Goal: Task Accomplishment & Management: Use online tool/utility

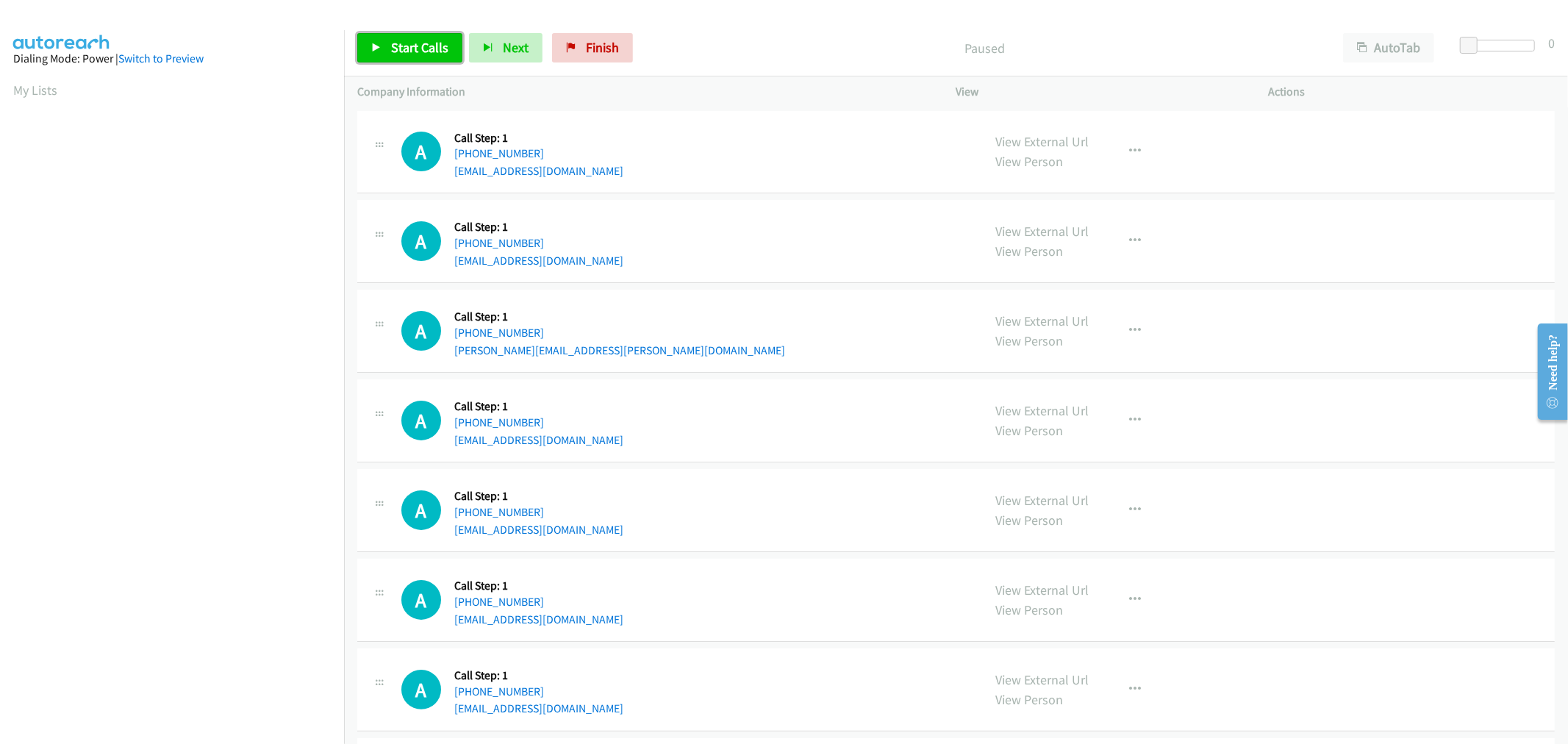
click at [415, 46] on span "Start Calls" at bounding box center [420, 47] width 57 height 17
click at [897, 435] on div "A Callback Scheduled Call Step: 1 America/Los_Angeles [PHONE_NUMBER] [PERSON_NA…" at bounding box center [685, 420] width 568 height 56
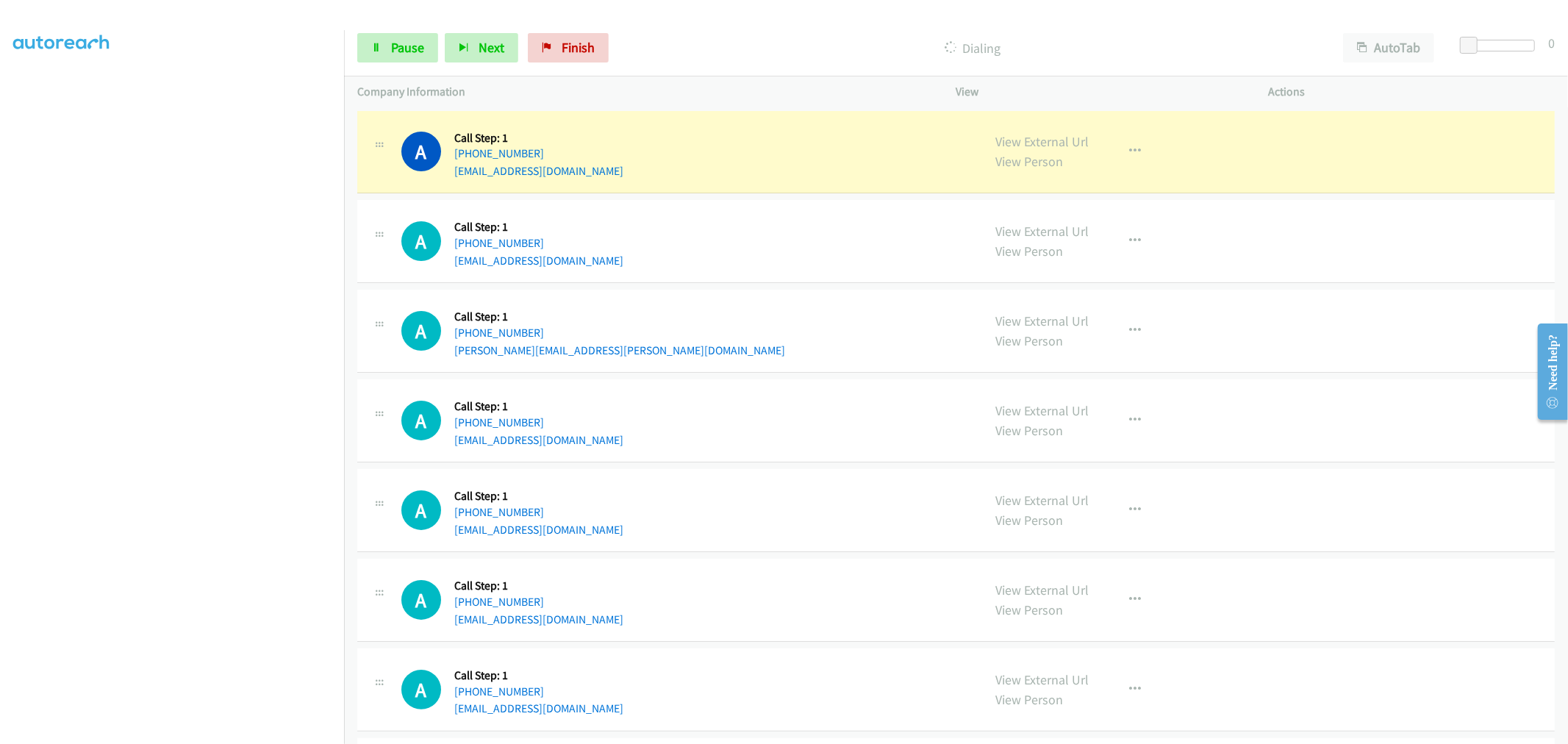
drag, startPoint x: 863, startPoint y: 333, endPoint x: 843, endPoint y: 323, distance: 22.4
click at [861, 332] on div "A Callback Scheduled Call Step: 1 America/Los_Angeles [PHONE_NUMBER] [PERSON_NA…" at bounding box center [685, 331] width 568 height 56
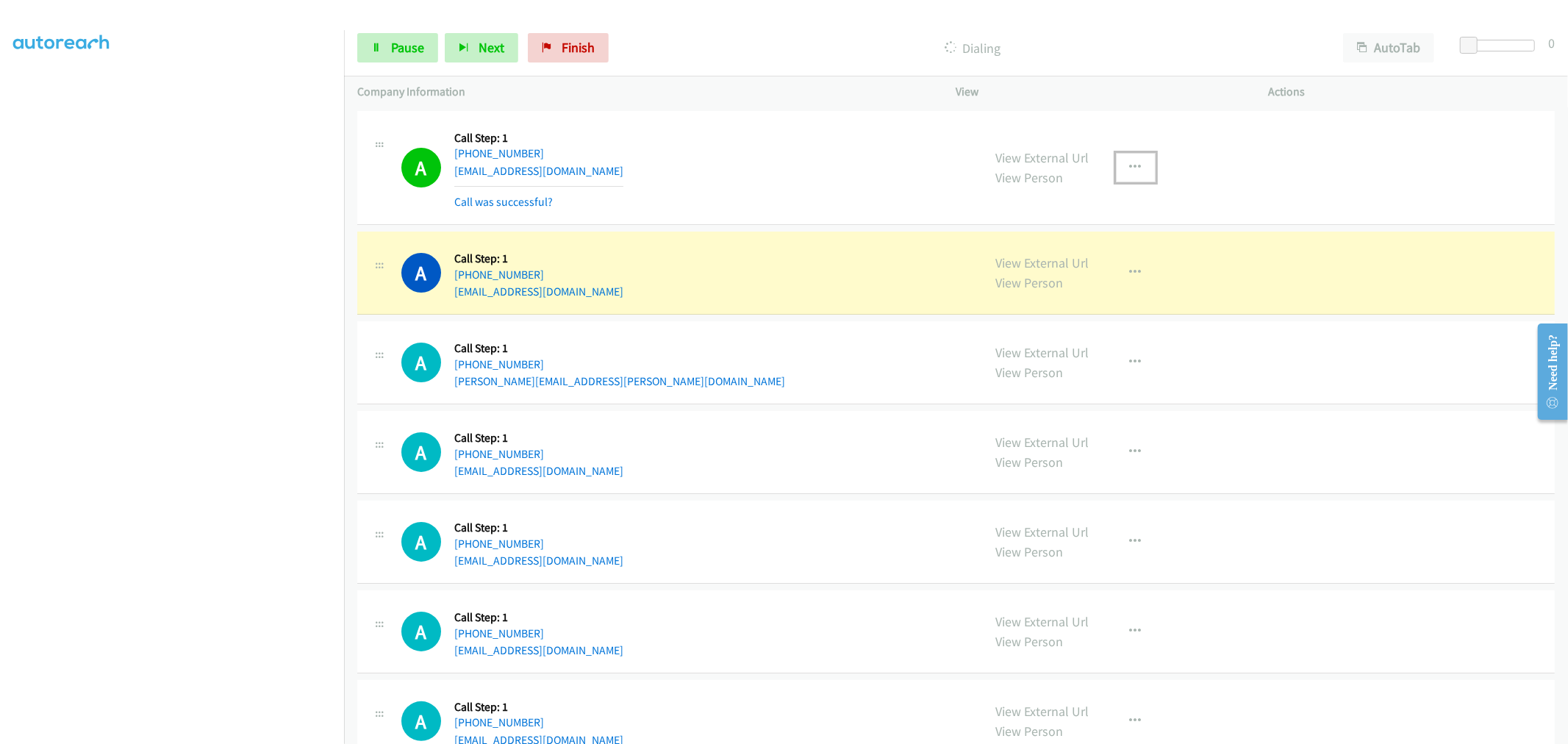
click at [1119, 164] on button "button" at bounding box center [1136, 167] width 40 height 29
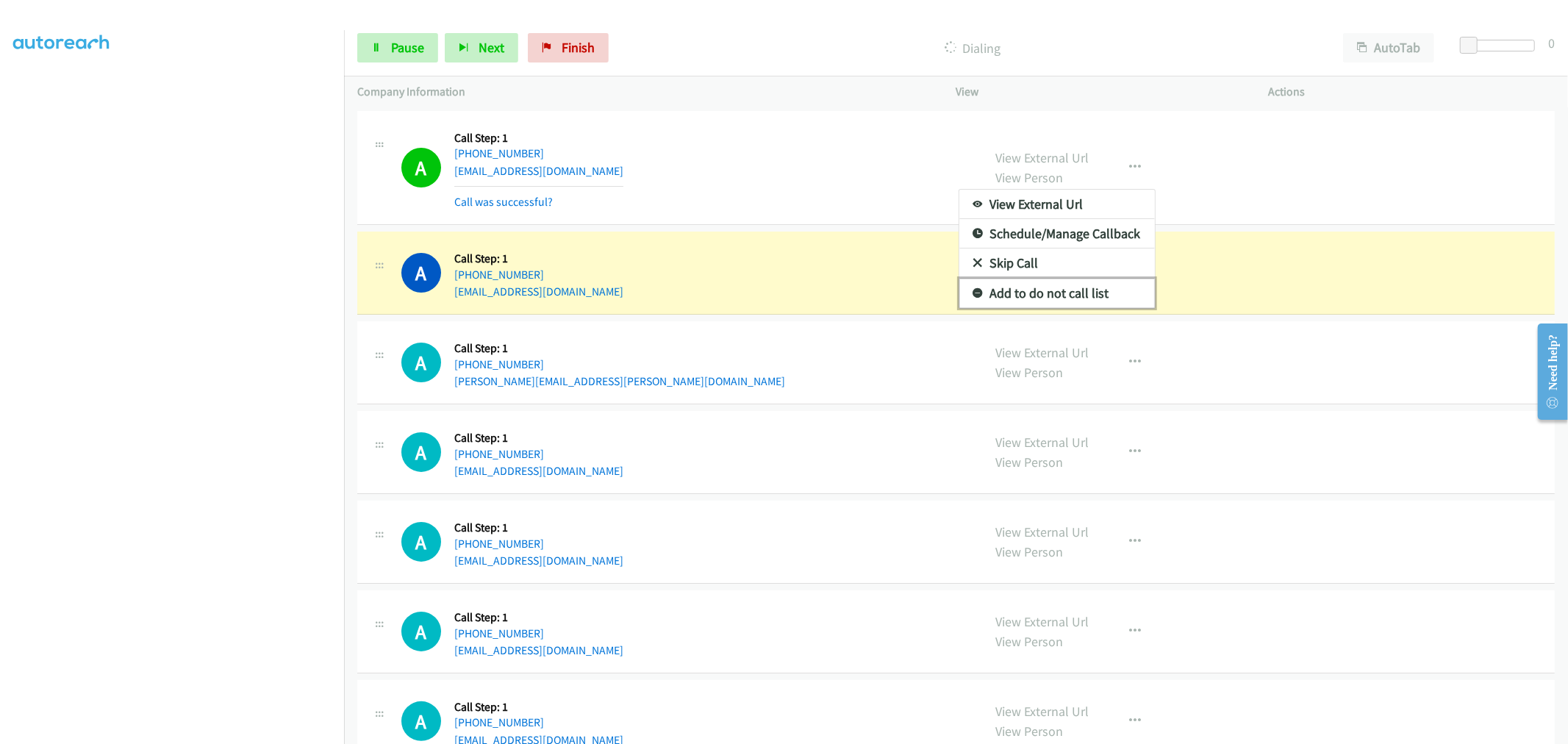
click at [1046, 288] on link "Add to do not call list" at bounding box center [1057, 293] width 195 height 29
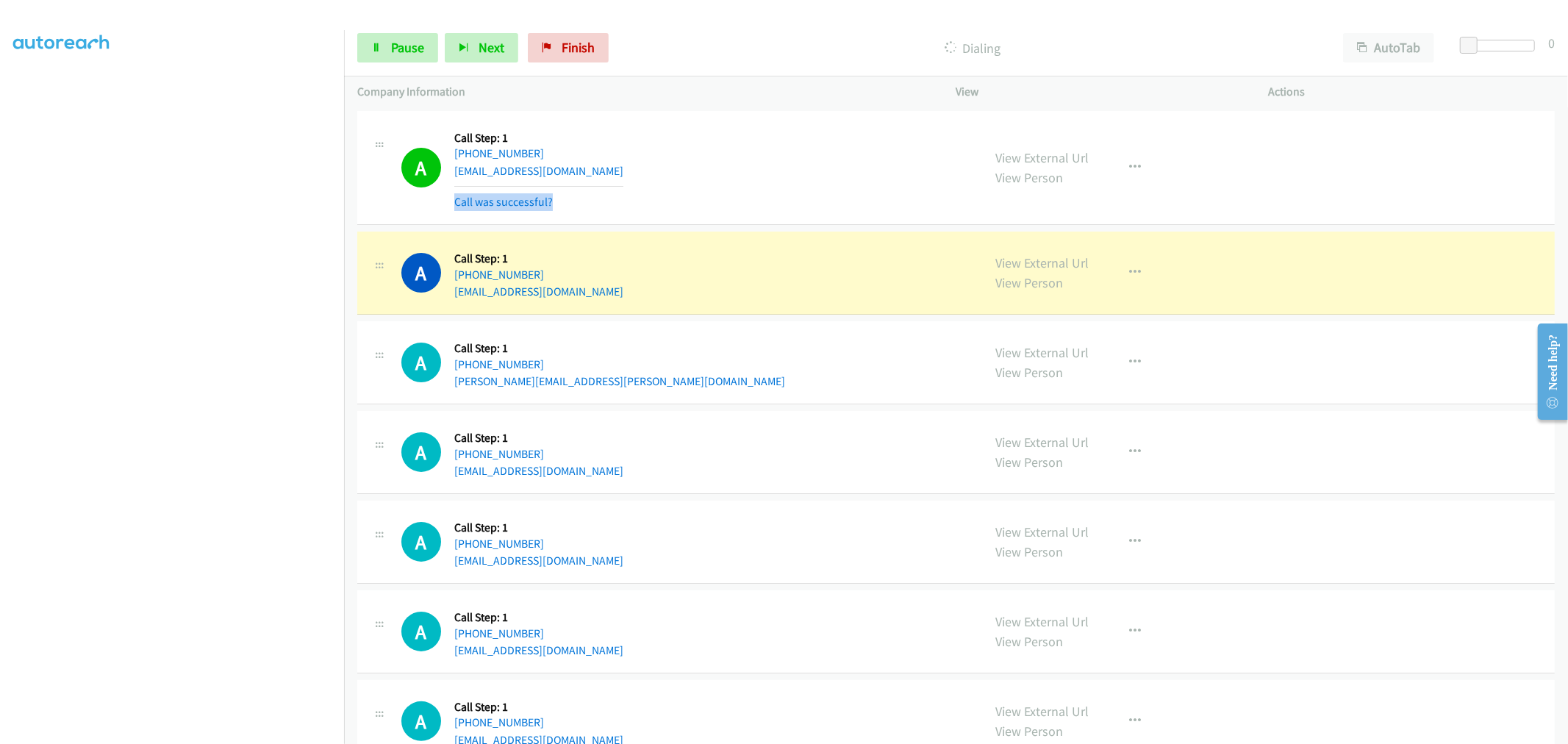
click at [764, 187] on div "A Callback Scheduled Call Step: 1 America/Los_Angeles [PHONE_NUMBER] [EMAIL_ADD…" at bounding box center [685, 167] width 568 height 88
click at [767, 167] on div "A Callback Scheduled Call Step: 1 America/Los_Angeles [PHONE_NUMBER] [EMAIL_ADD…" at bounding box center [685, 167] width 568 height 88
drag, startPoint x: 874, startPoint y: 434, endPoint x: 835, endPoint y: 447, distance: 41.1
click at [874, 434] on div "A Callback Scheduled Call Step: 1 America/Los_Angeles [PHONE_NUMBER] [PERSON_NA…" at bounding box center [685, 452] width 568 height 56
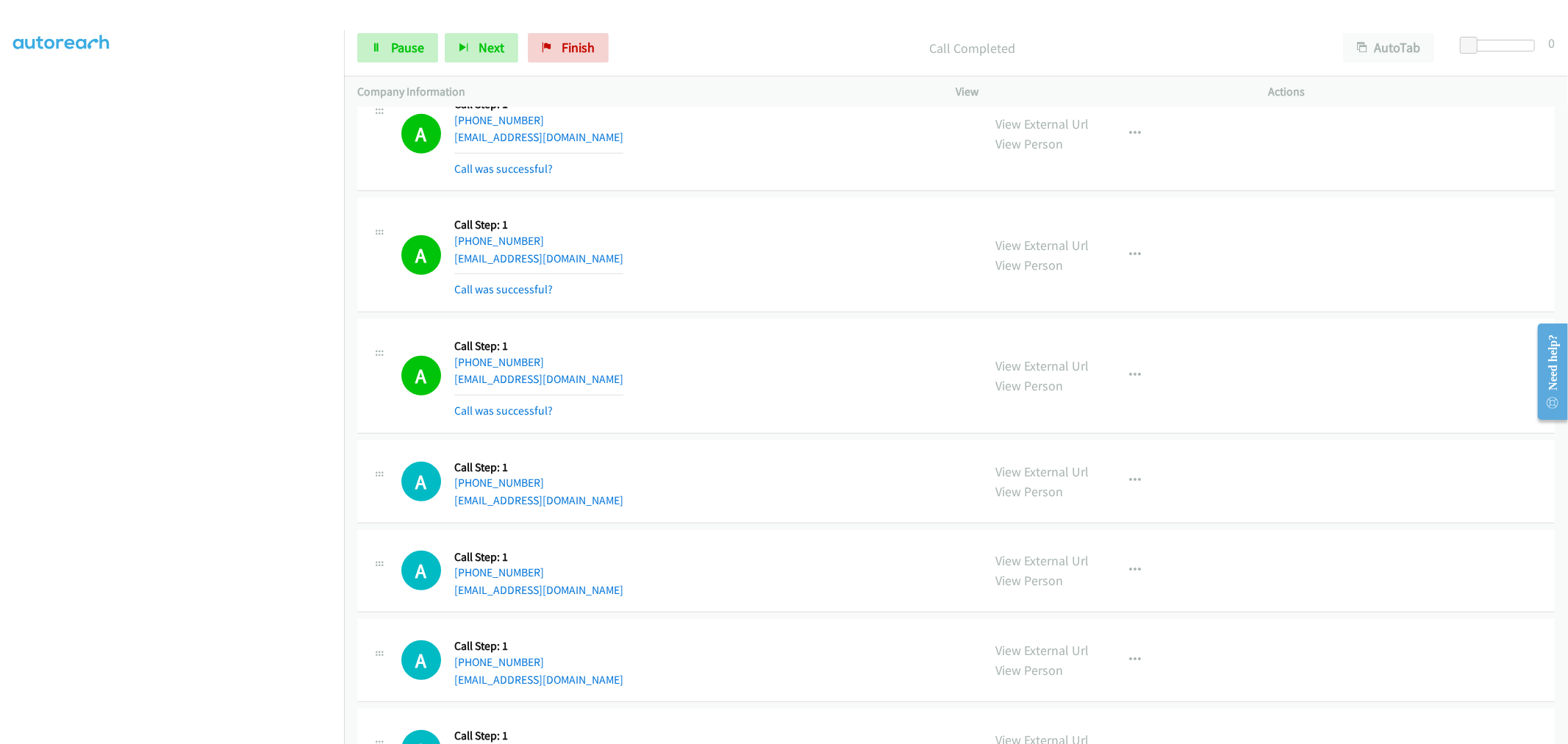
scroll to position [817, 0]
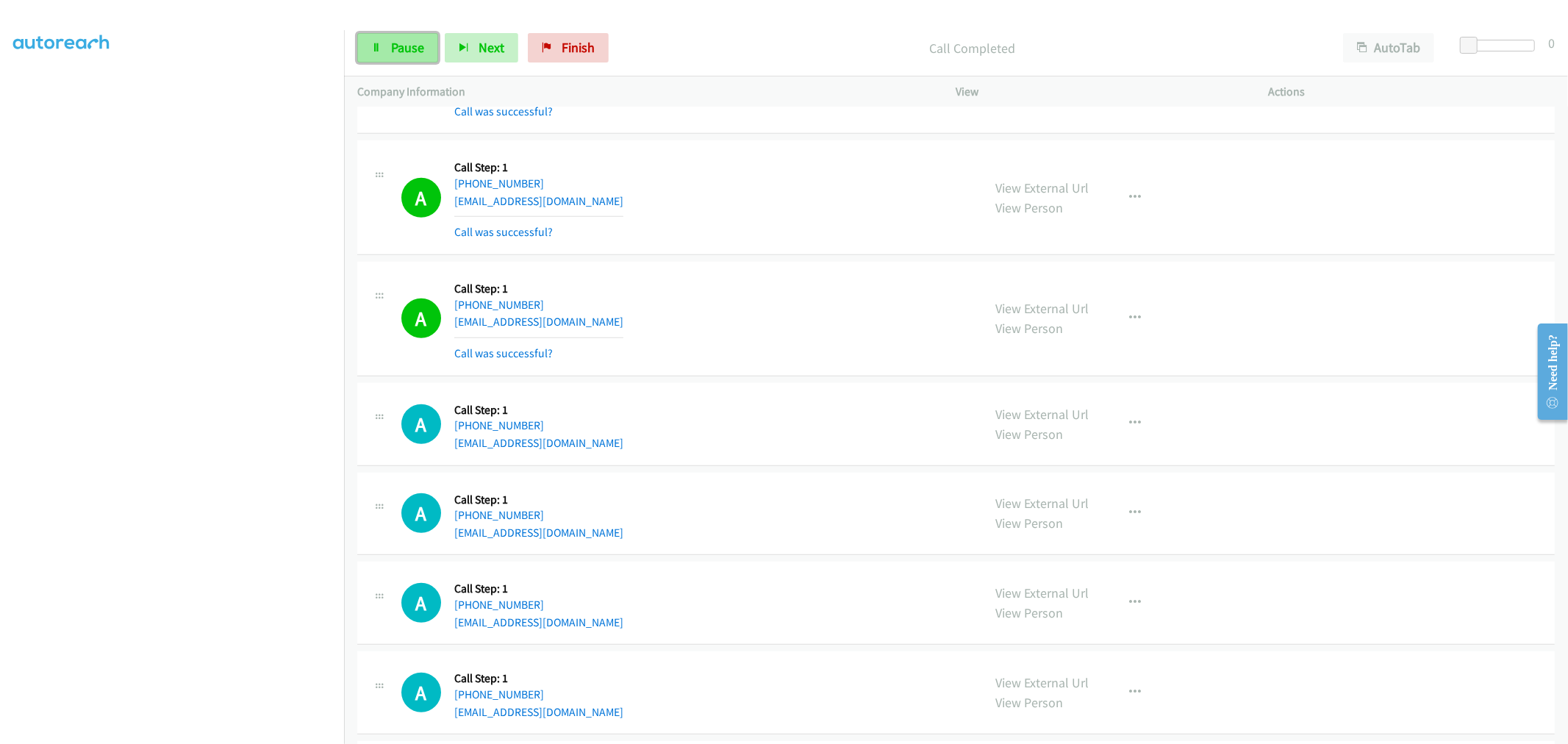
click at [422, 57] on link "Pause" at bounding box center [398, 48] width 81 height 29
click at [408, 44] on span "Start Calls" at bounding box center [420, 47] width 57 height 17
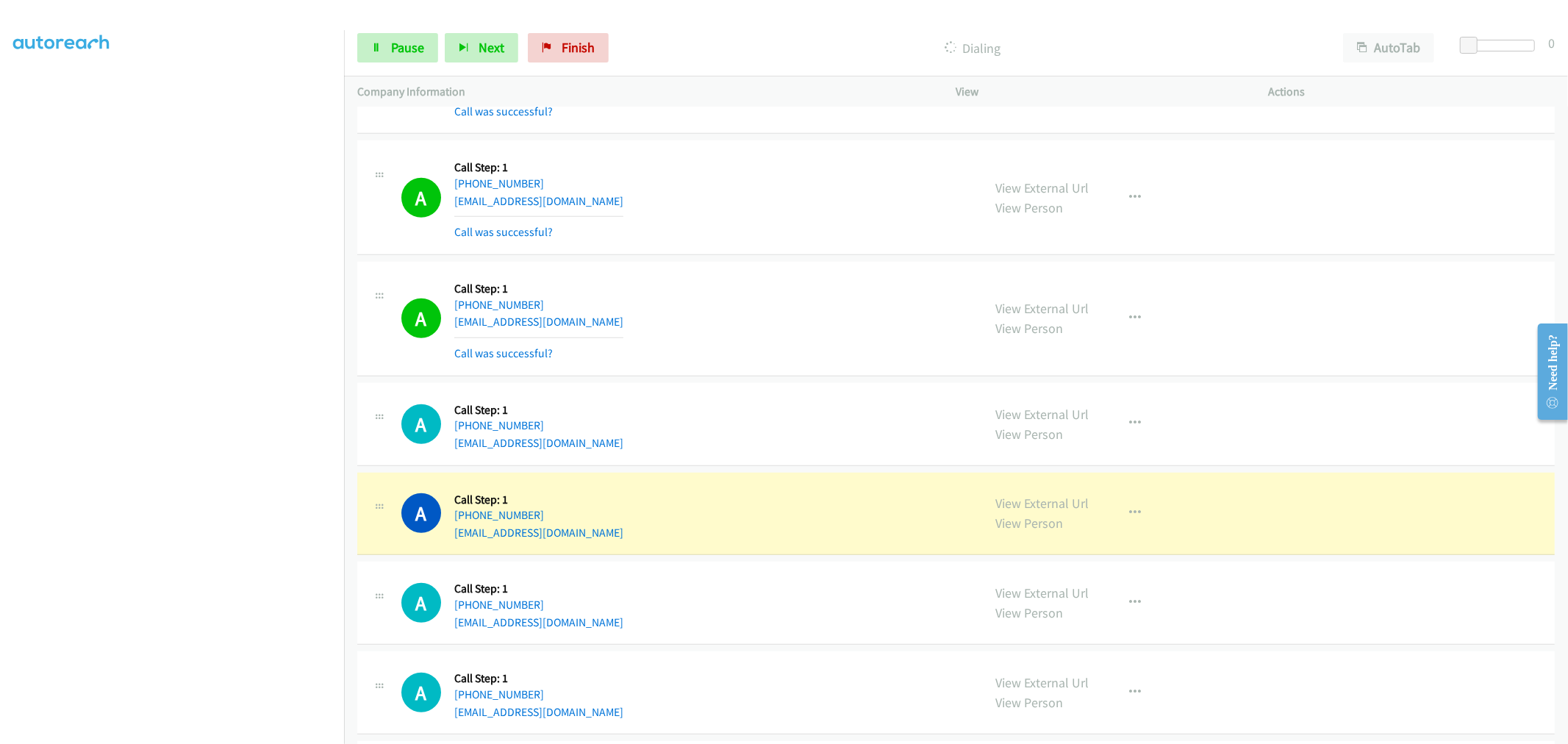
click at [739, 299] on div "A Callback Scheduled Call Step: 1 America/Los_Angeles [PHONE_NUMBER] [EMAIL_ADD…" at bounding box center [685, 319] width 568 height 88
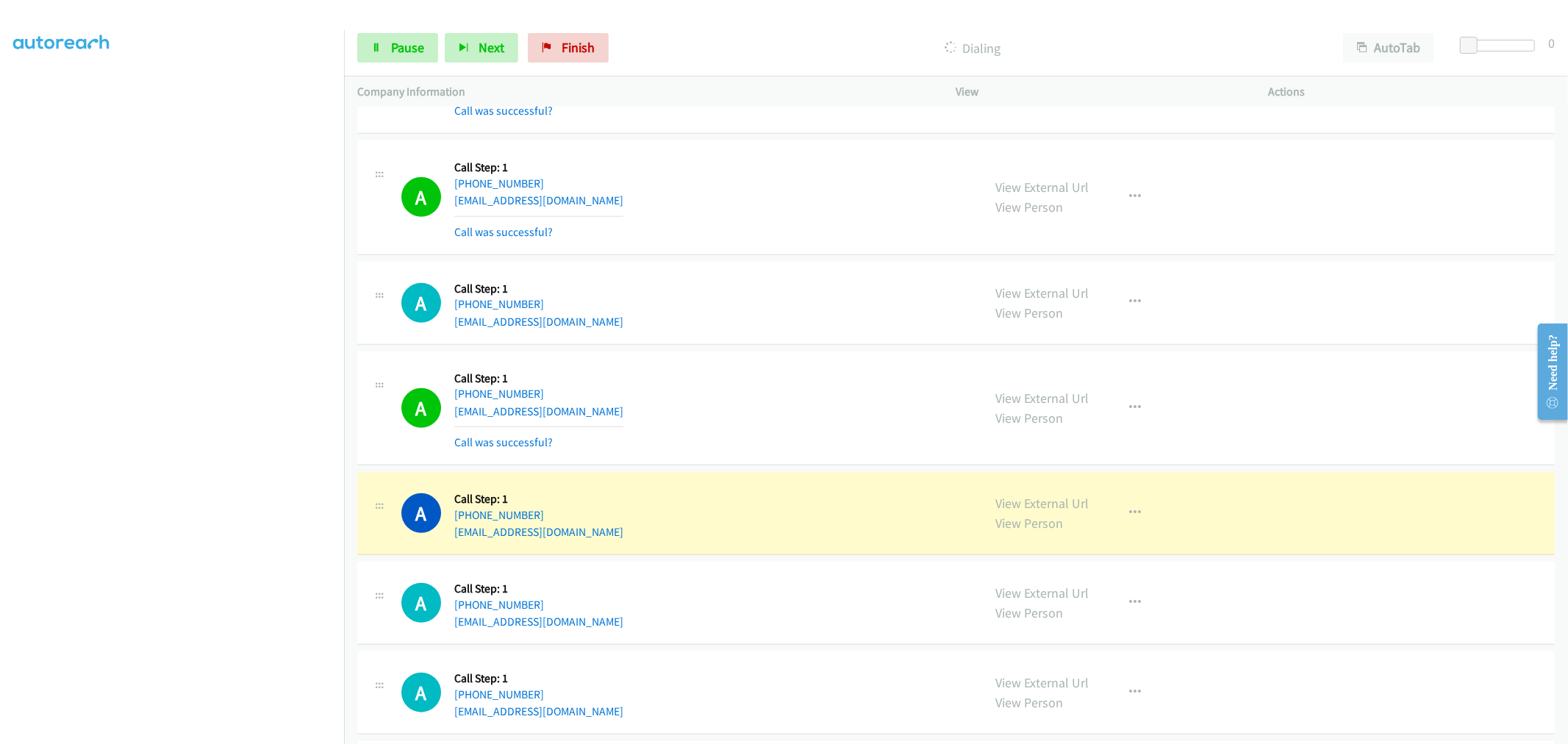
scroll to position [1062, 0]
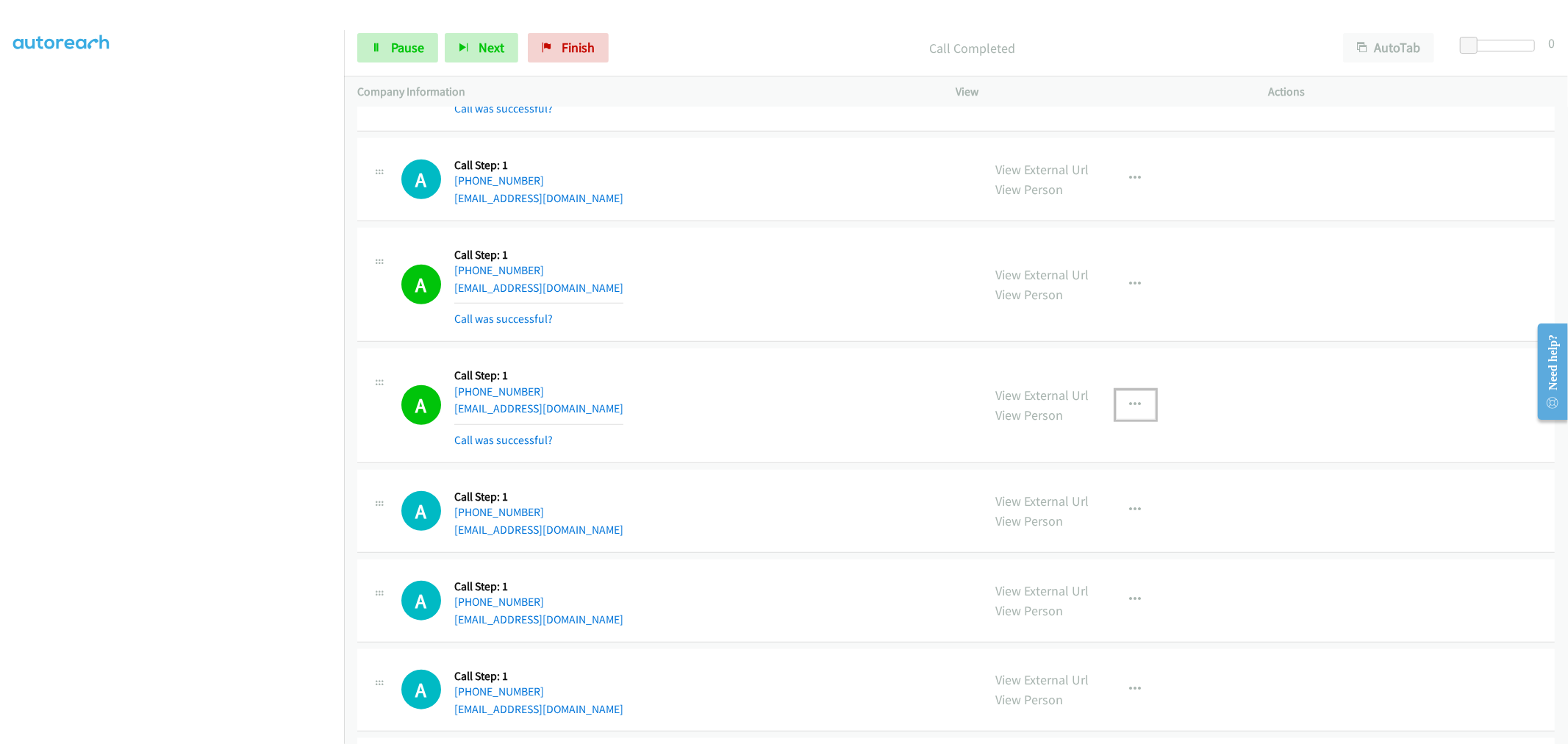
click at [1130, 402] on icon "button" at bounding box center [1136, 405] width 12 height 12
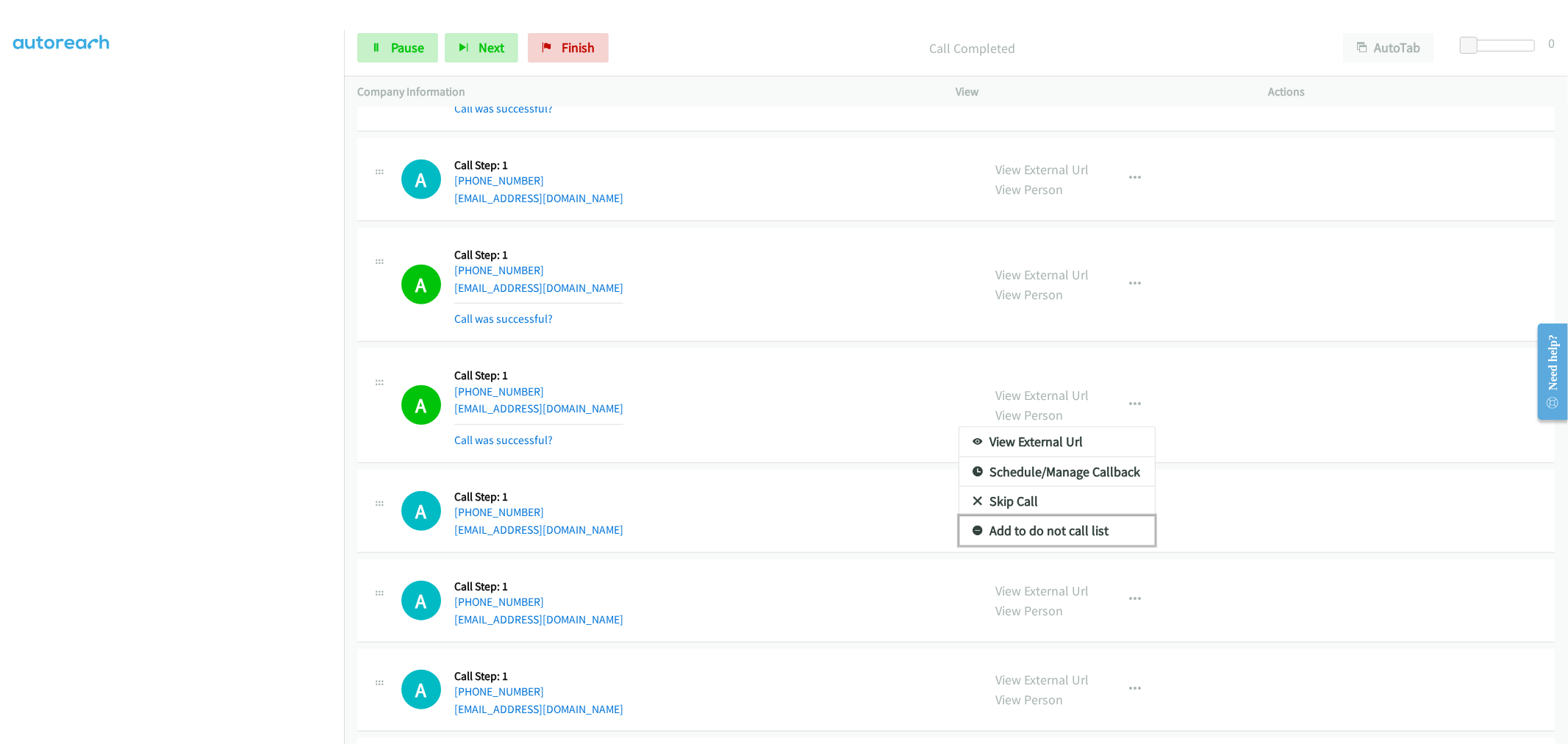
click at [1020, 526] on link "Add to do not call list" at bounding box center [1057, 531] width 195 height 29
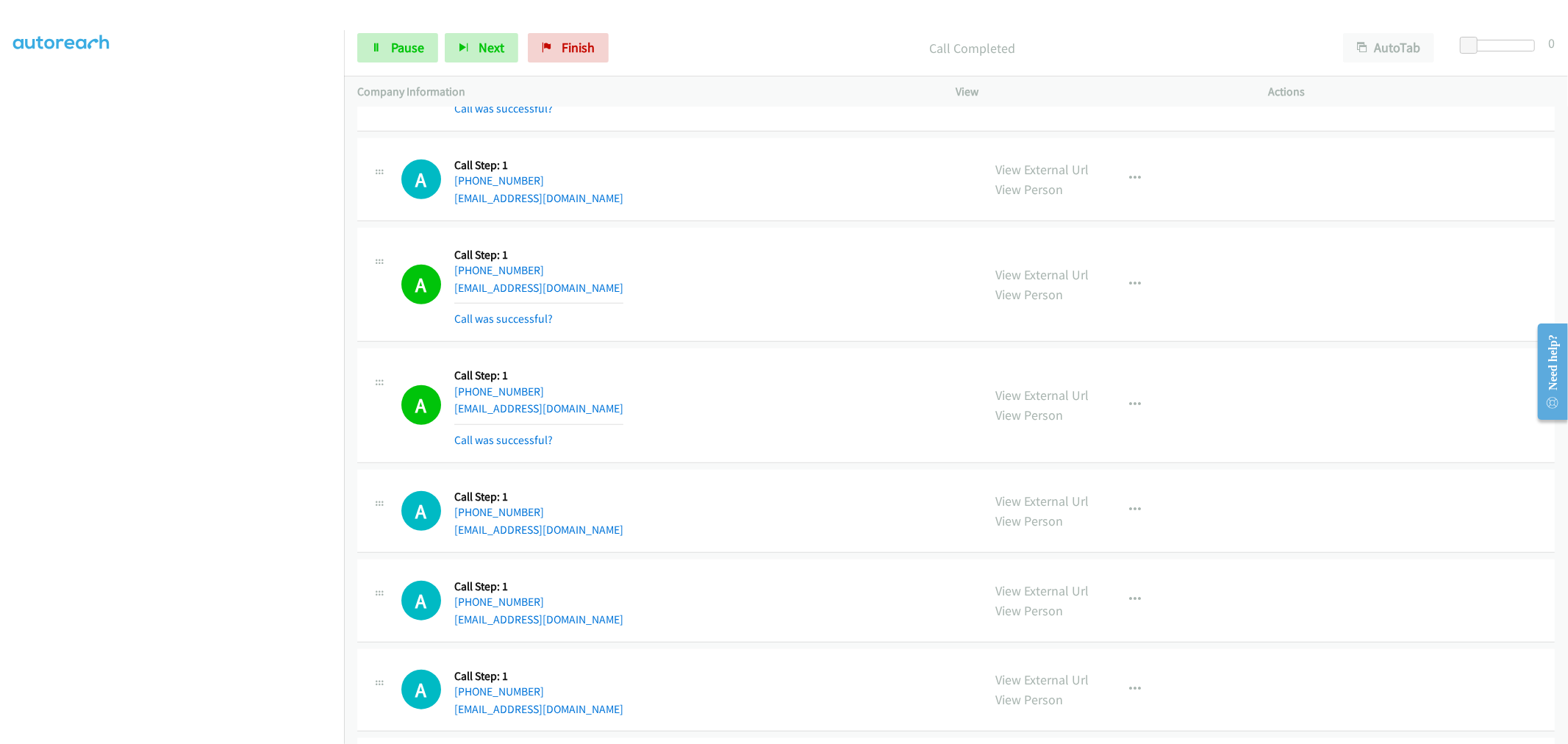
click at [794, 334] on div "A Callback Scheduled Call Step: 1 America/Los_Angeles [PHONE_NUMBER] [EMAIL_ADD…" at bounding box center [956, 285] width 1198 height 115
drag, startPoint x: 223, startPoint y: 736, endPoint x: 234, endPoint y: 729, distance: 13.0
click at [226, 735] on aside "Dialing Mode: Power | Switch to Preview My Lists" at bounding box center [172, 367] width 344 height 814
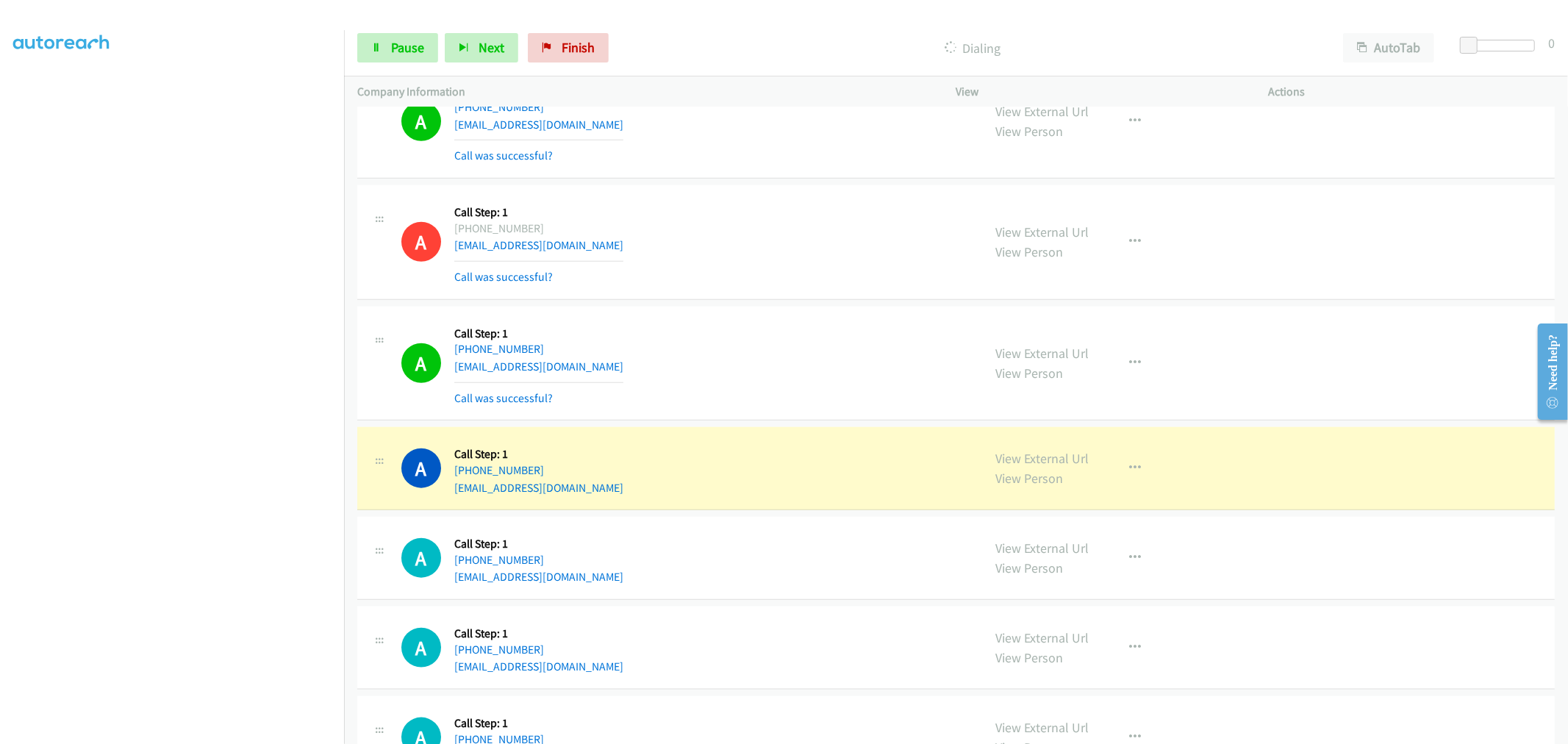
scroll to position [1388, 0]
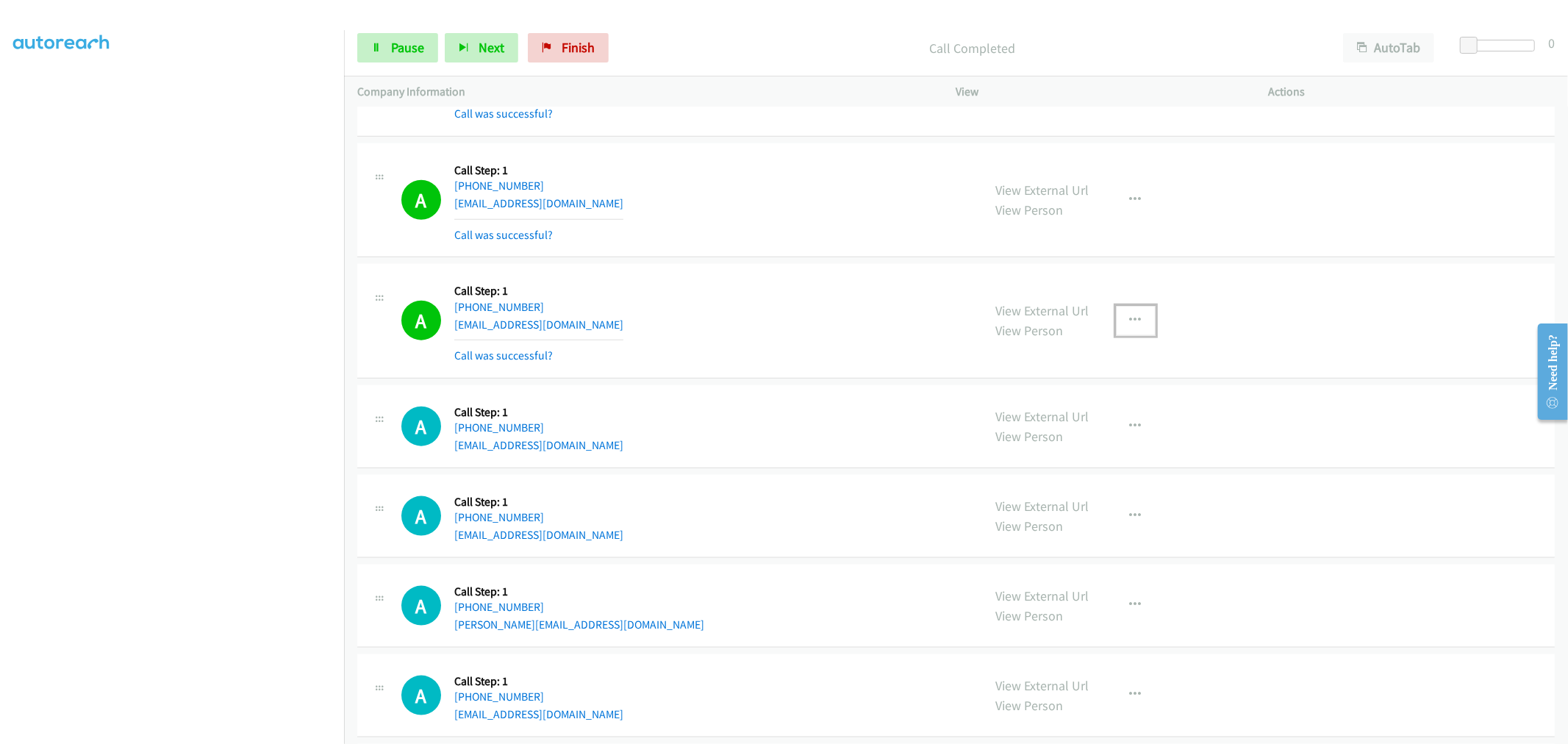
click at [1130, 318] on icon "button" at bounding box center [1136, 320] width 12 height 12
click at [1049, 467] on div at bounding box center [784, 372] width 1568 height 744
click at [1047, 458] on div "A Callback Scheduled Call Step: 1 America/Los_Angeles [PHONE_NUMBER] [EMAIL_ADD…" at bounding box center [956, 426] width 1198 height 83
click at [1120, 341] on div "View External Url View Person View External Url Email Schedule/Manage Callback …" at bounding box center [1146, 321] width 326 height 88
click at [1125, 331] on button "button" at bounding box center [1136, 321] width 40 height 29
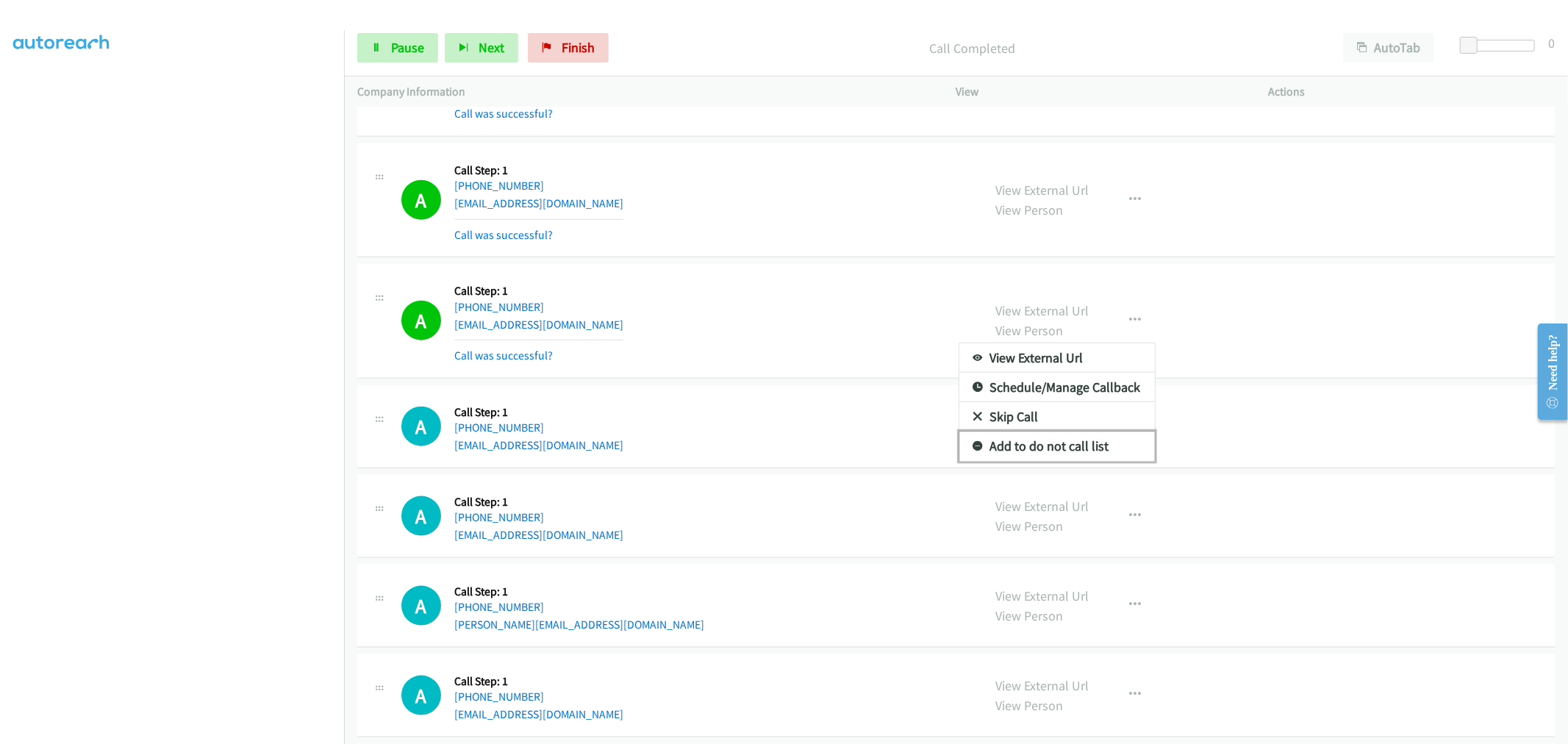
click at [1046, 443] on link "Add to do not call list" at bounding box center [1057, 446] width 195 height 29
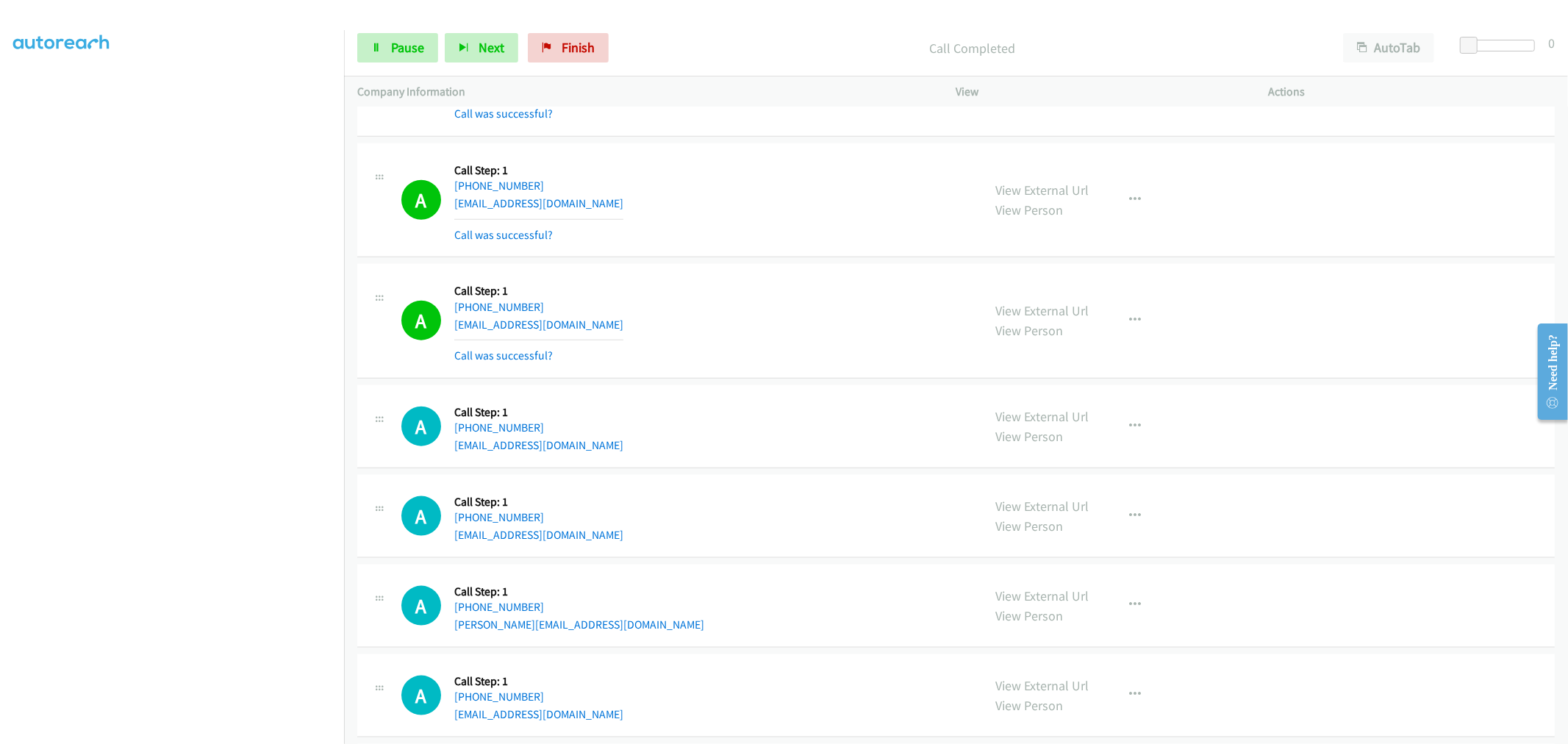
click at [709, 304] on div "A Callback Scheduled Call Step: 1 America/Los_Angeles [PHONE_NUMBER] [EMAIL_ADD…" at bounding box center [685, 321] width 568 height 88
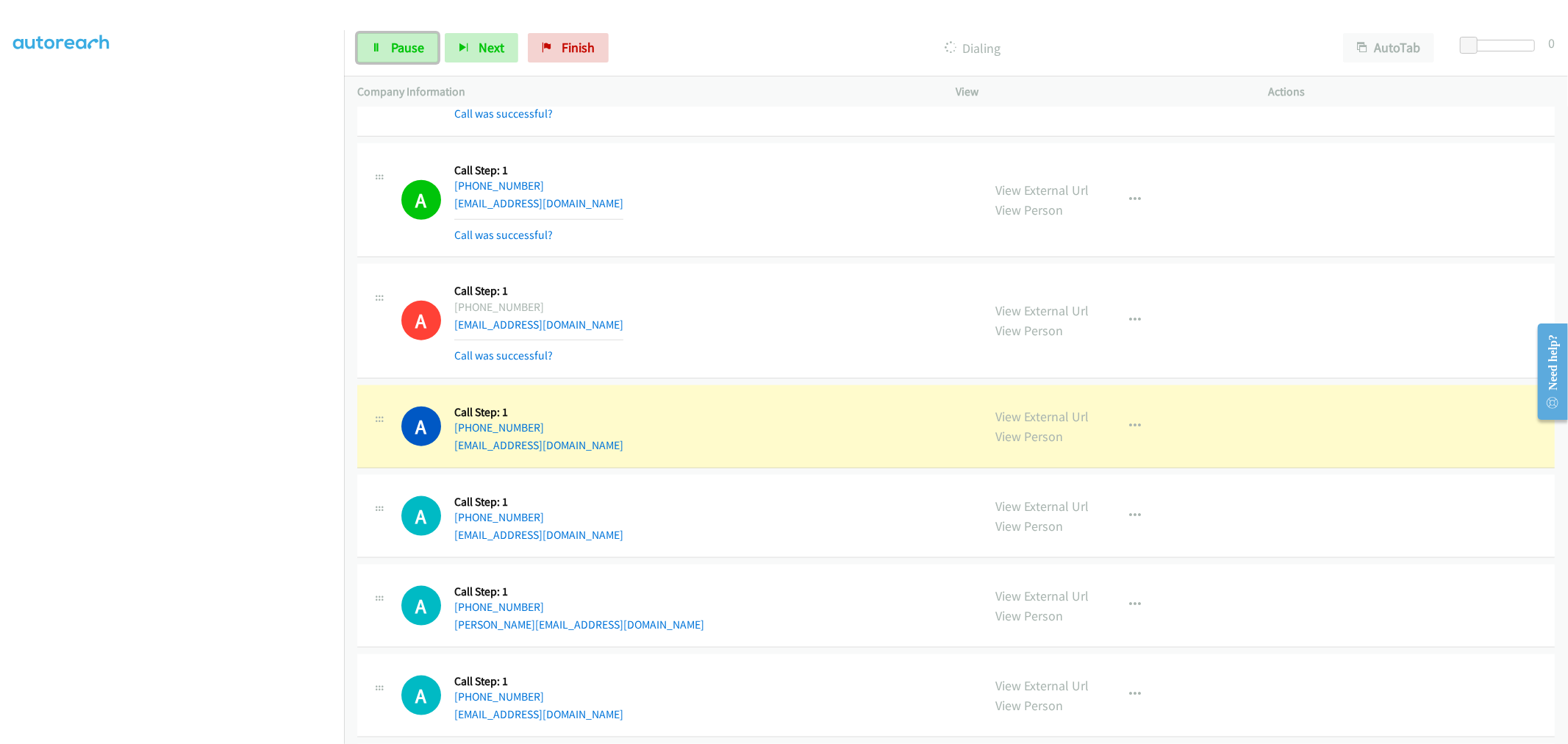
click at [415, 44] on span "Pause" at bounding box center [408, 47] width 33 height 17
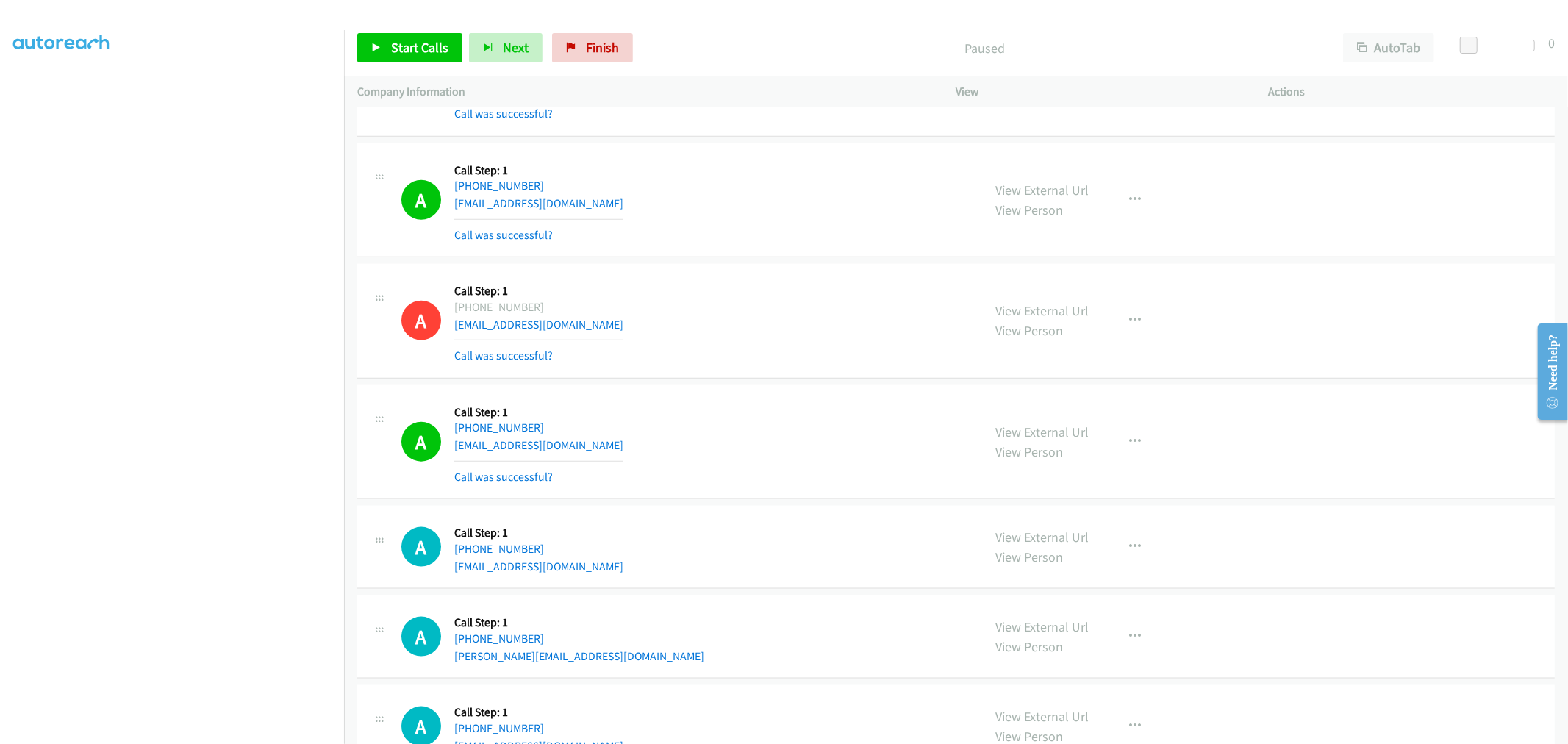
click at [753, 184] on div "A Callback Scheduled Call Step: 1 America/Los_Angeles [PHONE_NUMBER] [EMAIL_ADD…" at bounding box center [685, 200] width 568 height 88
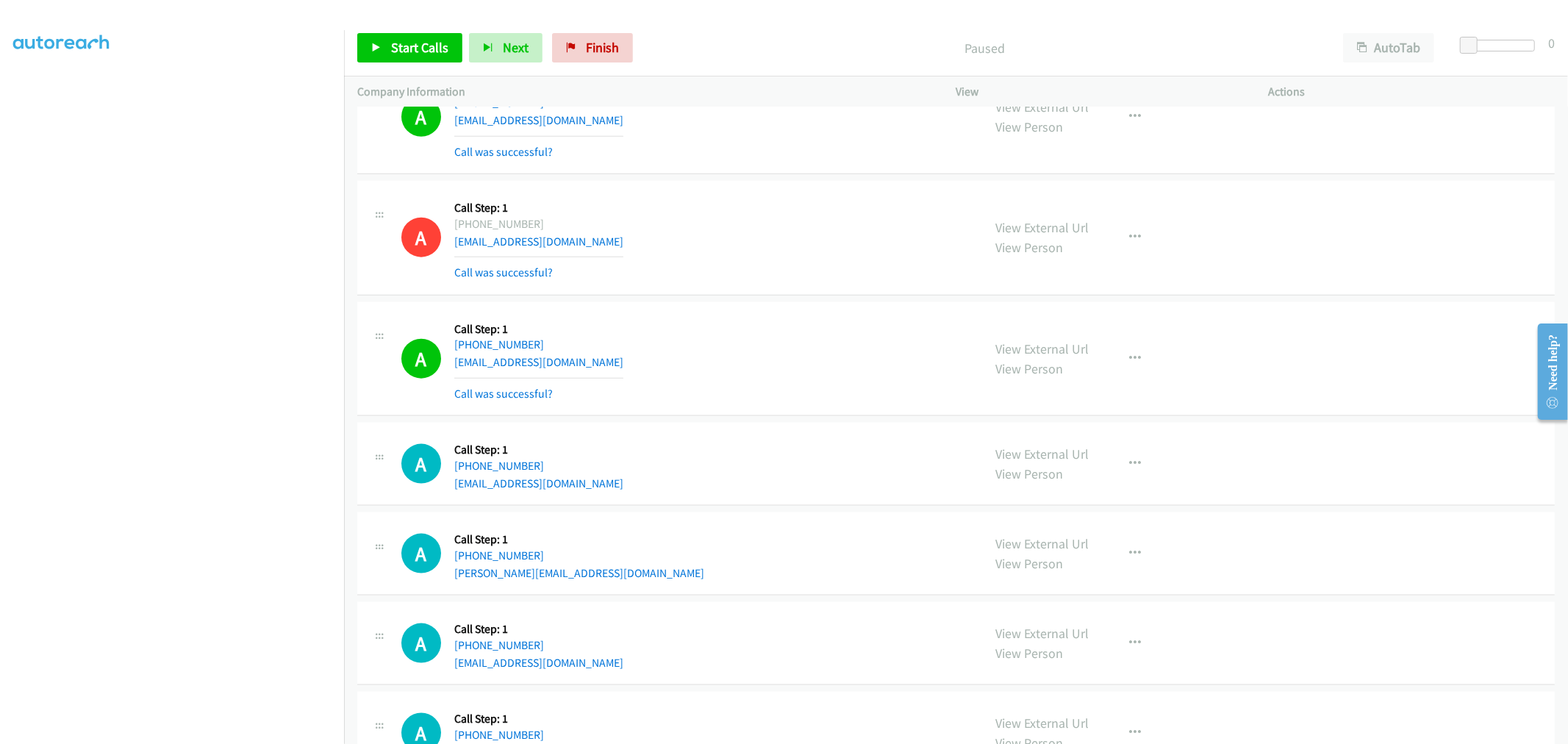
scroll to position [1470, 0]
click at [416, 49] on span "Start Calls" at bounding box center [420, 47] width 57 height 17
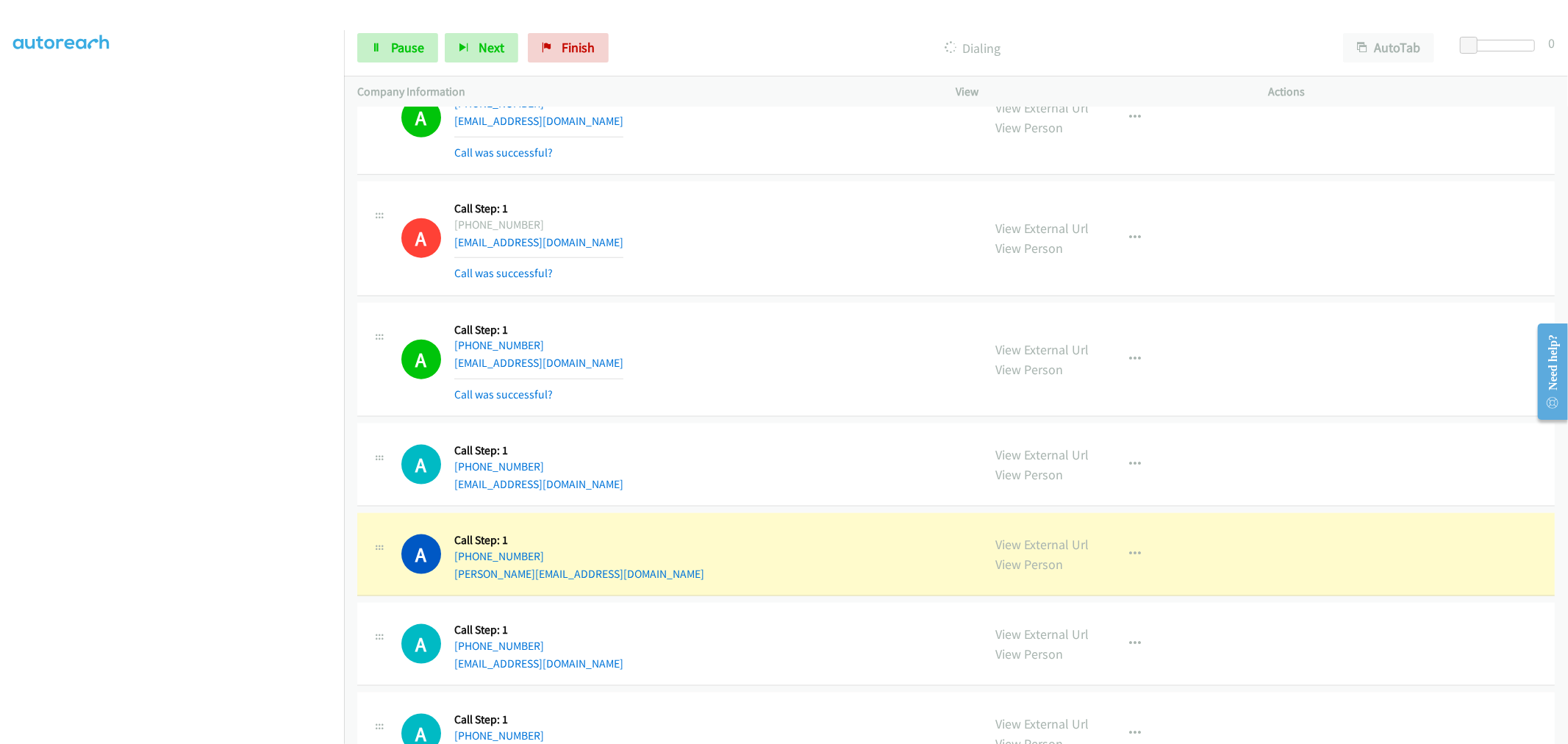
click at [767, 243] on div "A Callback Scheduled Call Step: 1 America/Los_Angeles [PHONE_NUMBER] [EMAIL_ADD…" at bounding box center [685, 238] width 568 height 88
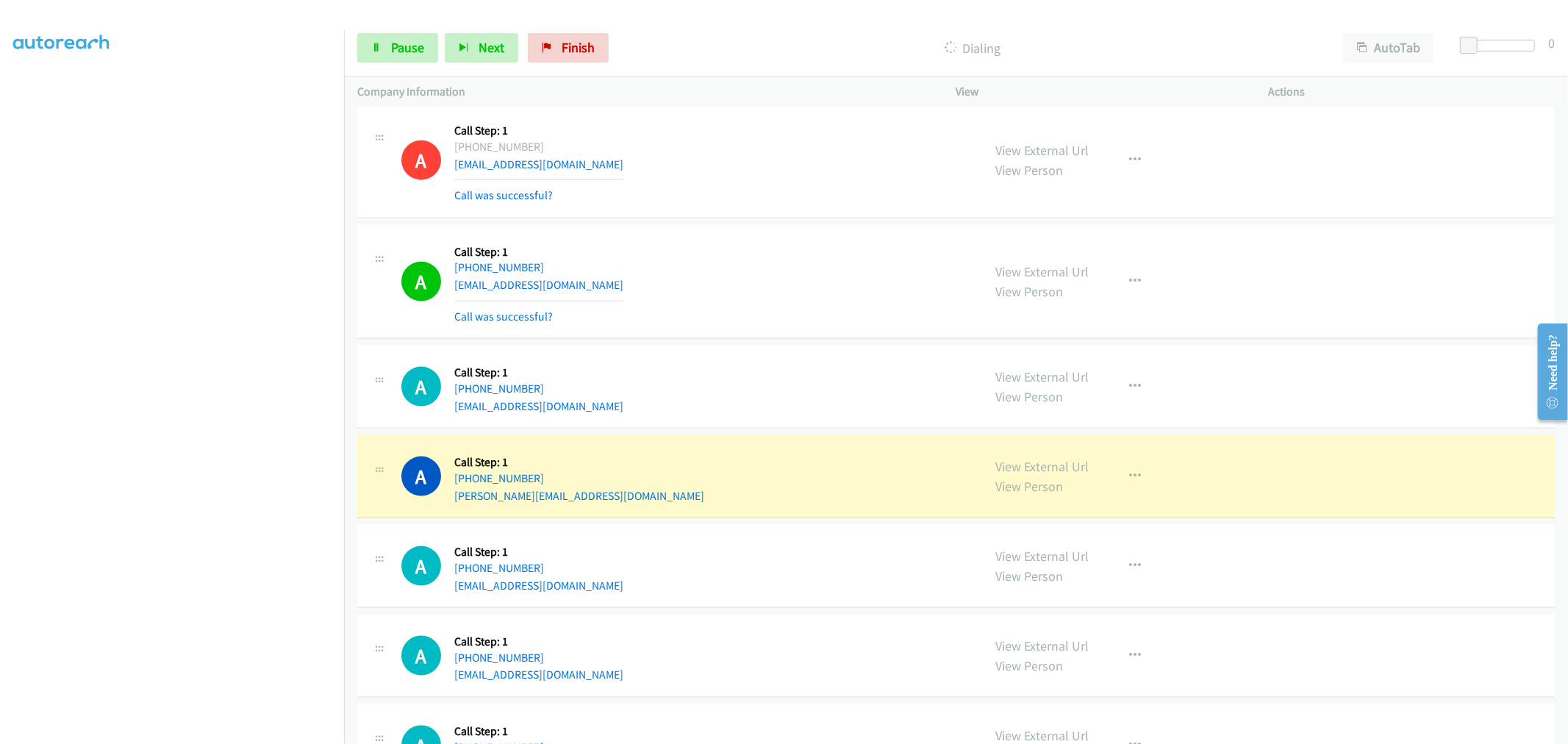
scroll to position [1634, 0]
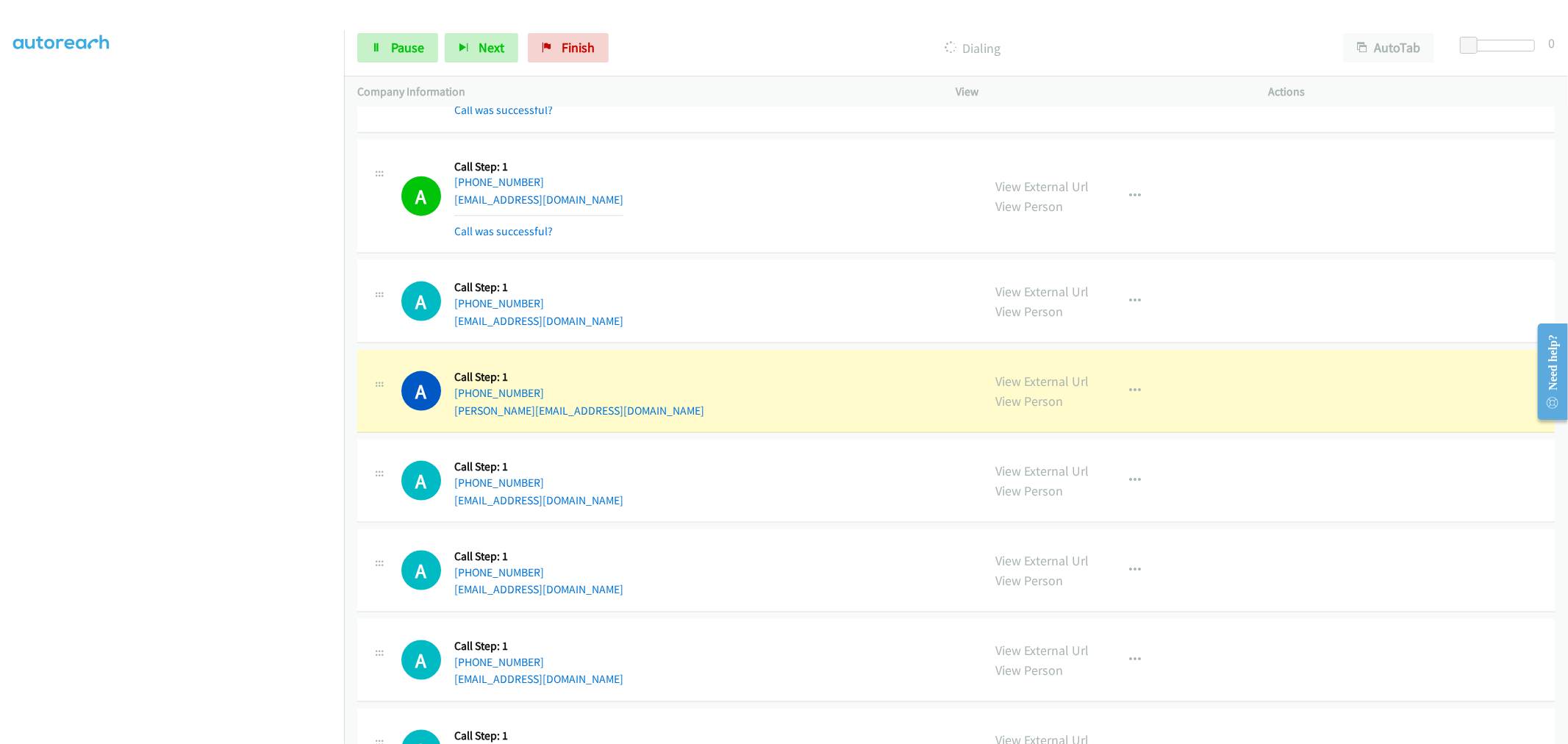
drag, startPoint x: 764, startPoint y: 230, endPoint x: 775, endPoint y: 236, distance: 12.5
click at [764, 229] on div "A Callback Scheduled Call Step: 1 America/Los_Angeles [PHONE_NUMBER] [EMAIL_ADD…" at bounding box center [685, 196] width 568 height 88
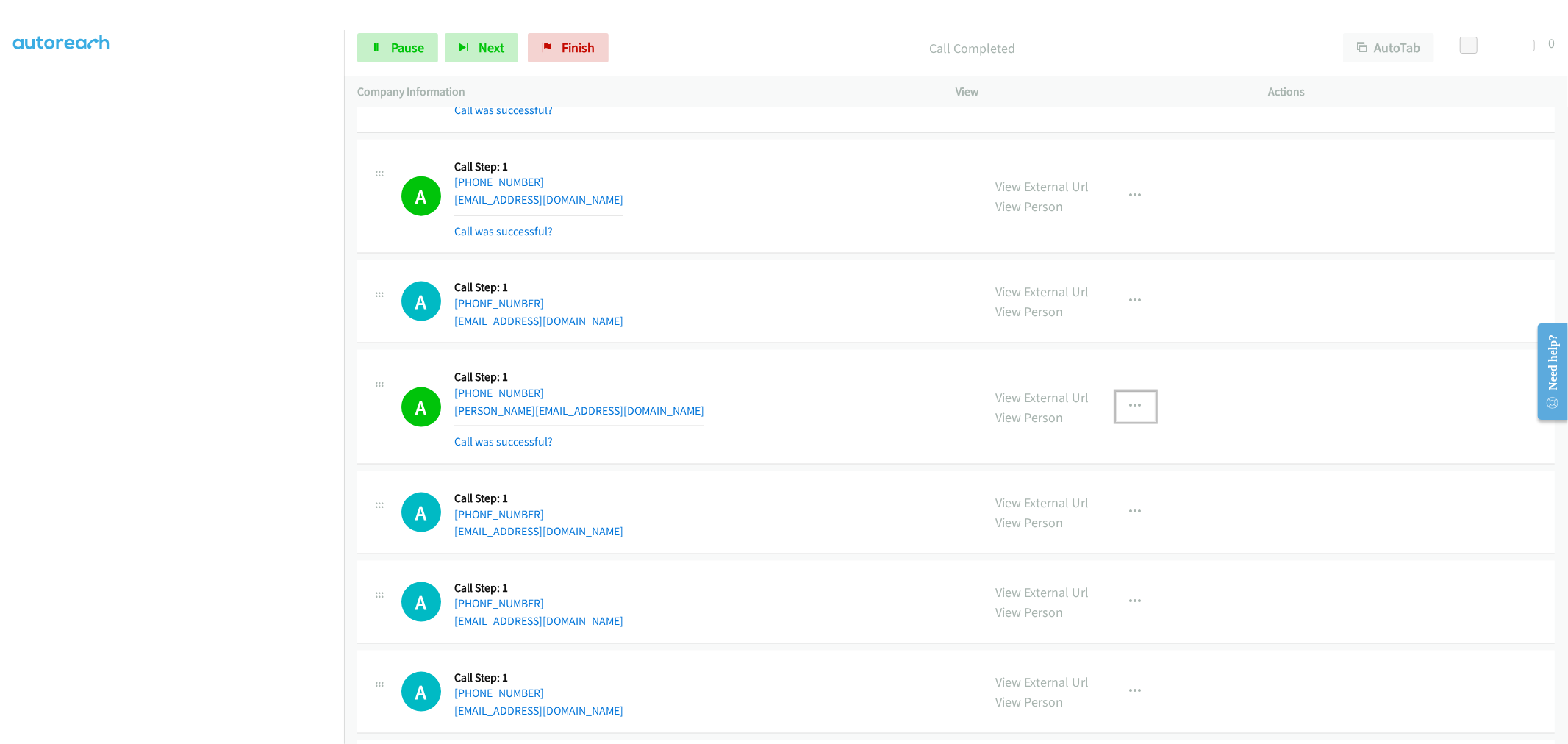
click at [1130, 410] on icon "button" at bounding box center [1136, 406] width 12 height 12
click at [1024, 539] on link "Add to do not call list" at bounding box center [1057, 532] width 195 height 29
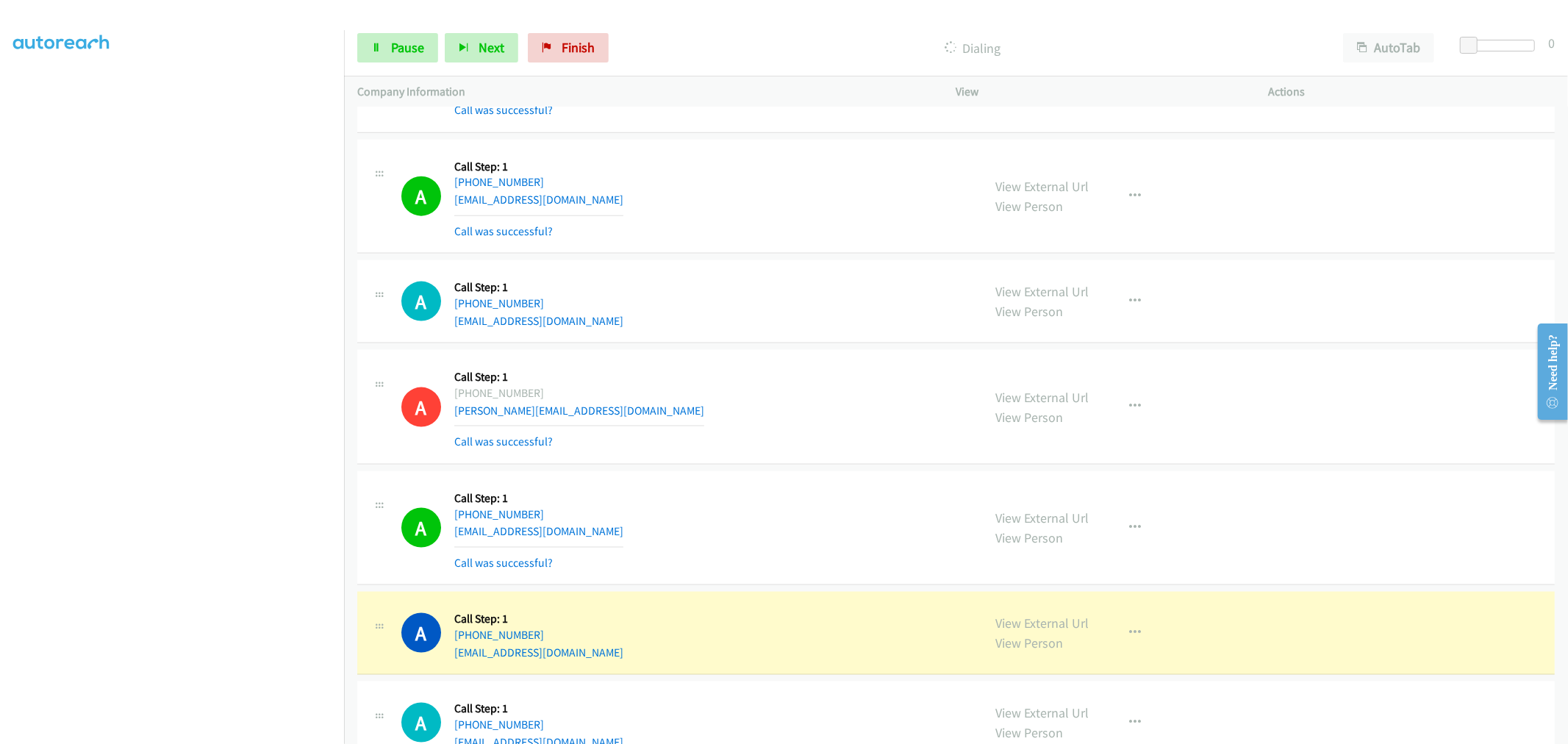
click at [858, 416] on div "A Callback Scheduled Call Step: 1 [GEOGRAPHIC_DATA]/[GEOGRAPHIC_DATA] [PHONE_NU…" at bounding box center [685, 407] width 568 height 88
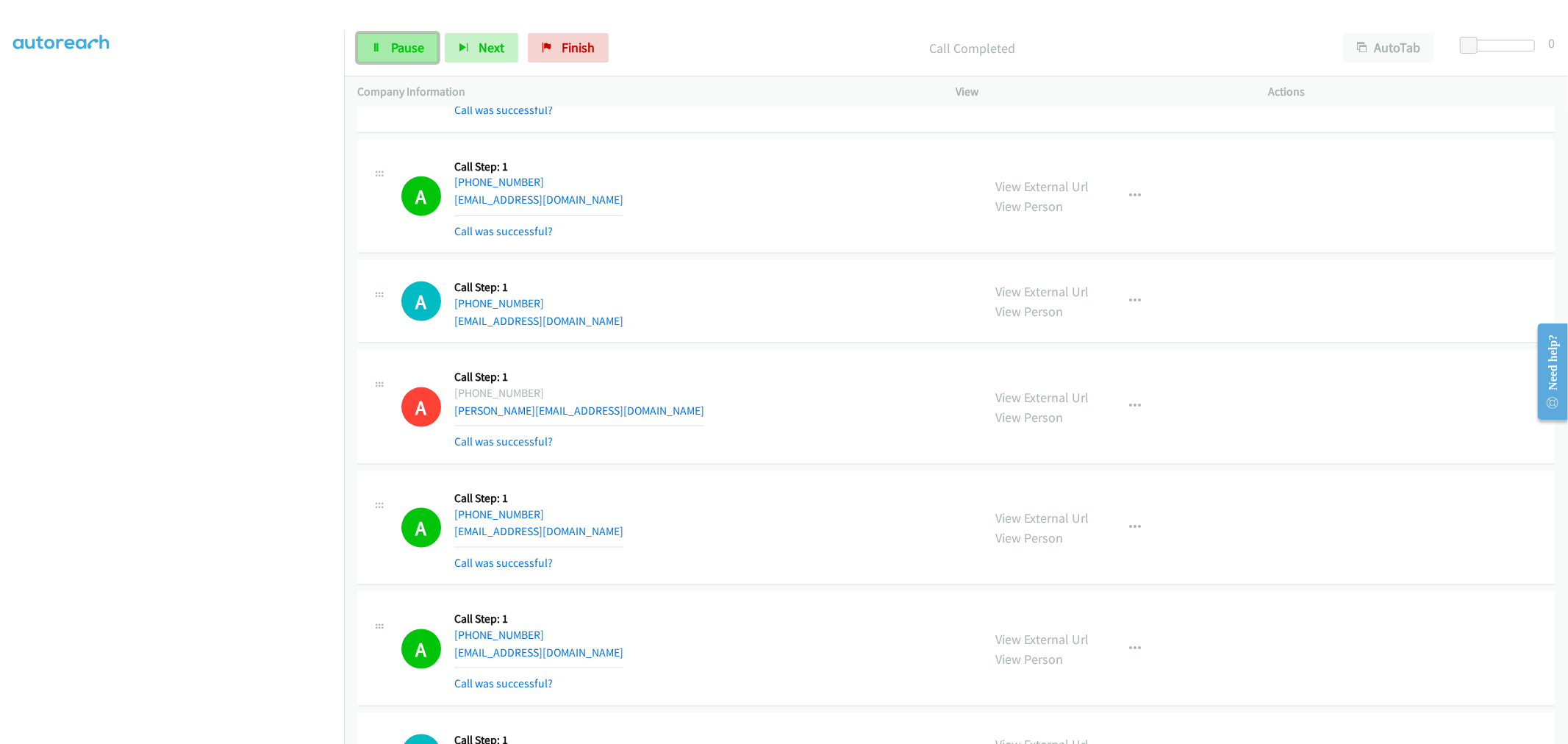
click at [419, 37] on link "Pause" at bounding box center [398, 48] width 81 height 29
click at [412, 50] on span "Start Calls" at bounding box center [420, 47] width 57 height 17
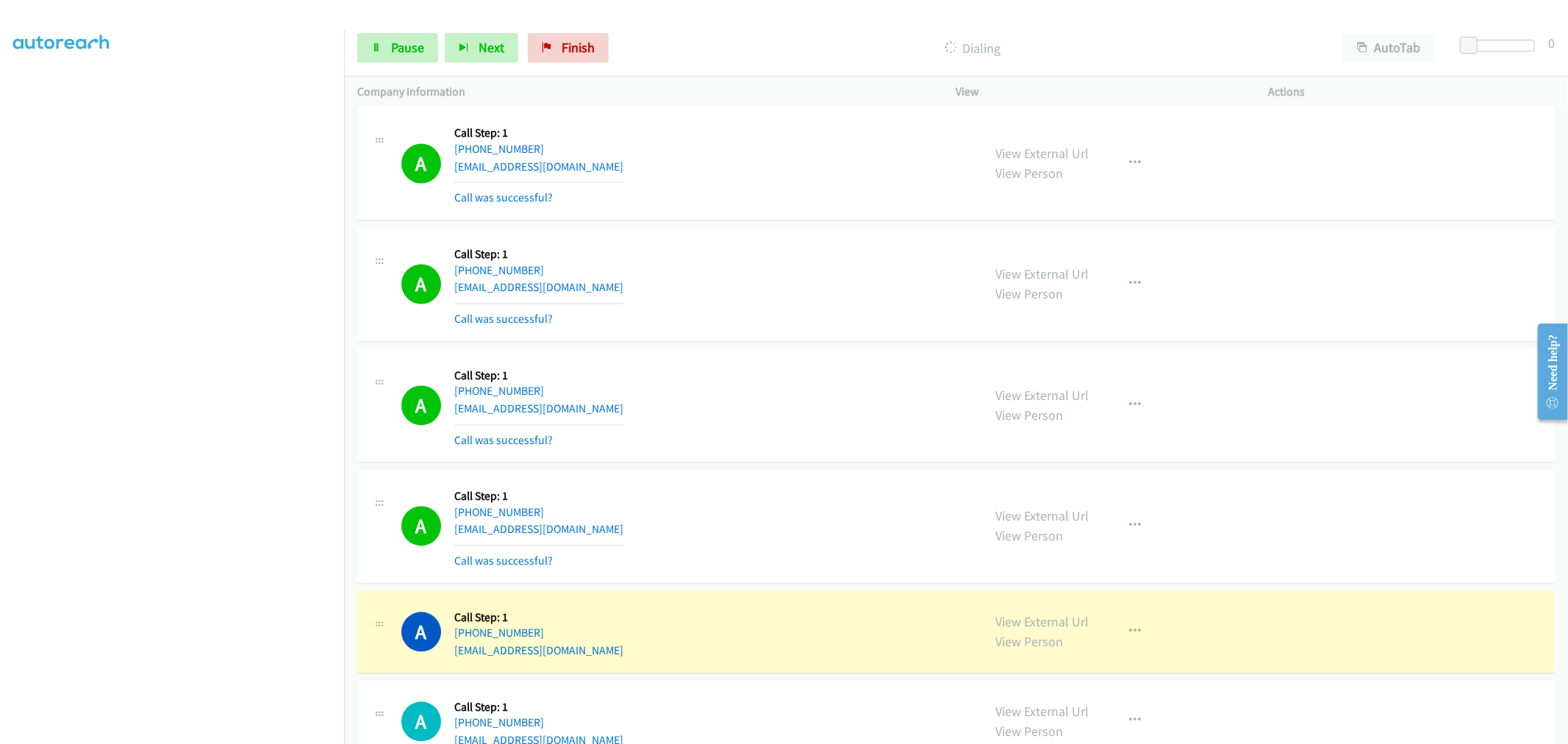
scroll to position [2532, 0]
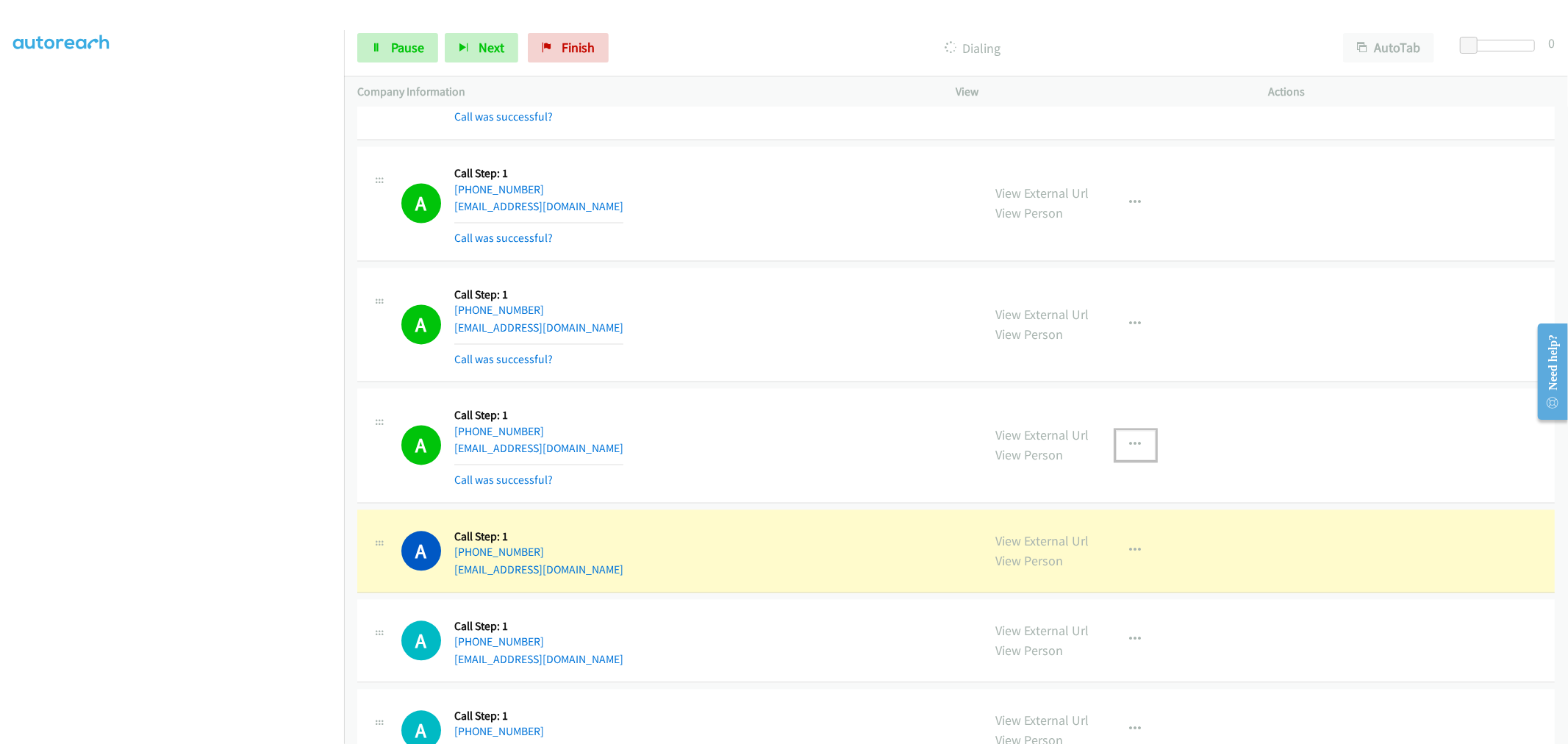
click at [1130, 445] on icon "button" at bounding box center [1136, 444] width 12 height 12
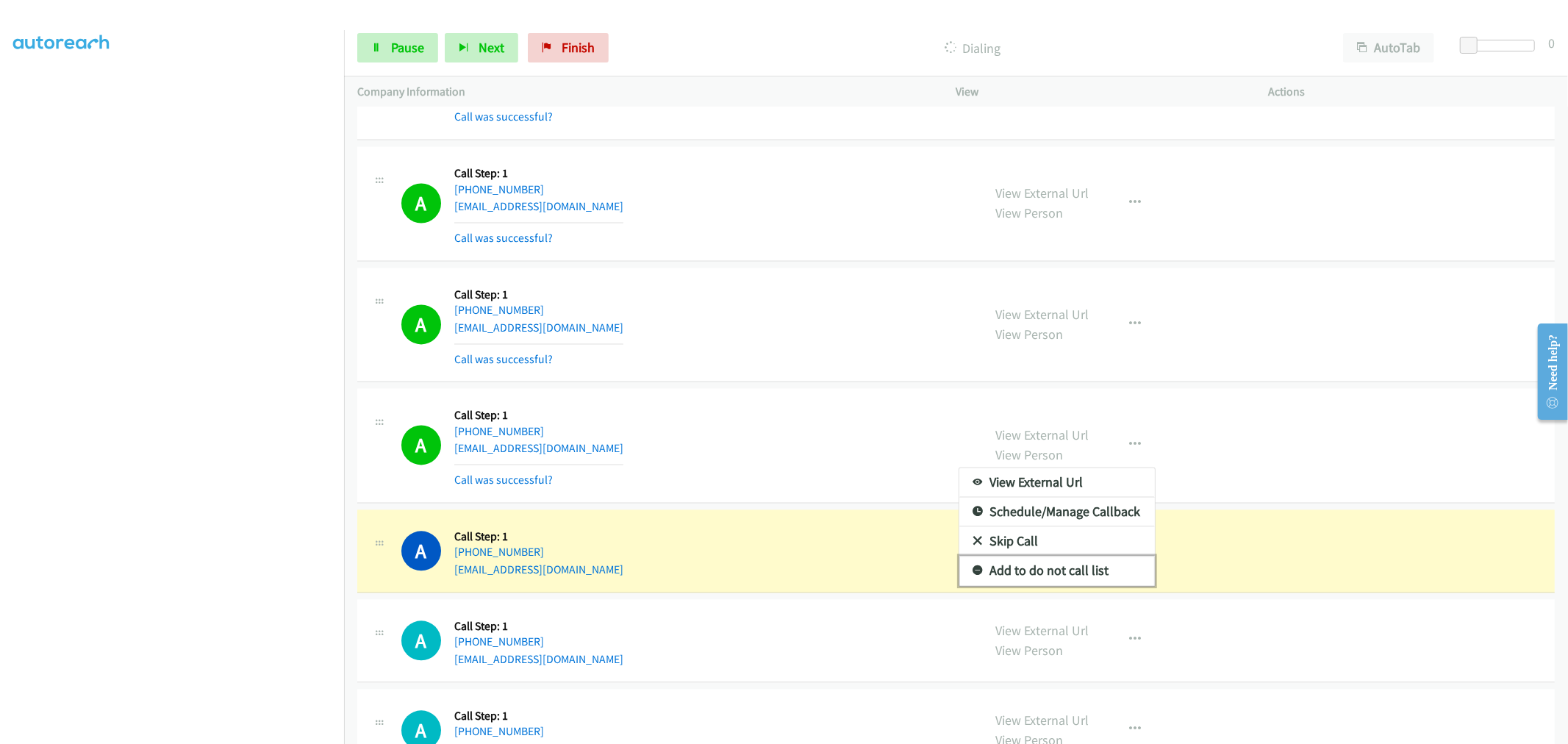
click at [1010, 577] on link "Add to do not call list" at bounding box center [1057, 570] width 195 height 29
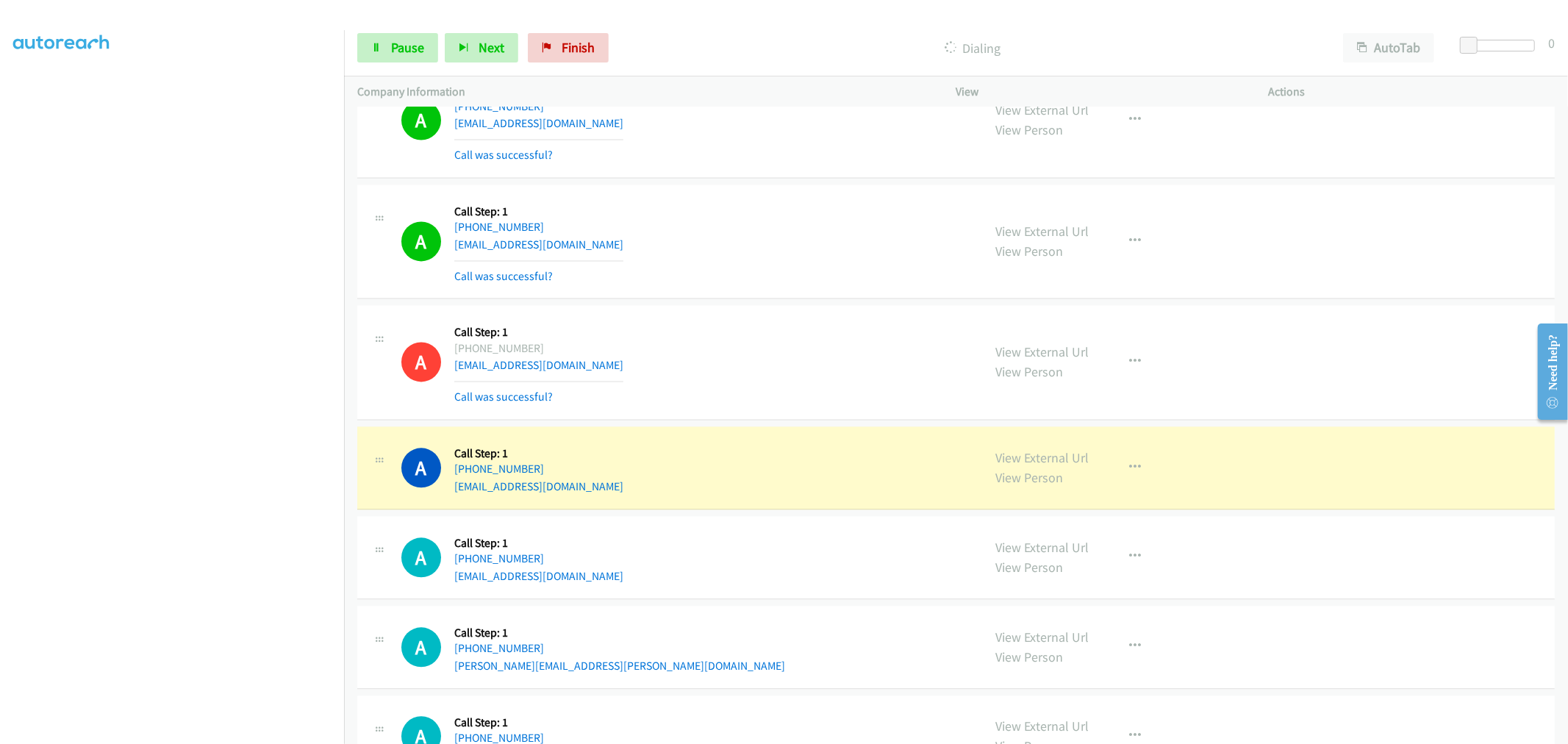
scroll to position [2695, 0]
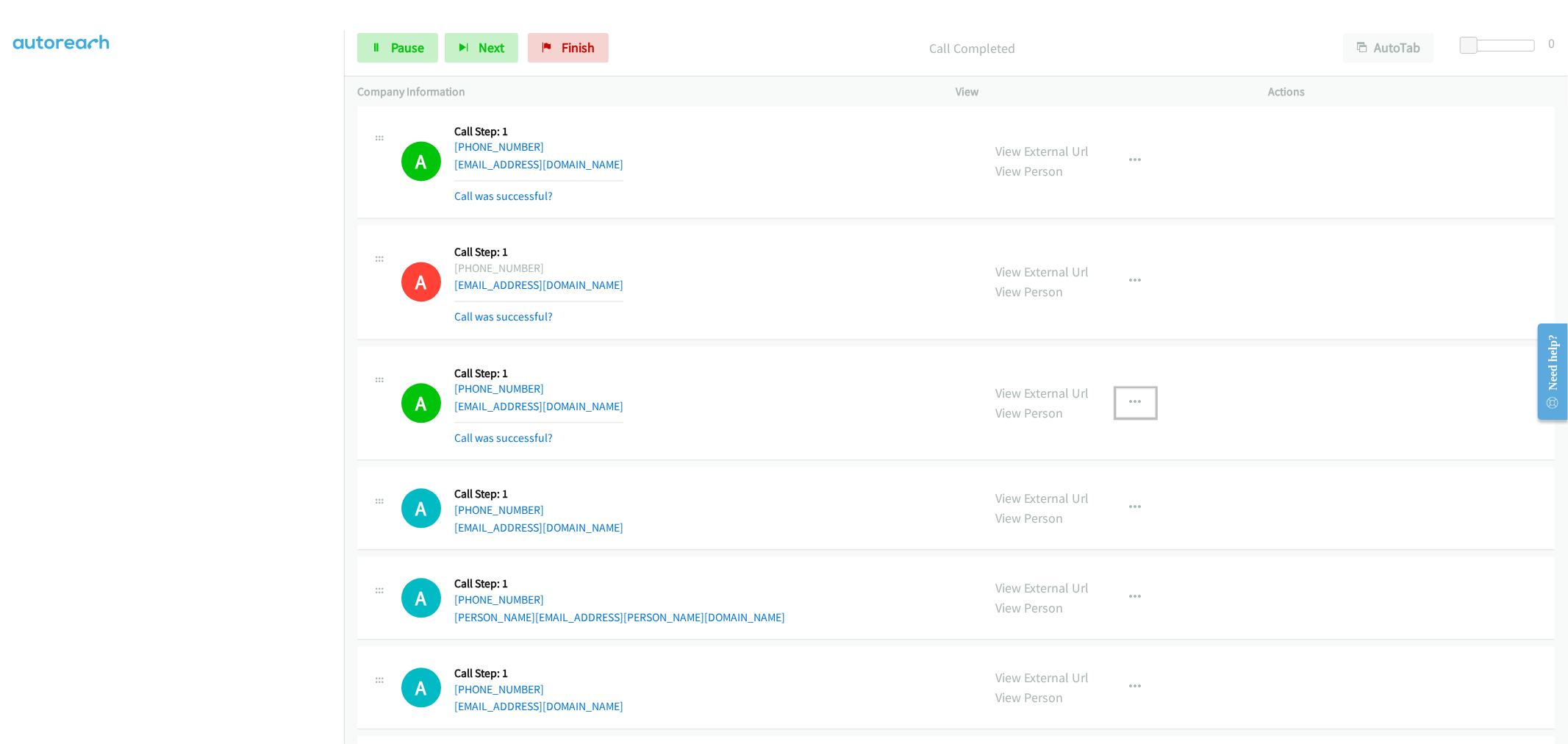
click at [1130, 403] on icon "button" at bounding box center [1136, 402] width 12 height 12
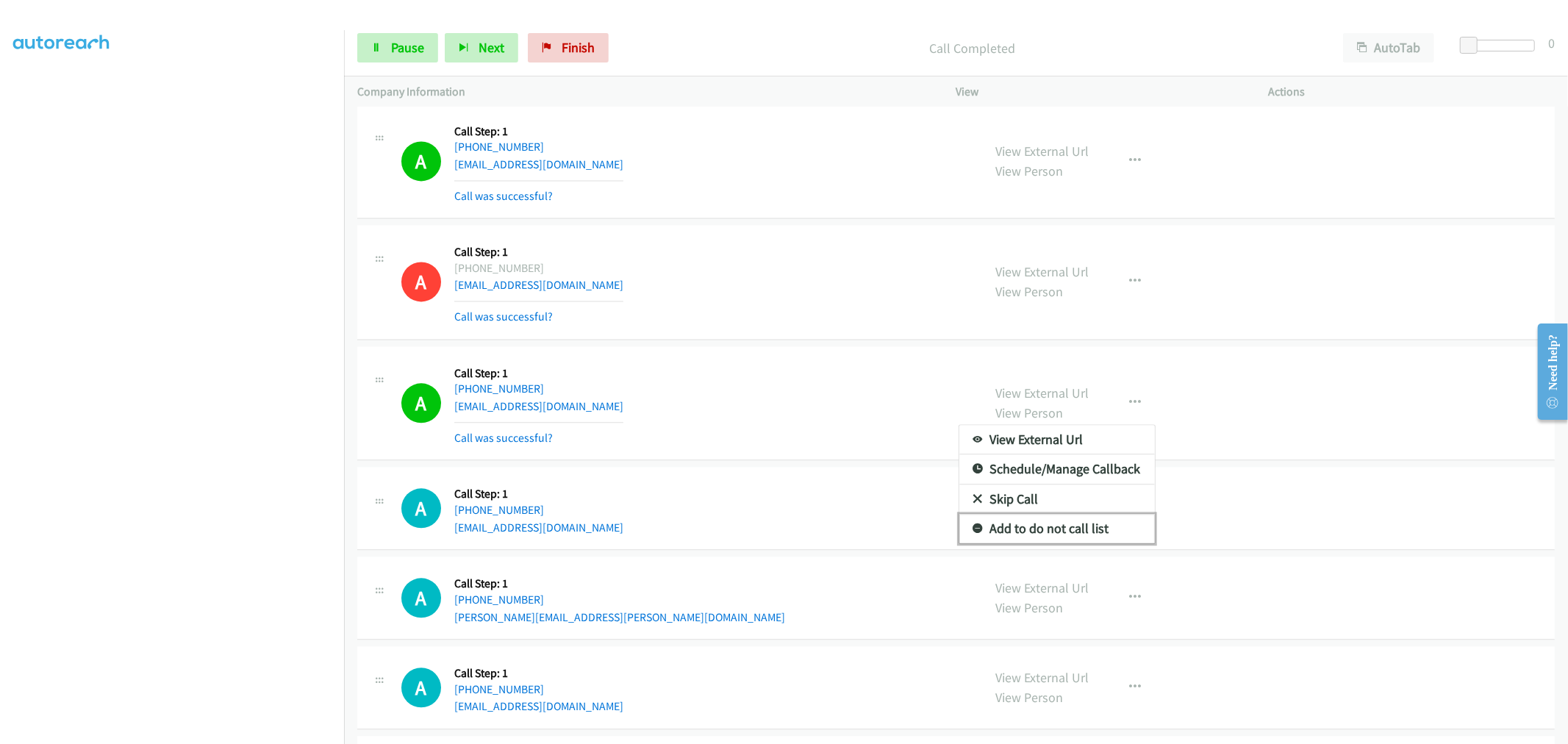
click at [1022, 539] on link "Add to do not call list" at bounding box center [1057, 529] width 195 height 29
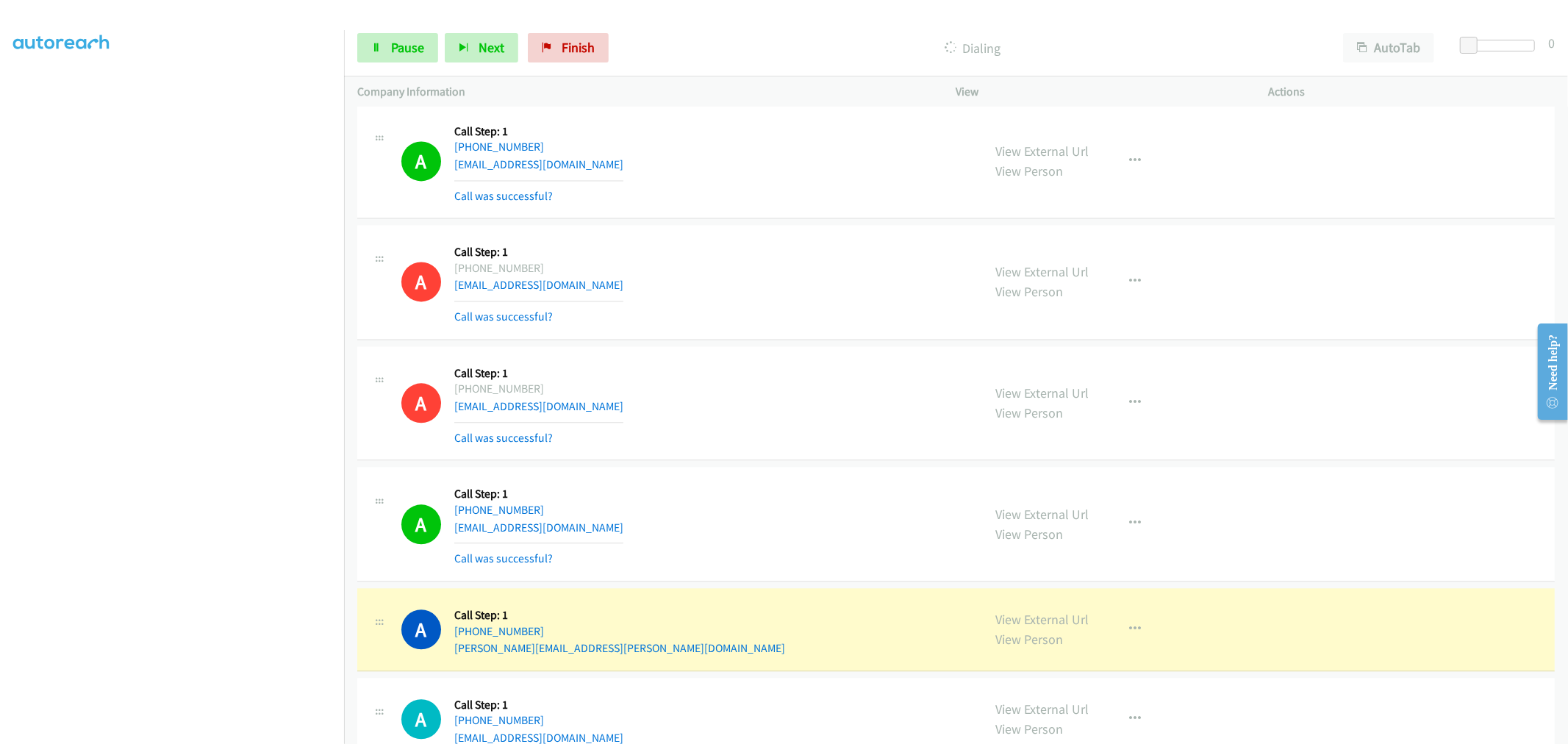
scroll to position [2858, 0]
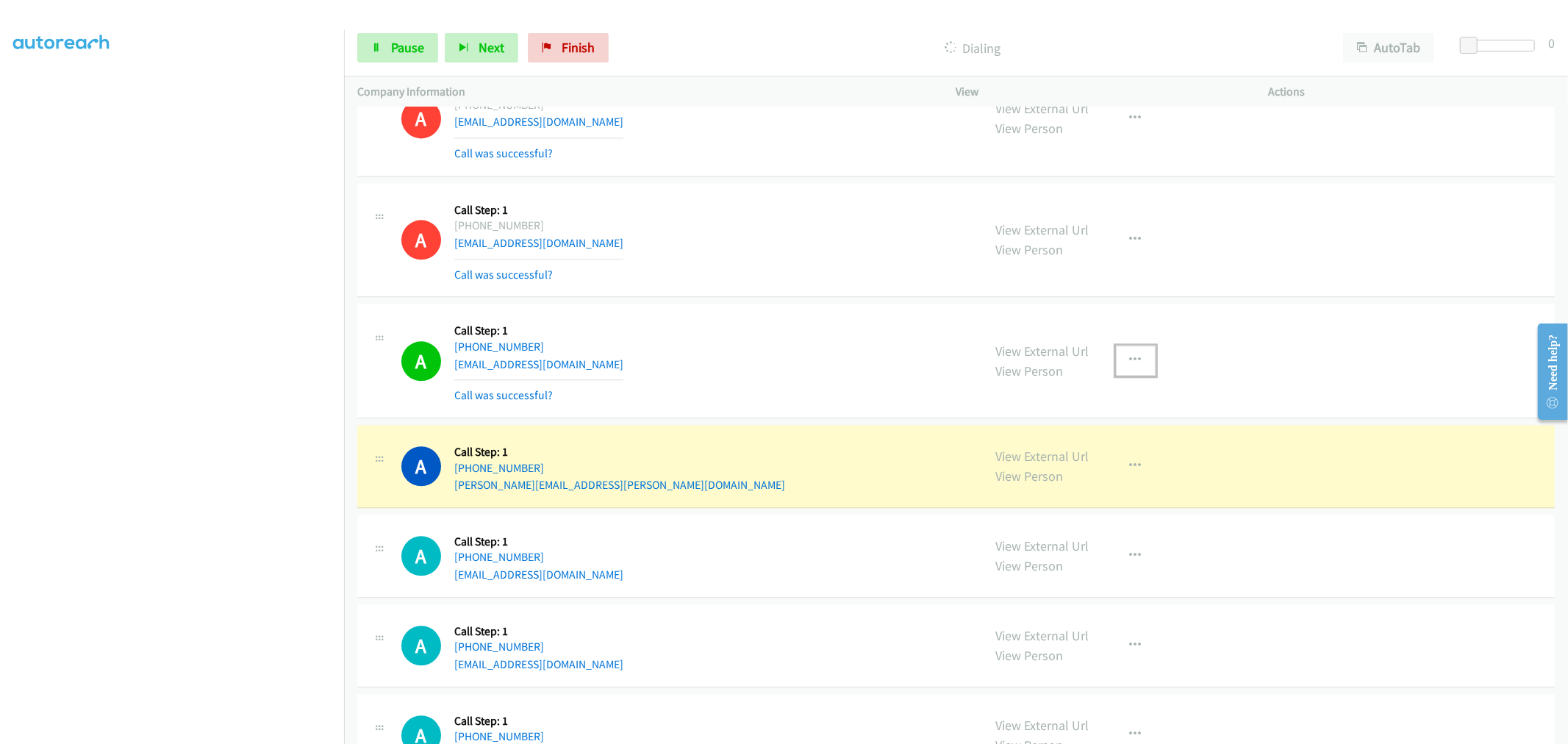
click at [1146, 350] on button "button" at bounding box center [1136, 360] width 40 height 29
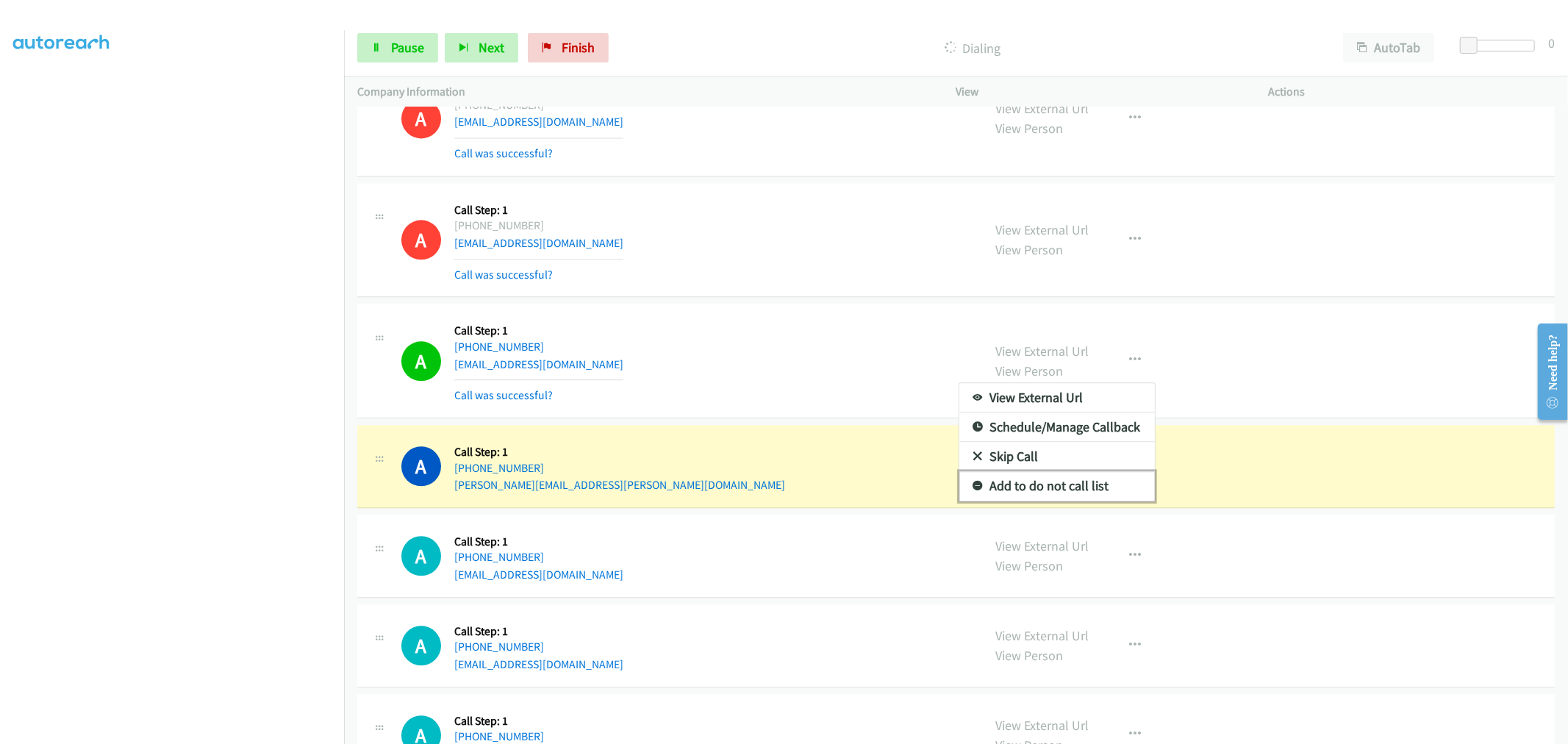
click at [1010, 488] on link "Add to do not call list" at bounding box center [1057, 486] width 195 height 29
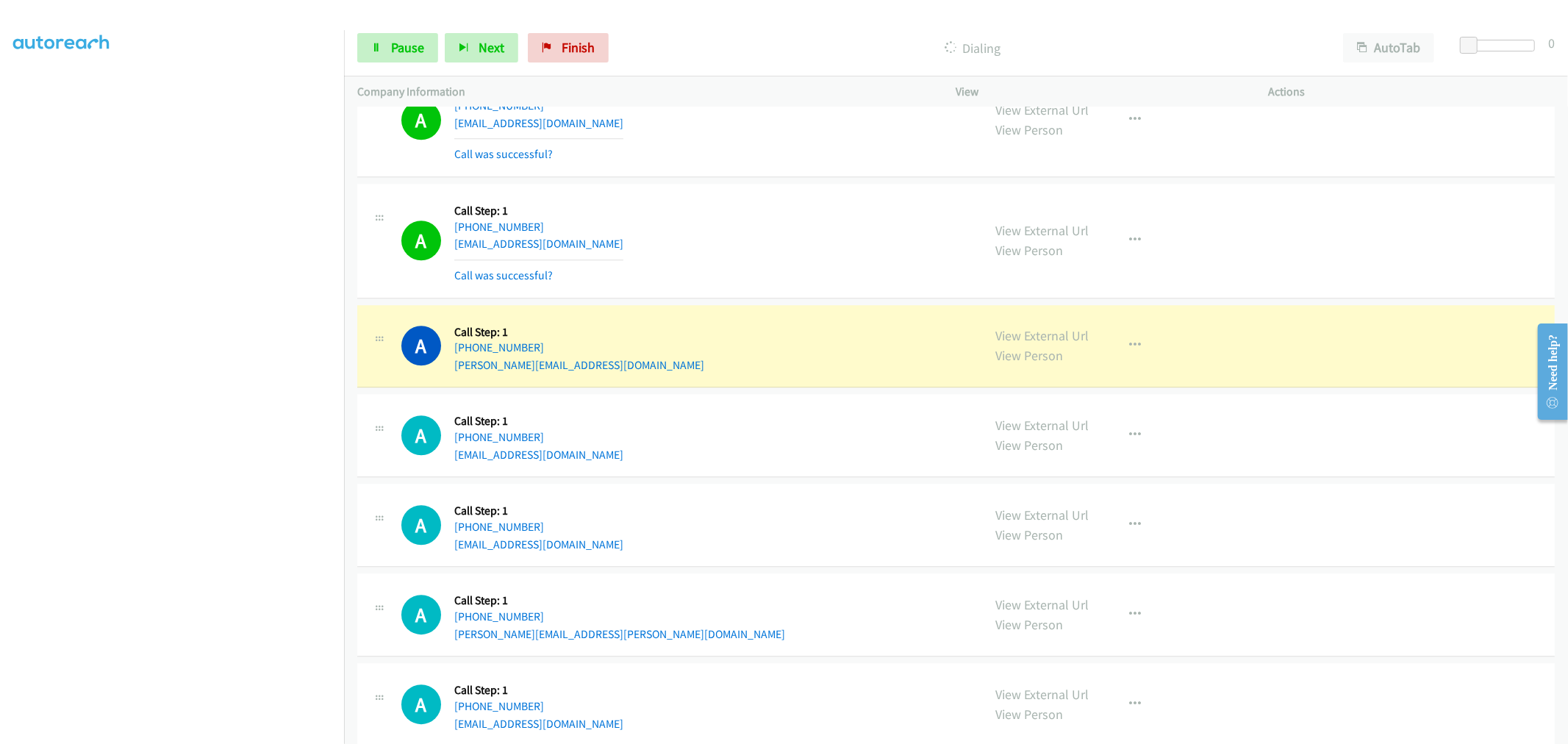
scroll to position [3348, 0]
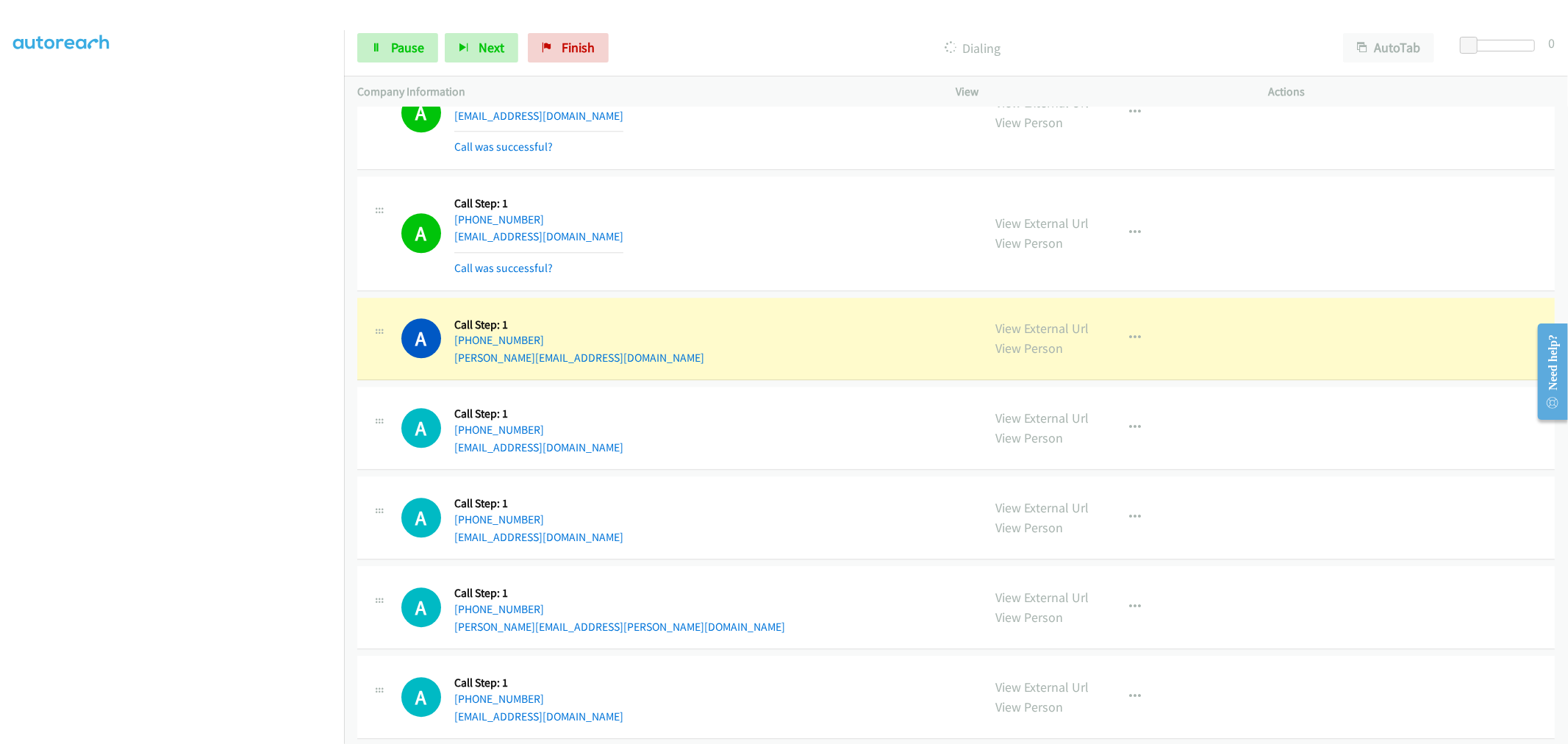
drag, startPoint x: 1038, startPoint y: 335, endPoint x: 684, endPoint y: 3, distance: 485.3
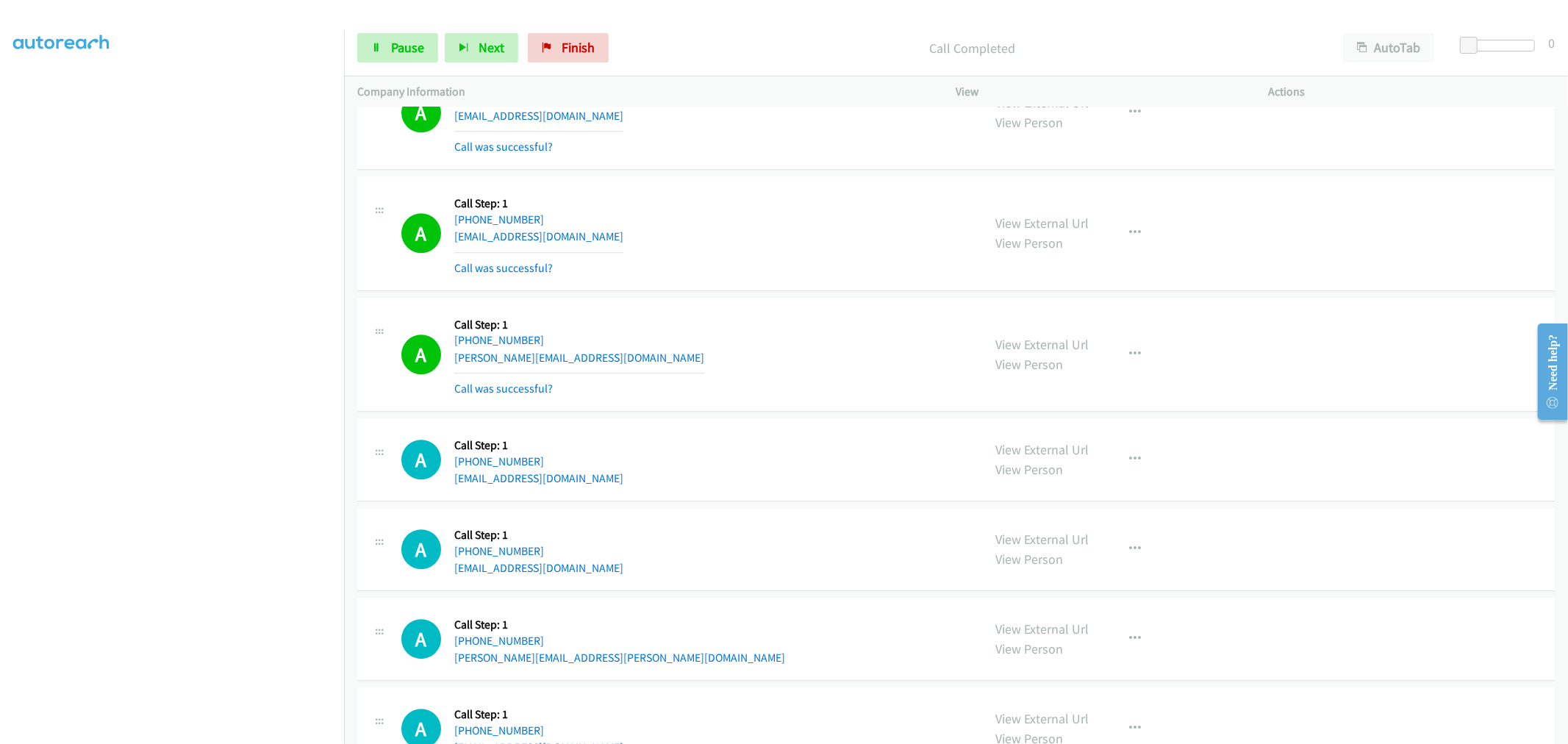
click at [263, 732] on aside "Dialing Mode: Power | Switch to Preview My Lists" at bounding box center [172, 367] width 344 height 814
click at [646, 269] on div "A Callback Scheduled Call Step: 1 [GEOGRAPHIC_DATA]/[GEOGRAPHIC_DATA] [PHONE_NU…" at bounding box center [956, 234] width 1198 height 115
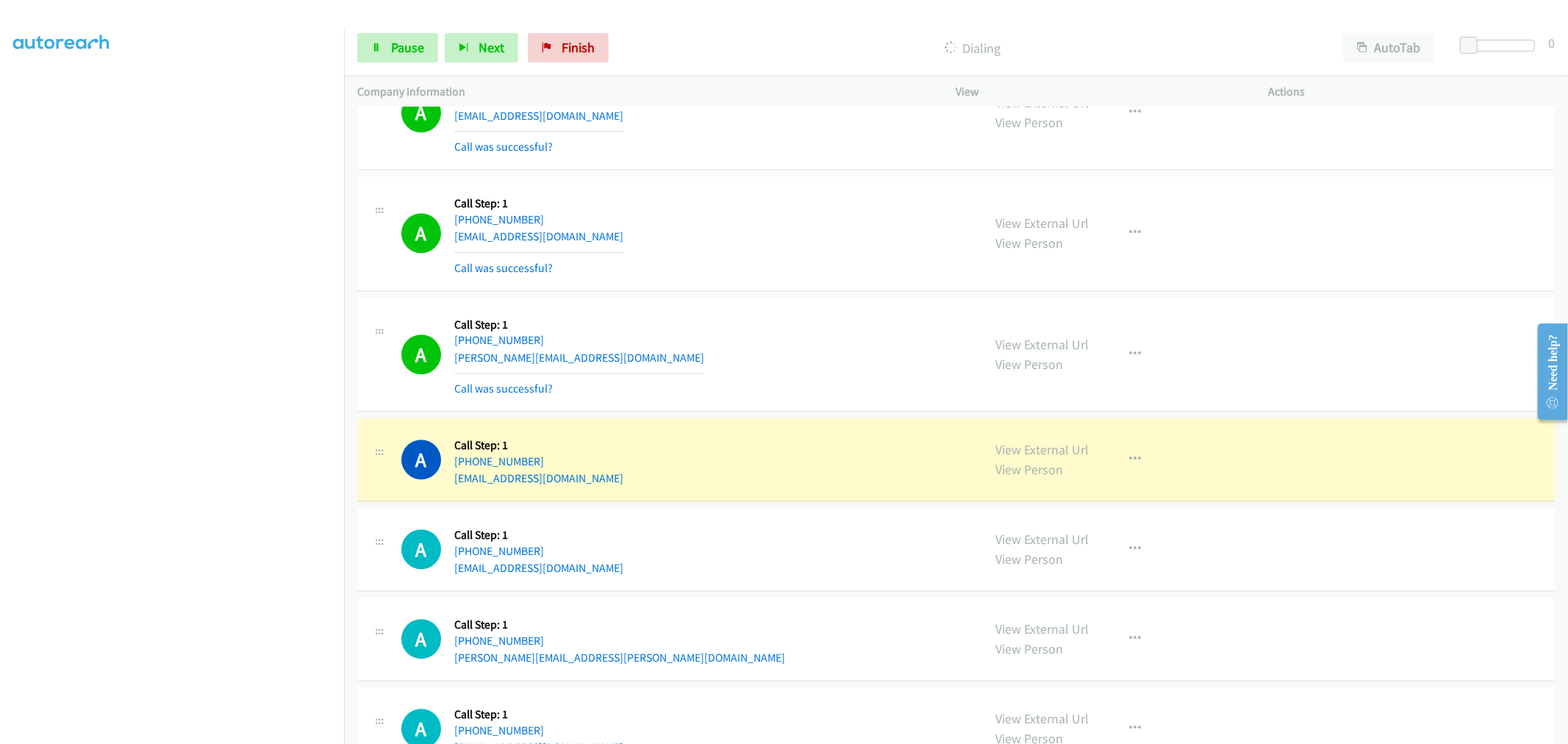
click at [191, 735] on aside "Dialing Mode: Power | Switch to Preview My Lists" at bounding box center [172, 367] width 344 height 814
click at [1133, 357] on icon "button" at bounding box center [1136, 354] width 12 height 12
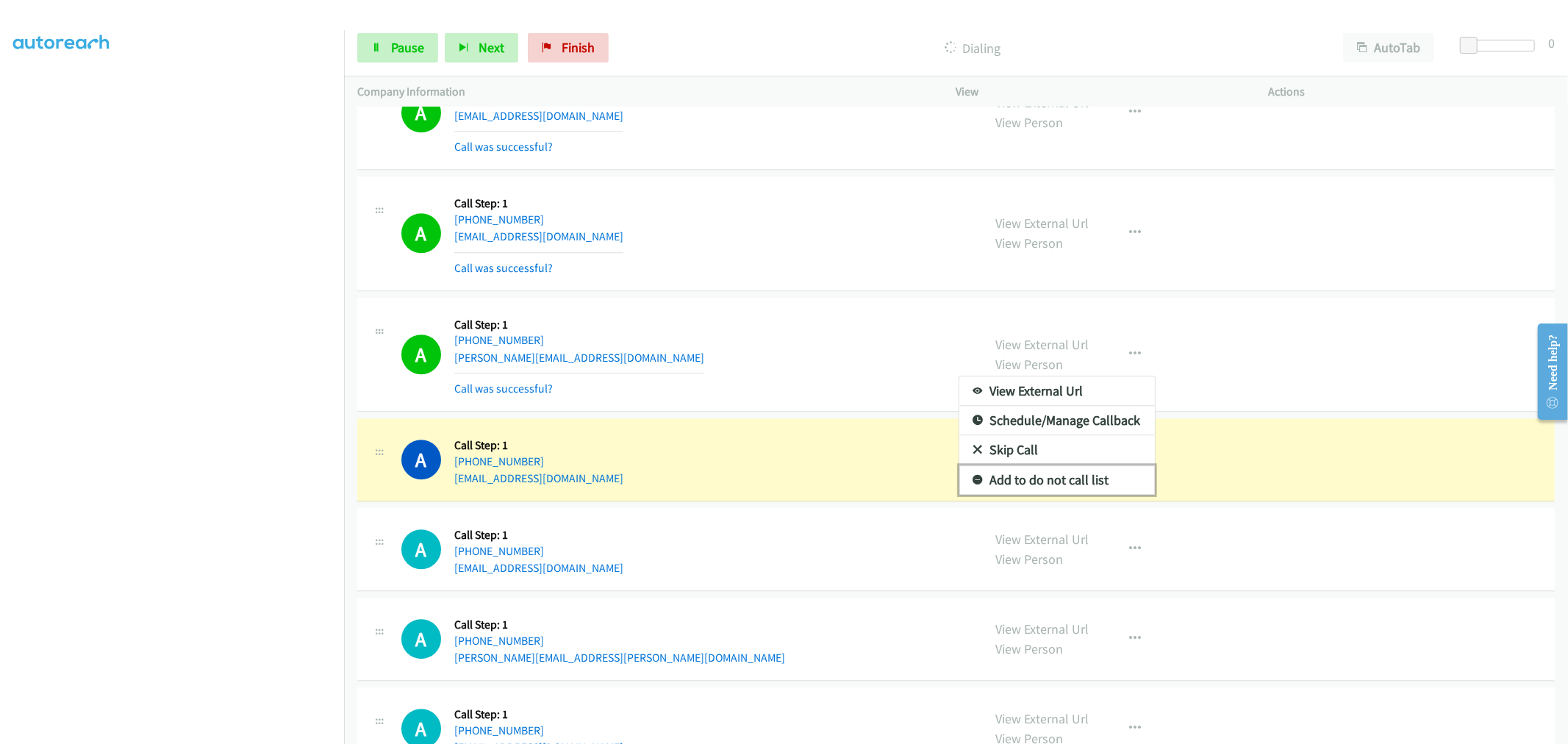
click at [1036, 493] on link "Add to do not call list" at bounding box center [1057, 480] width 195 height 29
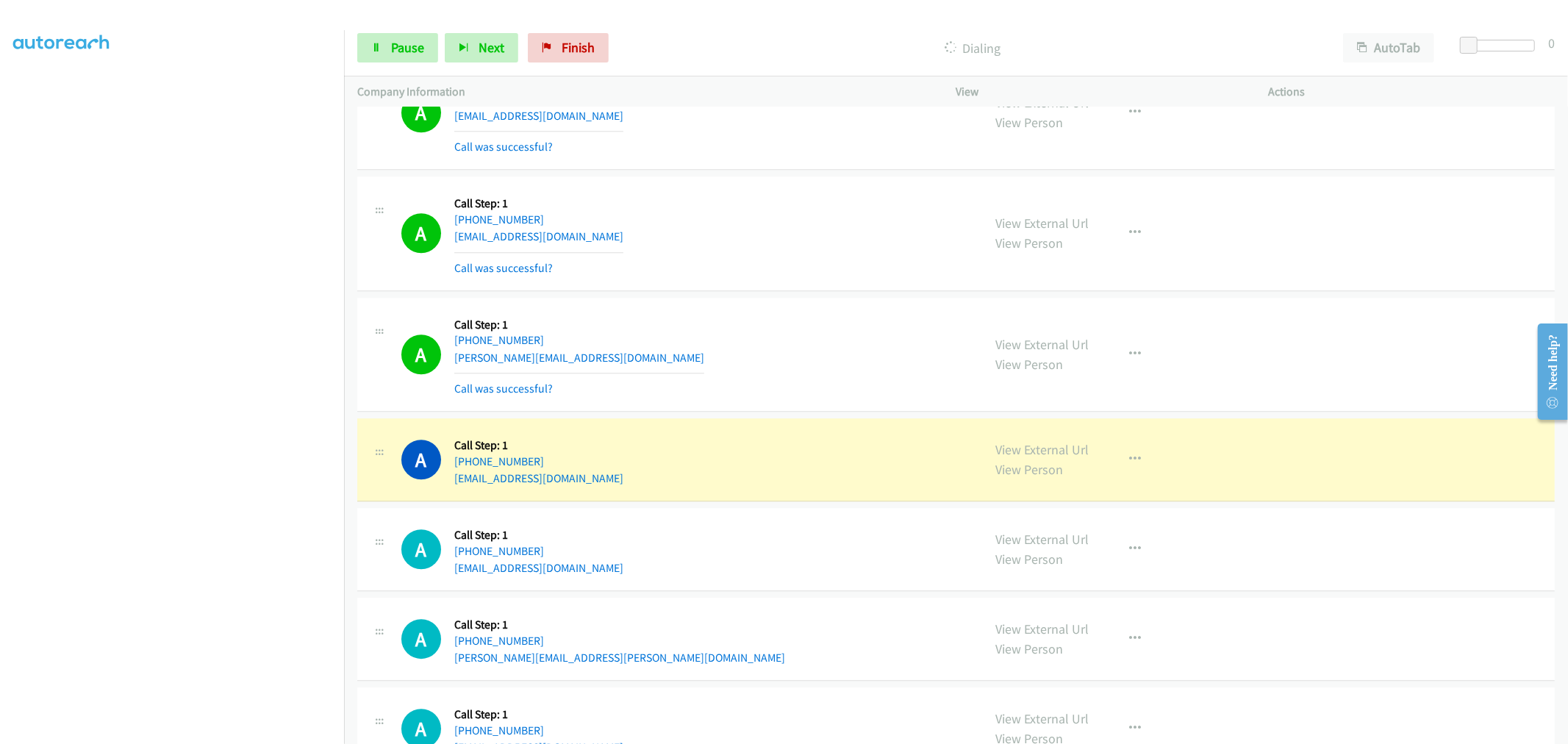
click at [817, 306] on div "A Callback Scheduled Call Step: 1 America/New_York [PHONE_NUMBER] [PERSON_NAME]…" at bounding box center [956, 355] width 1198 height 115
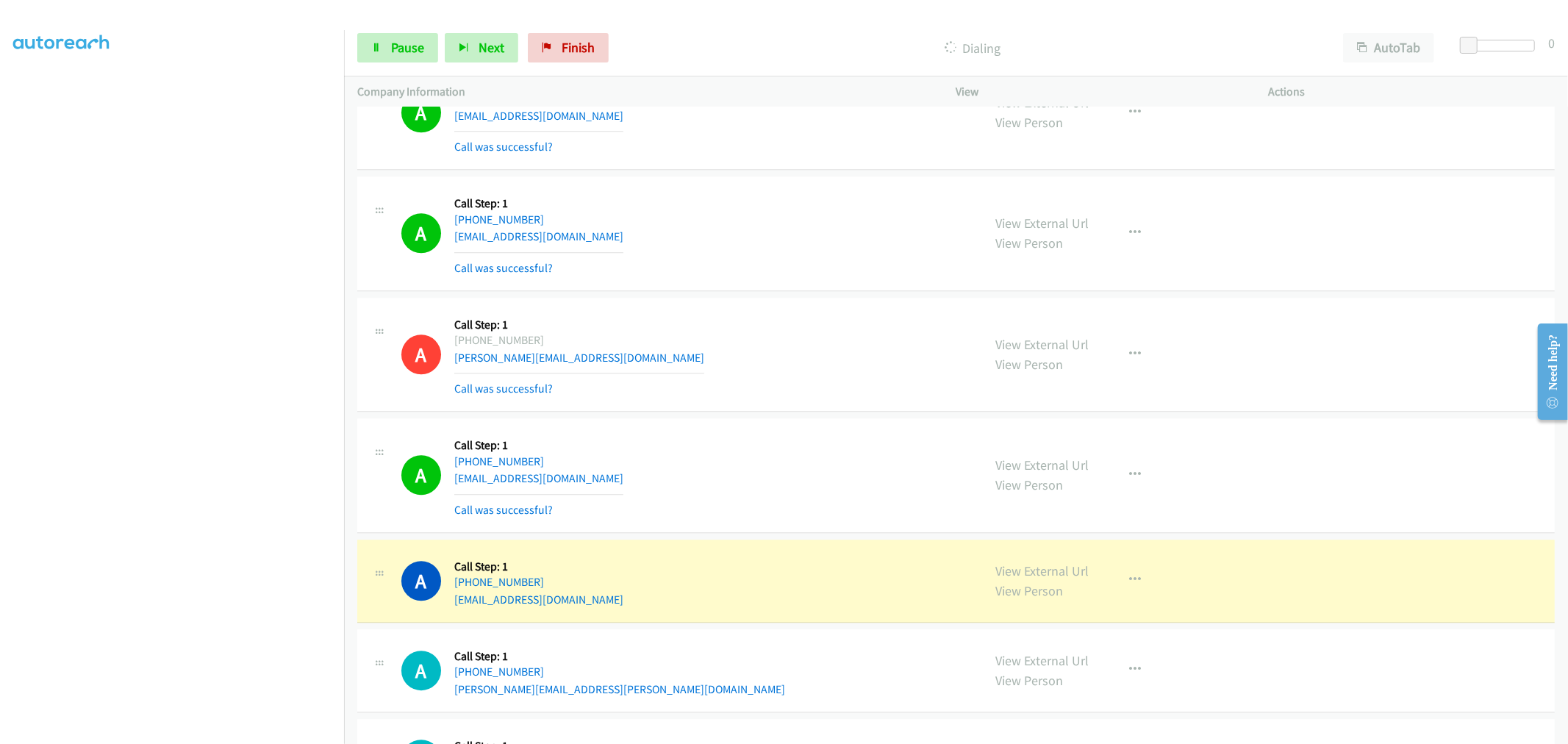
click at [835, 344] on div "A Callback Scheduled Call Step: 1 America/New_York [PHONE_NUMBER] [PERSON_NAME]…" at bounding box center [685, 354] width 568 height 88
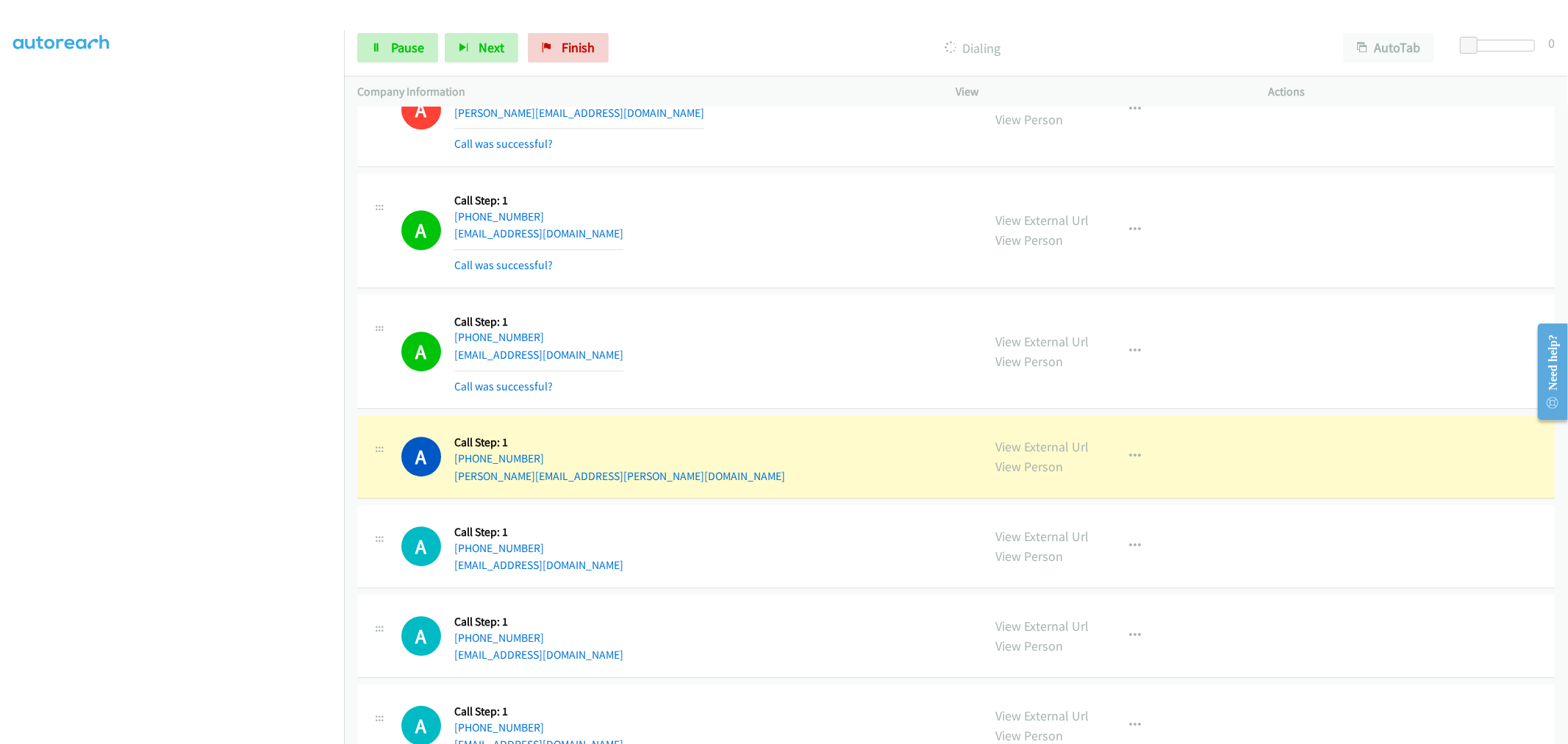
scroll to position [3820, 0]
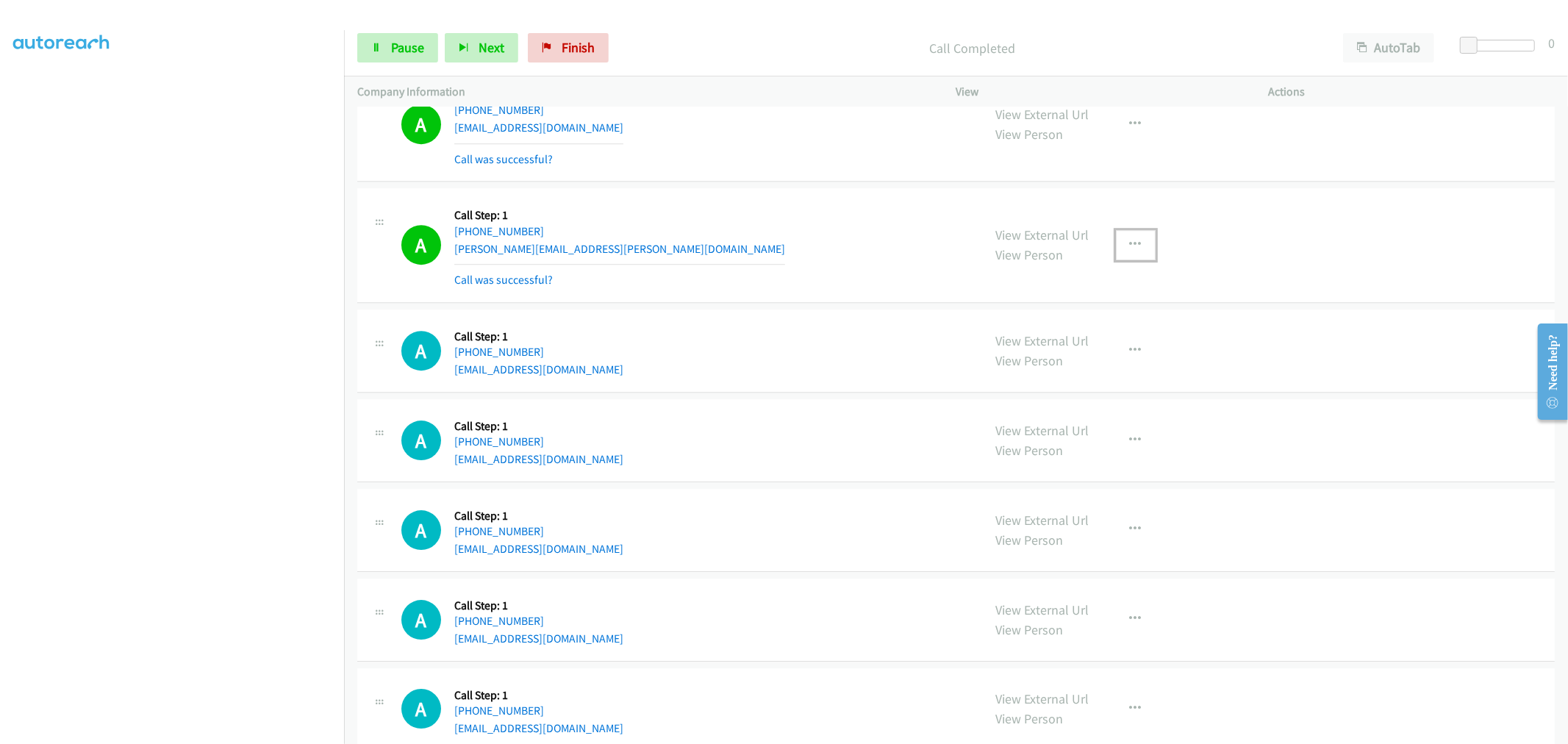
click at [1131, 245] on icon "button" at bounding box center [1136, 244] width 12 height 12
click at [1054, 383] on link "Add to do not call list" at bounding box center [1057, 370] width 195 height 29
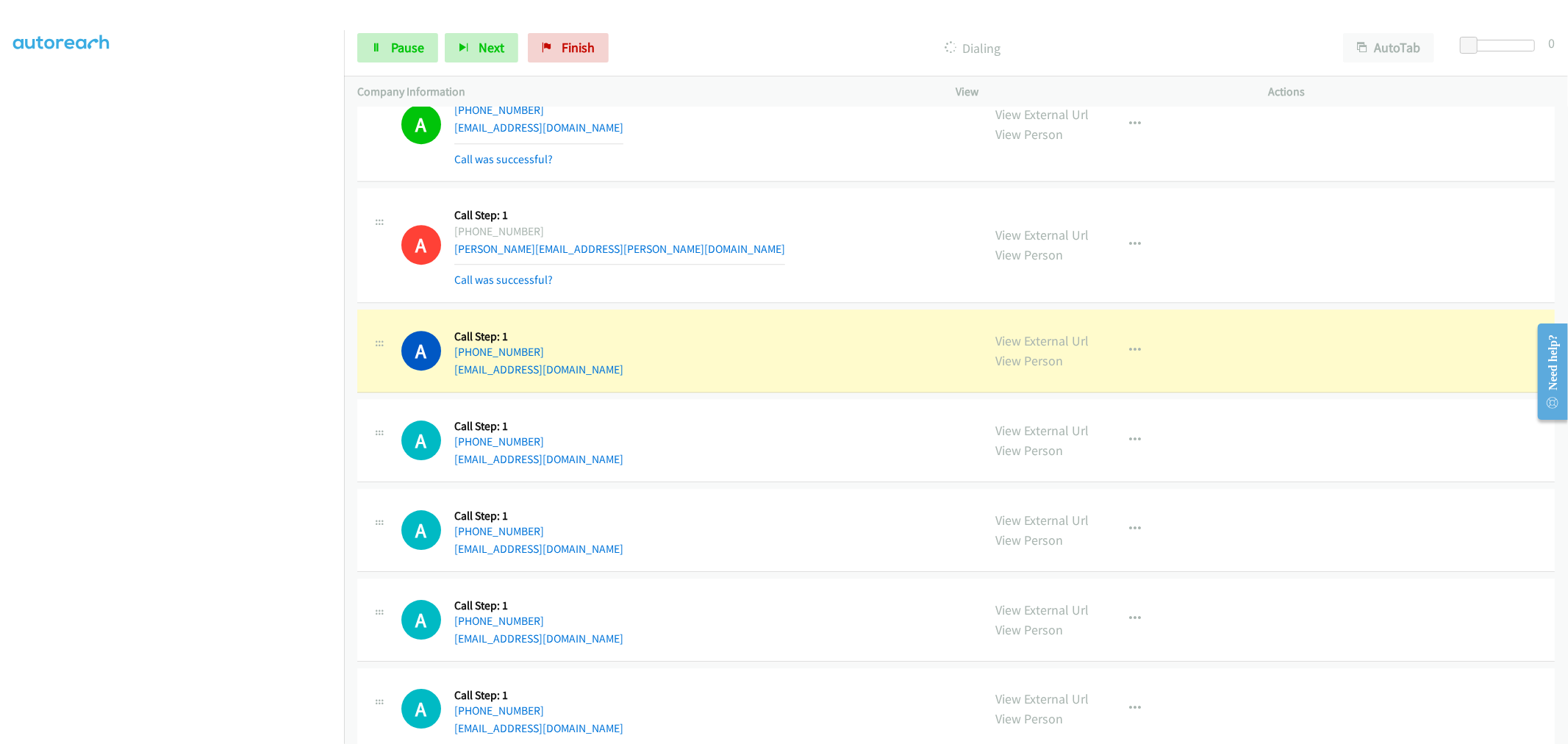
click at [633, 199] on div "A Callback Scheduled Call Step: 1 America/New_York [PHONE_NUMBER] [PERSON_NAME]…" at bounding box center [956, 246] width 1198 height 115
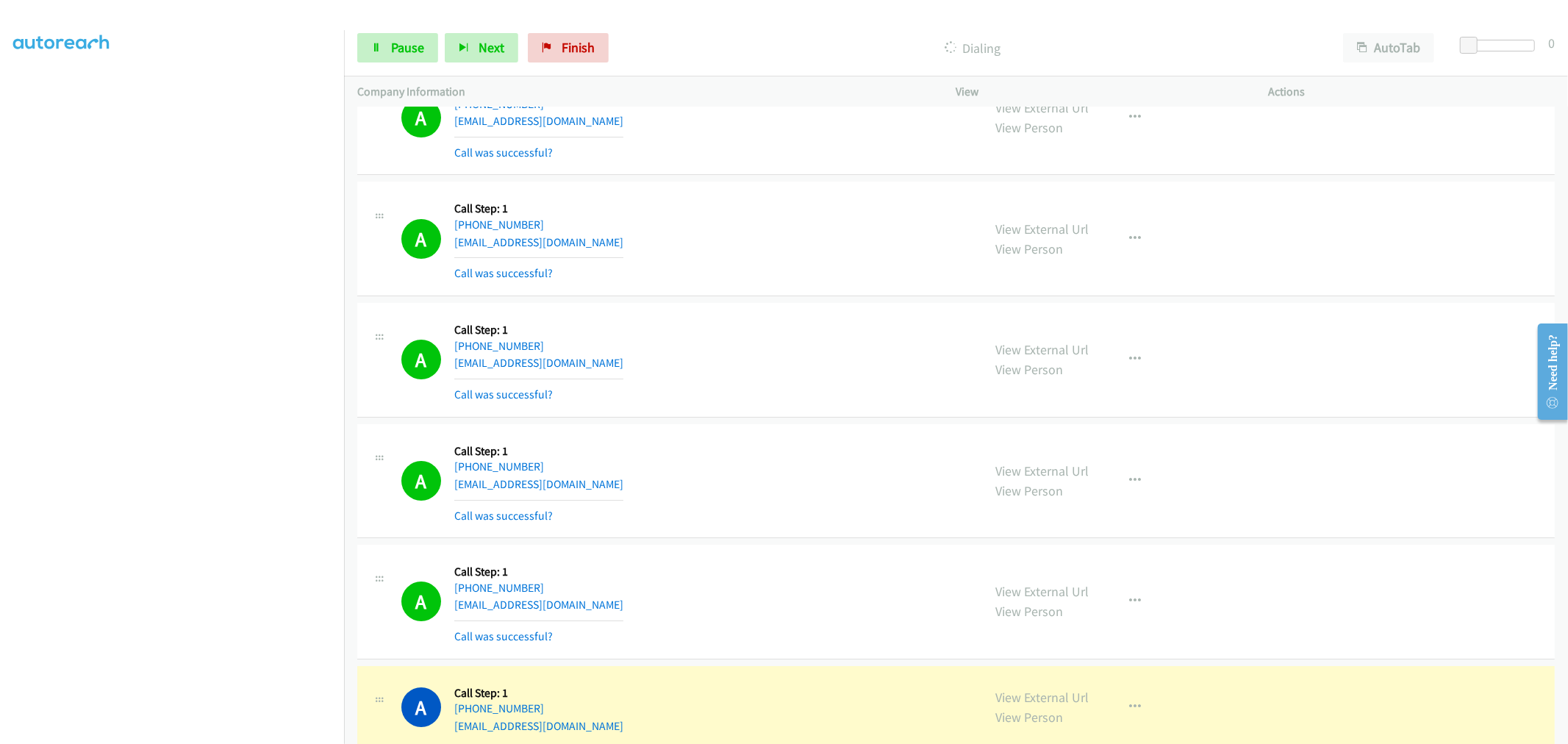
scroll to position [4637, 0]
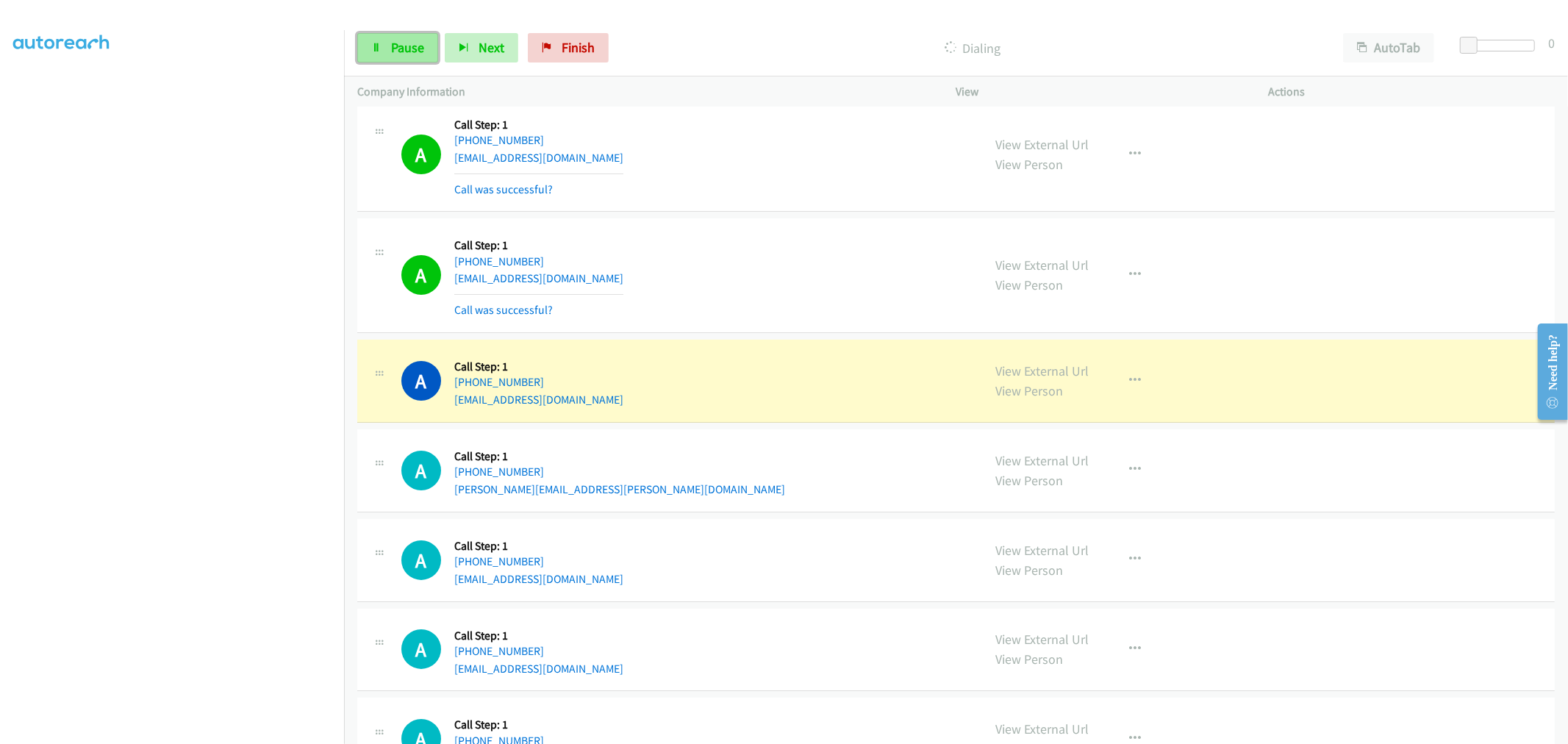
click at [395, 34] on link "Pause" at bounding box center [398, 48] width 81 height 29
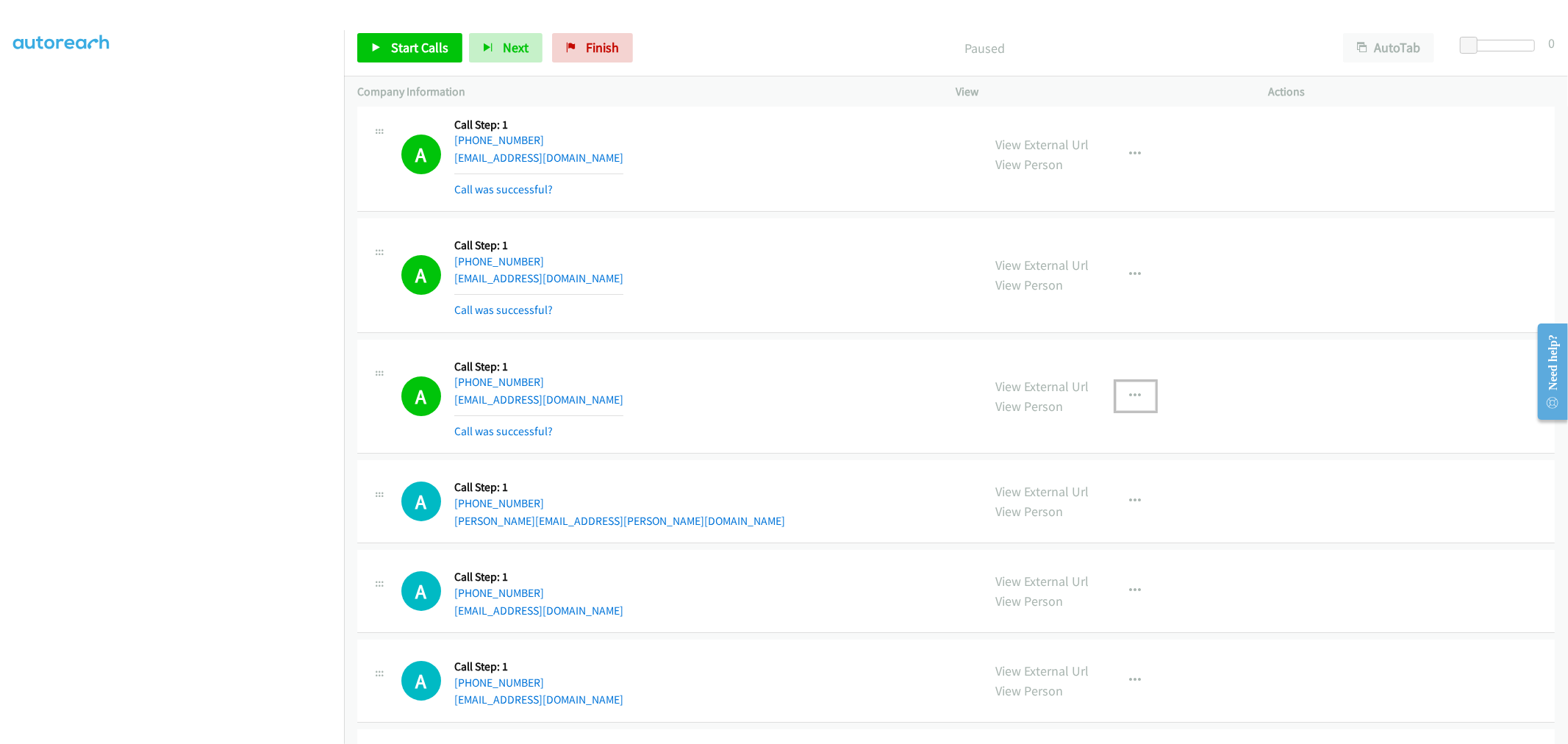
click at [1140, 403] on button "button" at bounding box center [1136, 396] width 40 height 29
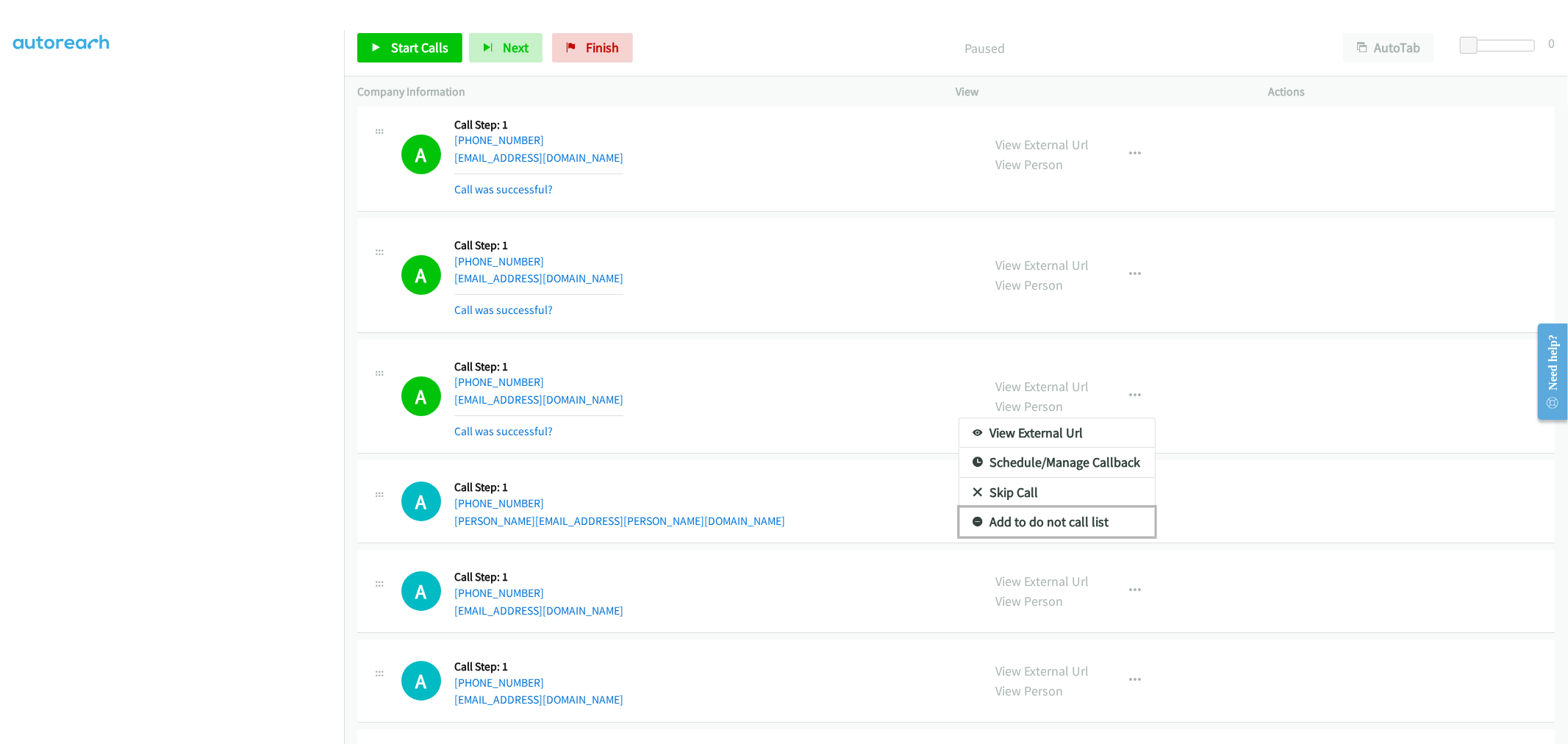
click at [1064, 525] on link "Add to do not call list" at bounding box center [1057, 522] width 195 height 29
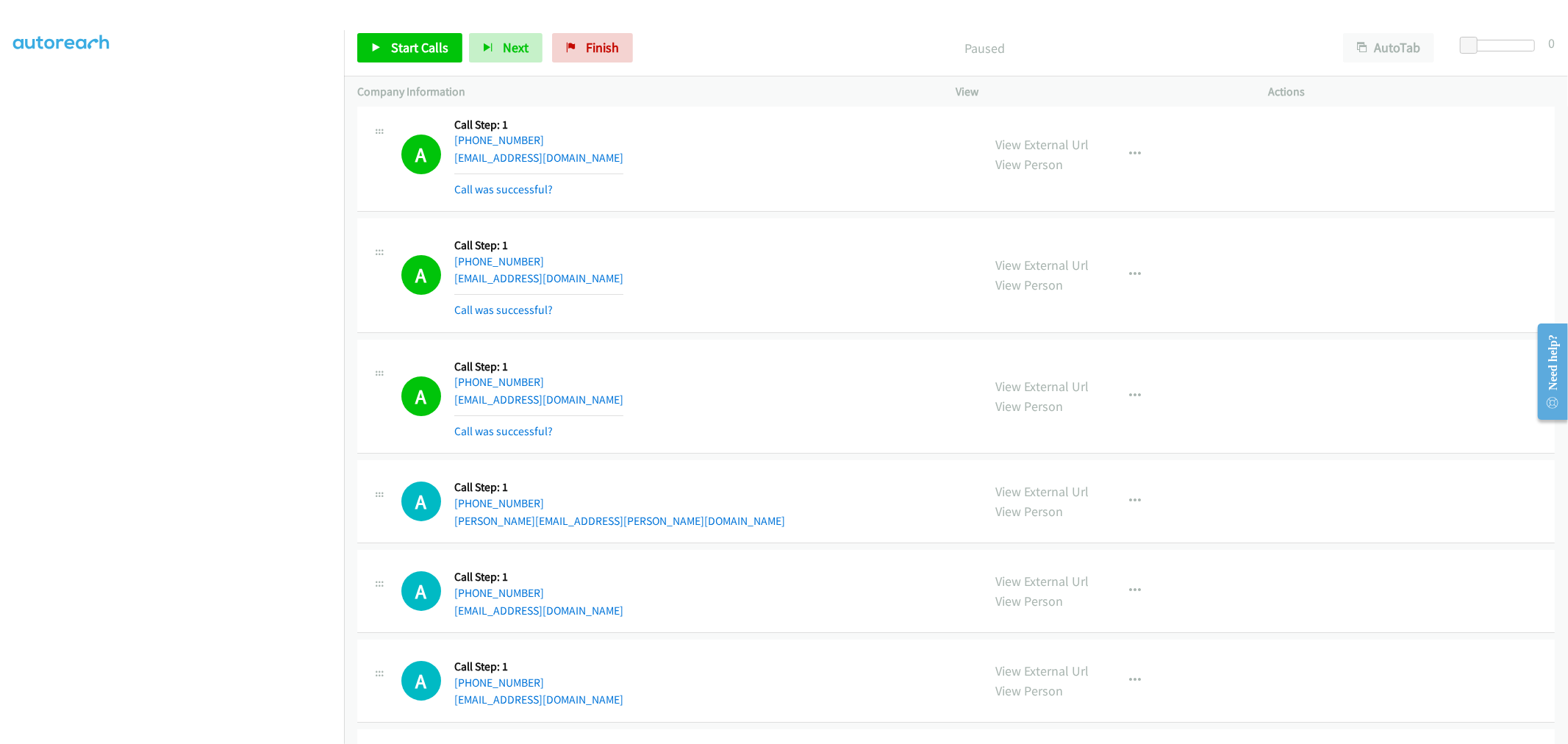
click at [690, 363] on div "A Callback Scheduled Call Step: 1 America/New_York [PHONE_NUMBER] [EMAIL_ADDRES…" at bounding box center [685, 396] width 568 height 88
click at [741, 184] on div "A Callback Scheduled Call Step: 1 America/Los_Angeles [PHONE_NUMBER] [EMAIL_ADD…" at bounding box center [685, 154] width 568 height 88
click at [737, 218] on td "A Callback Scheduled Call Step: 1 America/Los_Angeles [PHONE_NUMBER] [EMAIL_ADD…" at bounding box center [956, 276] width 1224 height 121
click at [740, 215] on td "A Callback Scheduled Call Step: 1 America/Los_Angeles [PHONE_NUMBER] [EMAIL_ADD…" at bounding box center [956, 154] width 1224 height 121
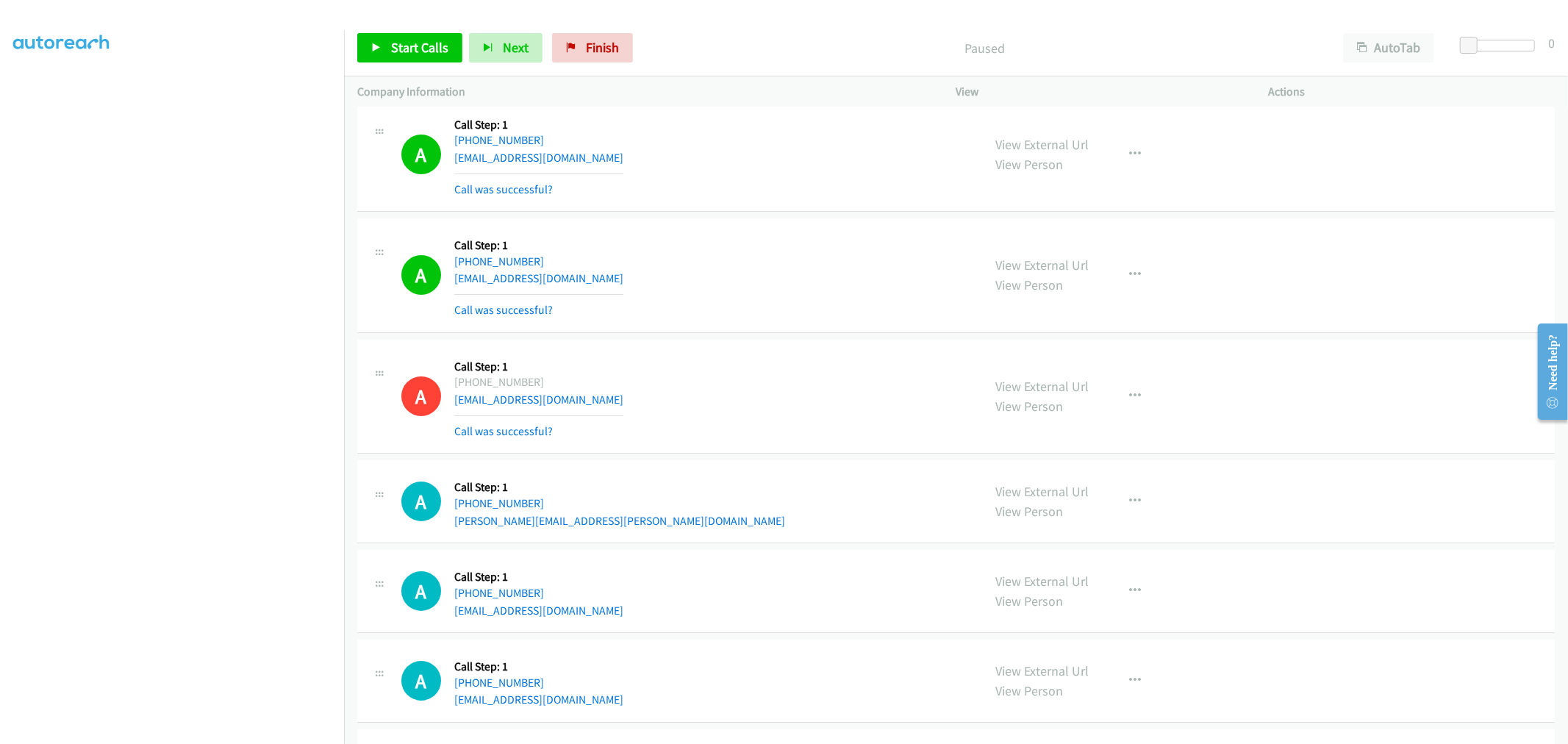
click at [797, 281] on div "A Callback Scheduled Call Step: 1 America/Los_Angeles [PHONE_NUMBER] [EMAIL_ADD…" at bounding box center [685, 275] width 568 height 88
click at [760, 350] on div "A Callback Scheduled Call Step: 1 America/New_York [PHONE_NUMBER] [EMAIL_ADDRES…" at bounding box center [956, 397] width 1198 height 115
drag, startPoint x: 748, startPoint y: 237, endPoint x: 760, endPoint y: 245, distance: 14.4
click at [750, 236] on div "A Callback Scheduled Call Step: 1 America/Los_Angeles [PHONE_NUMBER] [EMAIL_ADD…" at bounding box center [685, 275] width 568 height 88
click at [410, 57] on link "Start Calls" at bounding box center [410, 48] width 105 height 29
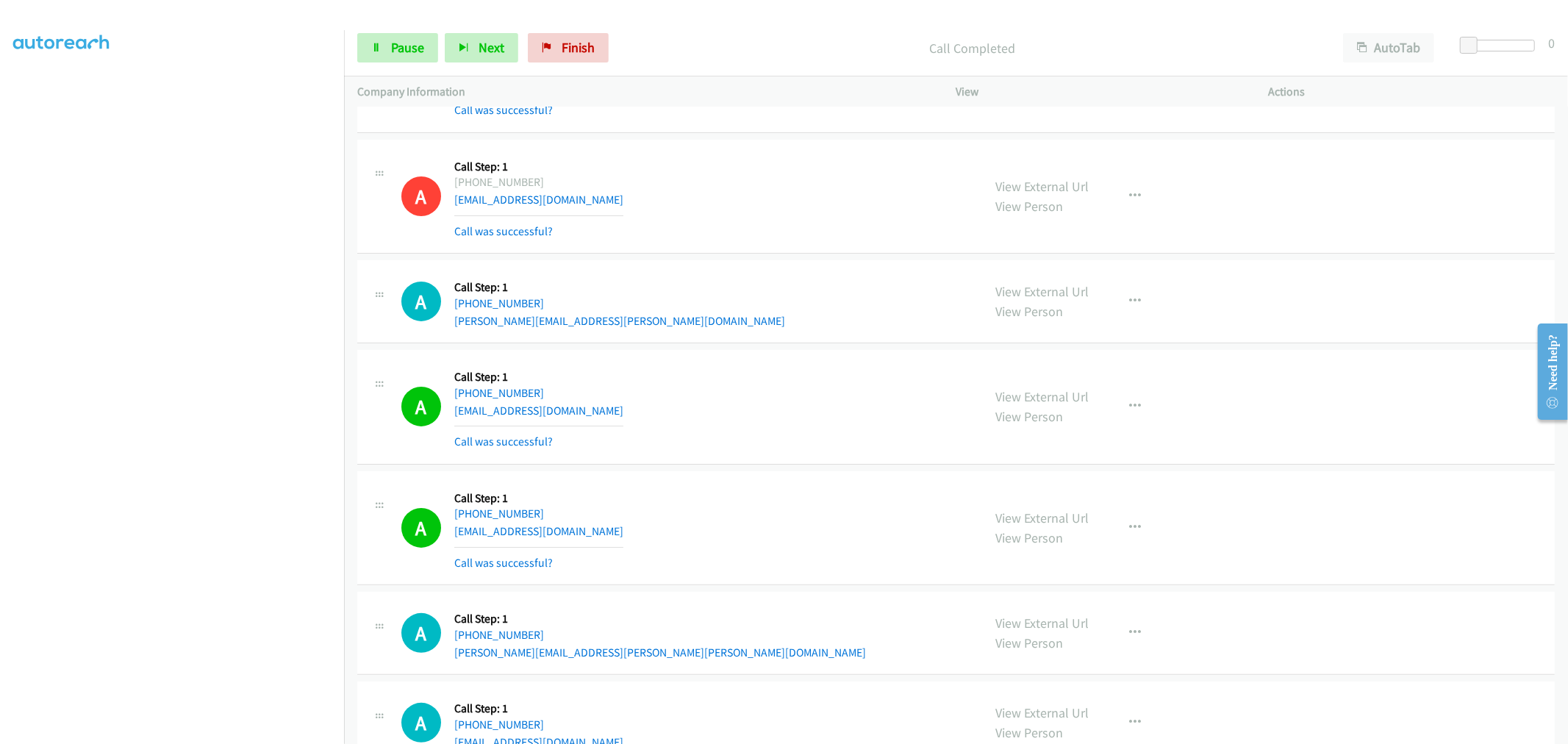
scroll to position [5045, 0]
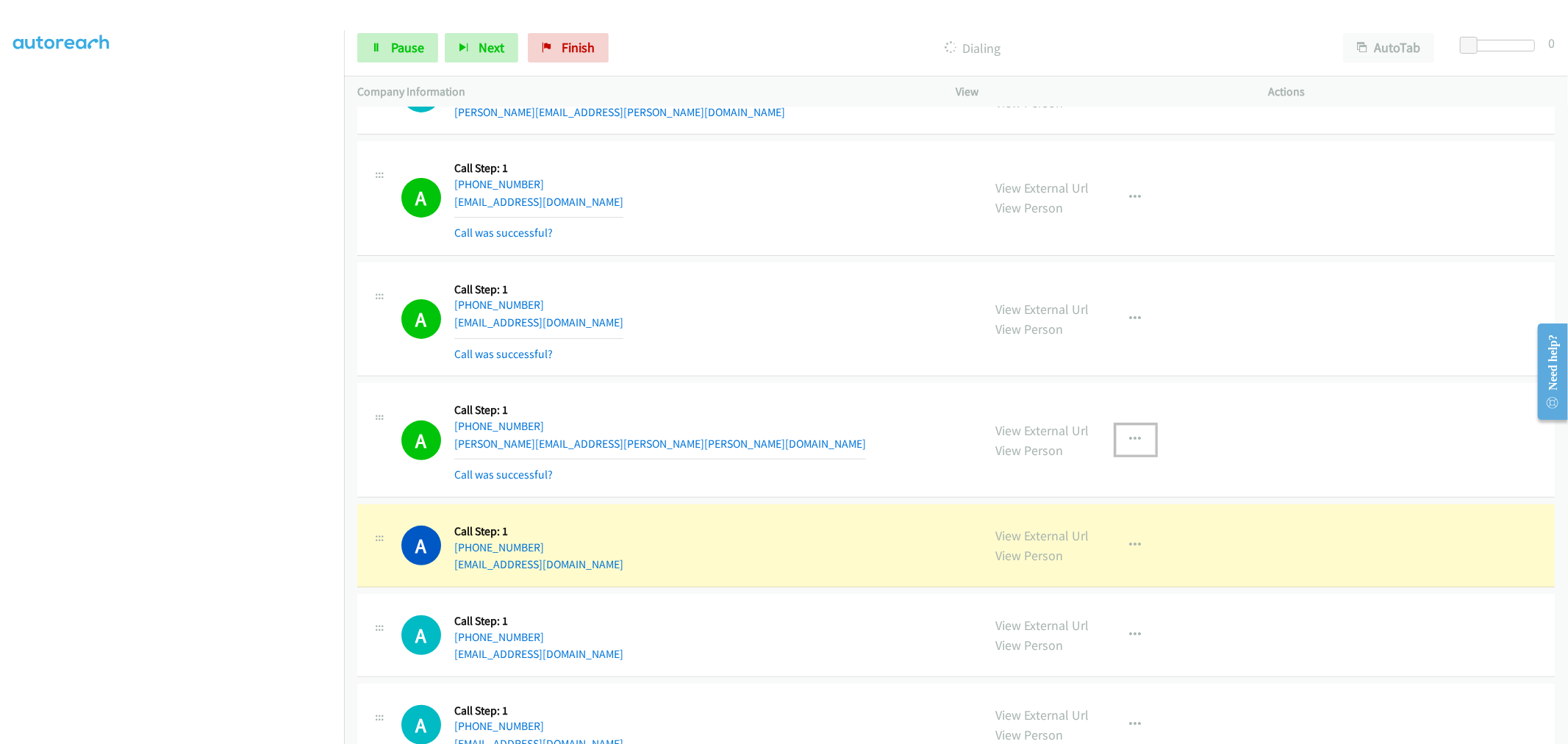
click at [1136, 452] on button "button" at bounding box center [1136, 439] width 40 height 29
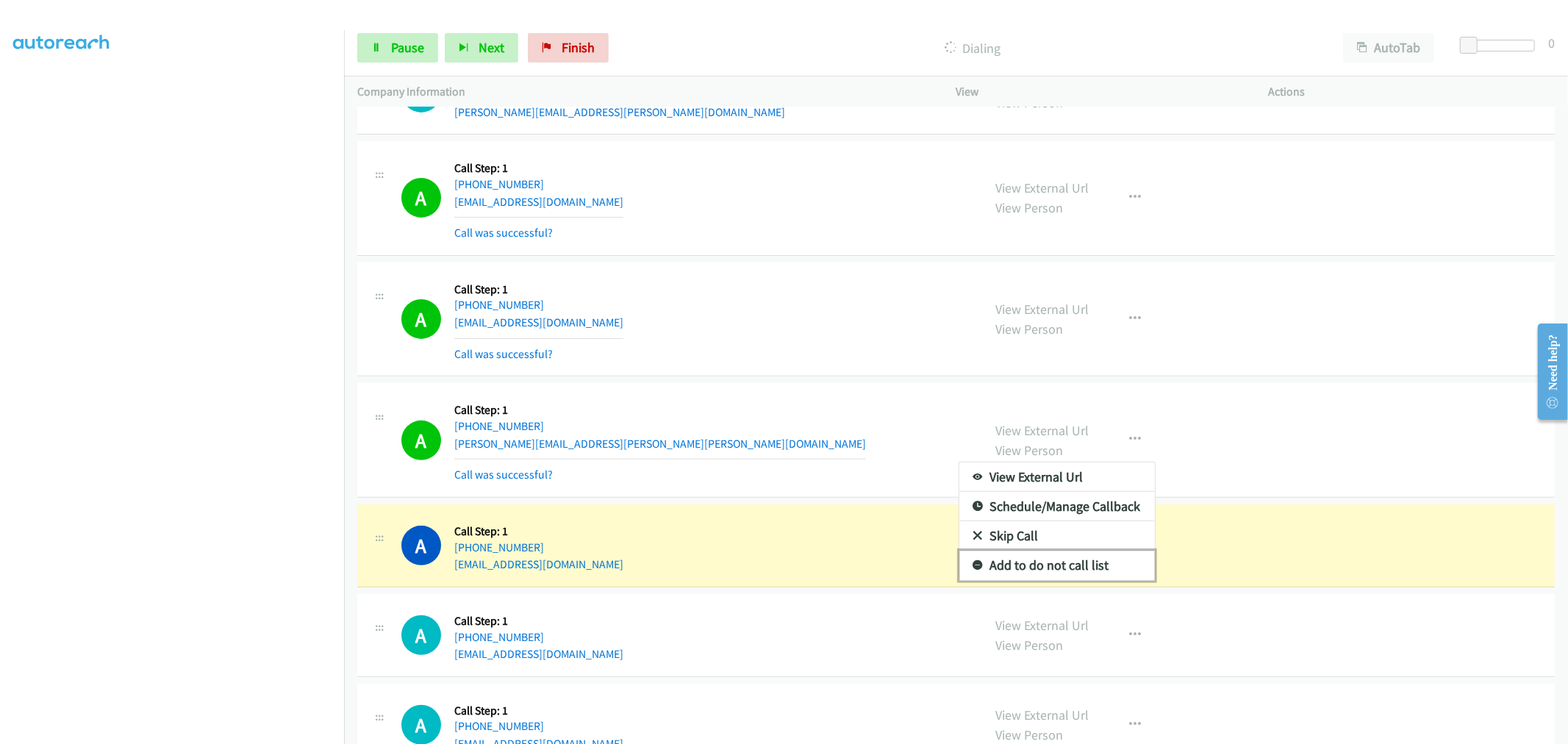
click at [1024, 569] on link "Add to do not call list" at bounding box center [1057, 565] width 195 height 29
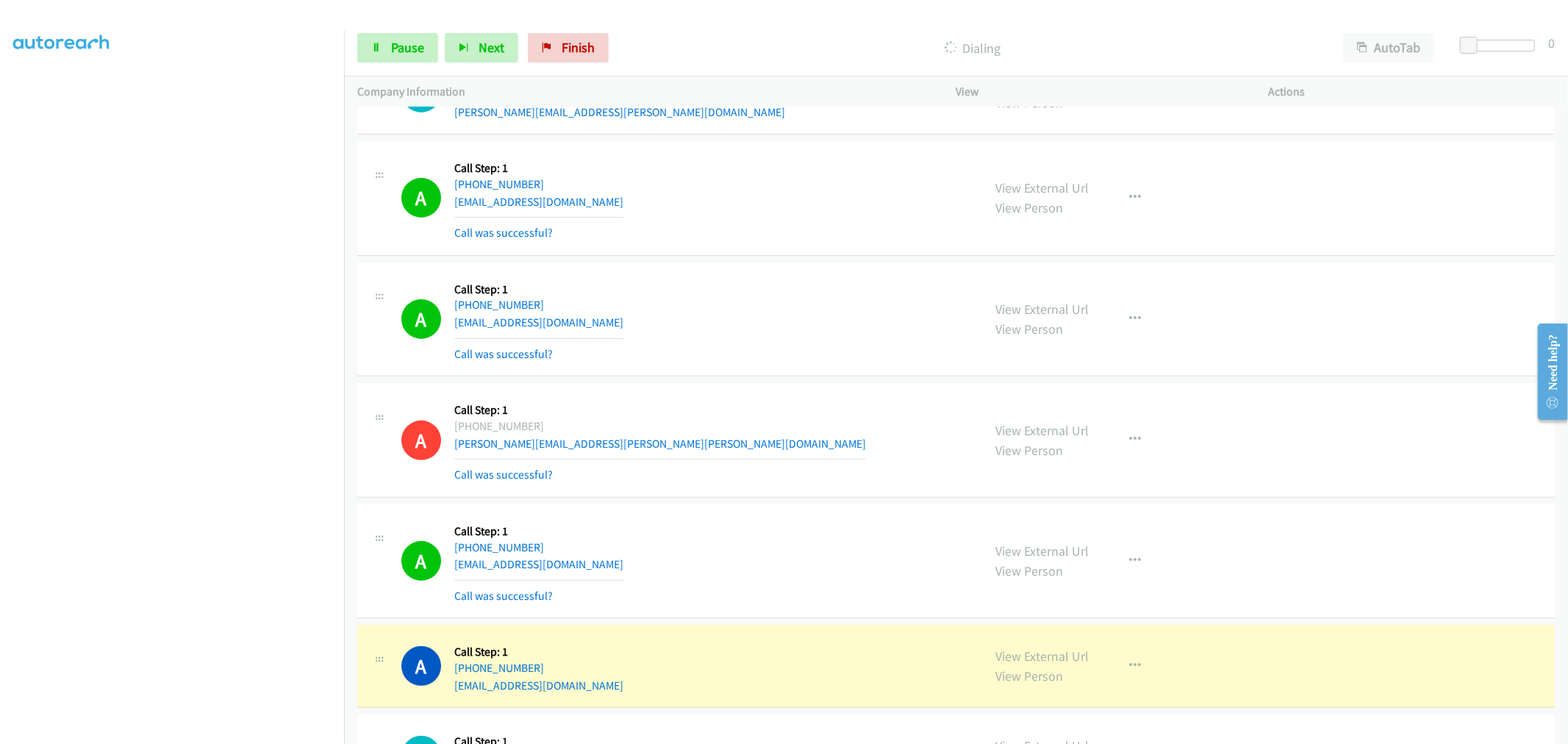
click at [784, 384] on td "A Callback Scheduled Call Step: 1 [GEOGRAPHIC_DATA]/[GEOGRAPHIC_DATA] [PHONE_NU…" at bounding box center [956, 440] width 1224 height 121
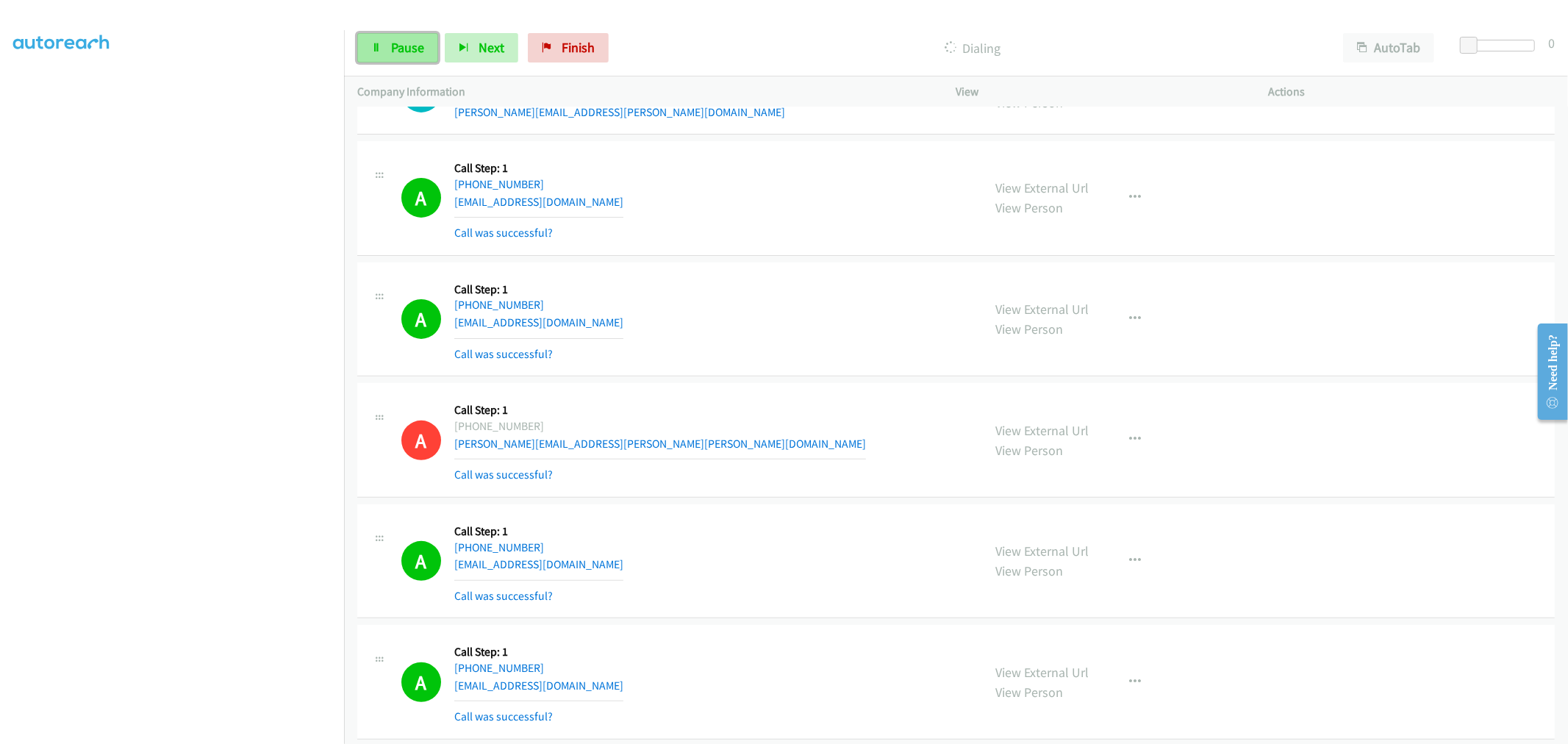
click at [410, 46] on span "Pause" at bounding box center [408, 47] width 33 height 17
click at [708, 226] on div "A Callback Scheduled Call Step: 1 America/Los_Angeles [PHONE_NUMBER] [EMAIL_ADD…" at bounding box center [685, 198] width 568 height 88
click at [407, 39] on span "Start Calls" at bounding box center [420, 47] width 57 height 17
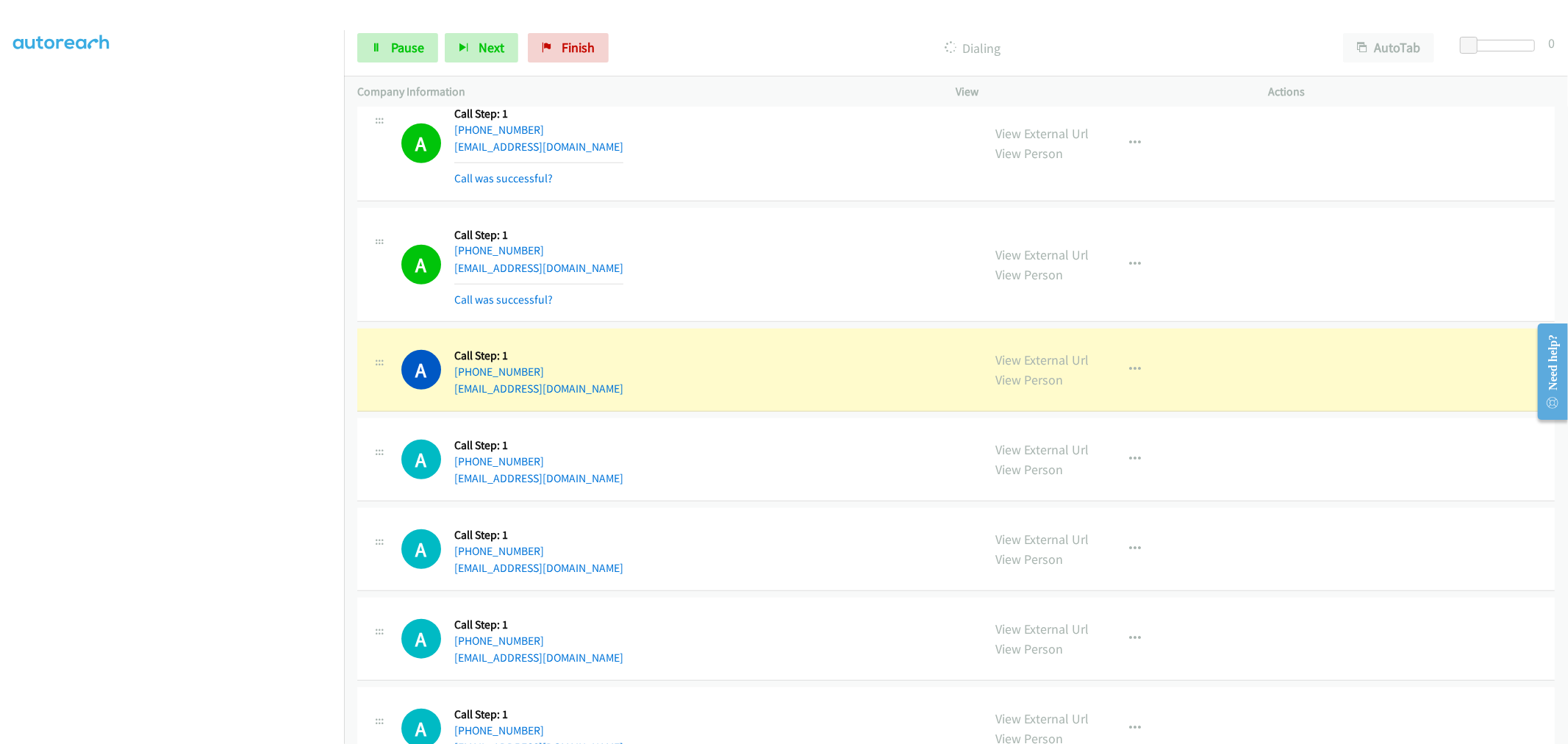
scroll to position [5675, 0]
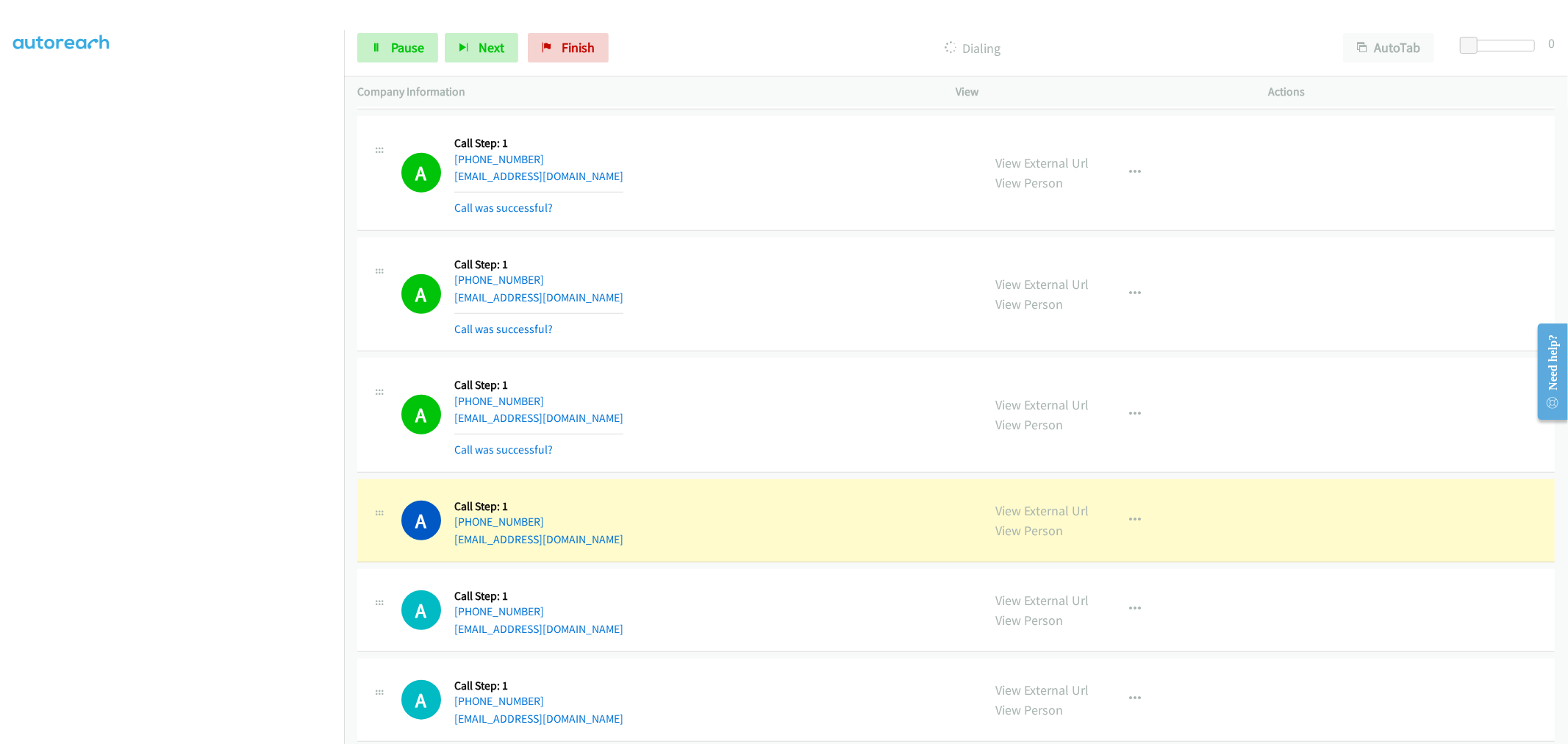
click at [199, 742] on aside "Dialing Mode: Power | Switch to Preview My Lists" at bounding box center [172, 367] width 344 height 814
click at [200, 730] on section at bounding box center [172, 395] width 318 height 704
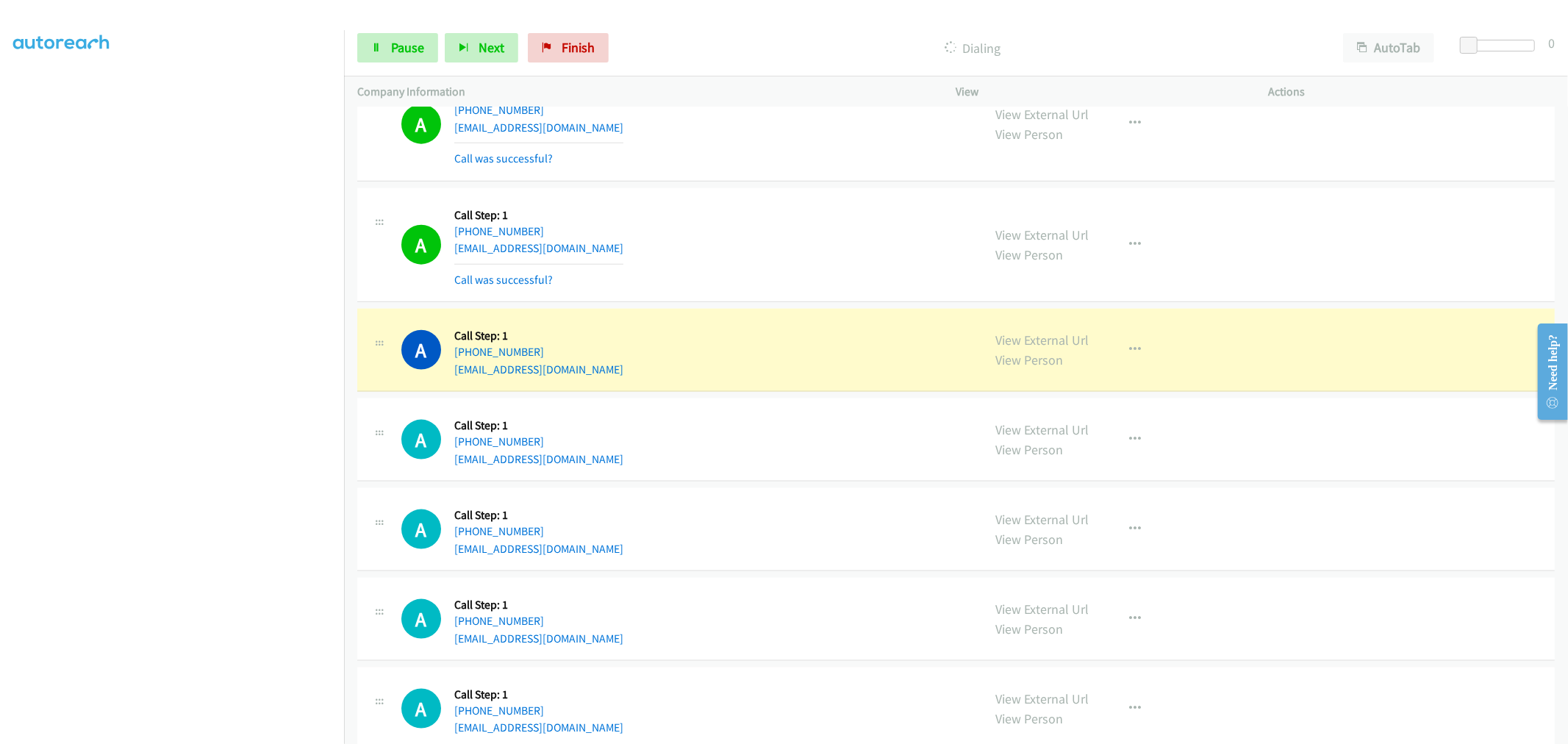
scroll to position [6084, 0]
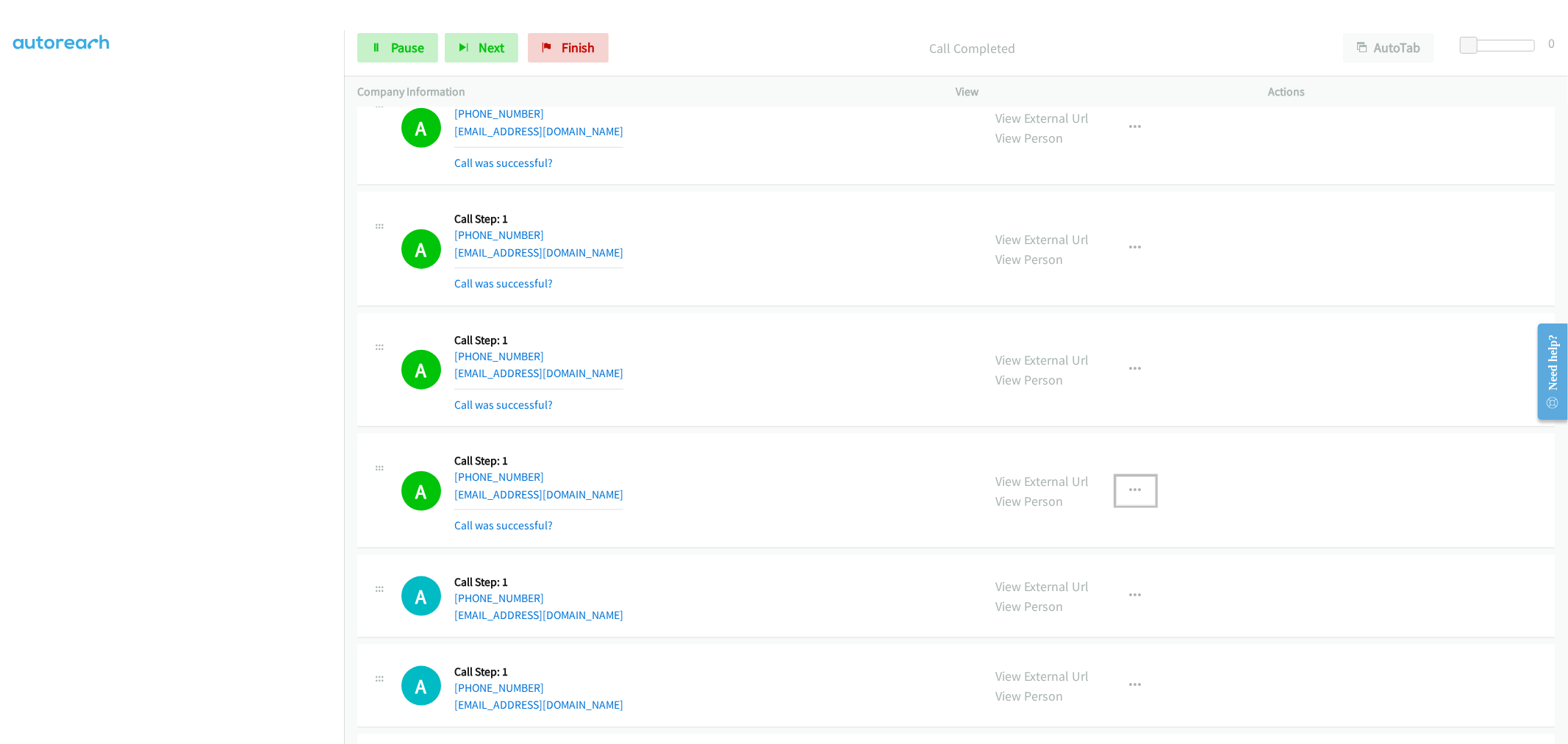
click at [1130, 497] on icon "button" at bounding box center [1136, 491] width 12 height 12
click at [1019, 627] on link "Add to do not call list" at bounding box center [1057, 617] width 195 height 29
click at [725, 446] on div "A Callback Scheduled Call Step: 1 [GEOGRAPHIC_DATA]/[GEOGRAPHIC_DATA] [PHONE_NU…" at bounding box center [956, 491] width 1198 height 115
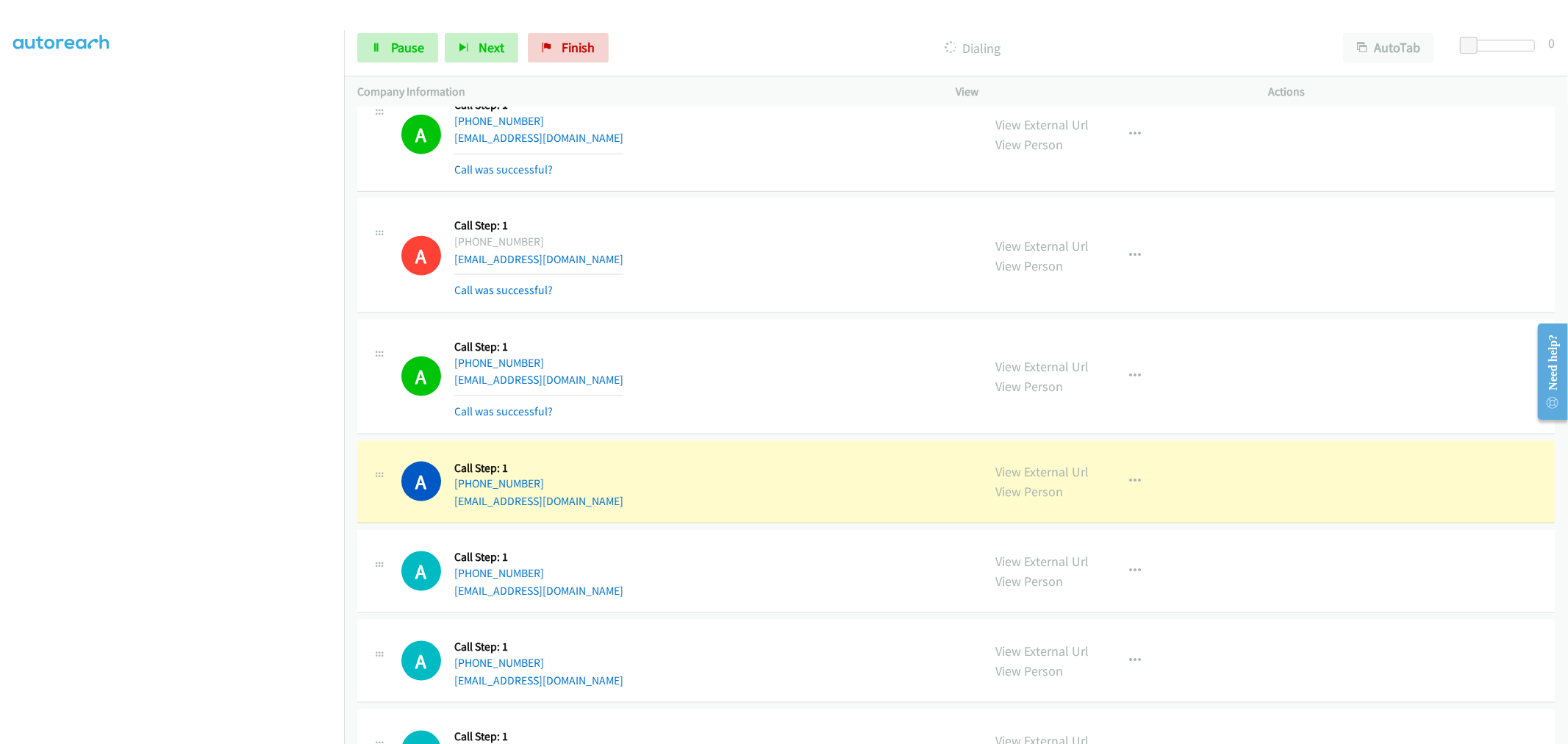
scroll to position [6329, 0]
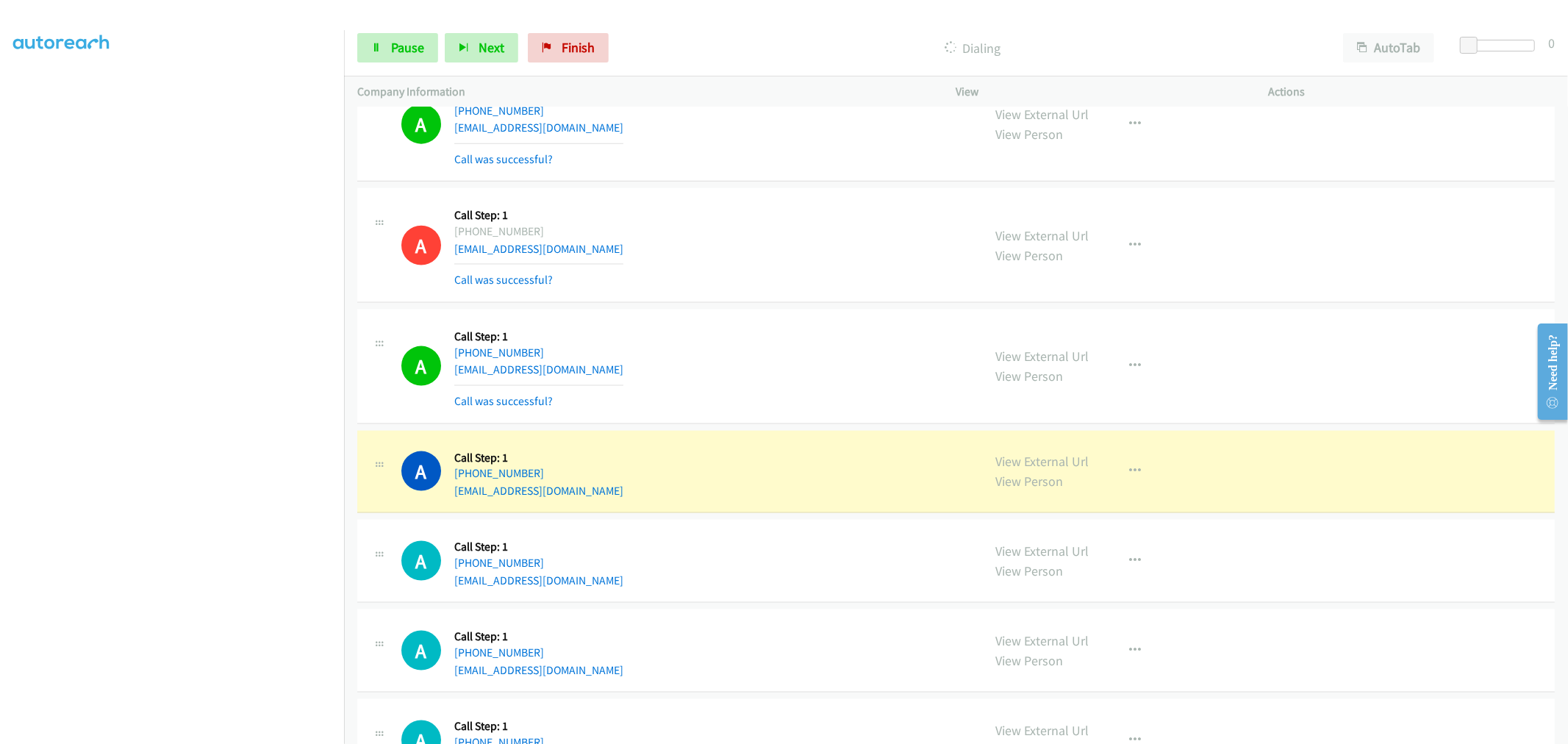
drag, startPoint x: 1048, startPoint y: 463, endPoint x: 909, endPoint y: 292, distance: 220.4
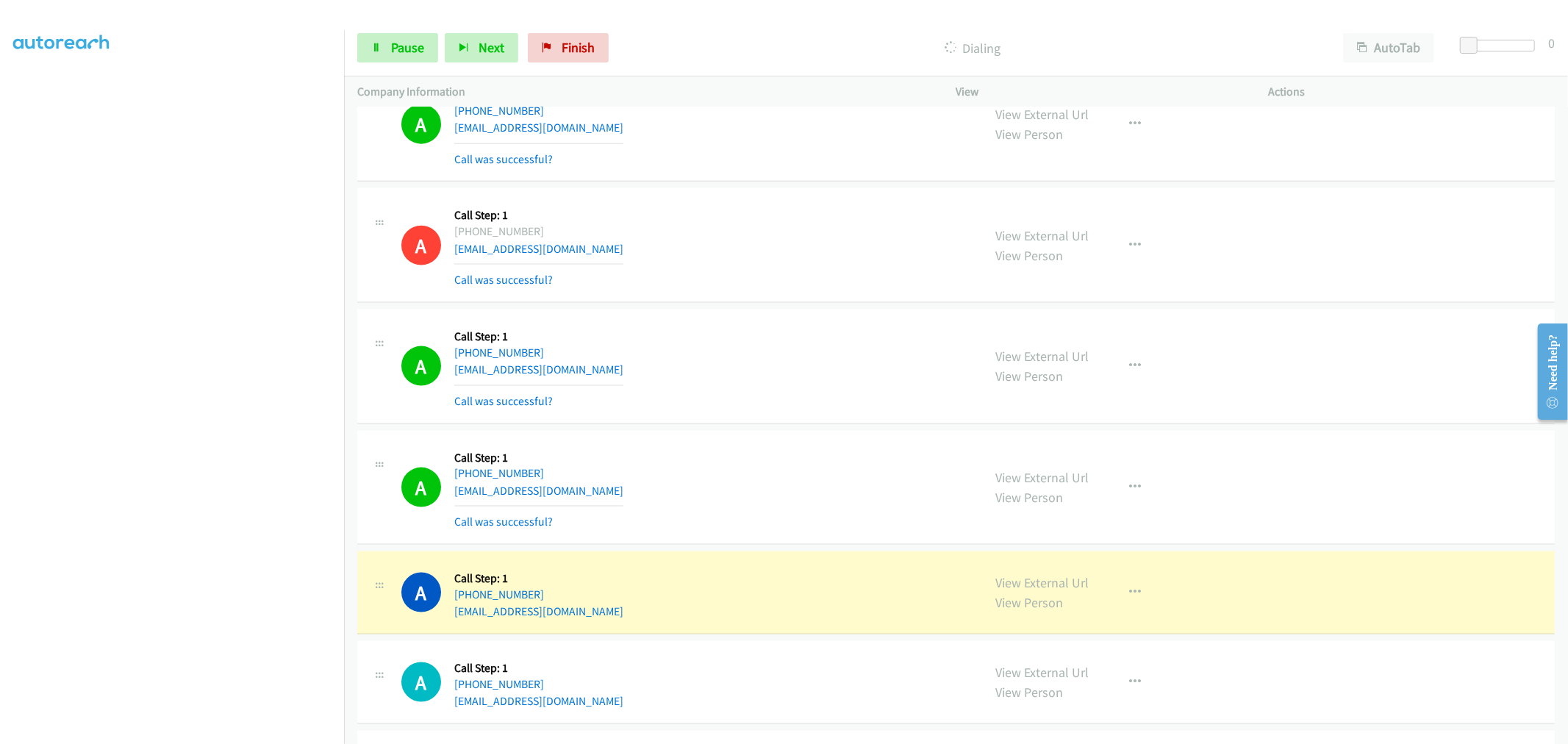
click at [643, 260] on div "A Callback Scheduled Call Step: 1 [GEOGRAPHIC_DATA]/[GEOGRAPHIC_DATA] [PHONE_NU…" at bounding box center [685, 245] width 568 height 88
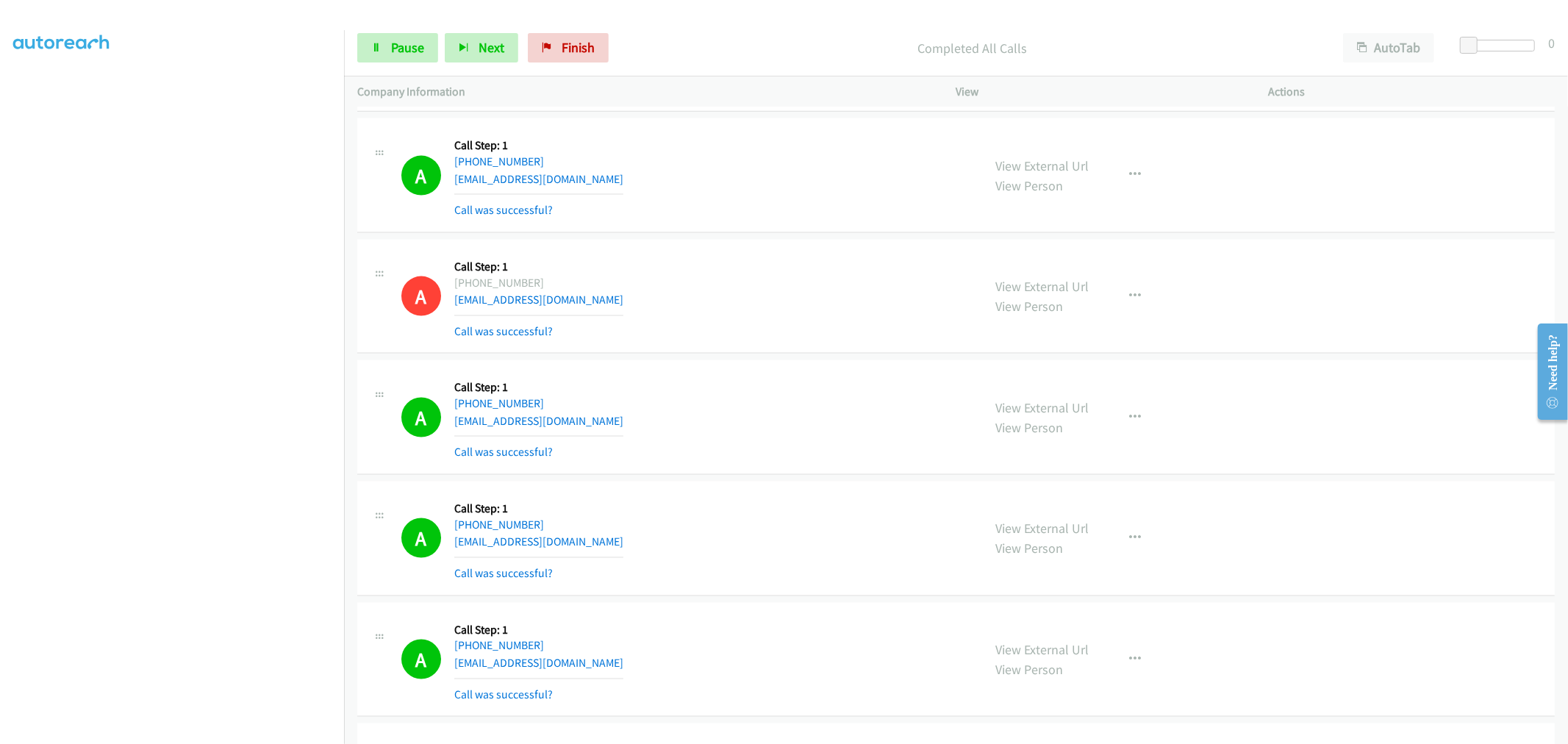
scroll to position [6692, 0]
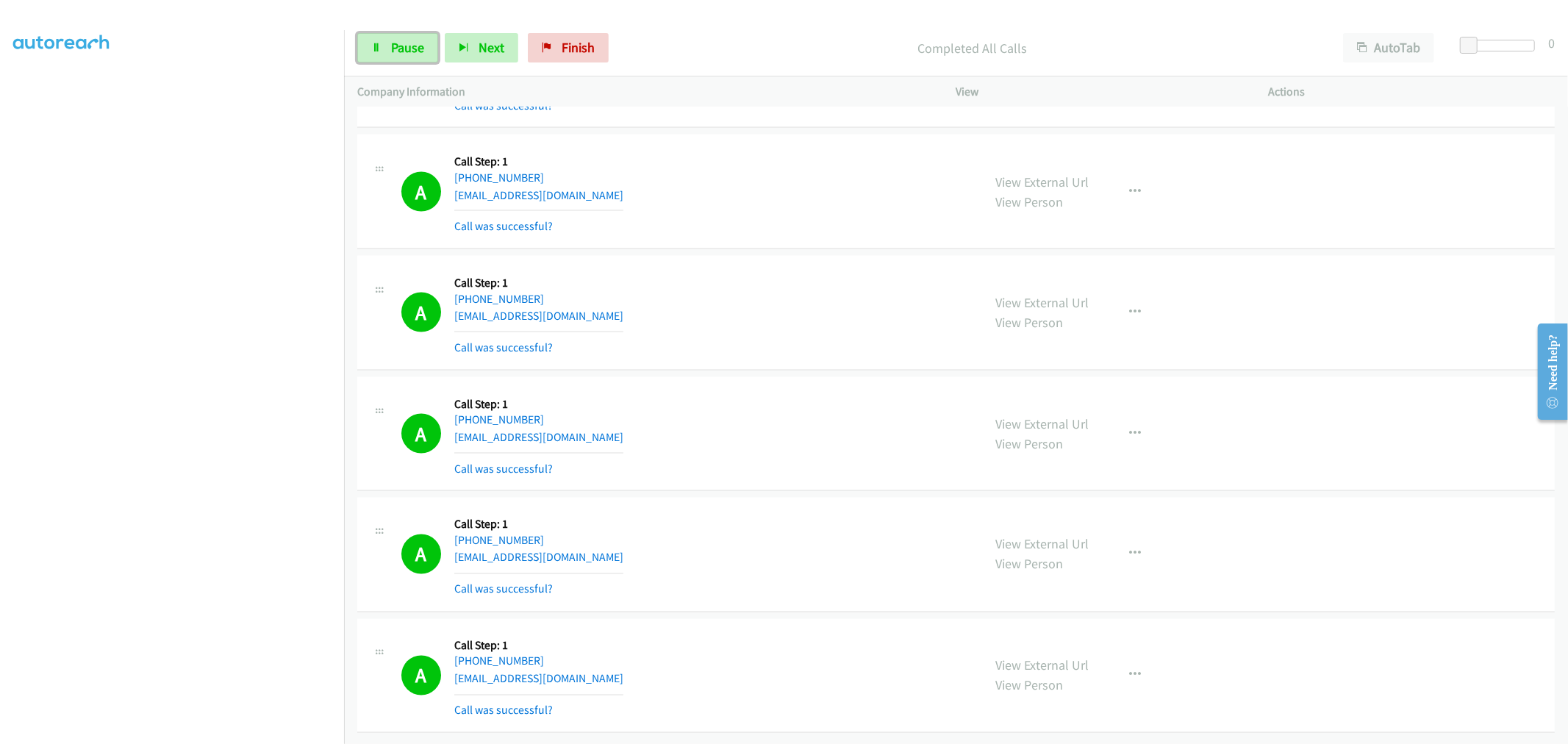
drag, startPoint x: 412, startPoint y: 45, endPoint x: 432, endPoint y: 75, distance: 36.1
click at [412, 45] on span "Pause" at bounding box center [408, 47] width 33 height 17
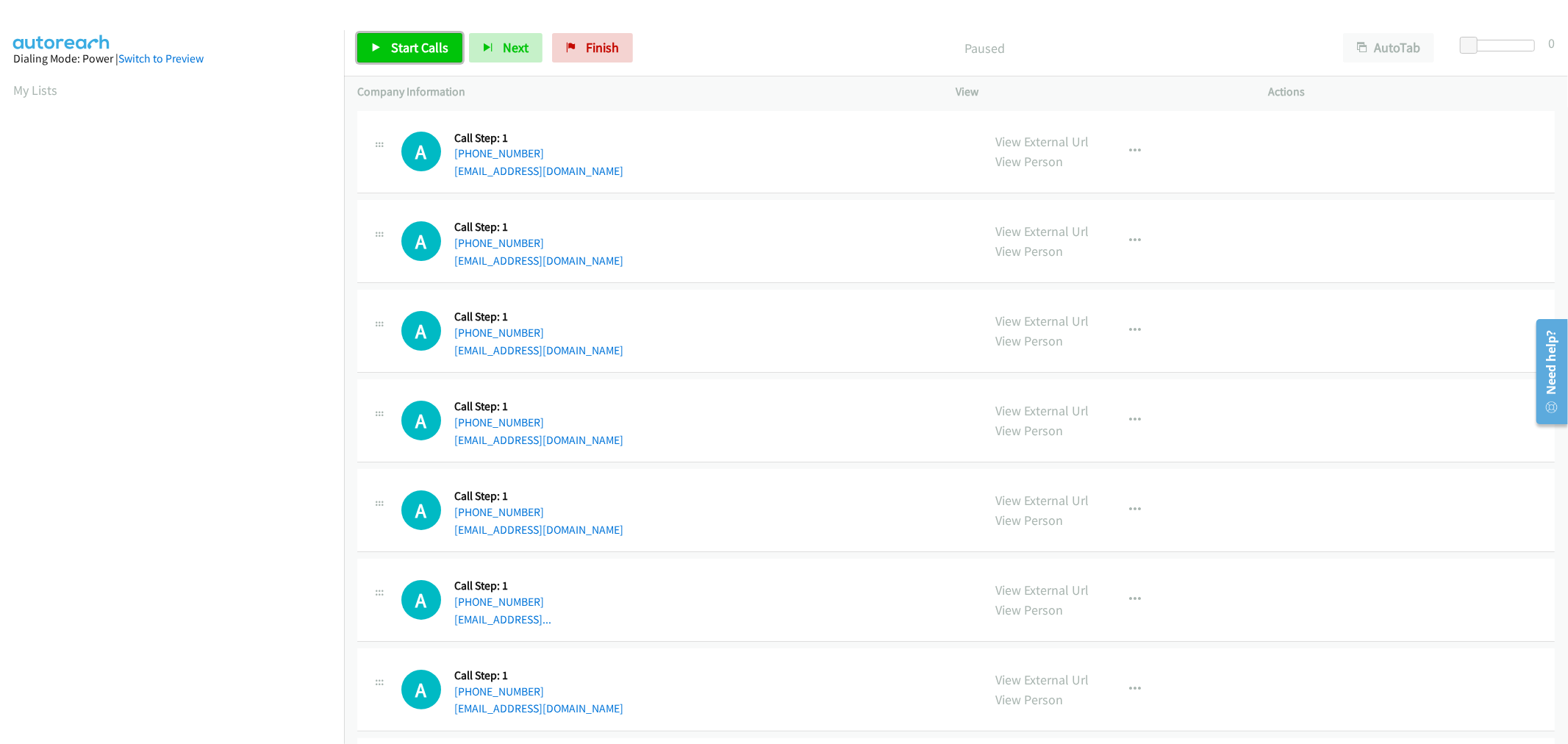
click at [400, 36] on link "Start Calls" at bounding box center [410, 48] width 105 height 29
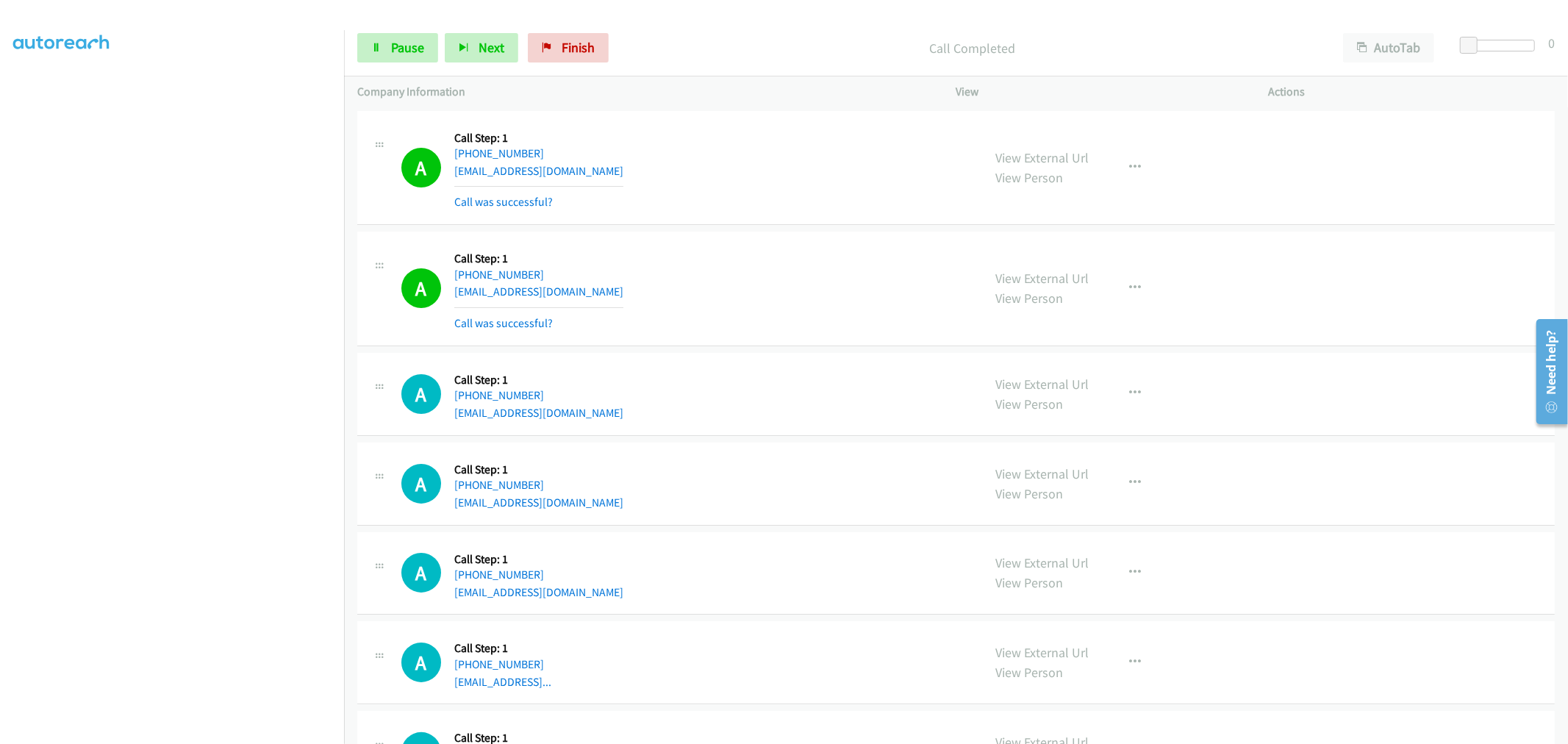
drag, startPoint x: 1010, startPoint y: 154, endPoint x: 1039, endPoint y: 253, distance: 103.2
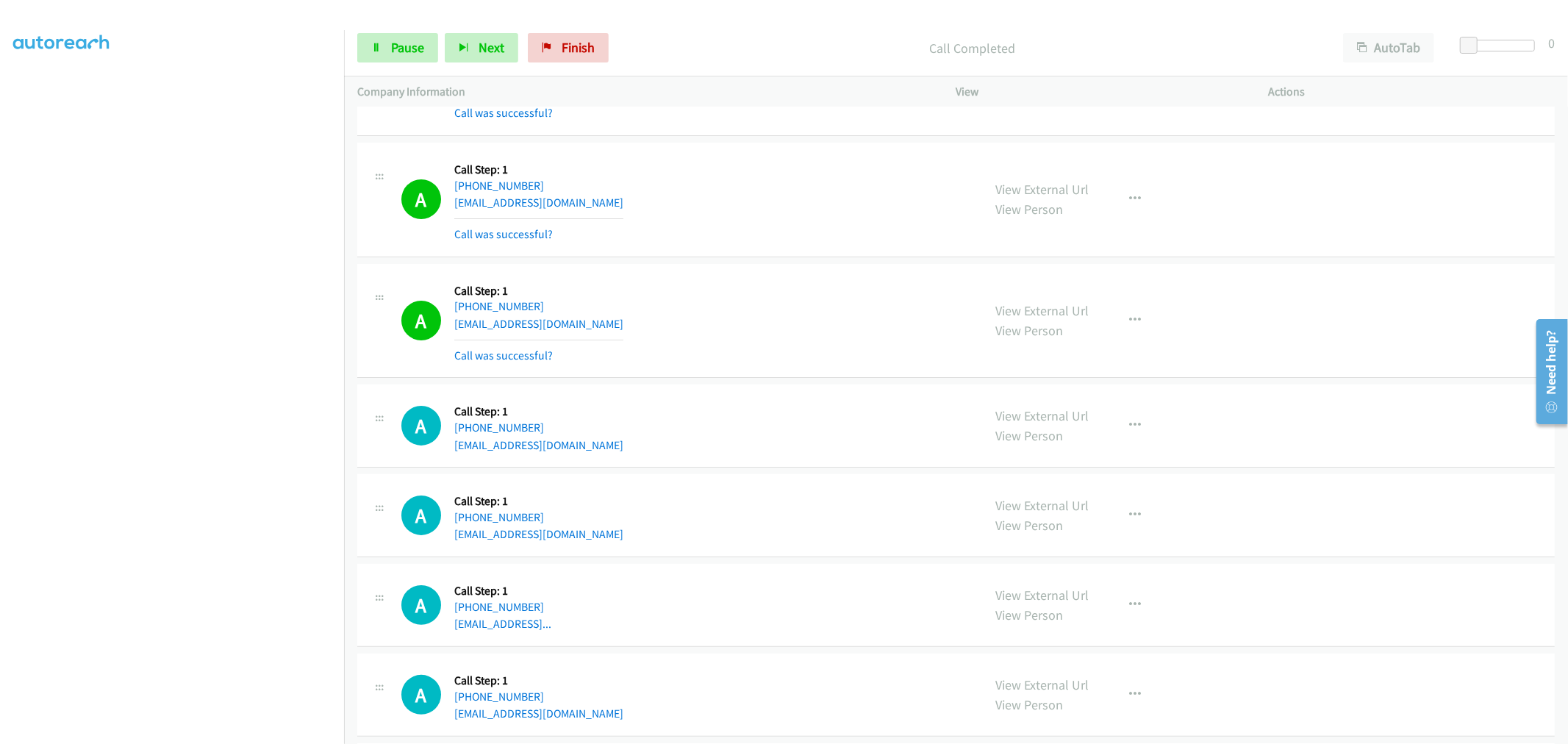
scroll to position [0, 0]
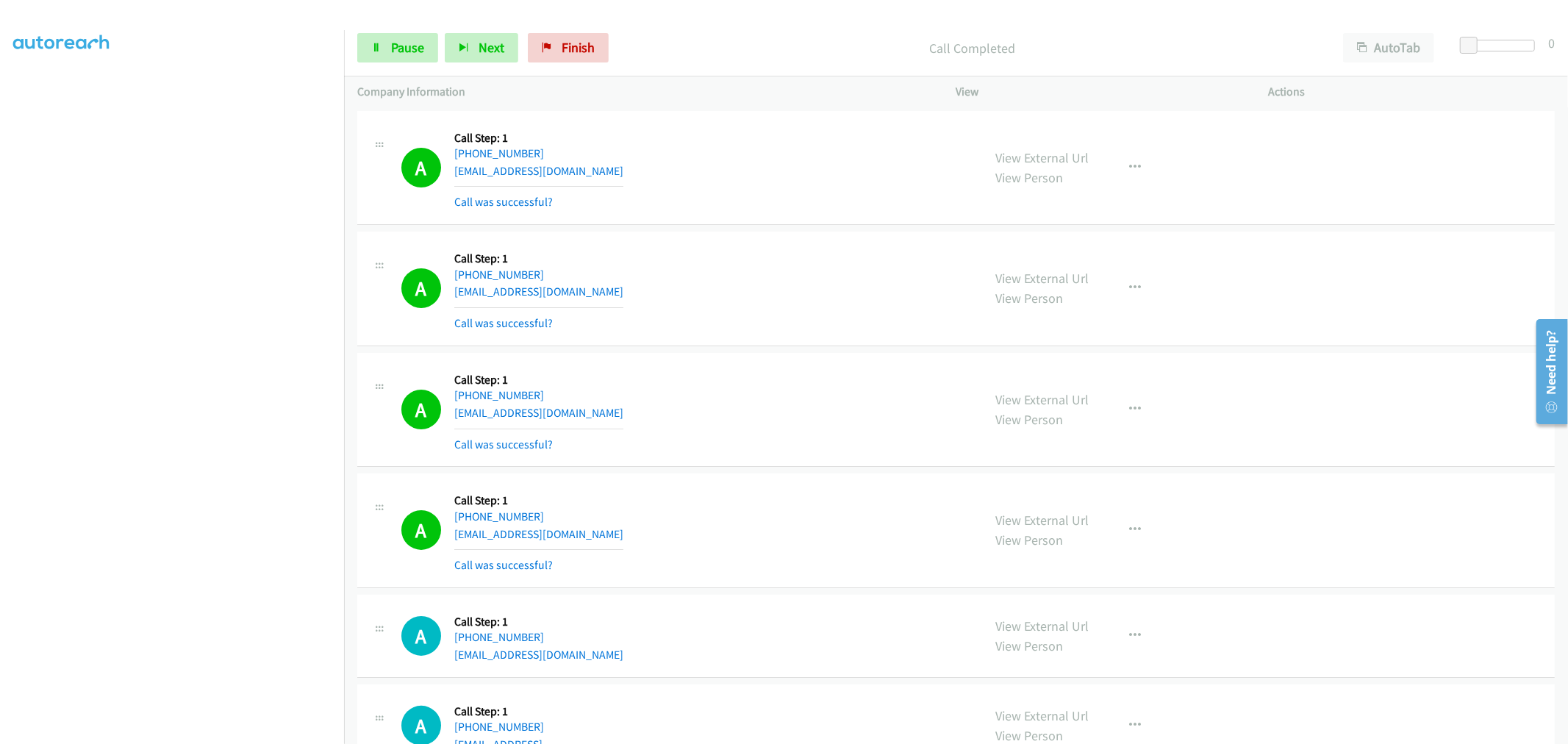
click at [268, 732] on section at bounding box center [172, 395] width 318 height 704
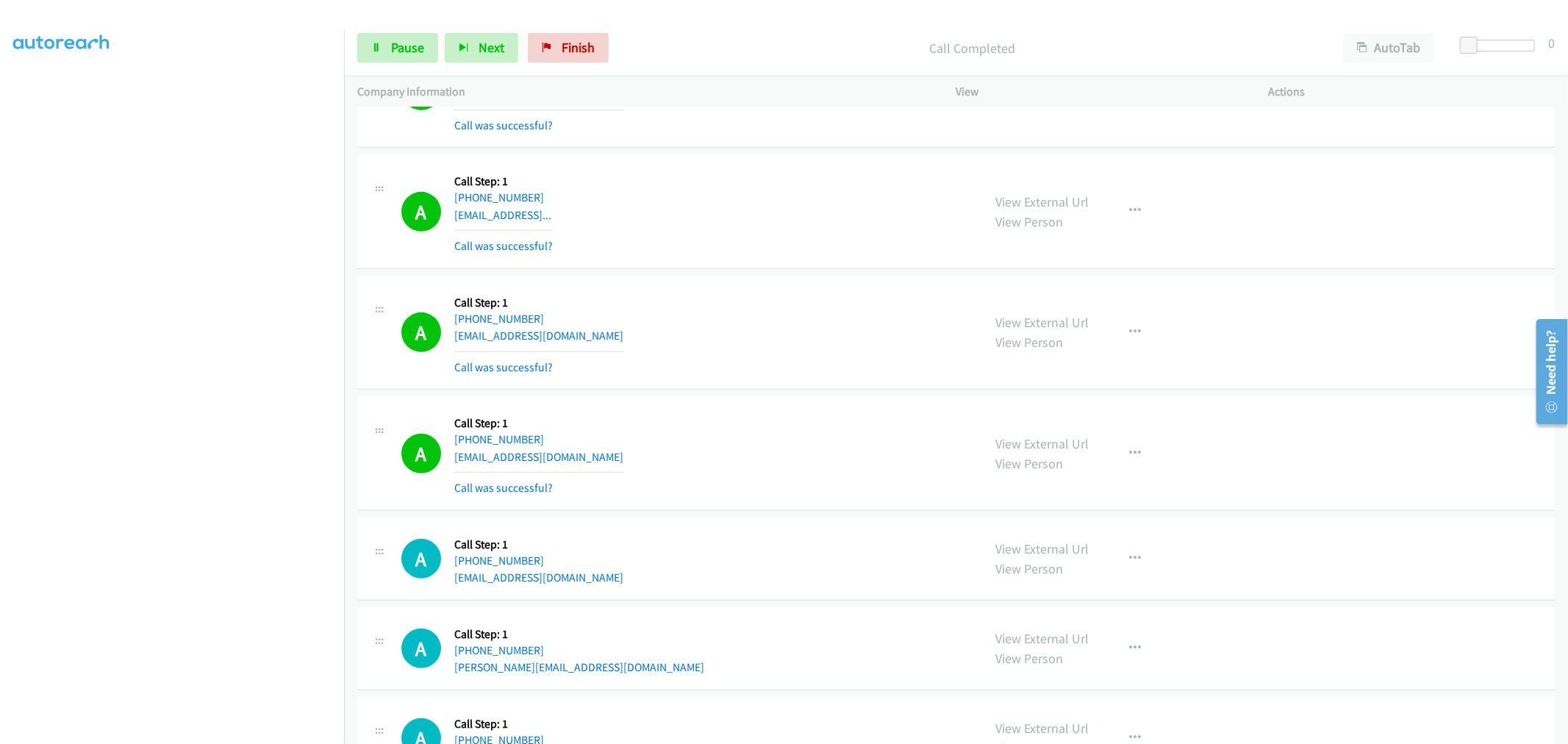
scroll to position [571, 0]
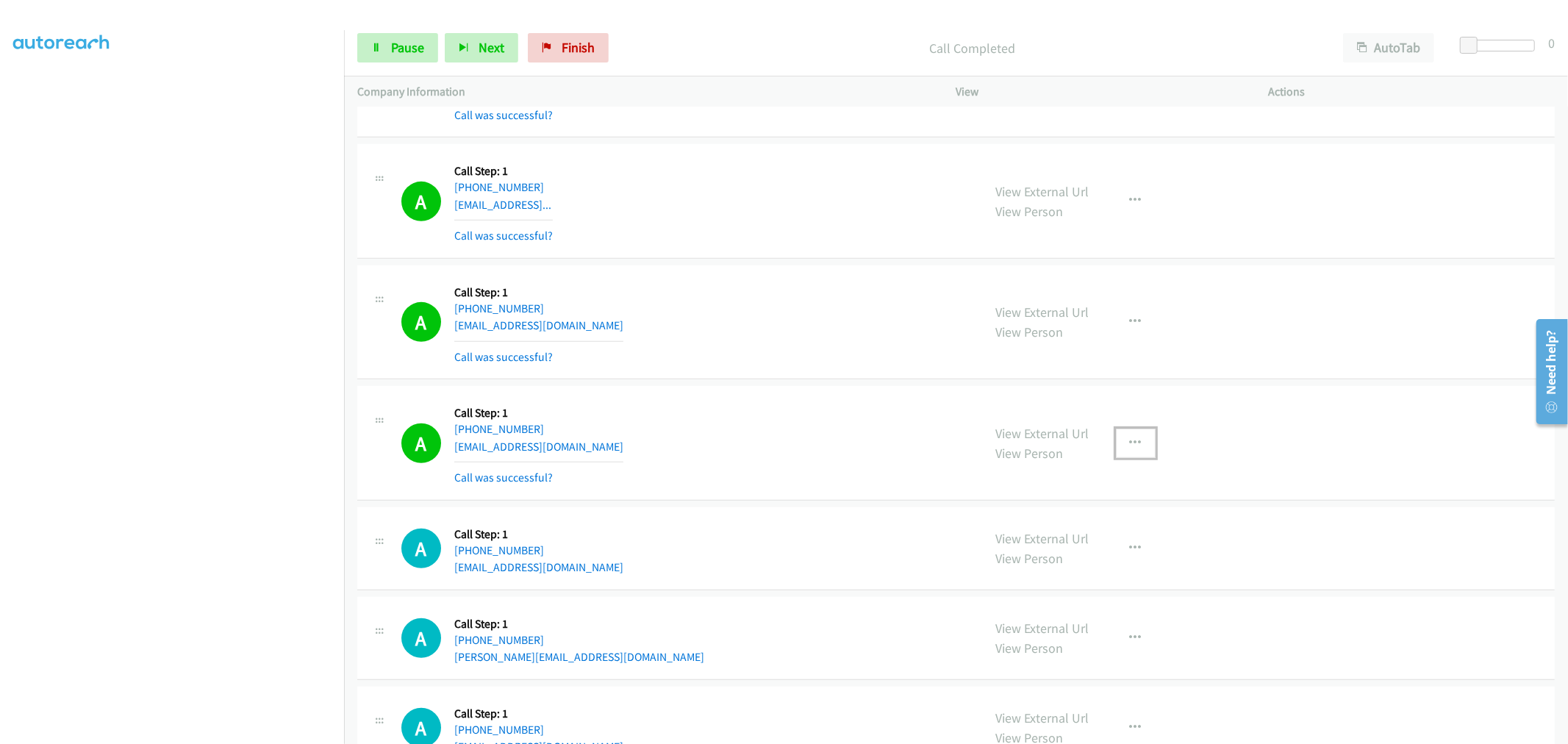
click at [1128, 434] on button "button" at bounding box center [1136, 443] width 40 height 29
click at [1042, 568] on link "Add to do not call list" at bounding box center [1057, 569] width 195 height 29
drag, startPoint x: 779, startPoint y: 372, endPoint x: 750, endPoint y: 335, distance: 47.0
click at [729, 351] on div "A Callback Scheduled Call Step: 1 America/New_York +1 516-398-5849 nitrom4@gmai…" at bounding box center [685, 322] width 568 height 88
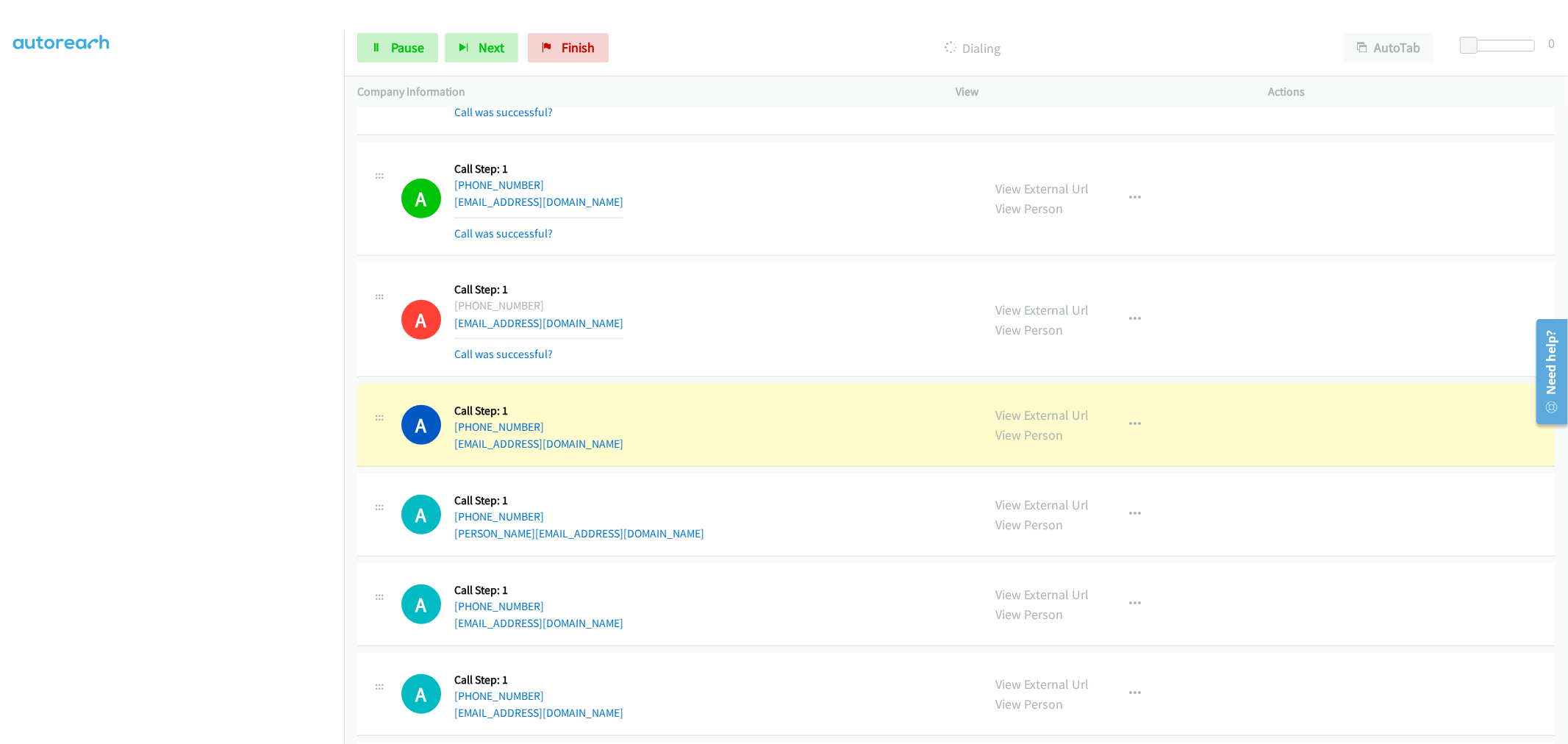
scroll to position [817, 0]
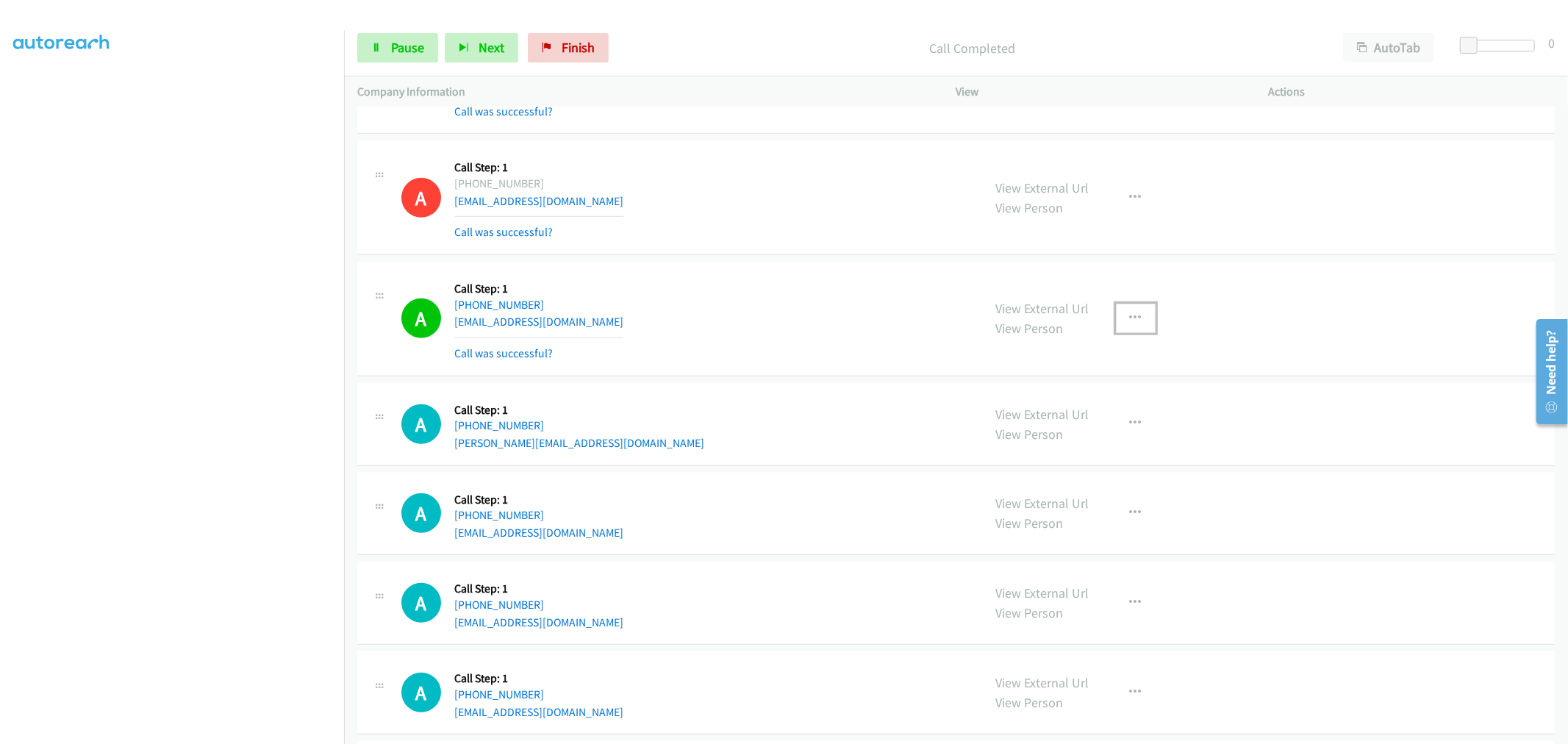
click at [1133, 313] on icon "button" at bounding box center [1136, 318] width 12 height 12
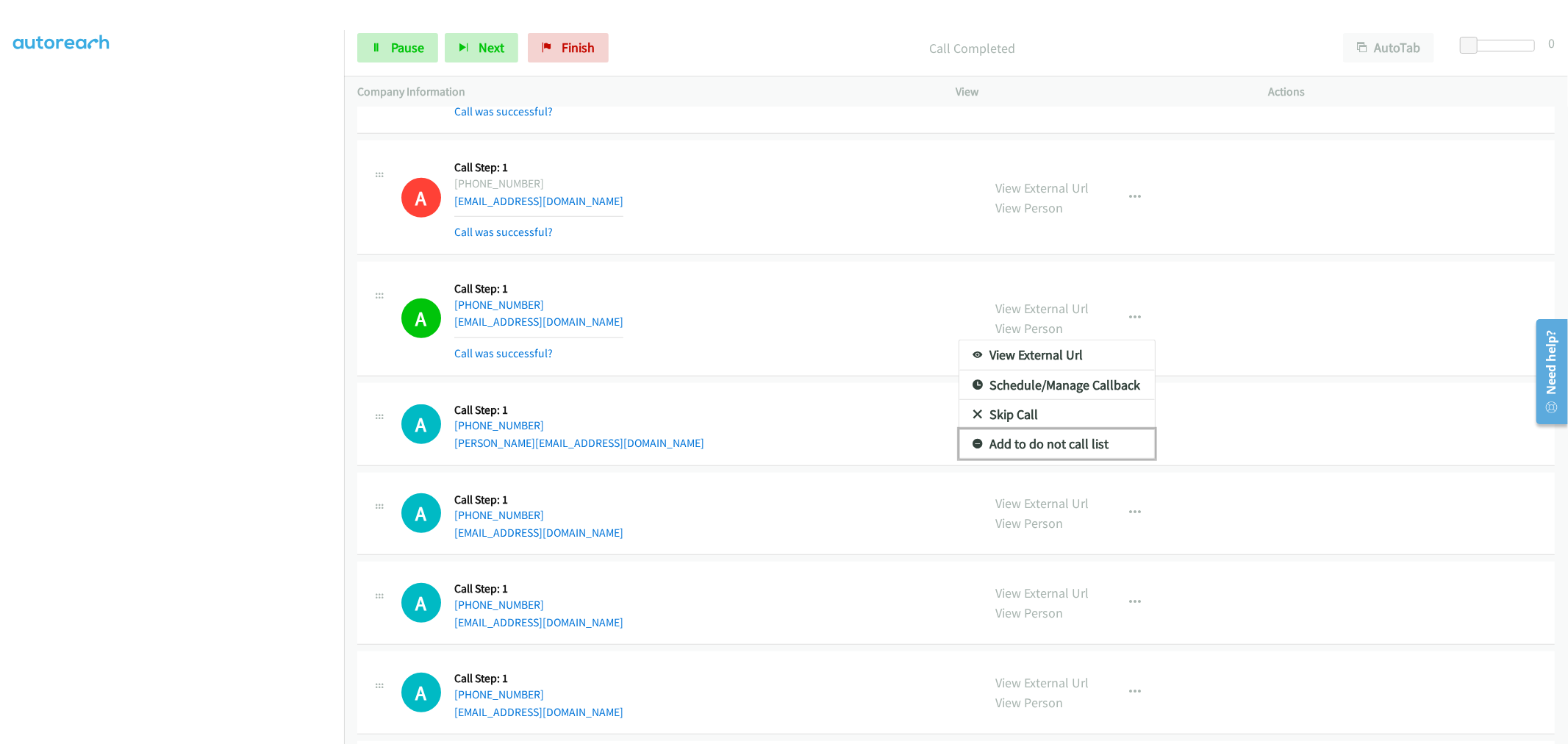
click at [1011, 443] on link "Add to do not call list" at bounding box center [1057, 444] width 195 height 29
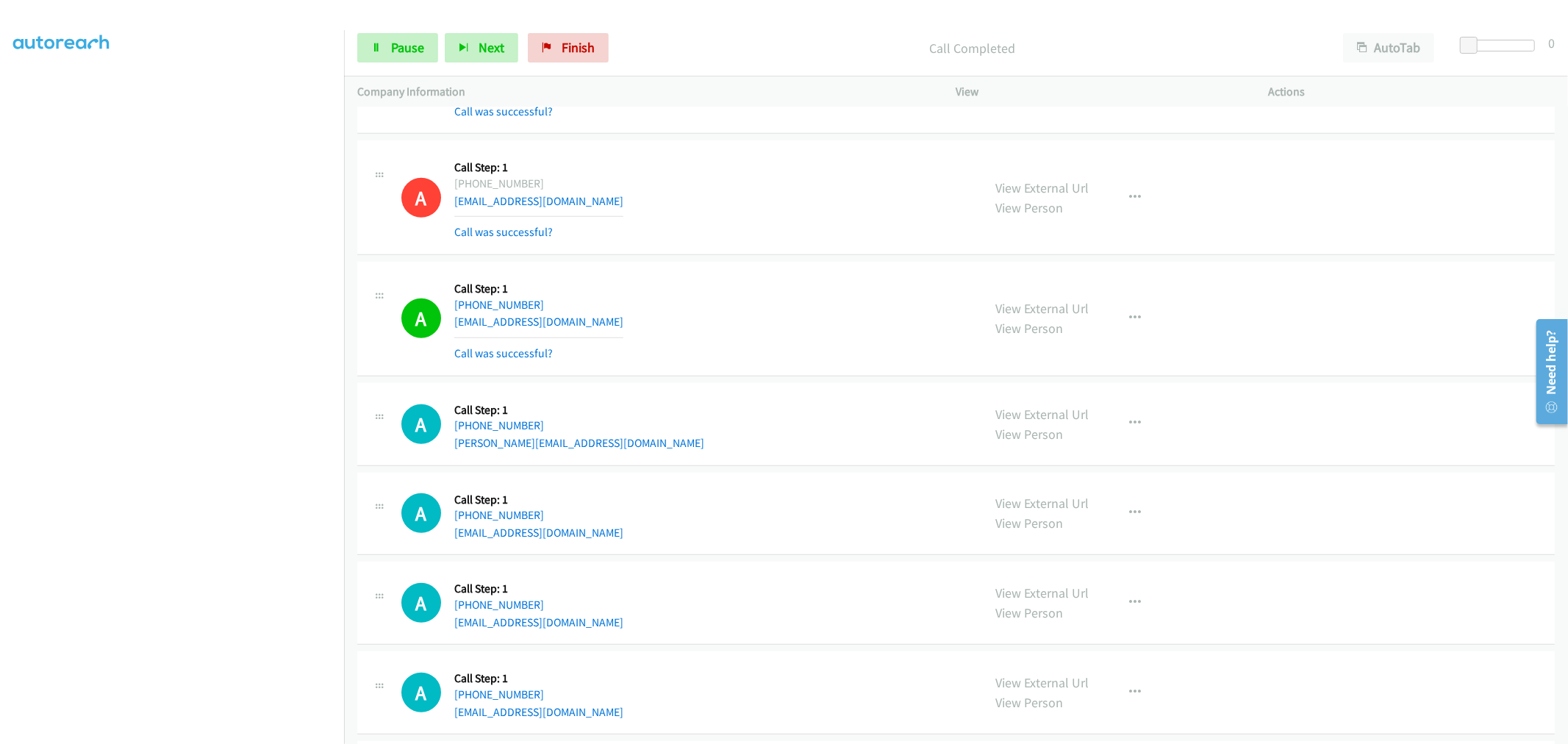
click at [762, 281] on div "A Callback Scheduled Call Step: 1 America/New_York +1 610-777-6045 sep102558@ho…" at bounding box center [685, 319] width 568 height 88
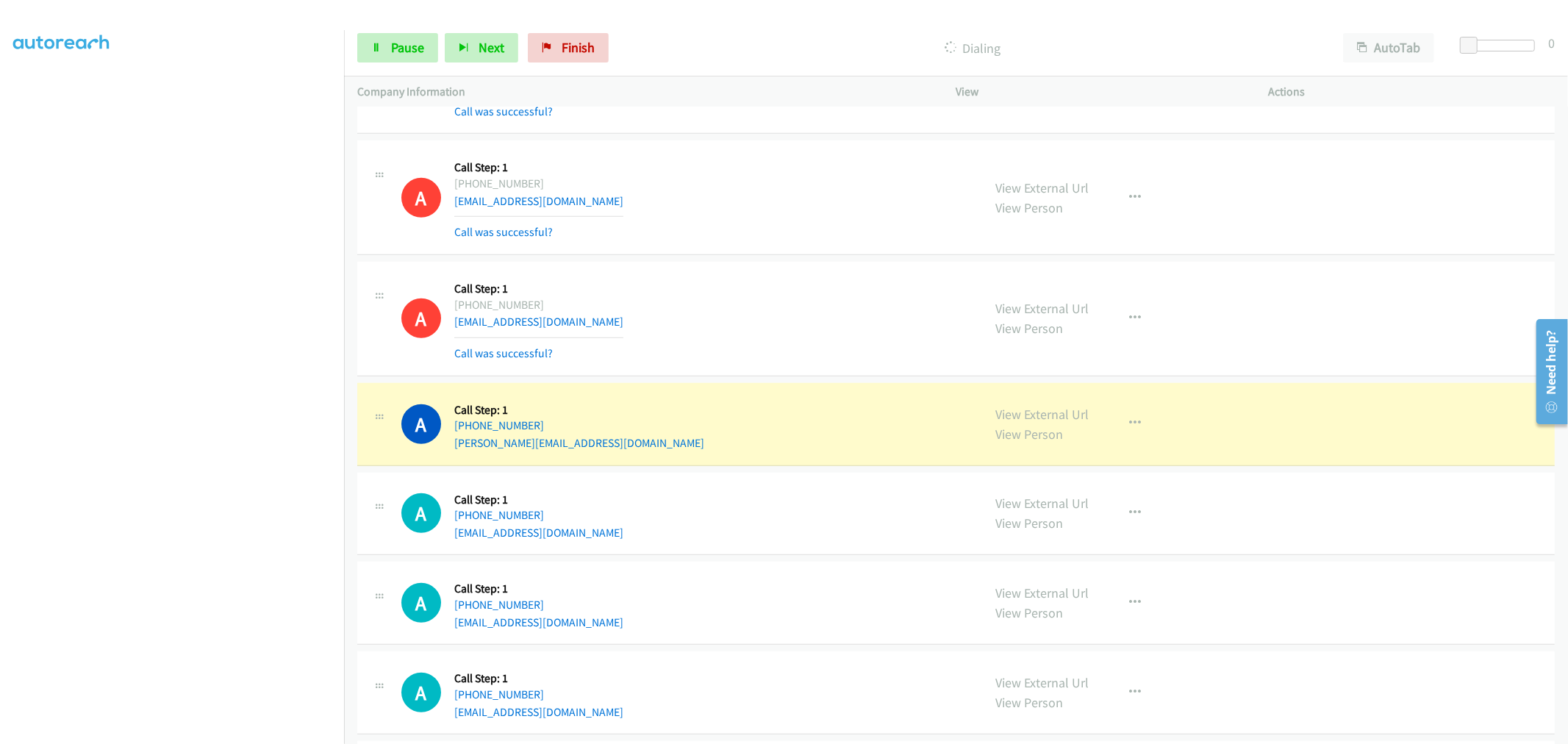
click at [739, 255] on td "A Callback Scheduled Call Step: 1 America/Los_Angeles +1 916-618-3556 masfolsom…" at bounding box center [956, 198] width 1224 height 121
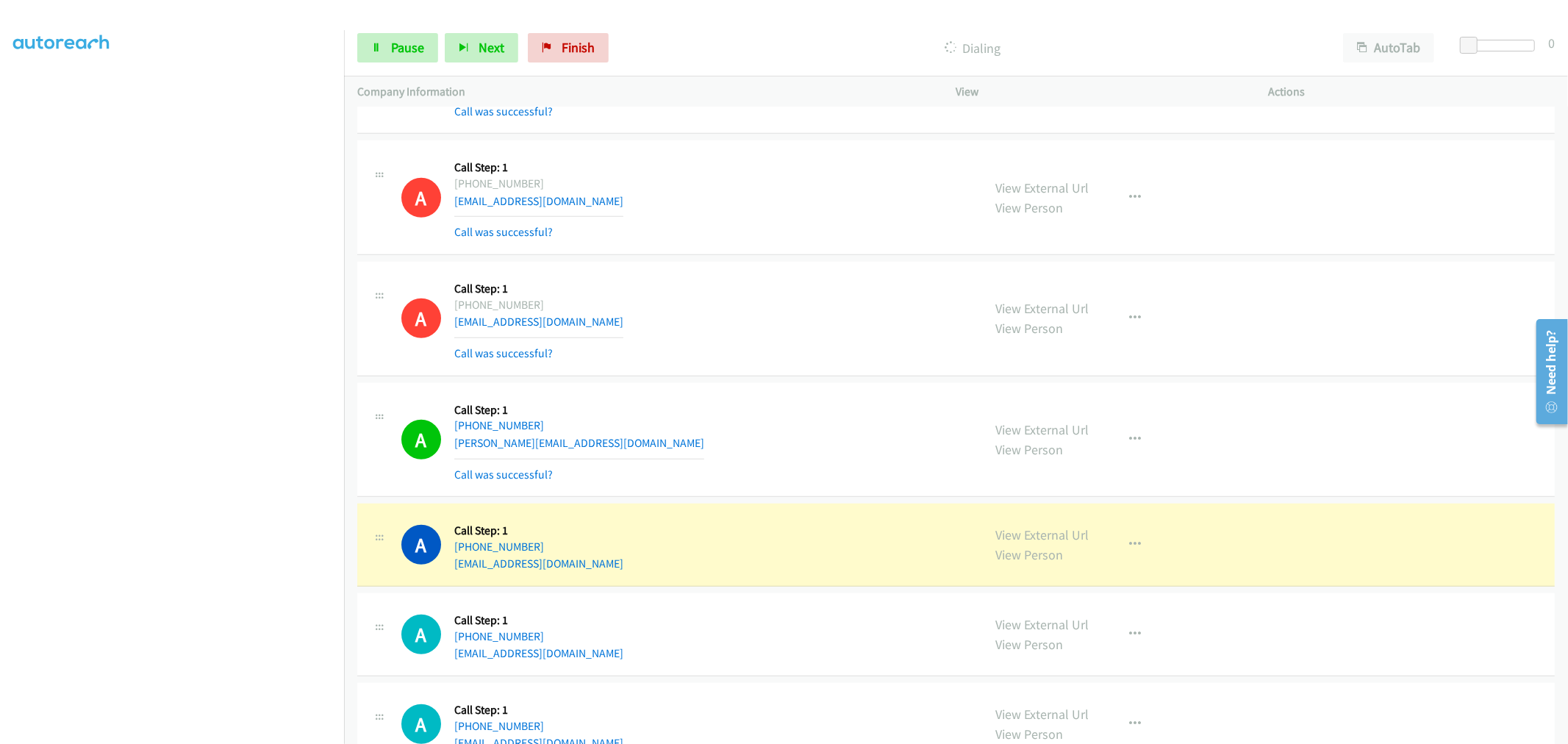
click at [736, 264] on div "A Callback Scheduled Call Step: 1 America/New_York +1 610-777-6045 sep102558@ho…" at bounding box center [956, 319] width 1198 height 115
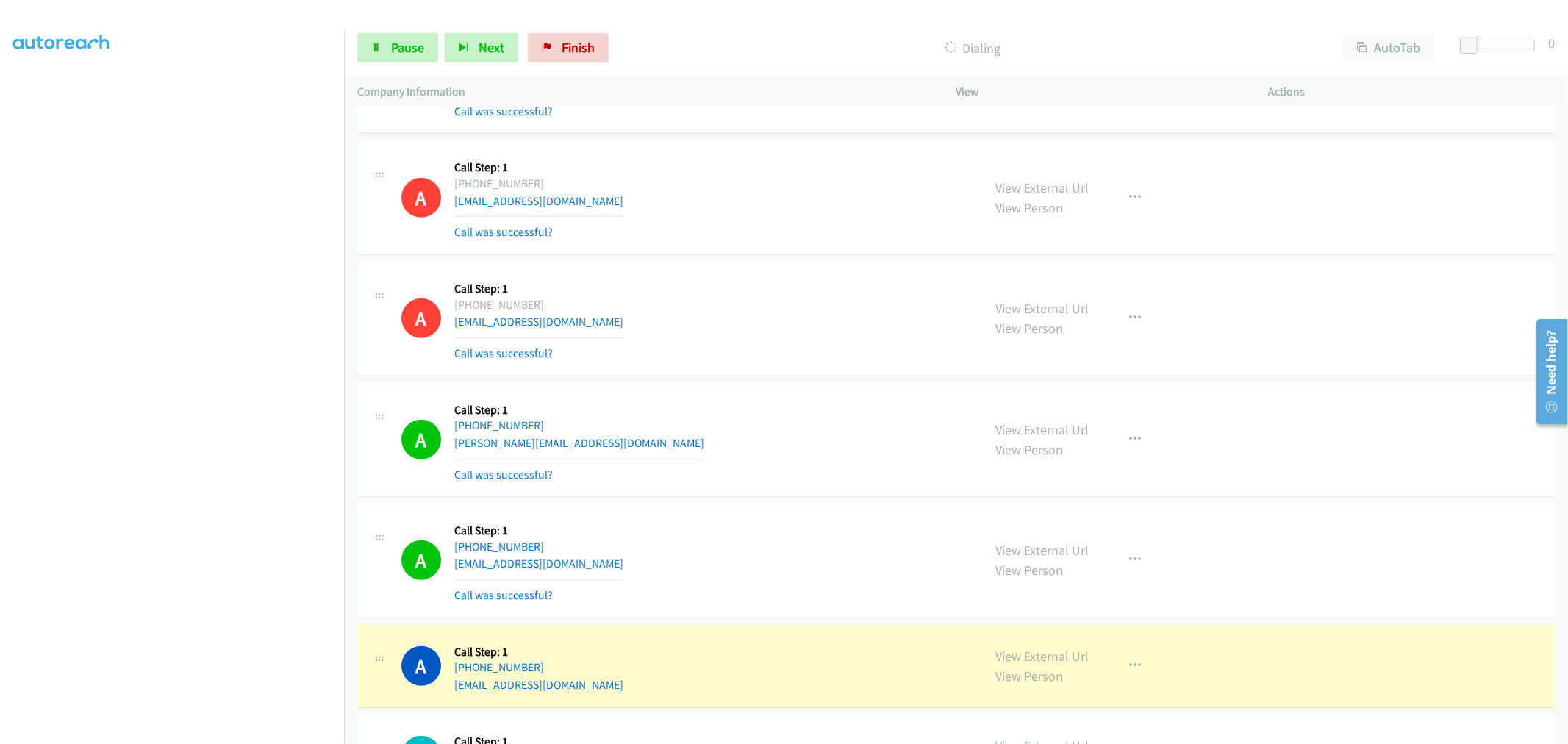
click at [772, 259] on td "A Callback Scheduled Call Step: 1 America/New_York +1 610-777-6045 sep102558@ho…" at bounding box center [956, 319] width 1224 height 121
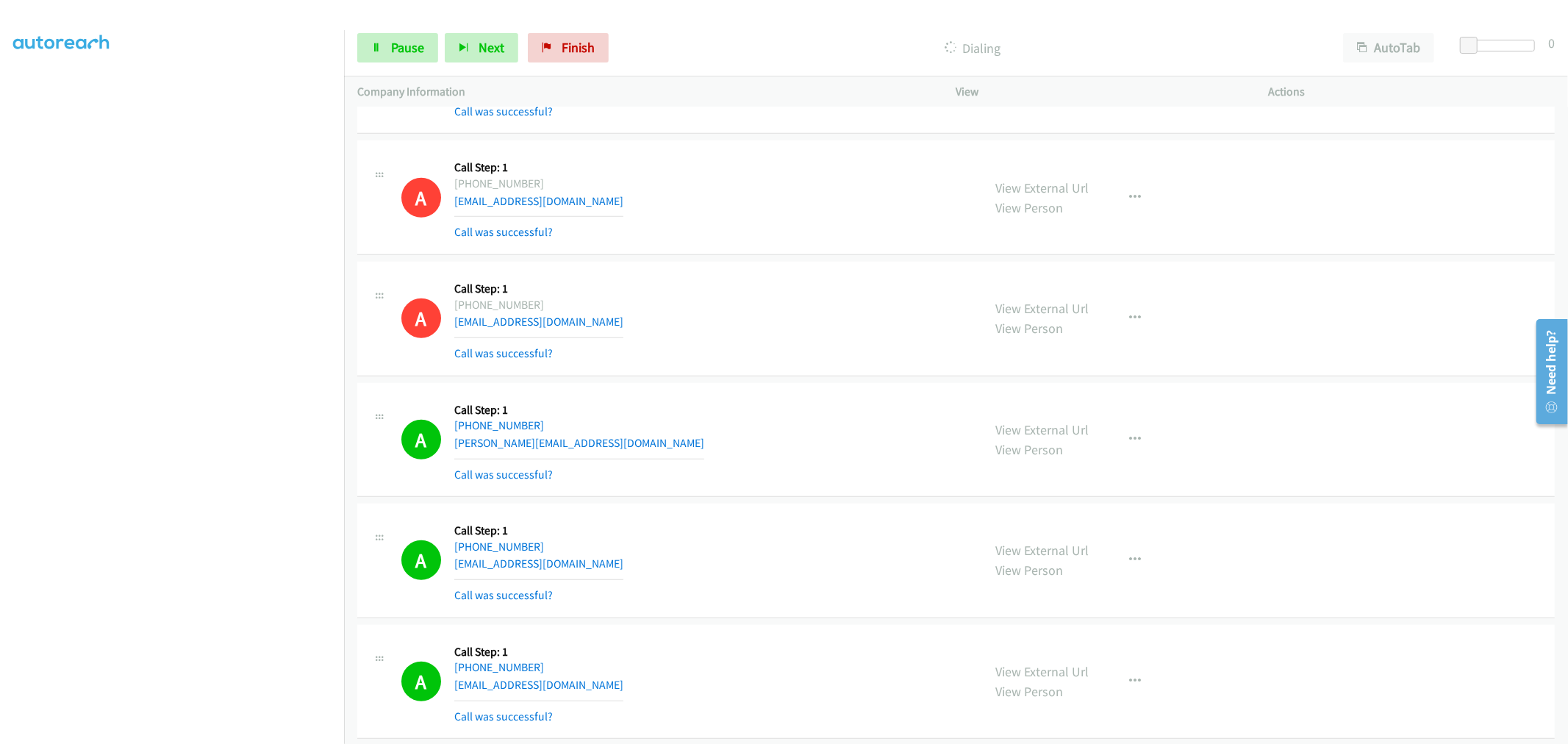
scroll to position [1143, 0]
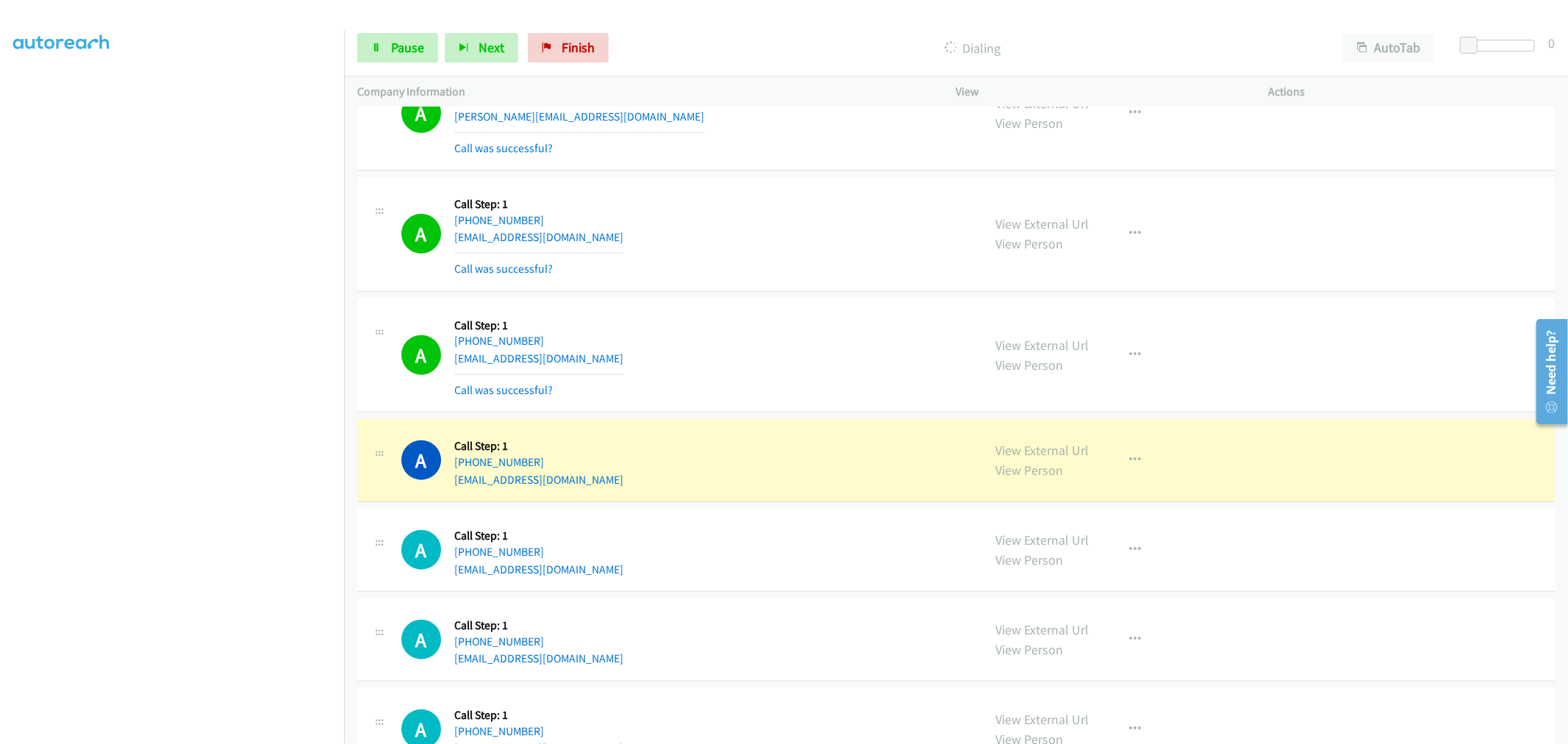
drag, startPoint x: 1038, startPoint y: 456, endPoint x: 780, endPoint y: 167, distance: 387.4
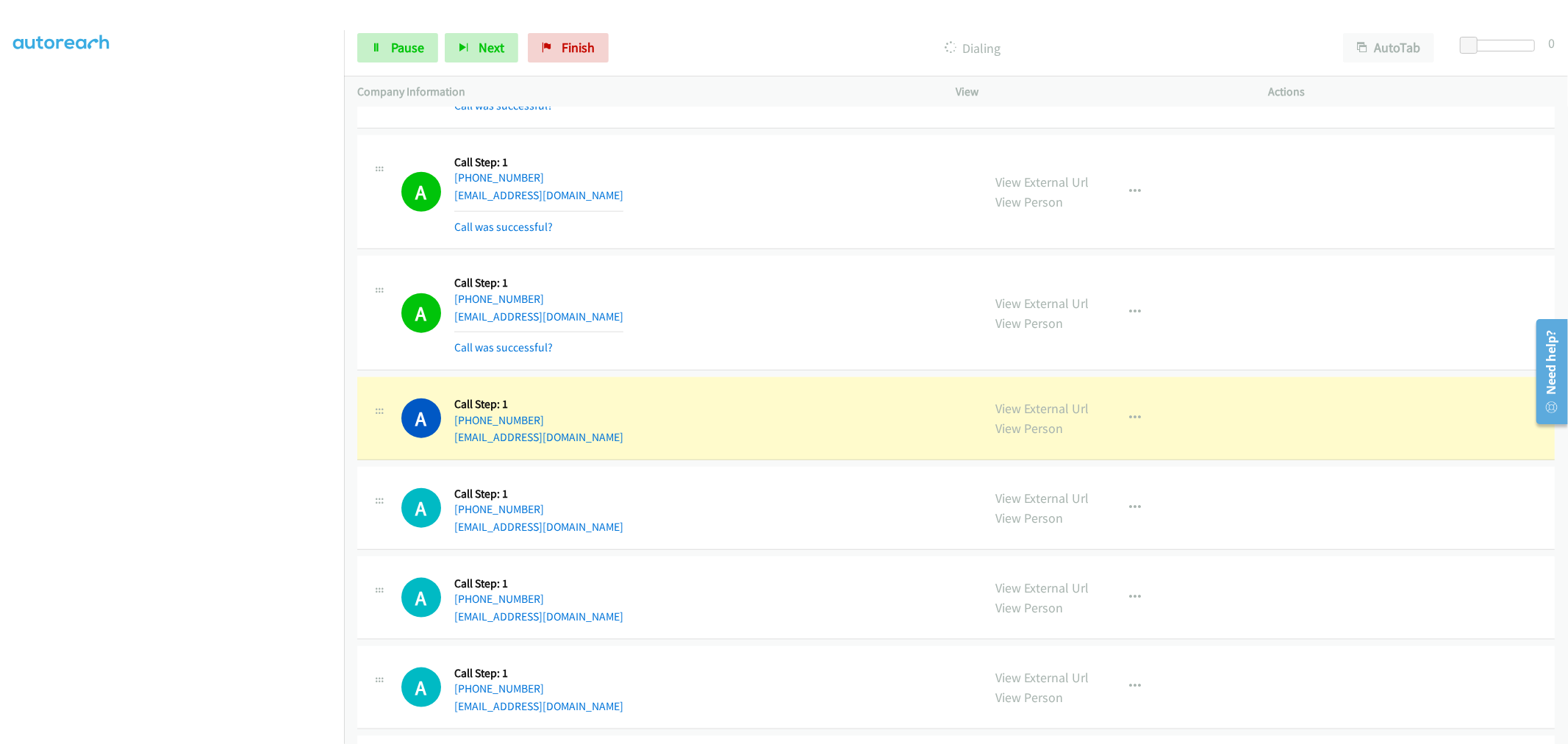
click at [789, 278] on div "A Callback Scheduled Call Step: 1 America/Los_Angeles +1 209-329-6299 ryanclark…" at bounding box center [685, 312] width 568 height 88
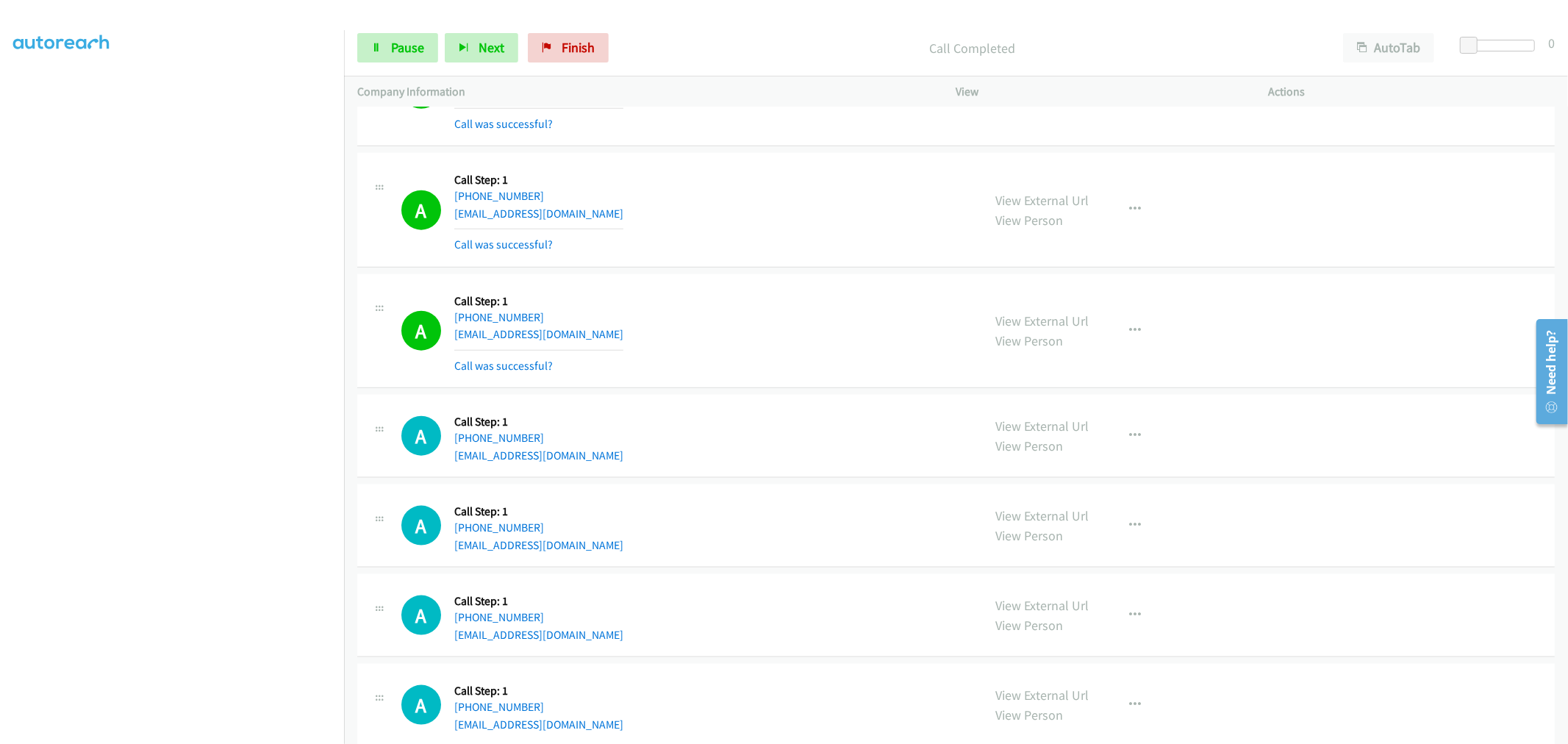
scroll to position [1470, 0]
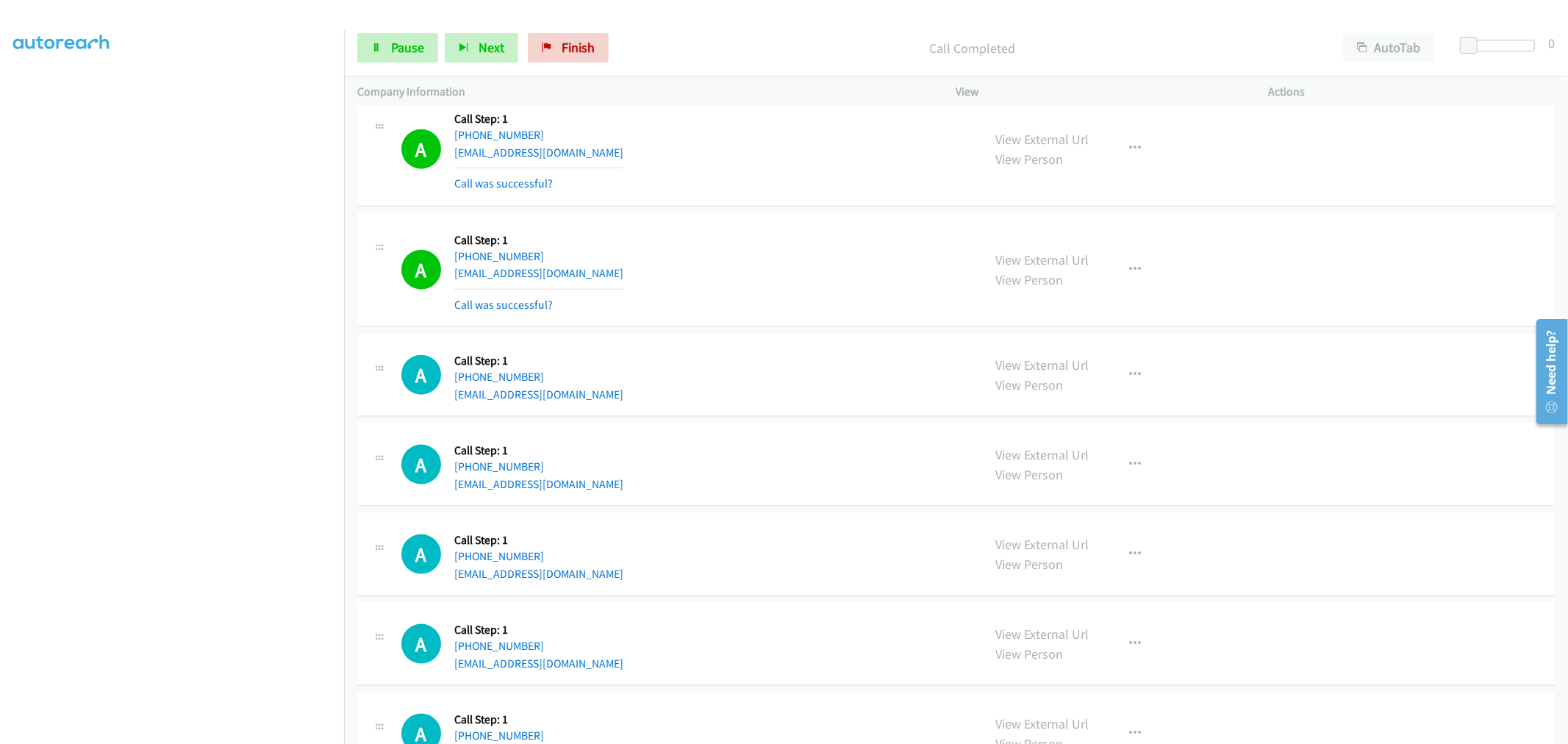
click at [1107, 265] on div "View External Url View Person View External Url Email Schedule/Manage Callback …" at bounding box center [1146, 270] width 326 height 88
drag, startPoint x: 1125, startPoint y: 278, endPoint x: 1115, endPoint y: 307, distance: 30.7
click at [1125, 282] on button "button" at bounding box center [1136, 270] width 40 height 29
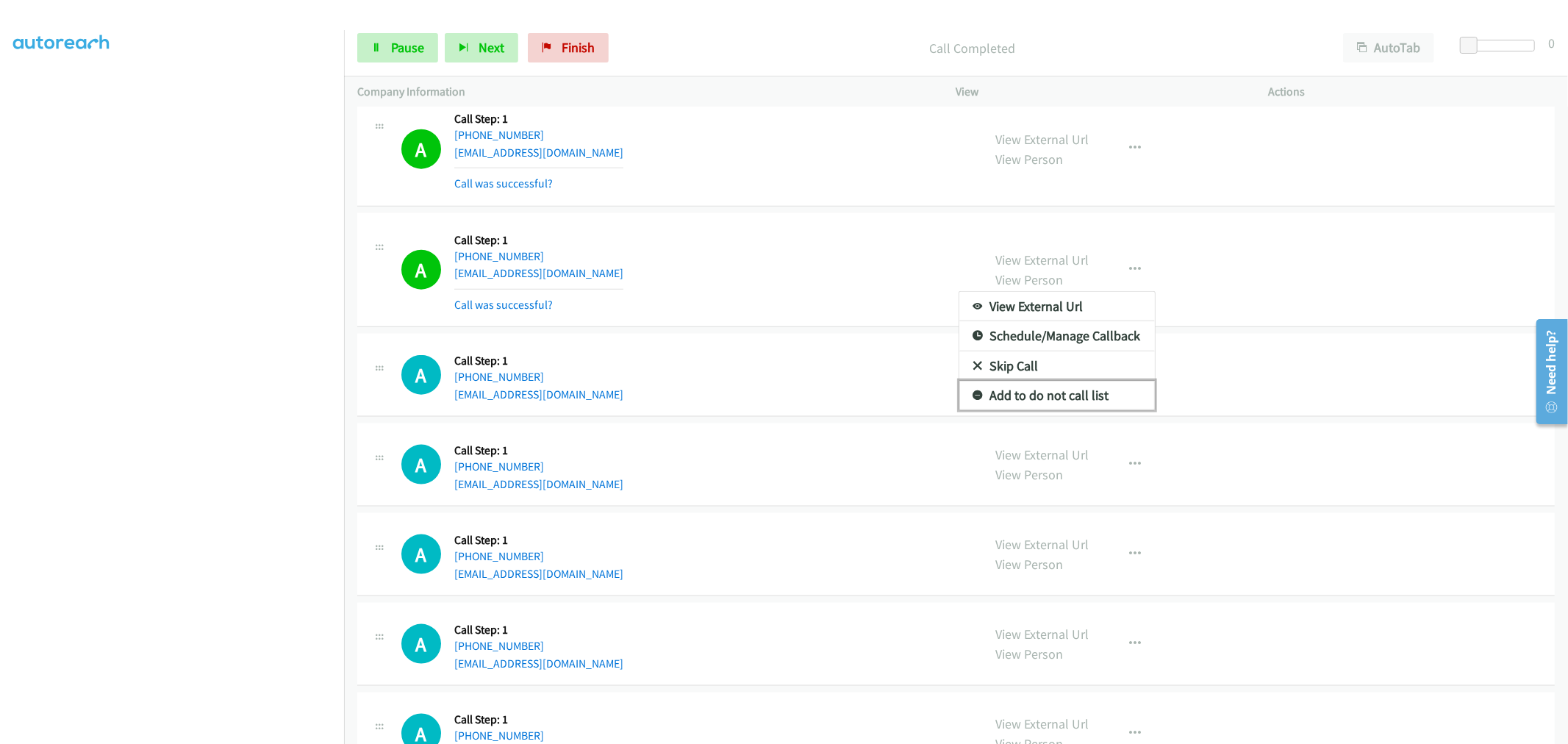
click at [1048, 402] on link "Add to do not call list" at bounding box center [1057, 395] width 195 height 29
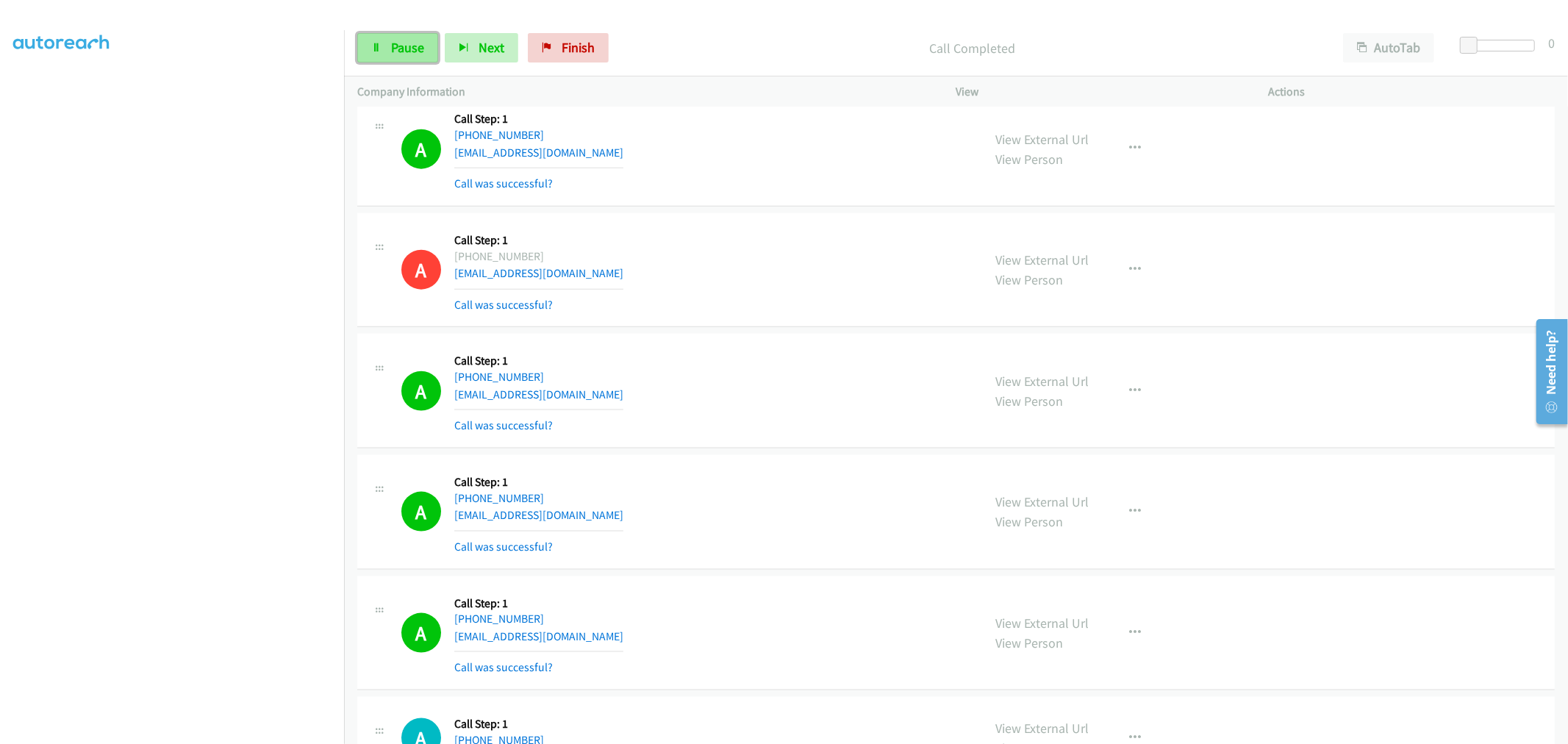
click at [385, 47] on link "Pause" at bounding box center [398, 48] width 81 height 29
click at [407, 46] on span "Start Calls" at bounding box center [420, 47] width 57 height 17
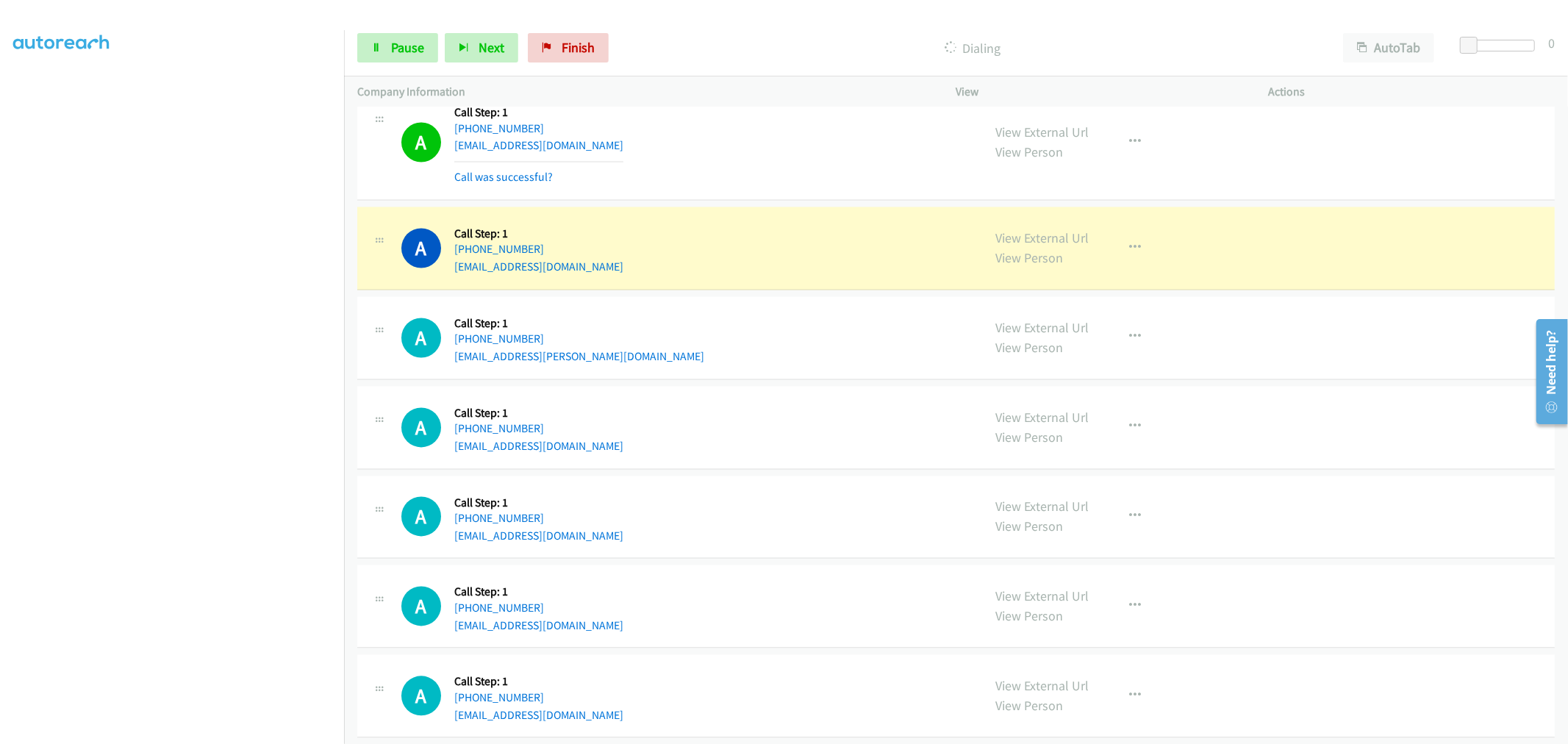
scroll to position [2507, 0]
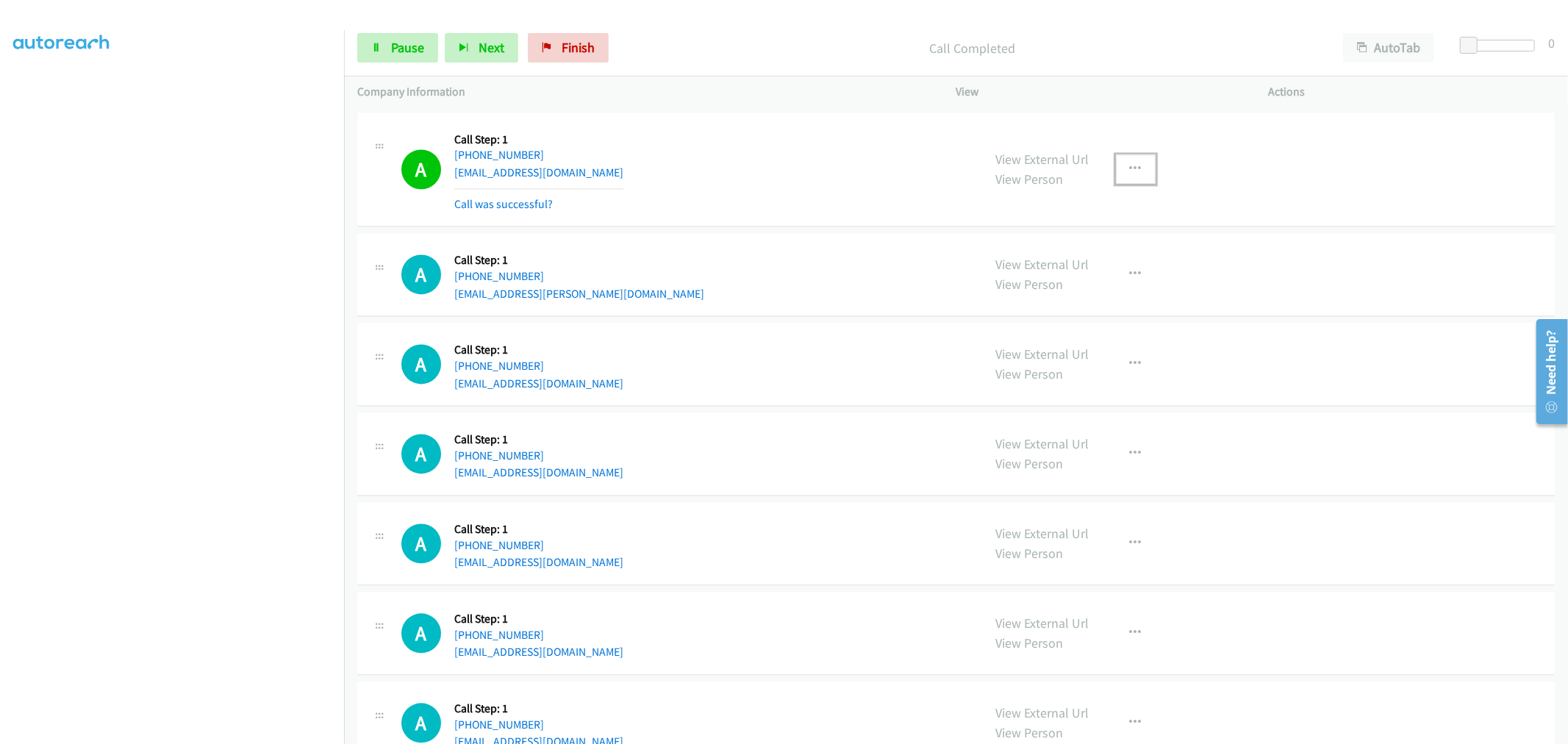
drag, startPoint x: 1131, startPoint y: 170, endPoint x: 1126, endPoint y: 184, distance: 14.9
click at [1131, 170] on icon "button" at bounding box center [1136, 169] width 12 height 12
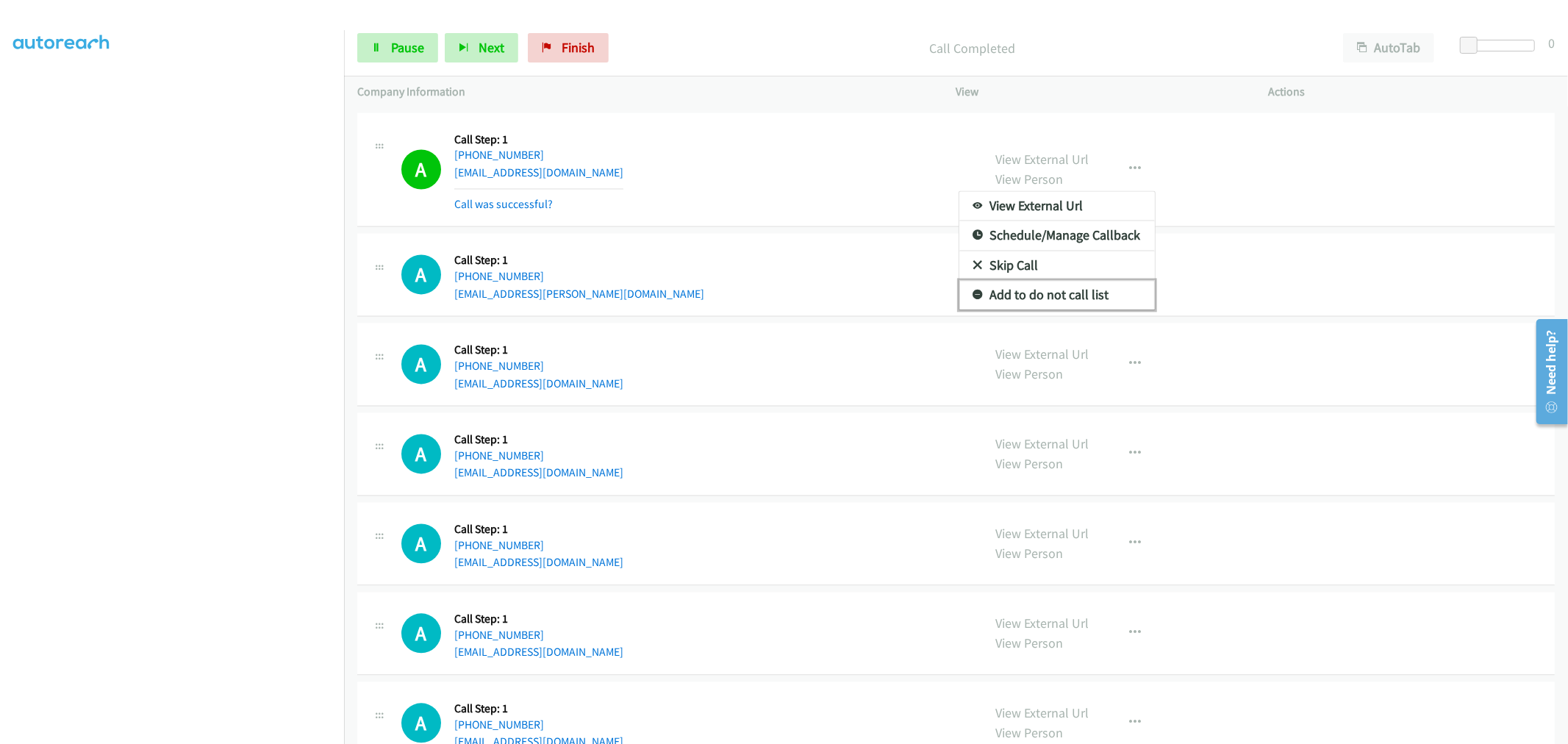
click at [1054, 287] on link "Add to do not call list" at bounding box center [1057, 294] width 195 height 29
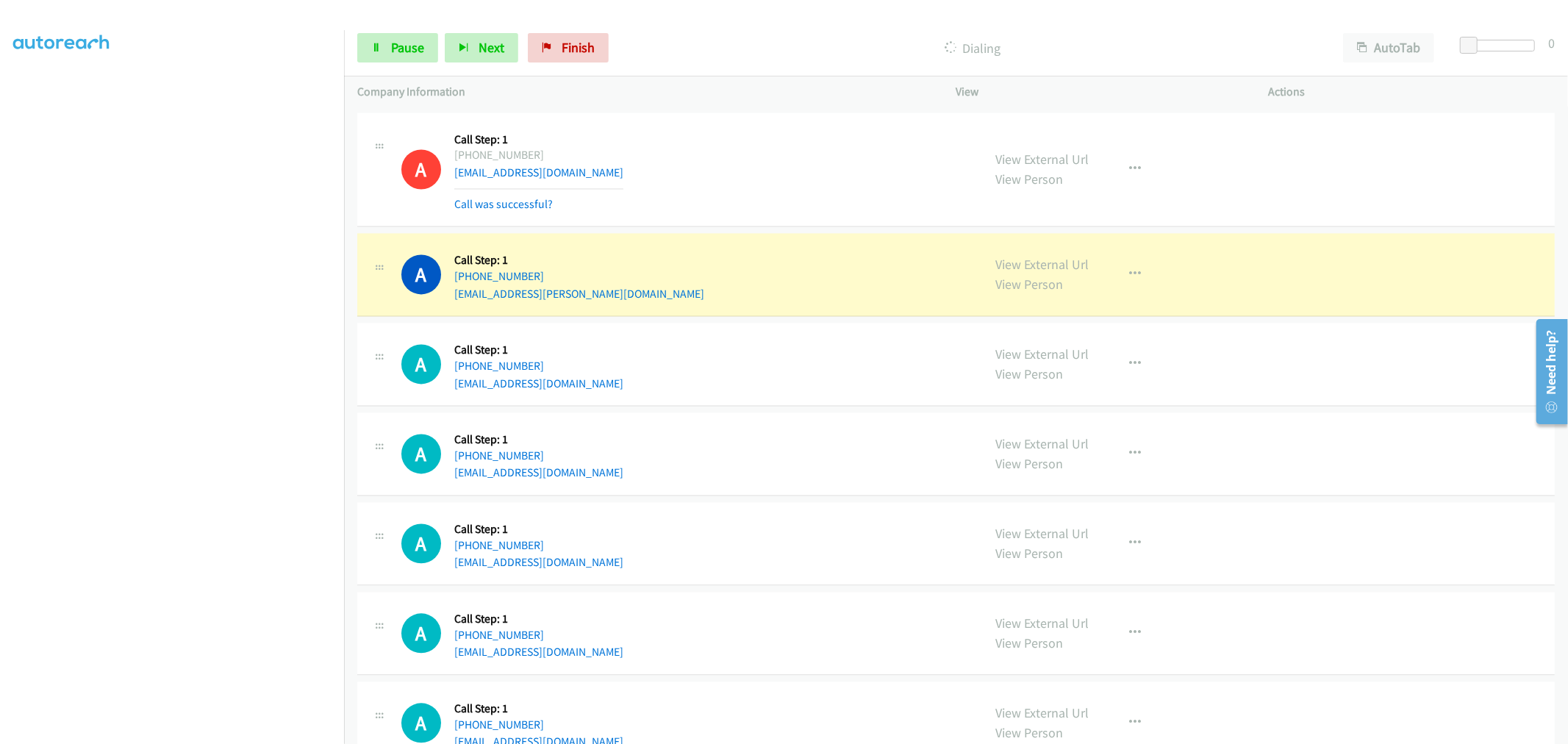
click at [706, 313] on td "A Callback Scheduled Call Step: 1 America/Los_Angeles +1 858-699-6596 rikki.mon…" at bounding box center [956, 275] width 1224 height 90
click at [818, 344] on div "A Callback Scheduled Call Step: 1 America/Denver +1 505-330-5126 devinferr831@g…" at bounding box center [685, 363] width 568 height 56
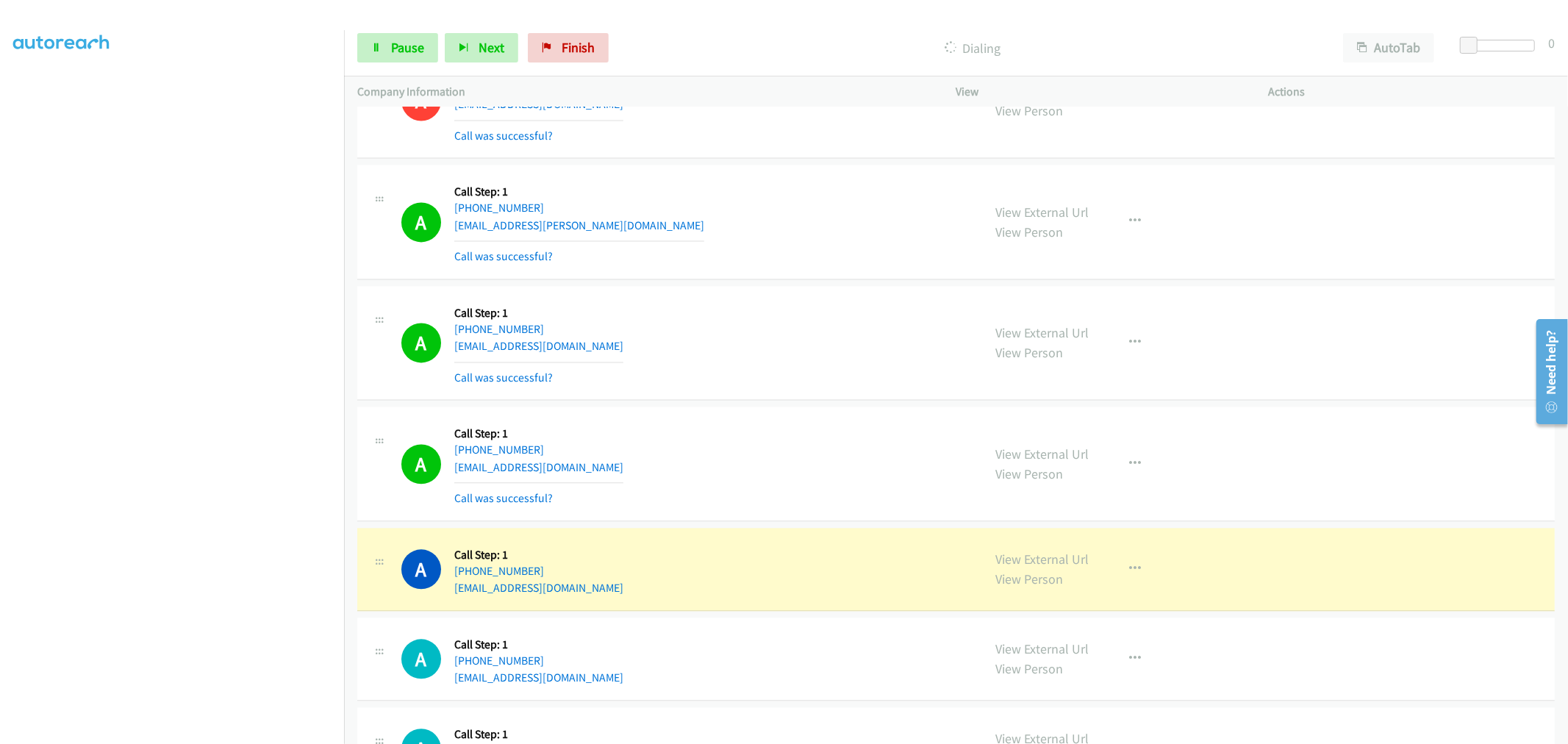
scroll to position [2671, 0]
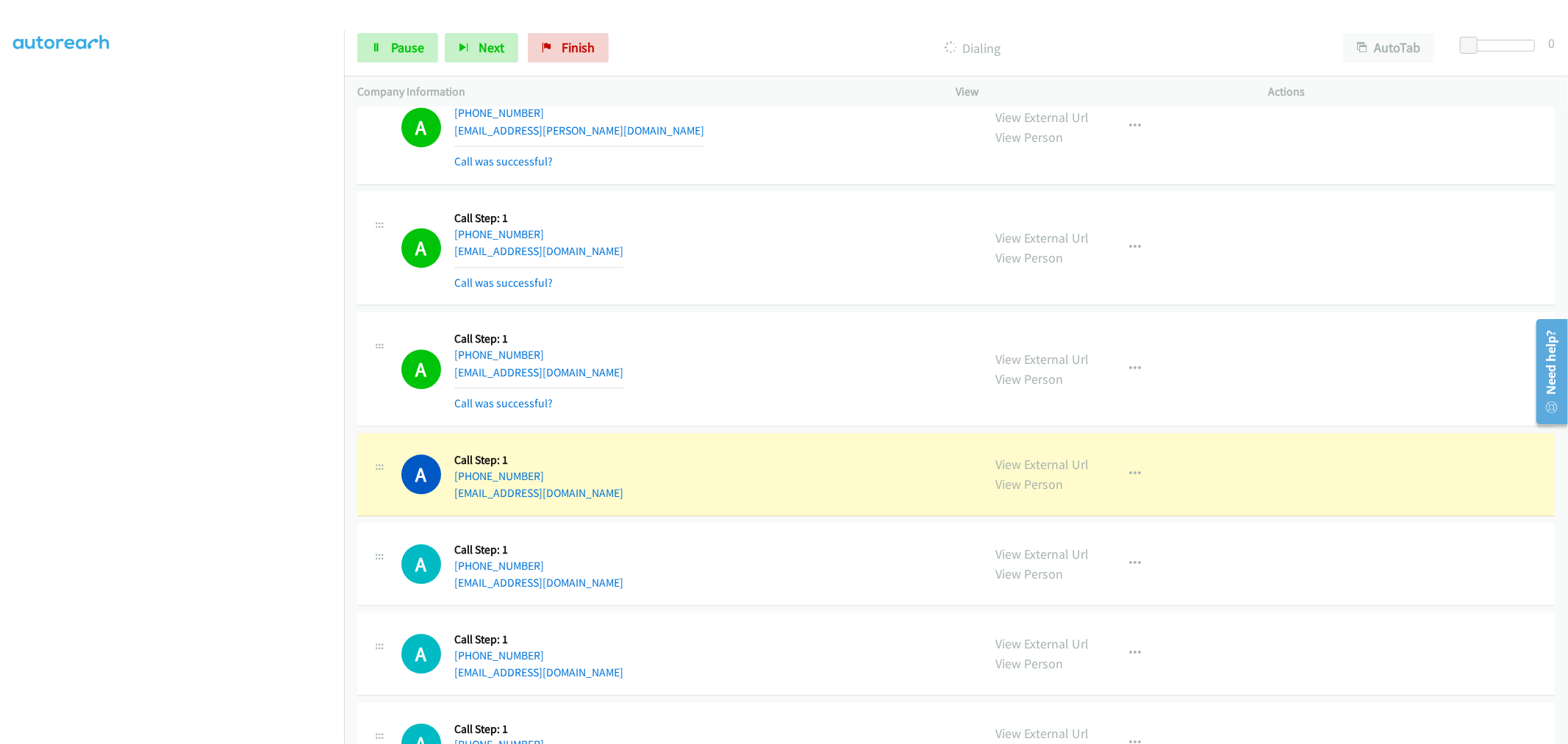
drag, startPoint x: 1044, startPoint y: 463, endPoint x: 872, endPoint y: 299, distance: 237.7
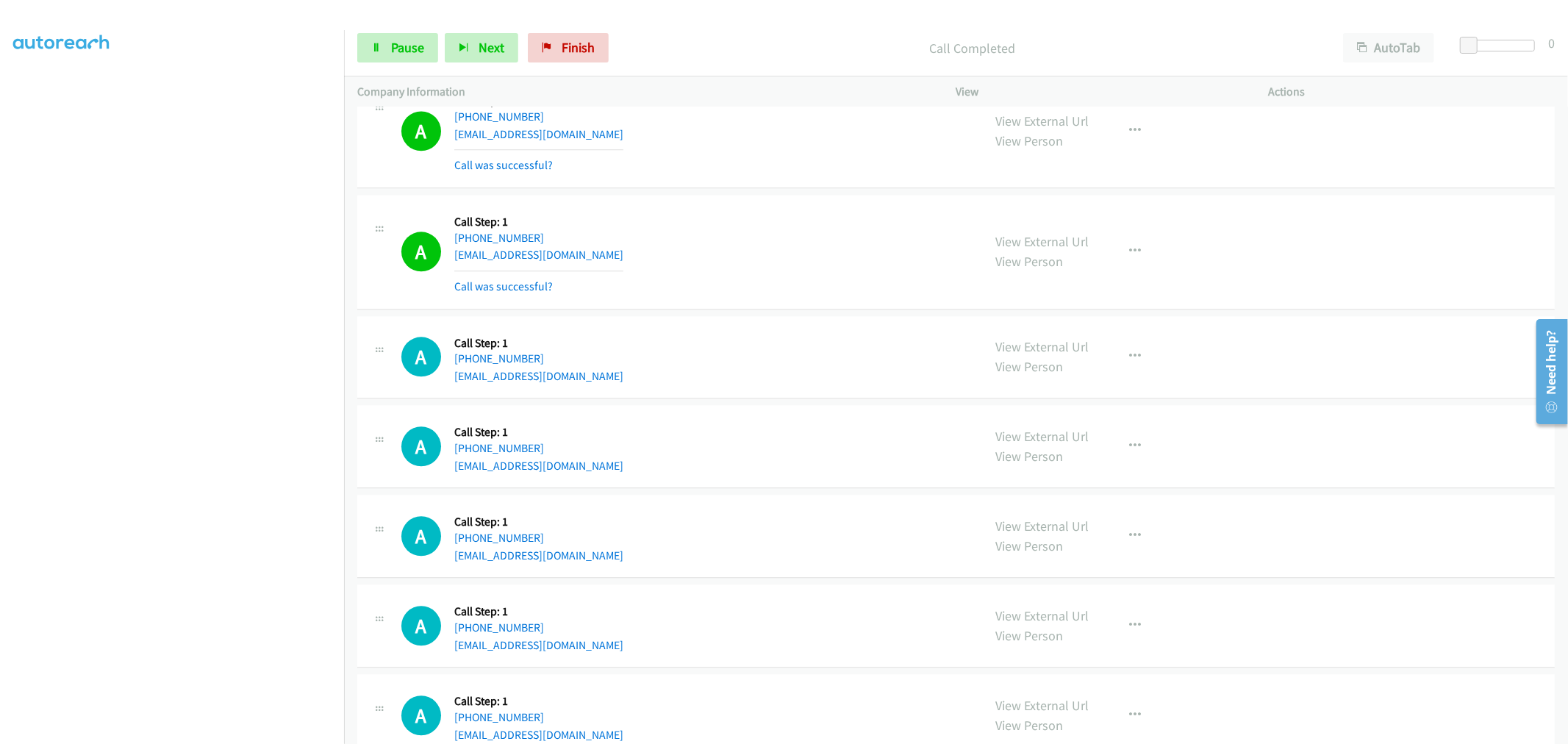
scroll to position [2916, 0]
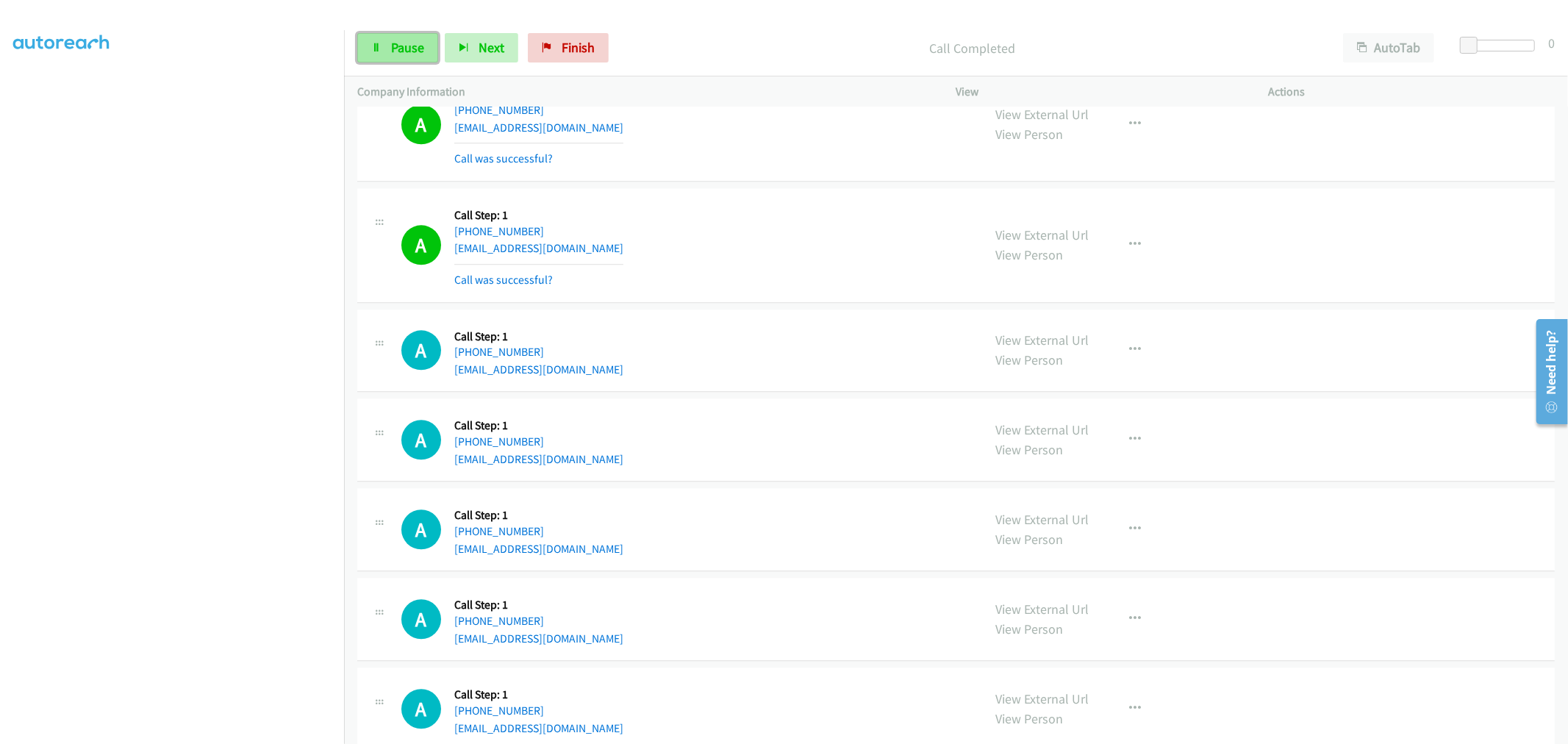
click at [416, 35] on link "Pause" at bounding box center [398, 48] width 81 height 29
click at [408, 44] on span "Start Calls" at bounding box center [420, 47] width 57 height 17
drag, startPoint x: 715, startPoint y: 254, endPoint x: 695, endPoint y: 284, distance: 36.1
click at [708, 249] on div "A Callback Scheduled Call Step: 1 America/New_York +1 347-267-7336 oscarm78@gma…" at bounding box center [685, 245] width 568 height 88
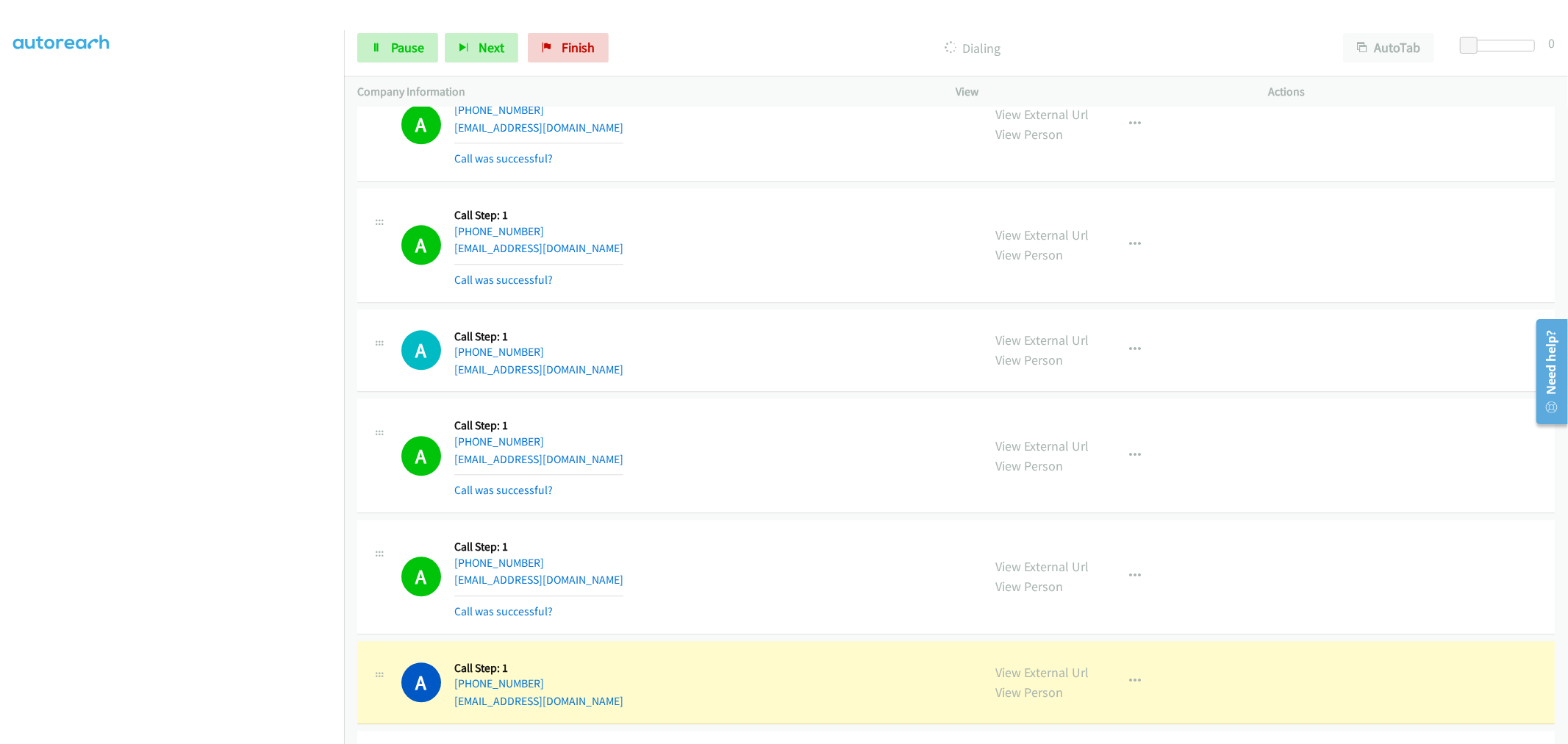
scroll to position [2997, 0]
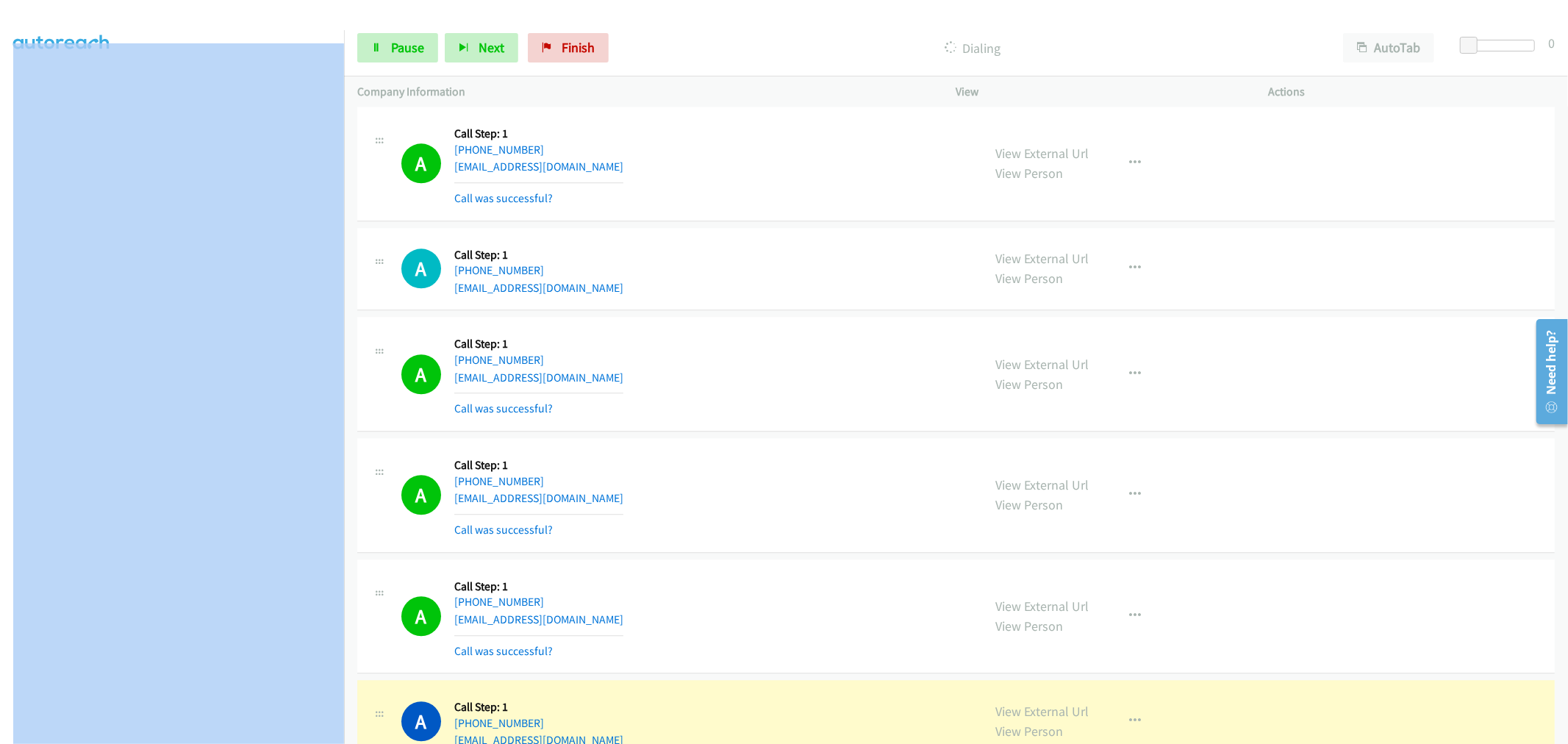
click at [206, 732] on aside "Dialing Mode: Power | Switch to Preview My Lists" at bounding box center [172, 367] width 344 height 814
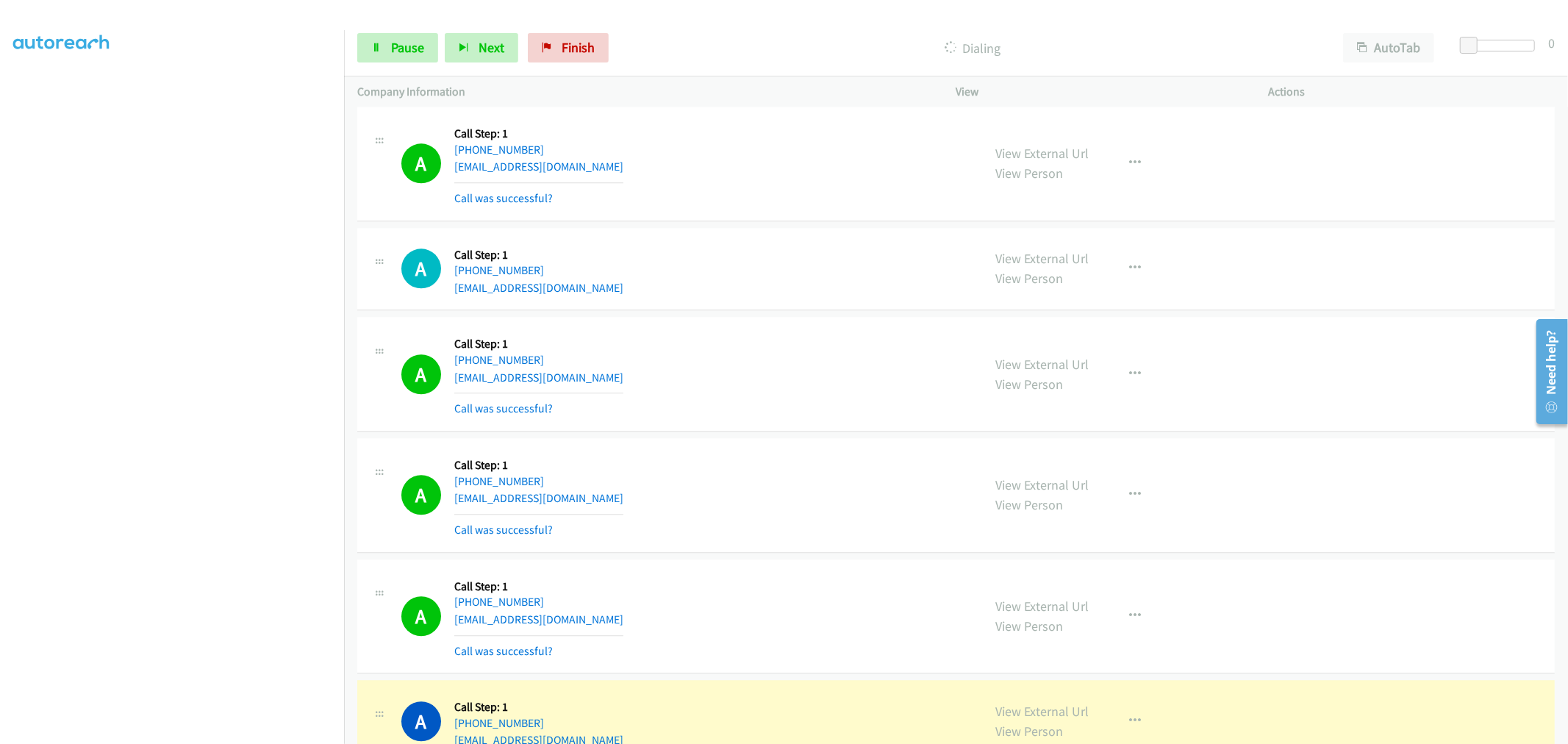
click at [779, 437] on td "A Callback Scheduled Call Step: 1 America/New_York +1 386-328-5963 mkp9656@gmai…" at bounding box center [956, 495] width 1224 height 121
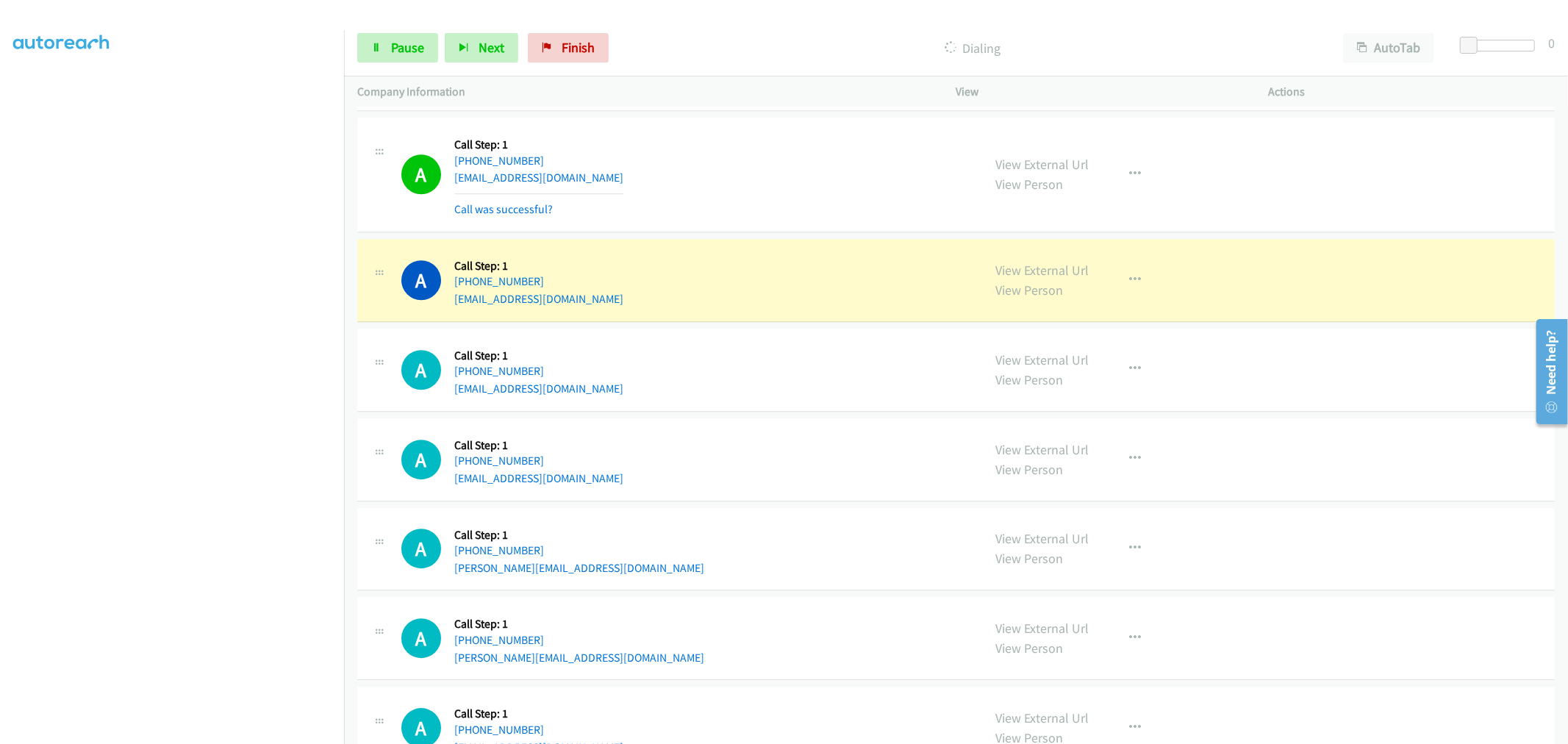
scroll to position [3650, 0]
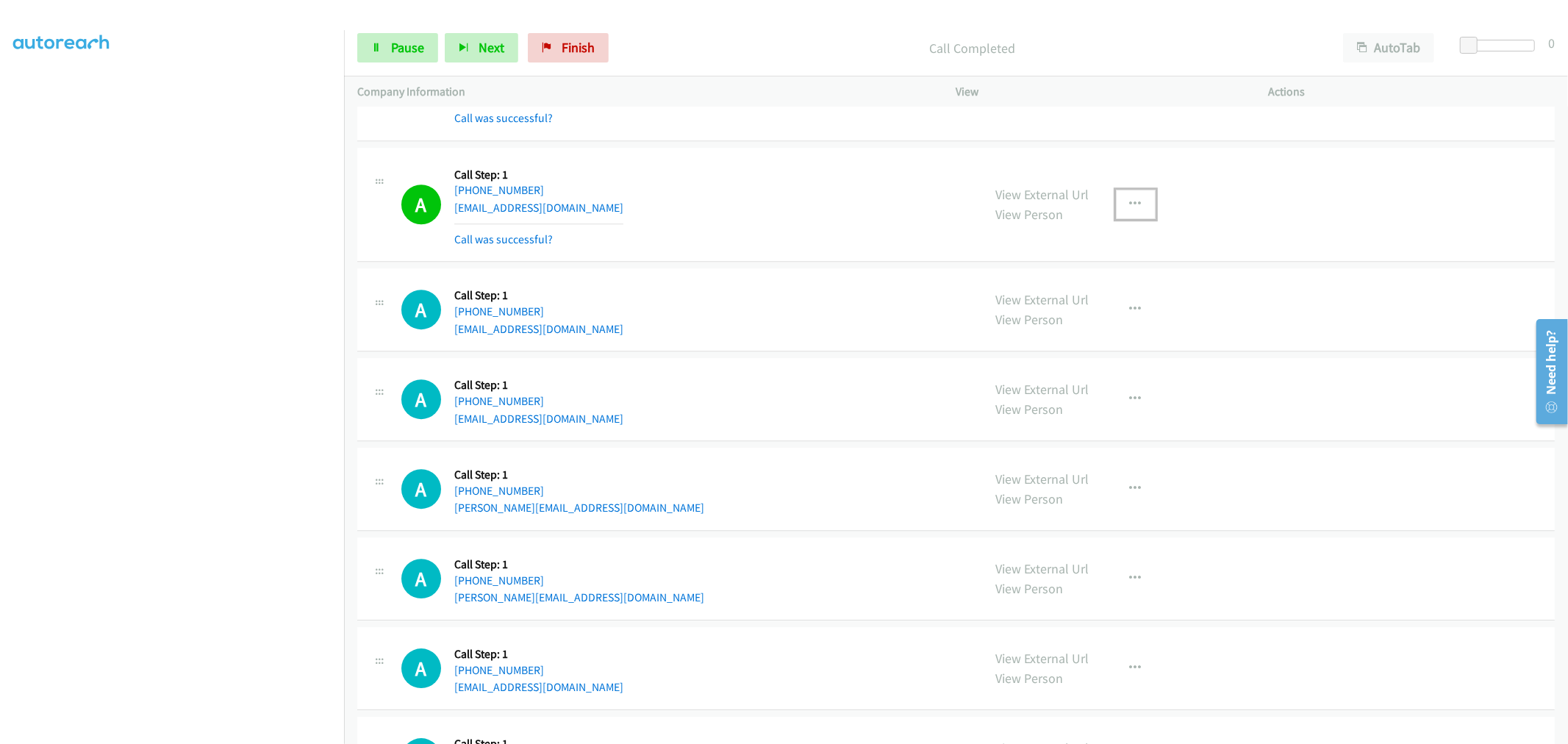
click at [1126, 213] on button "button" at bounding box center [1136, 205] width 40 height 29
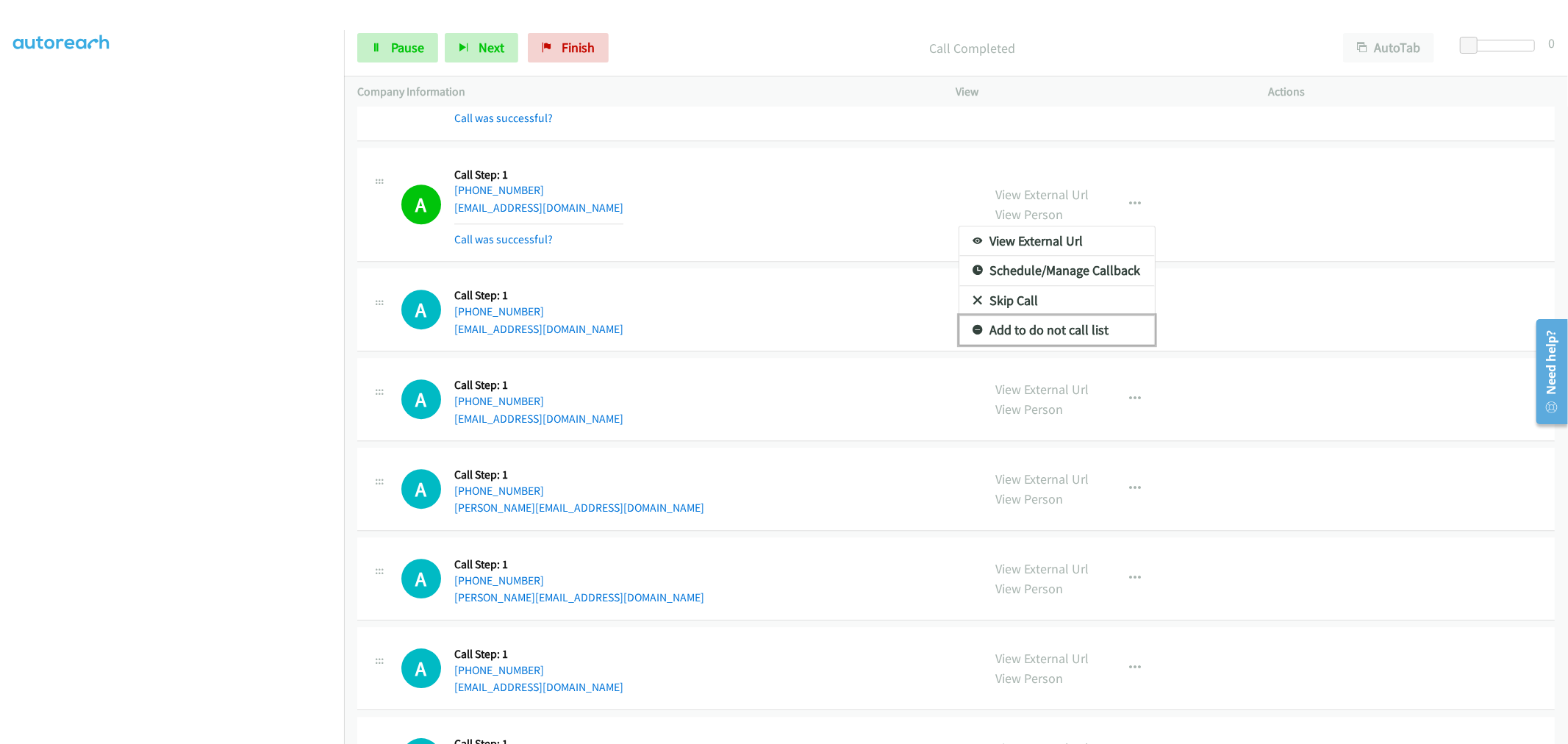
click at [1055, 334] on link "Add to do not call list" at bounding box center [1057, 330] width 195 height 29
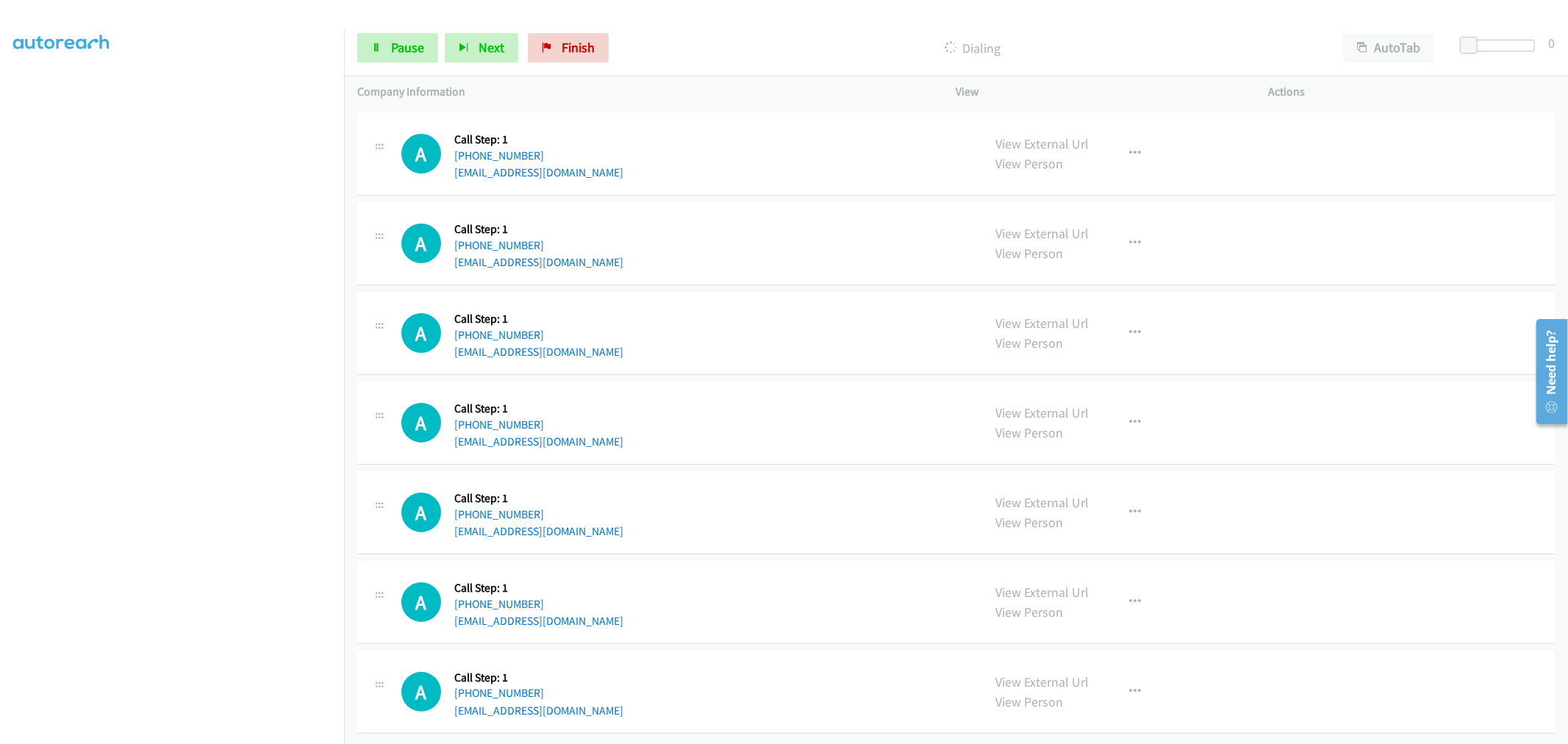
scroll to position [4430, 0]
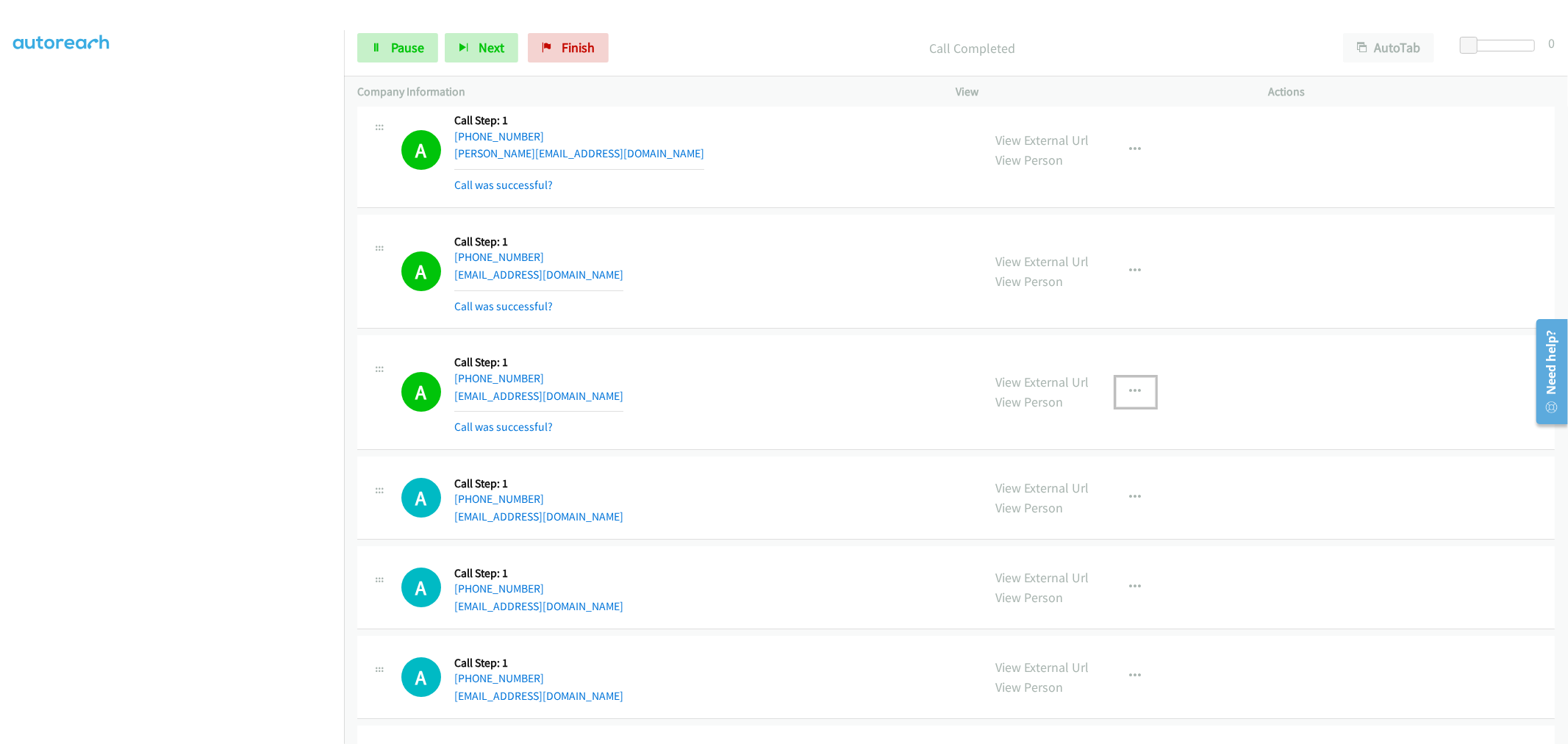
click at [1132, 387] on icon "button" at bounding box center [1136, 391] width 12 height 12
click at [1063, 512] on link "Add to do not call list" at bounding box center [1057, 518] width 195 height 29
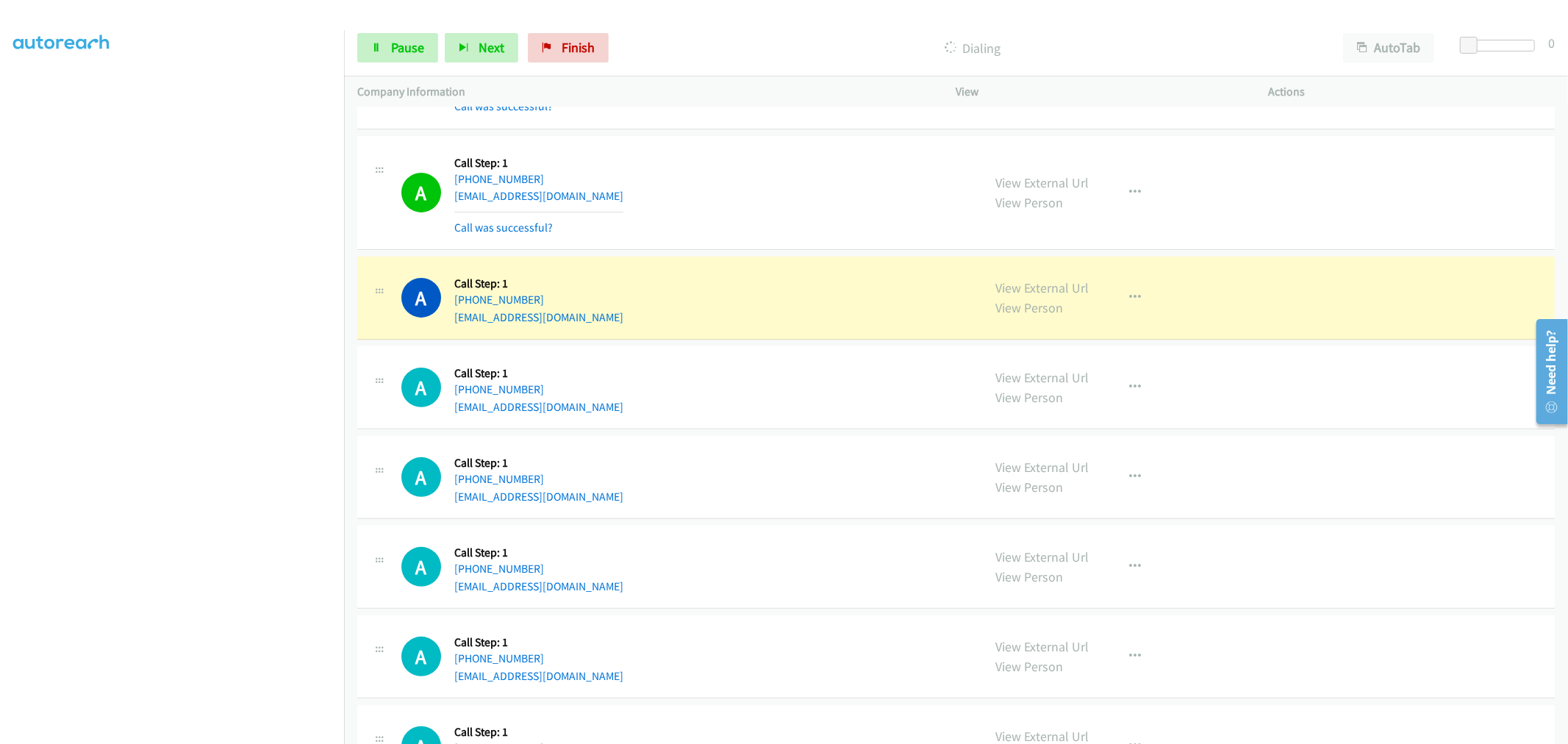
scroll to position [5002, 0]
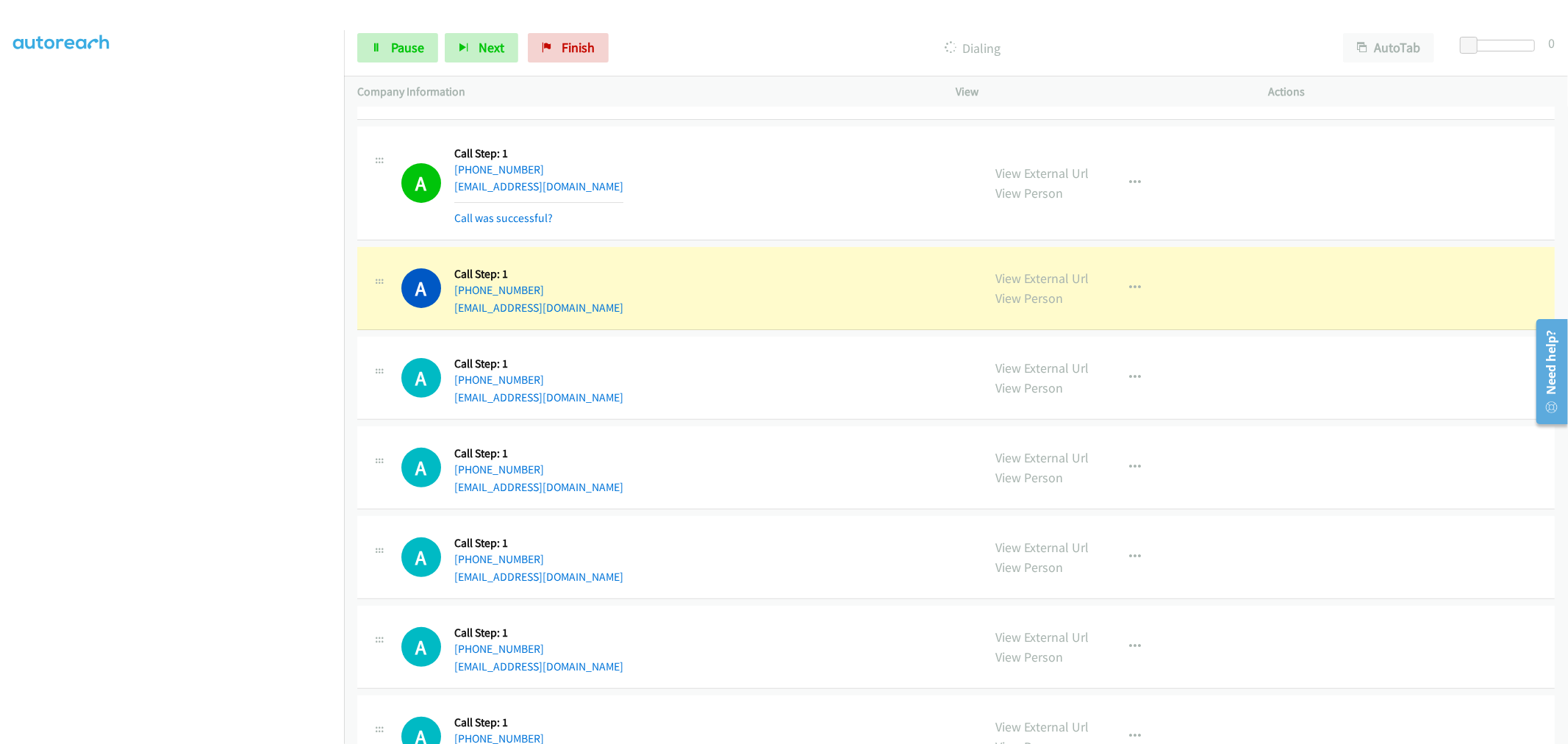
click at [763, 247] on td "A Callback Scheduled Call Step: 1 America/New_York +1 845-608-9108 ajgrosso@msn…" at bounding box center [956, 289] width 1224 height 90
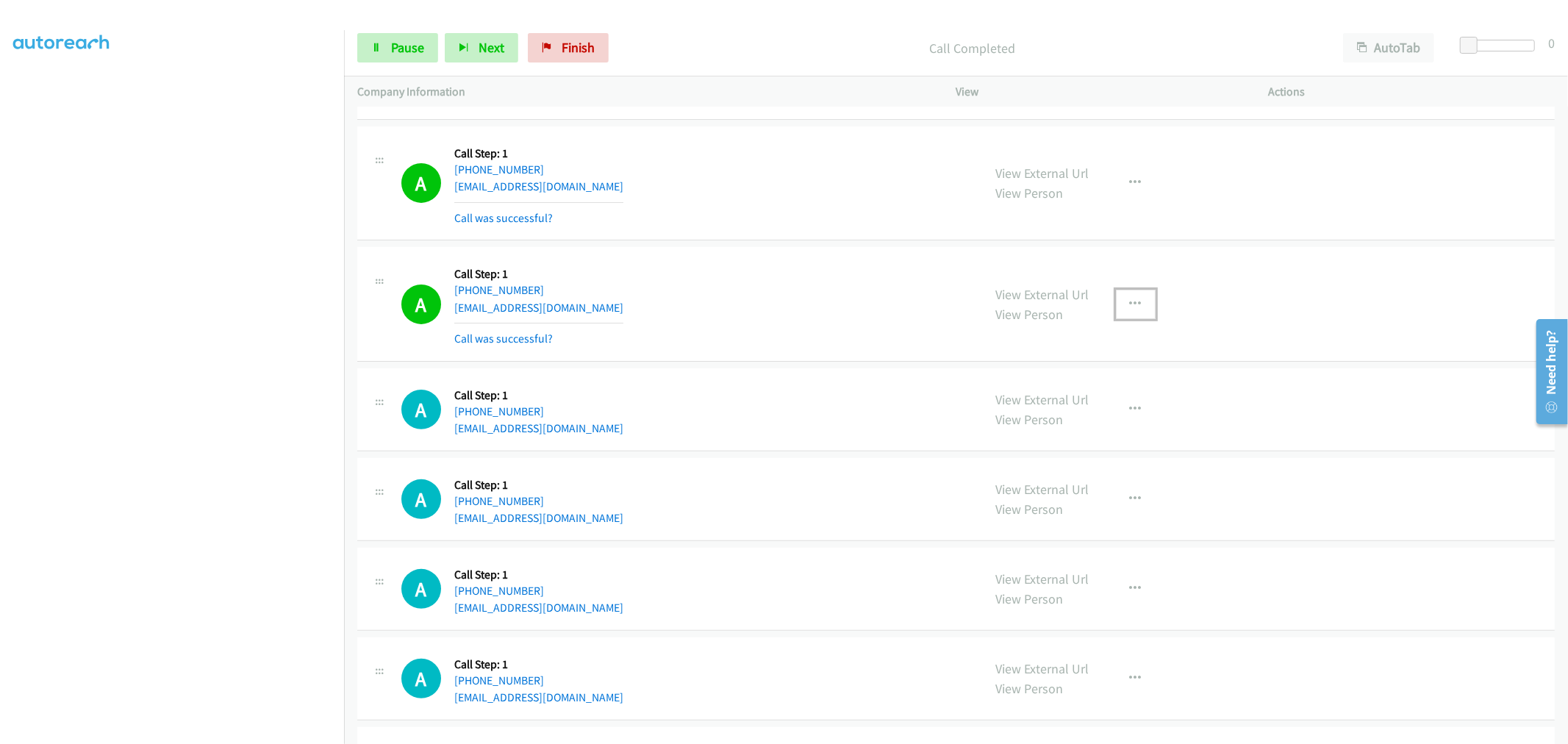
click at [1133, 306] on icon "button" at bounding box center [1136, 304] width 12 height 12
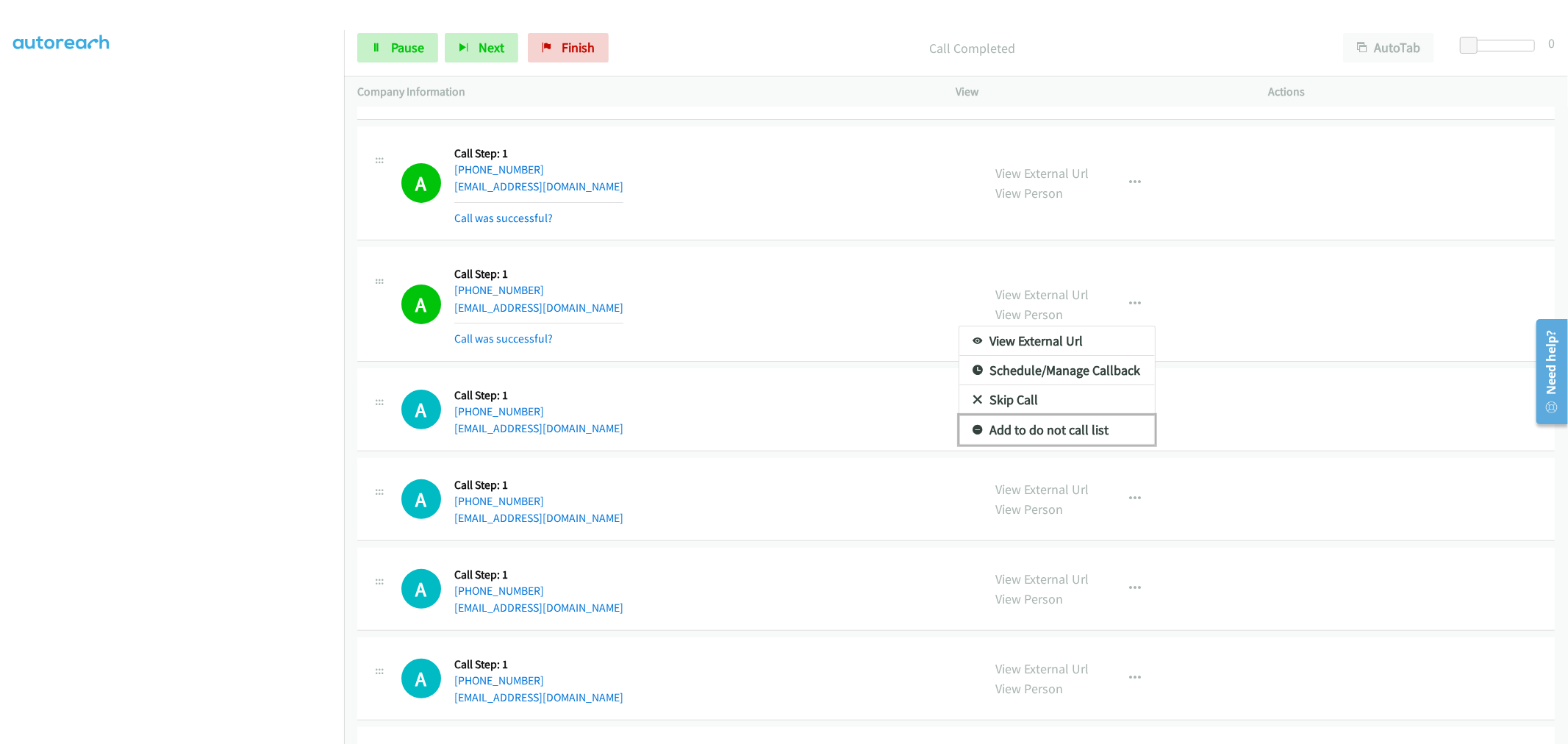
click at [1046, 427] on link "Add to do not call list" at bounding box center [1057, 430] width 195 height 29
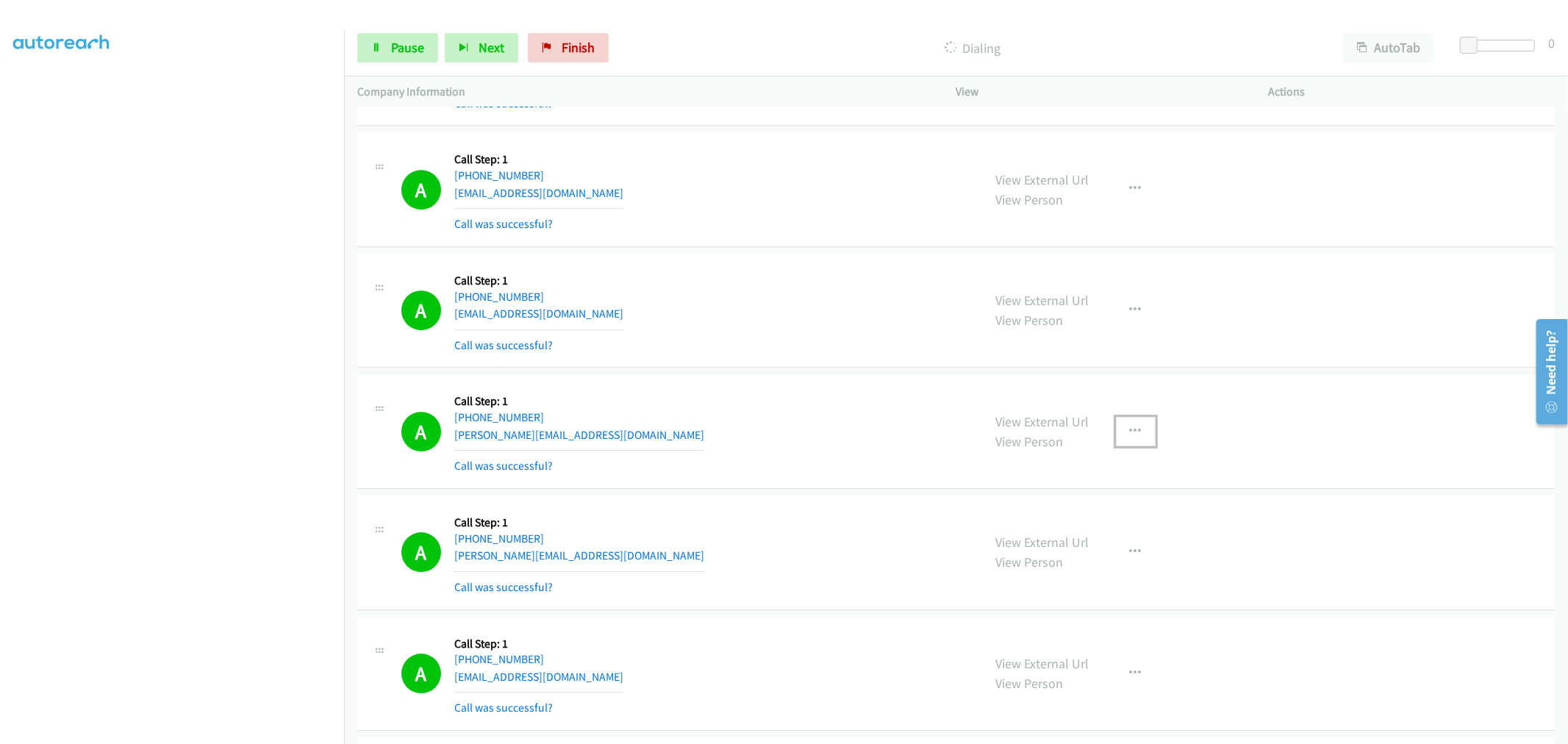
click at [1147, 426] on button "button" at bounding box center [1136, 432] width 40 height 29
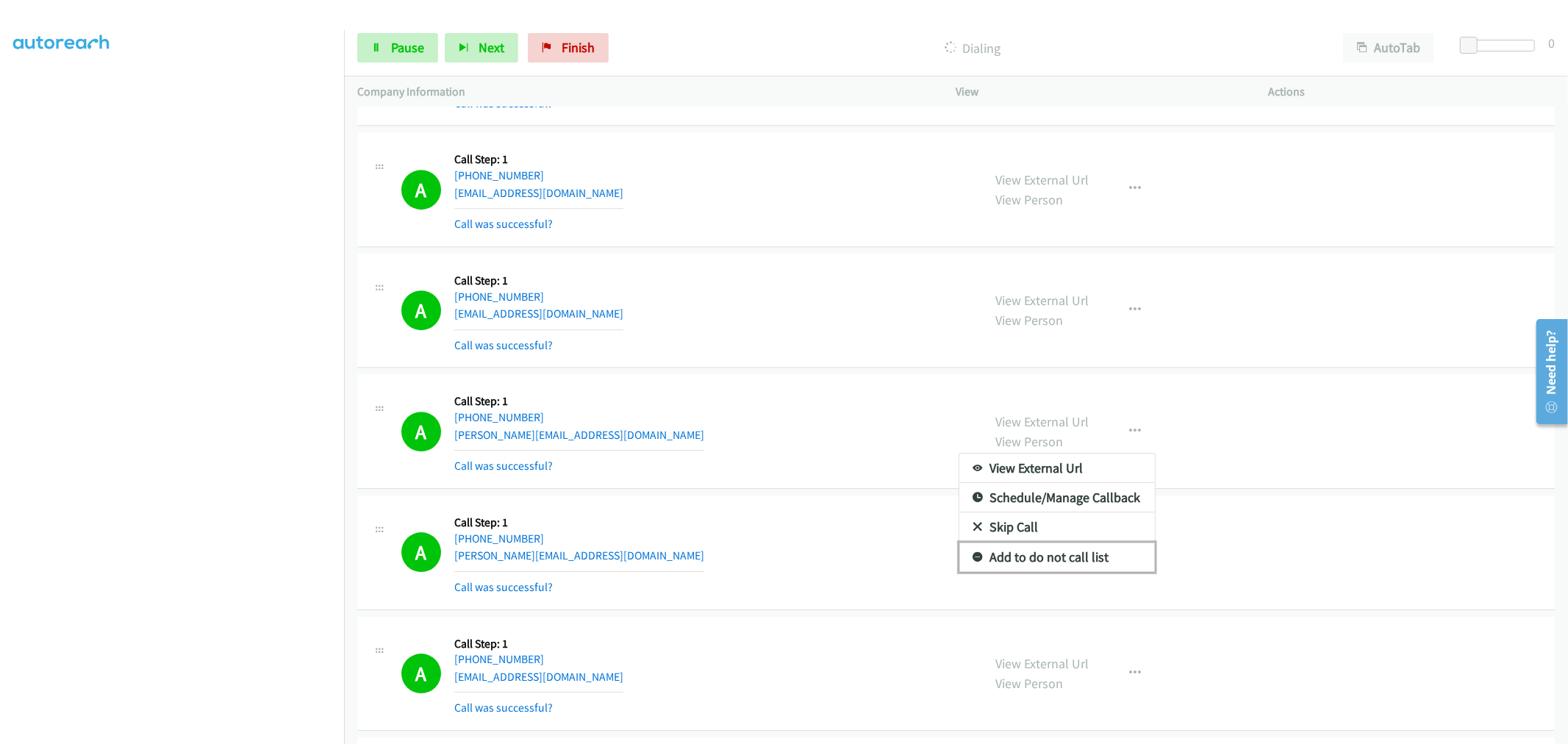
click at [1033, 552] on link "Add to do not call list" at bounding box center [1057, 557] width 195 height 29
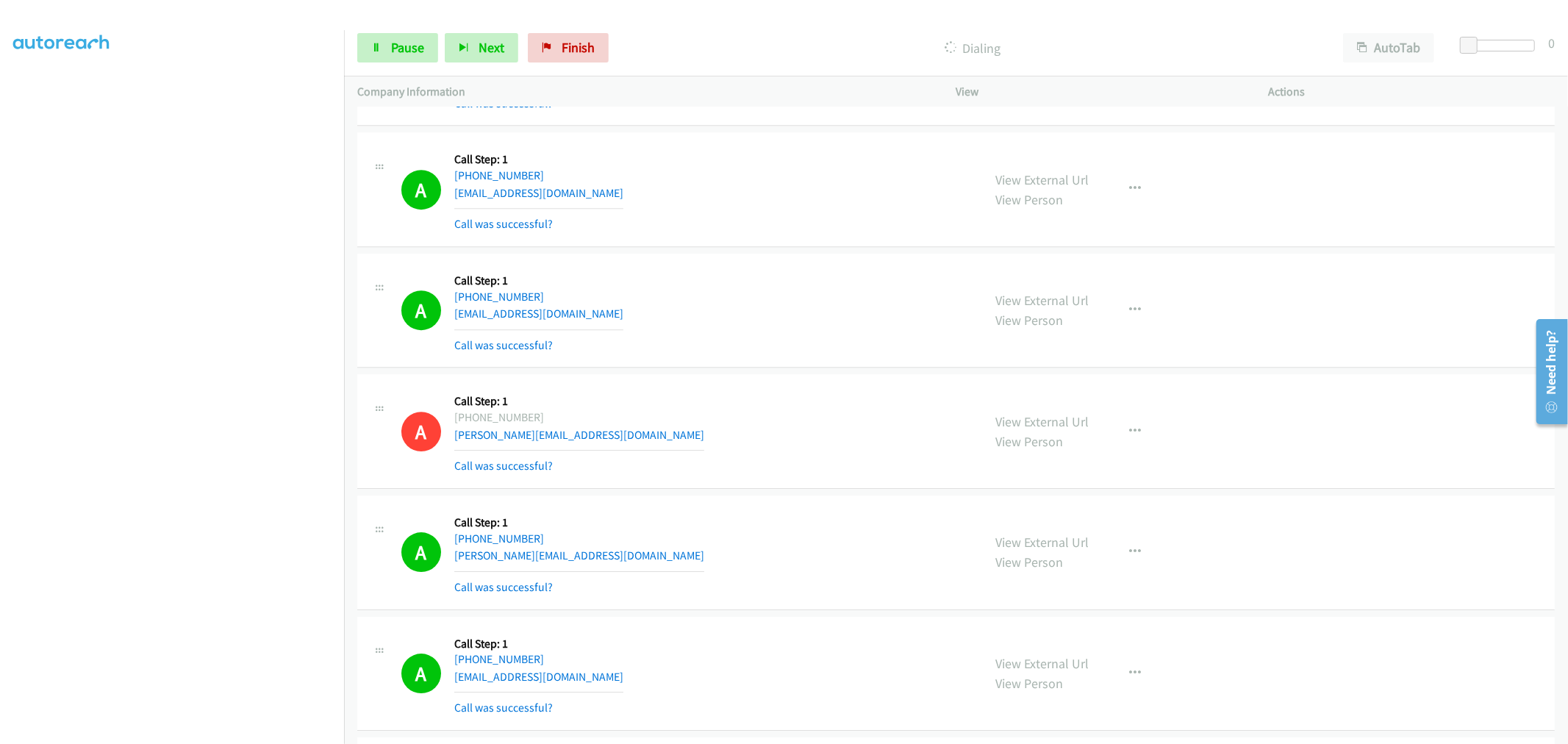
click at [642, 465] on div "A Callback Scheduled Call Step: 1 America/Toronto +1 519-757-2461 justin@opuswo…" at bounding box center [685, 431] width 568 height 88
click at [719, 401] on div "A Callback Scheduled Call Step: 1 America/Toronto +1 519-757-2461 justin@opuswo…" at bounding box center [685, 431] width 568 height 88
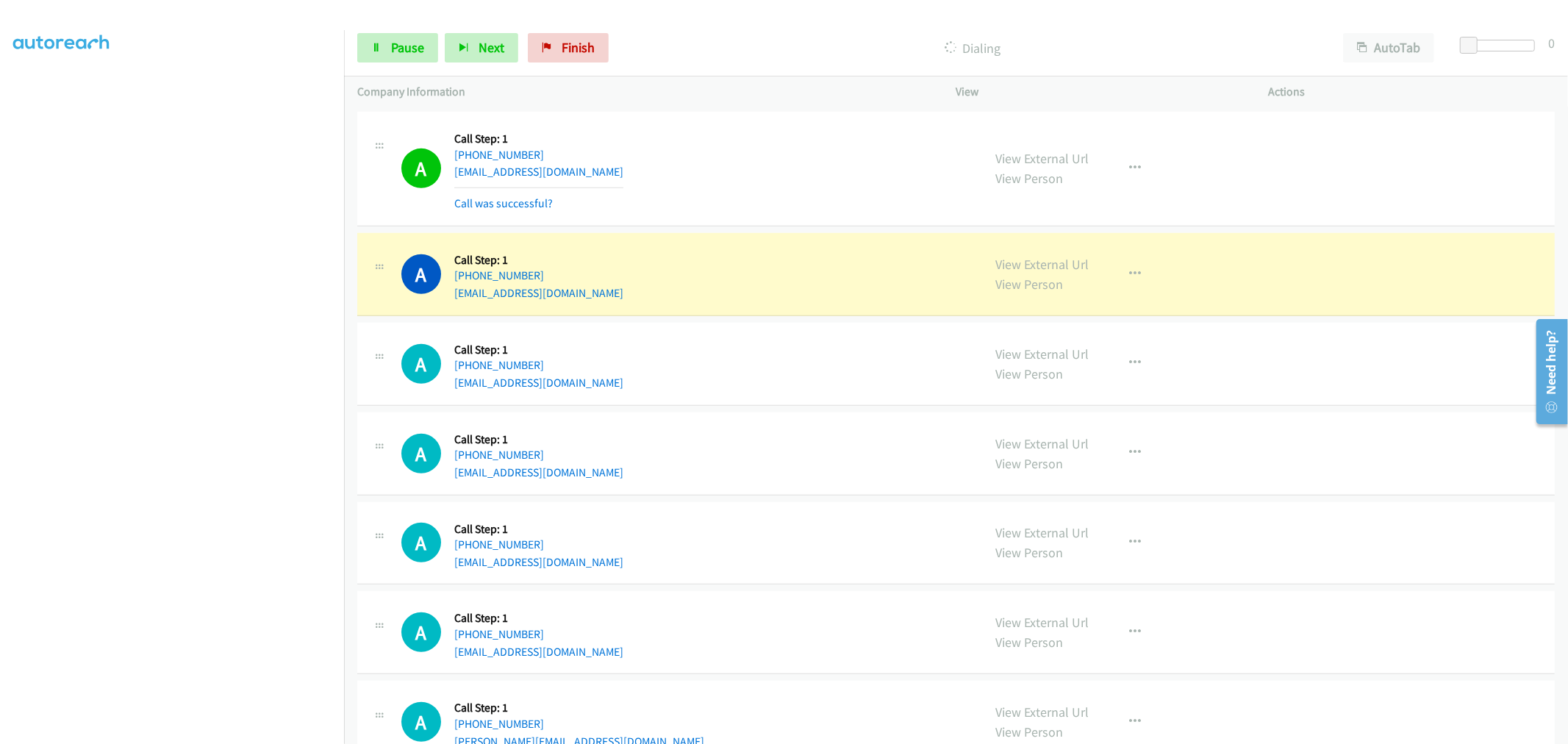
scroll to position [5399, 0]
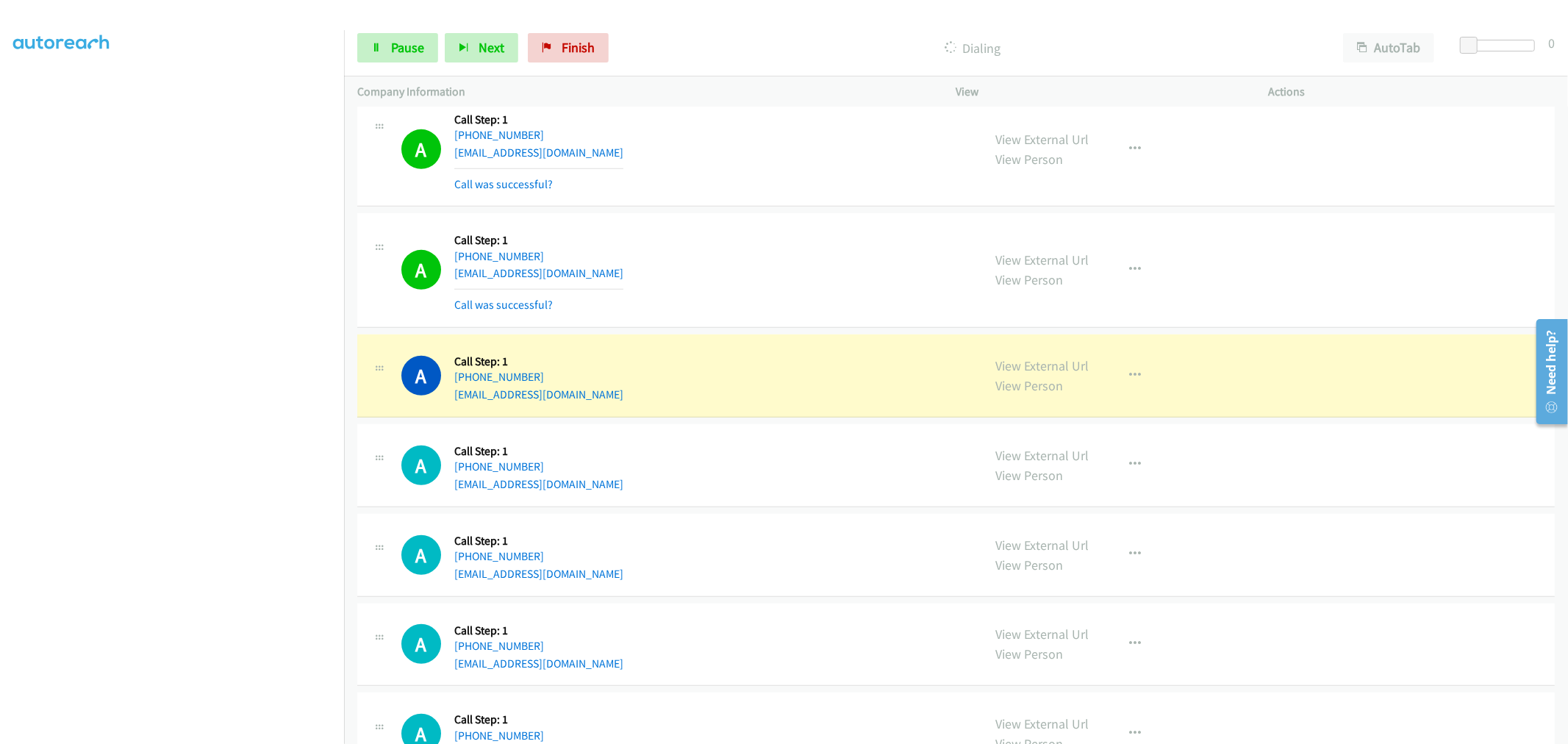
drag, startPoint x: 1051, startPoint y: 361, endPoint x: 736, endPoint y: 105, distance: 405.9
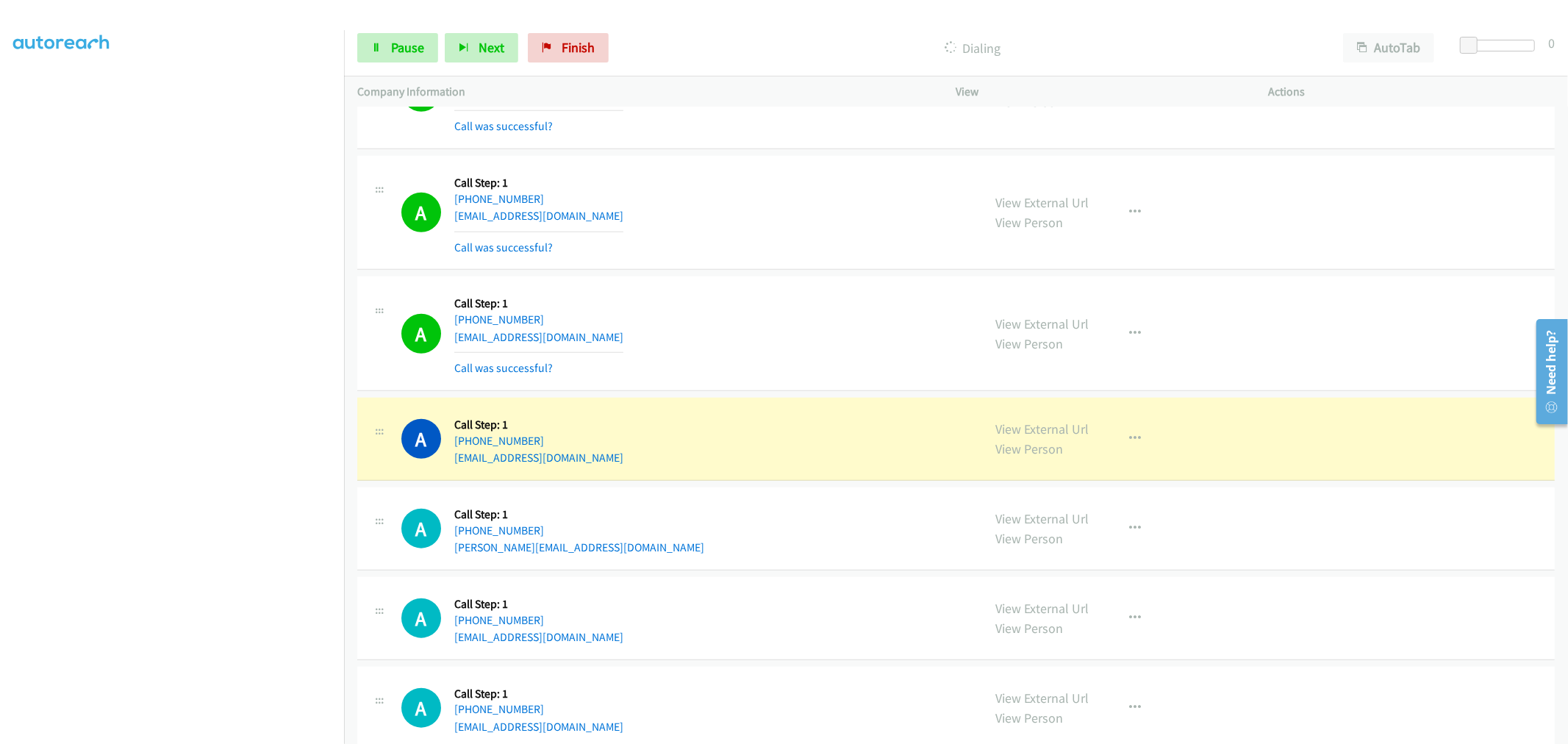
scroll to position [5971, 0]
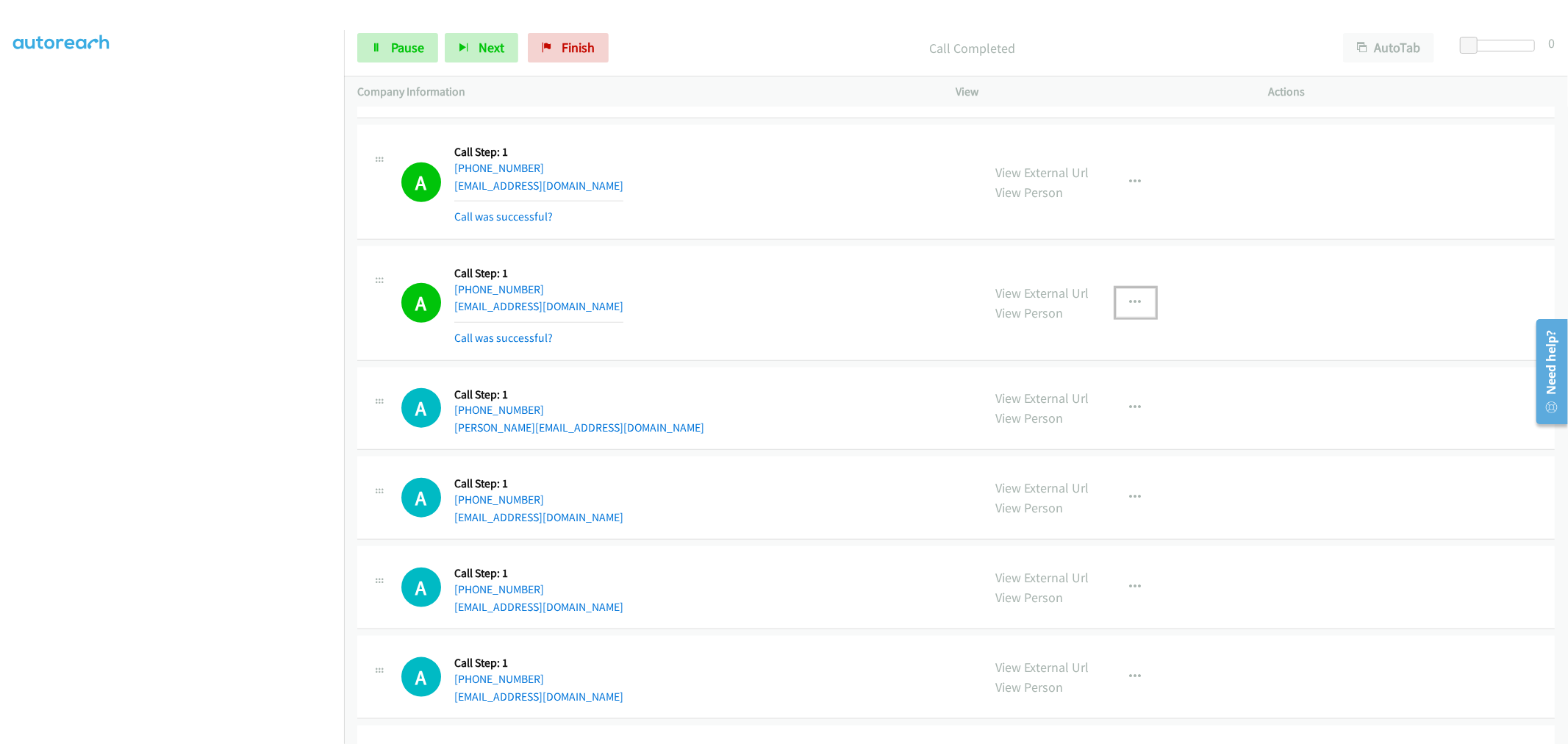
click at [1130, 299] on icon "button" at bounding box center [1136, 302] width 12 height 12
click at [814, 276] on div at bounding box center [784, 372] width 1568 height 744
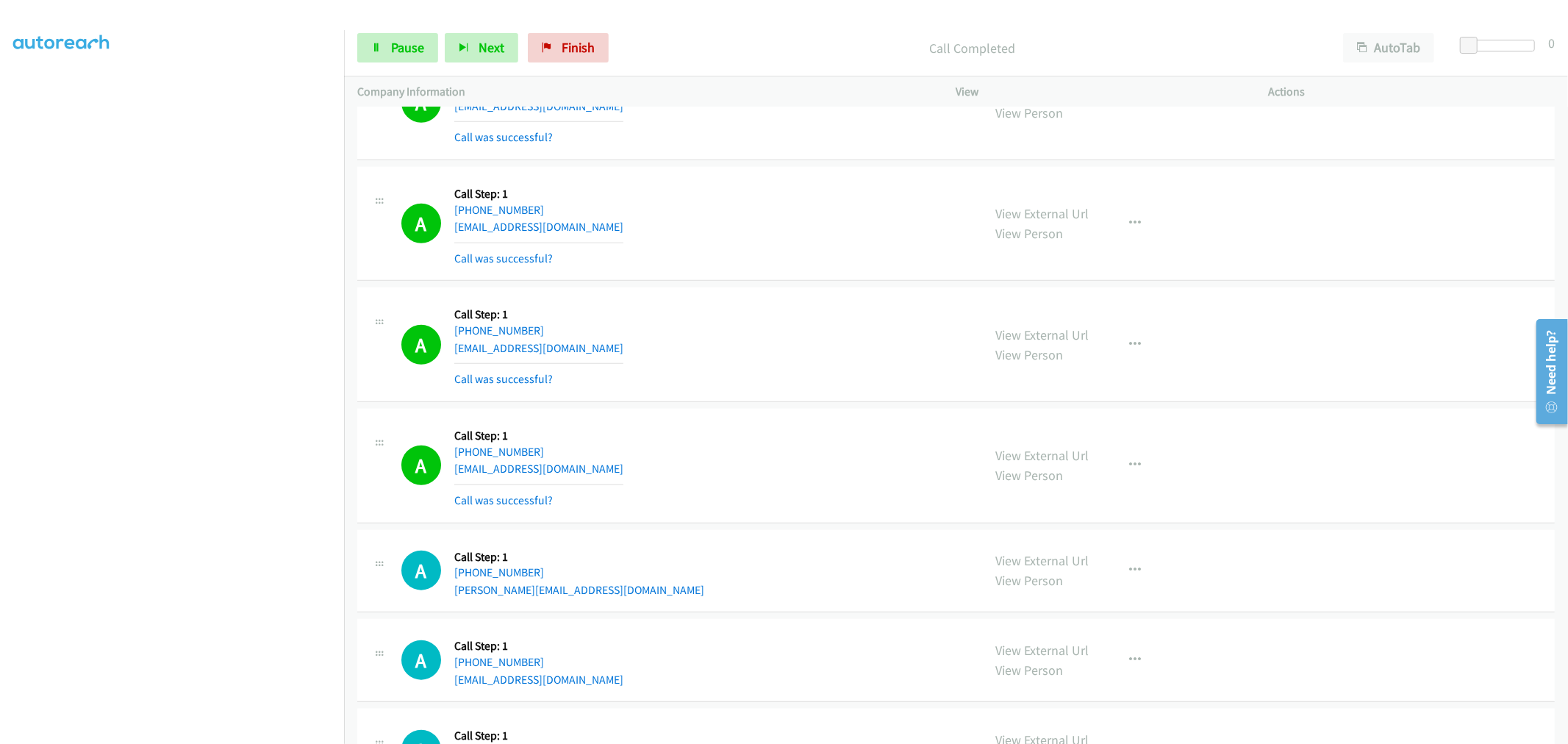
scroll to position [5808, 0]
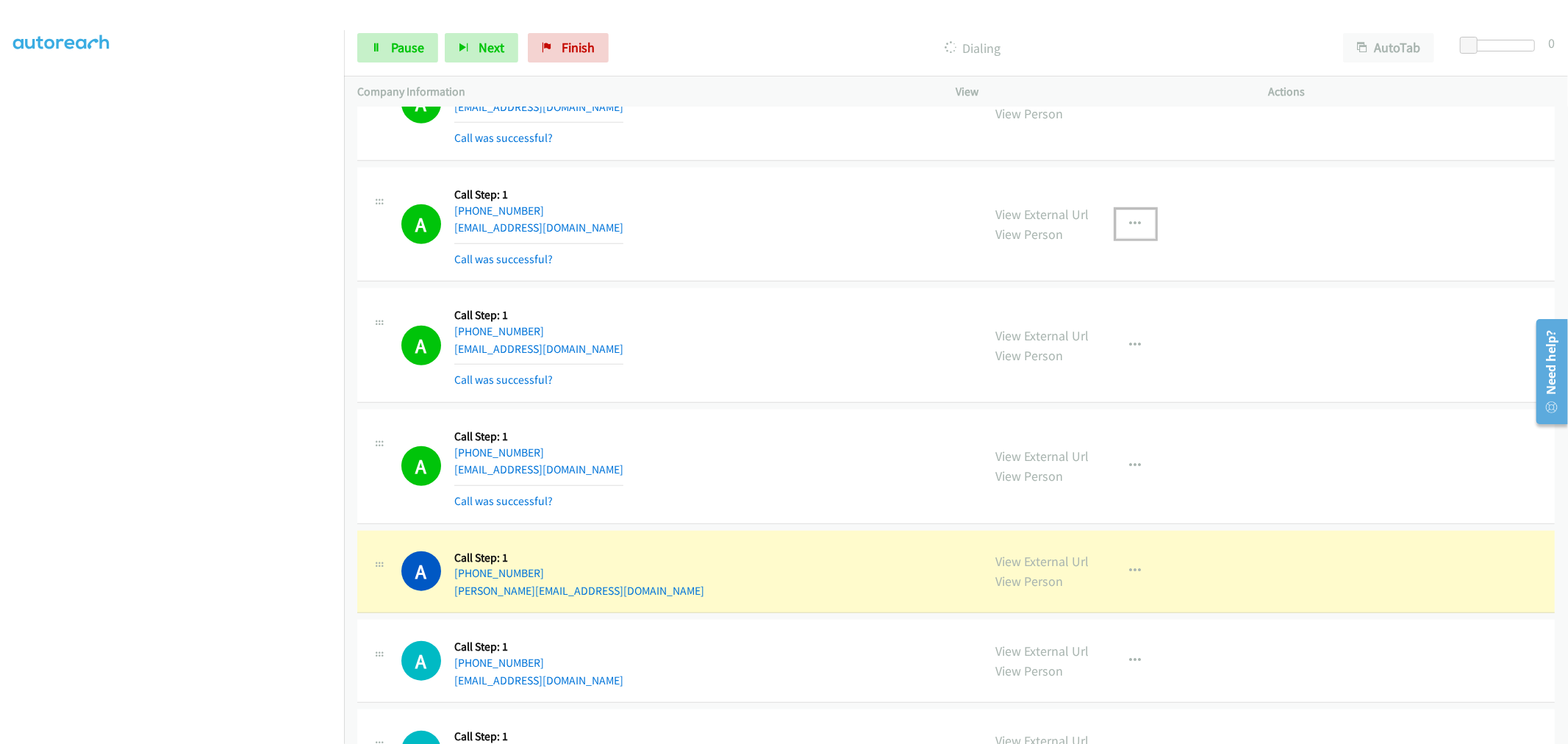
click at [1145, 222] on button "button" at bounding box center [1136, 224] width 40 height 29
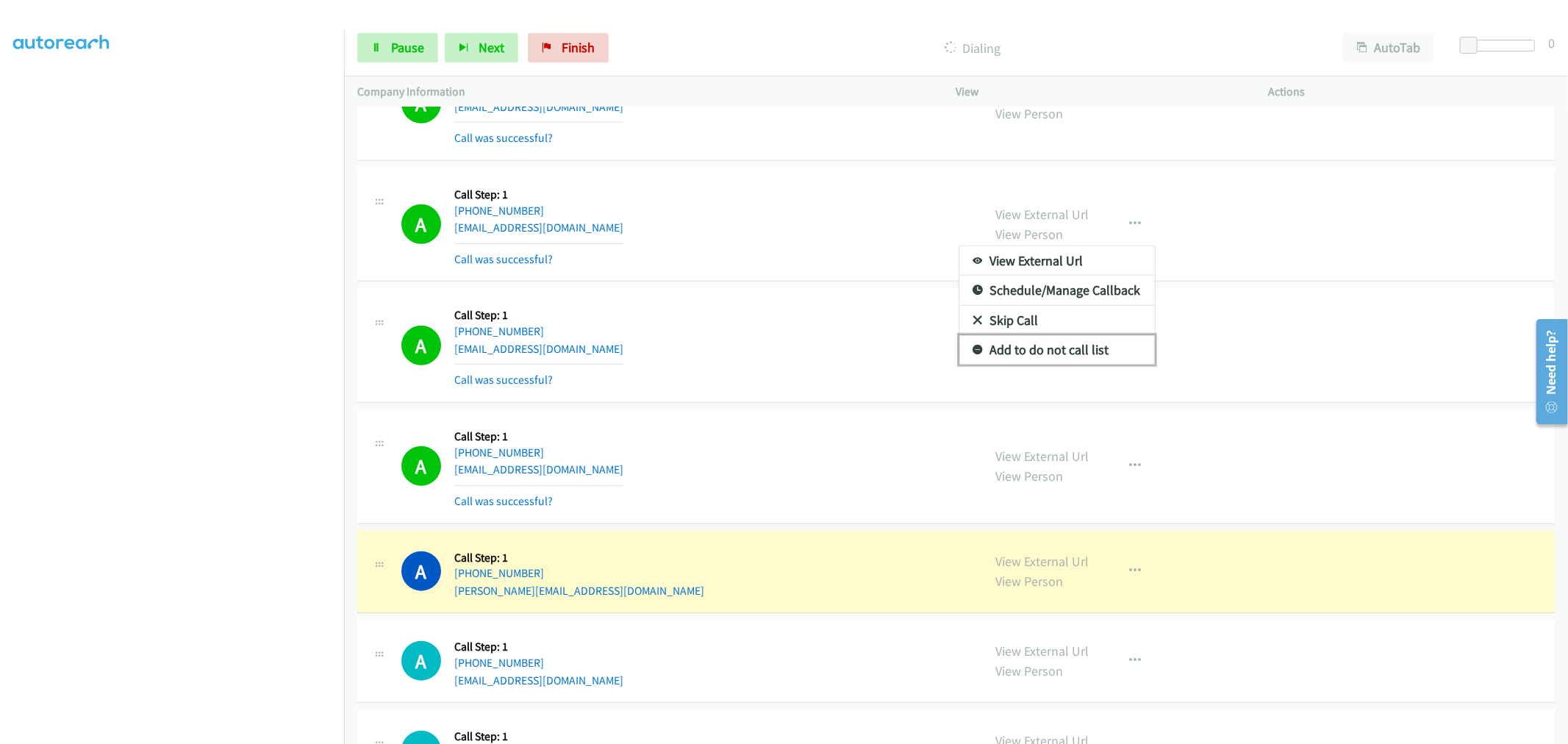
click at [1049, 353] on link "Add to do not call list" at bounding box center [1057, 350] width 195 height 29
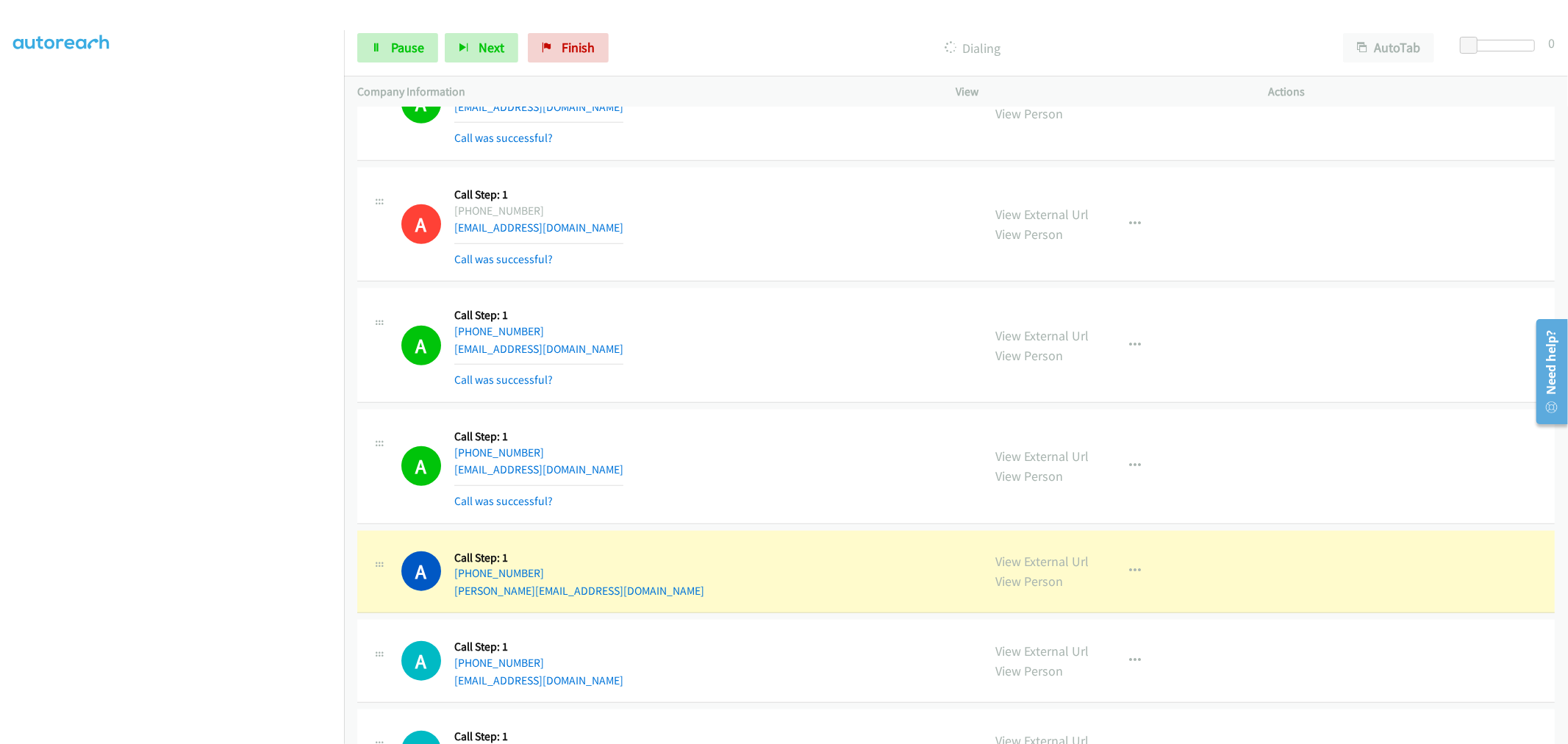
click at [593, 296] on div "A Callback Scheduled Call Step: 1 America/New_York +1 317-908-0866 twitchellmoo…" at bounding box center [956, 346] width 1198 height 115
click at [870, 377] on div "A Callback Scheduled Call Step: 1 America/New_York +1 317-908-0866 twitchellmoo…" at bounding box center [685, 345] width 568 height 88
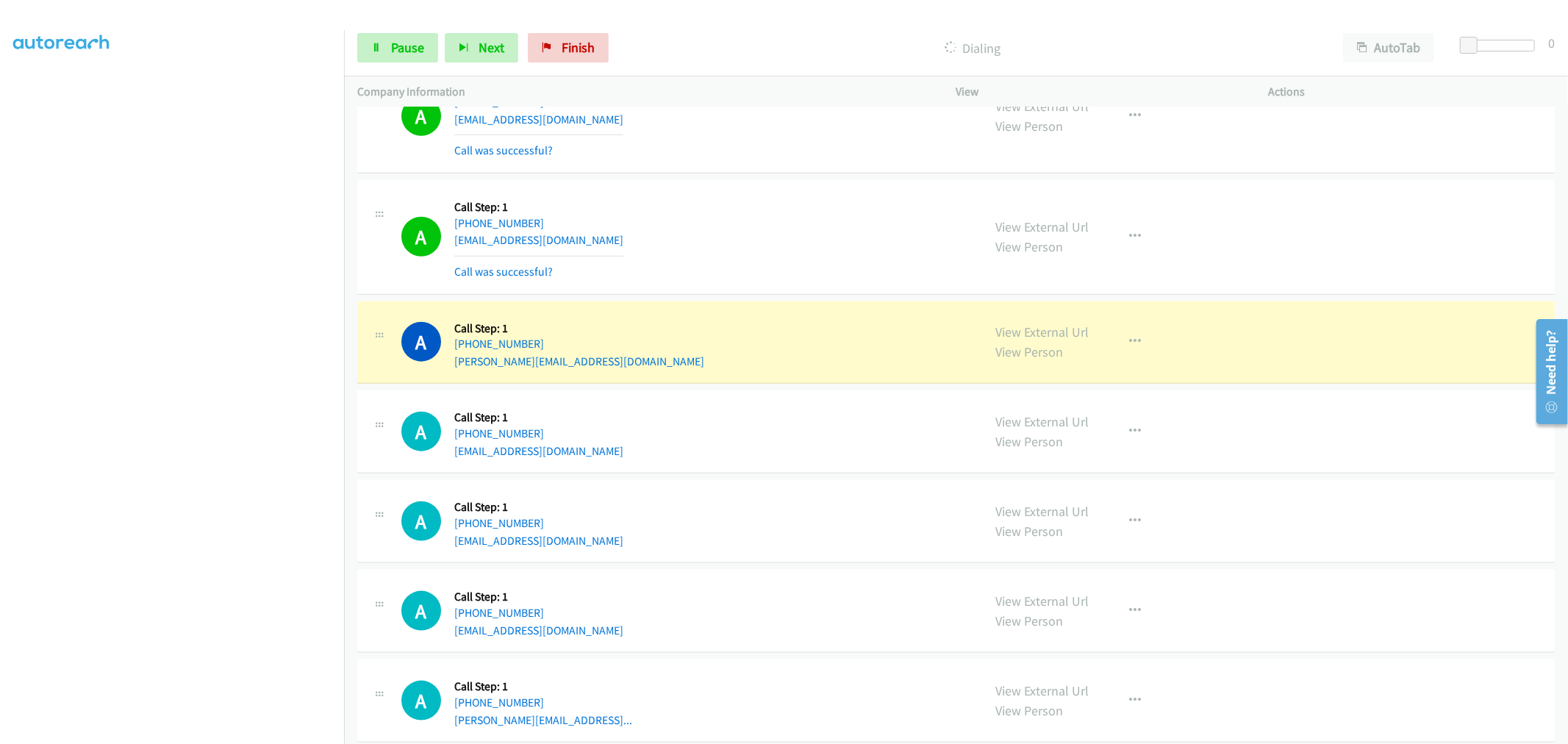
scroll to position [6053, 0]
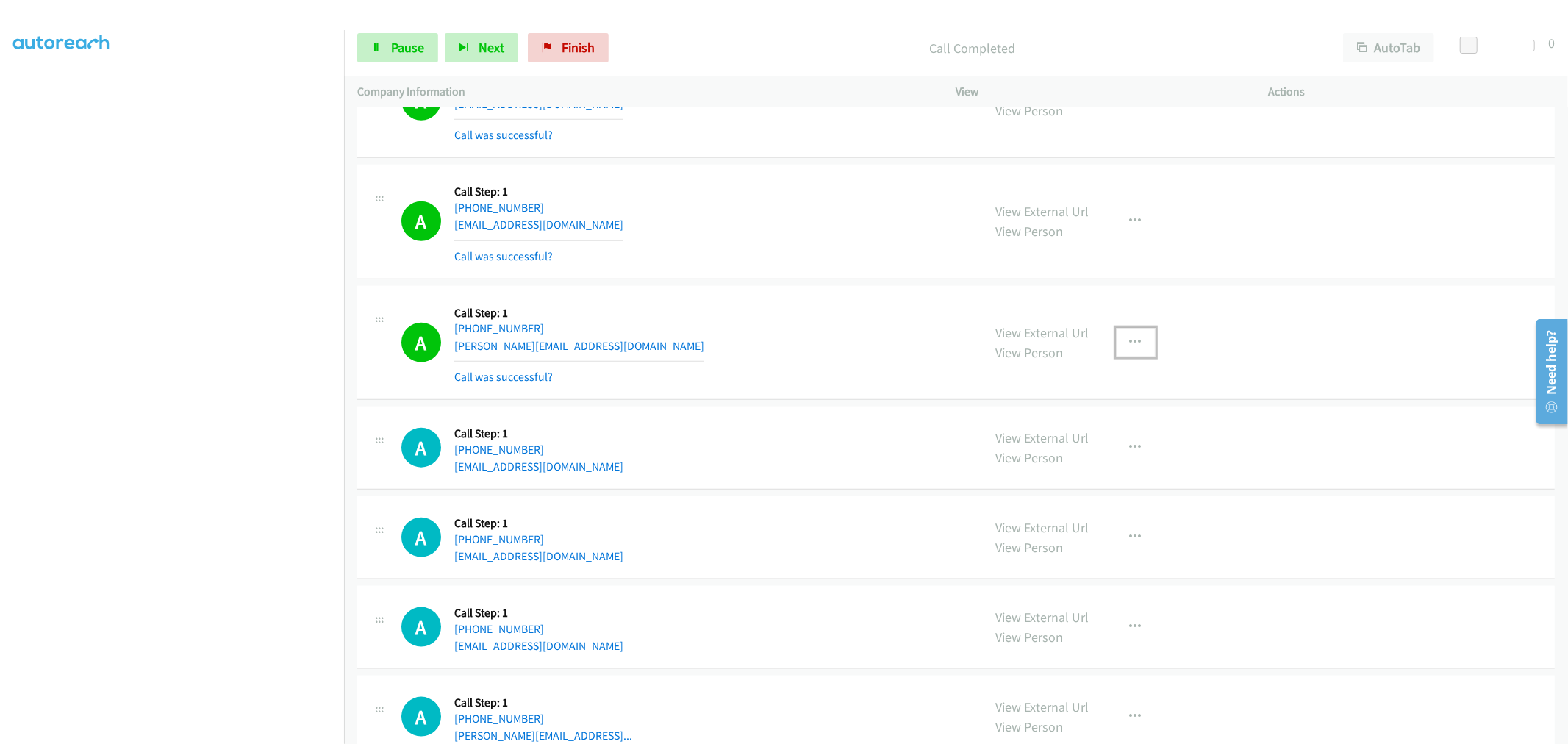
drag, startPoint x: 1123, startPoint y: 344, endPoint x: 1070, endPoint y: 430, distance: 101.0
click at [1130, 344] on icon "button" at bounding box center [1136, 342] width 12 height 12
click at [1022, 489] on div at bounding box center [784, 372] width 1568 height 744
click at [1134, 329] on div "View External Url View Person View External Url Email Schedule/Manage Callback …" at bounding box center [1146, 343] width 326 height 88
drag, startPoint x: 1120, startPoint y: 351, endPoint x: 1108, endPoint y: 370, distance: 22.5
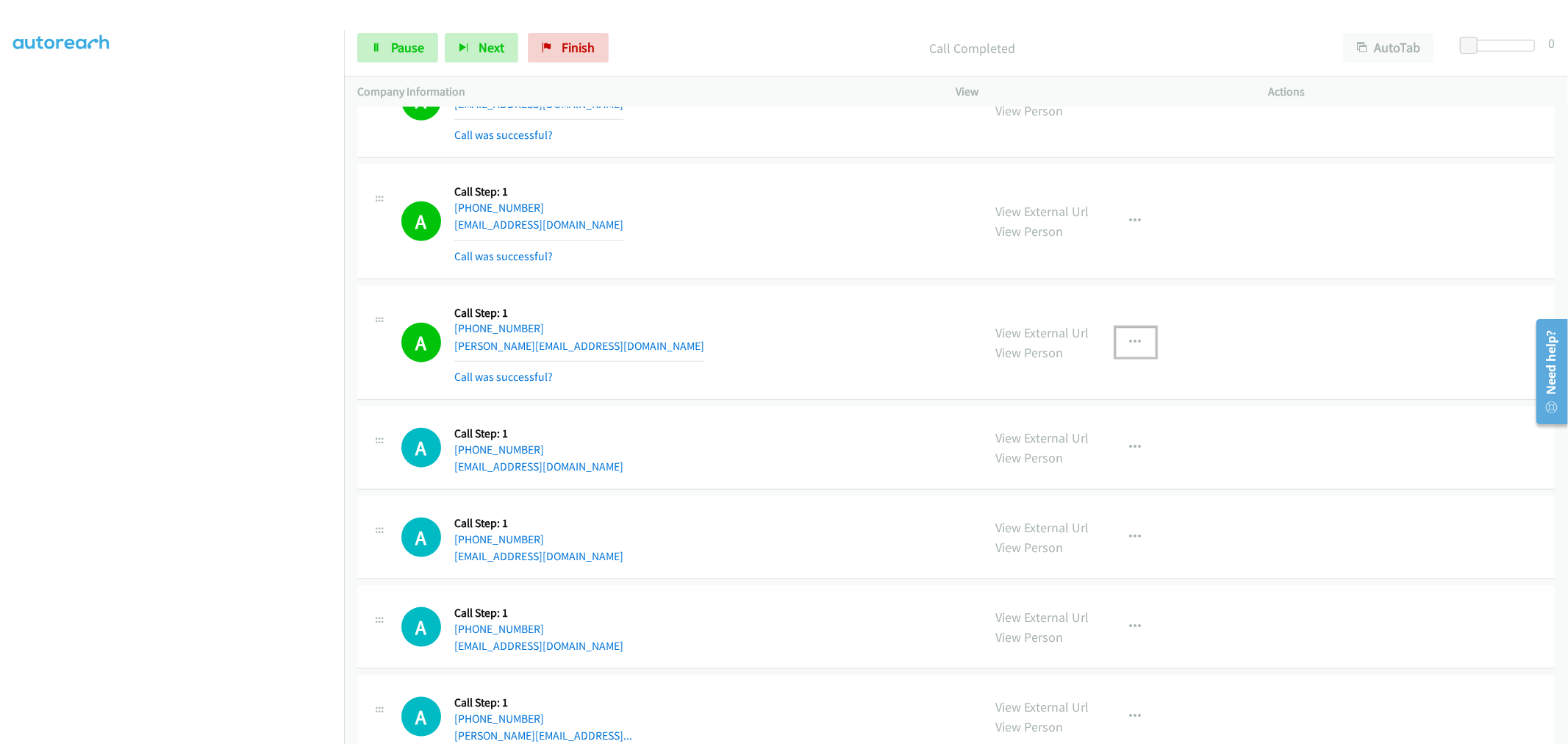
click at [1121, 350] on button "button" at bounding box center [1136, 343] width 40 height 29
click at [1030, 468] on link "Add to do not call list" at bounding box center [1057, 468] width 195 height 29
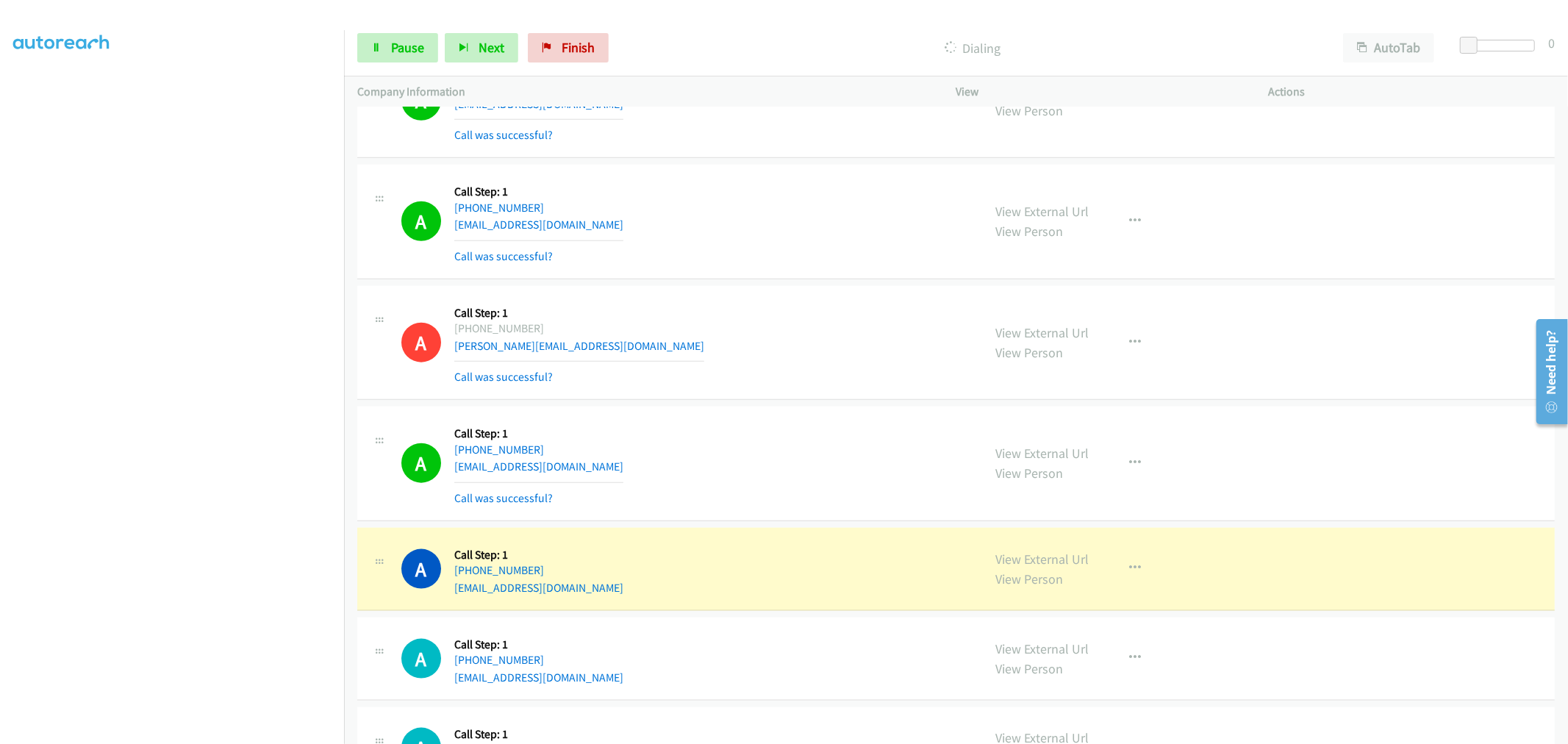
drag, startPoint x: 246, startPoint y: 740, endPoint x: 246, endPoint y: 729, distance: 11.0
click at [246, 738] on aside "Dialing Mode: Power | Switch to Preview My Lists" at bounding box center [172, 367] width 344 height 814
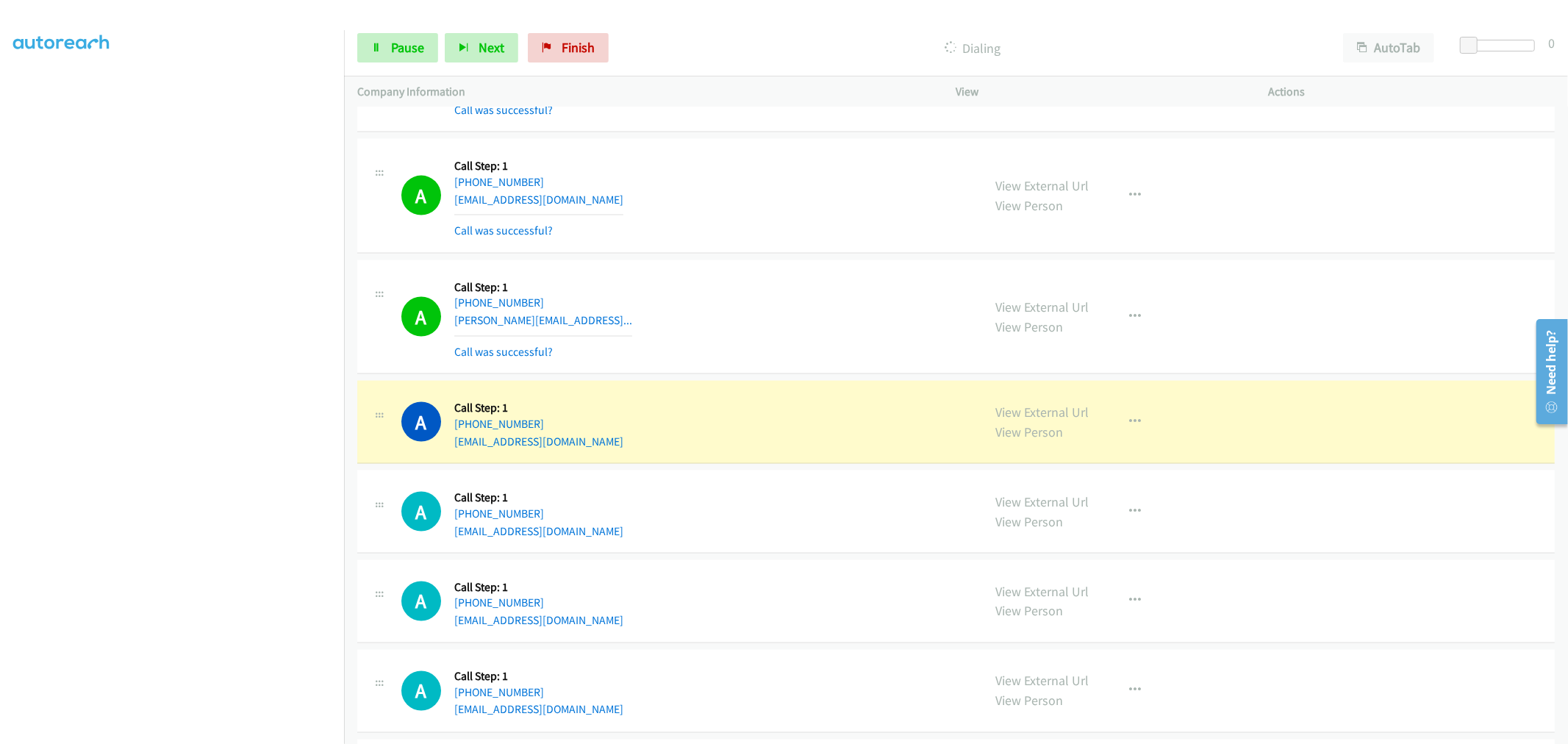
scroll to position [6512, 0]
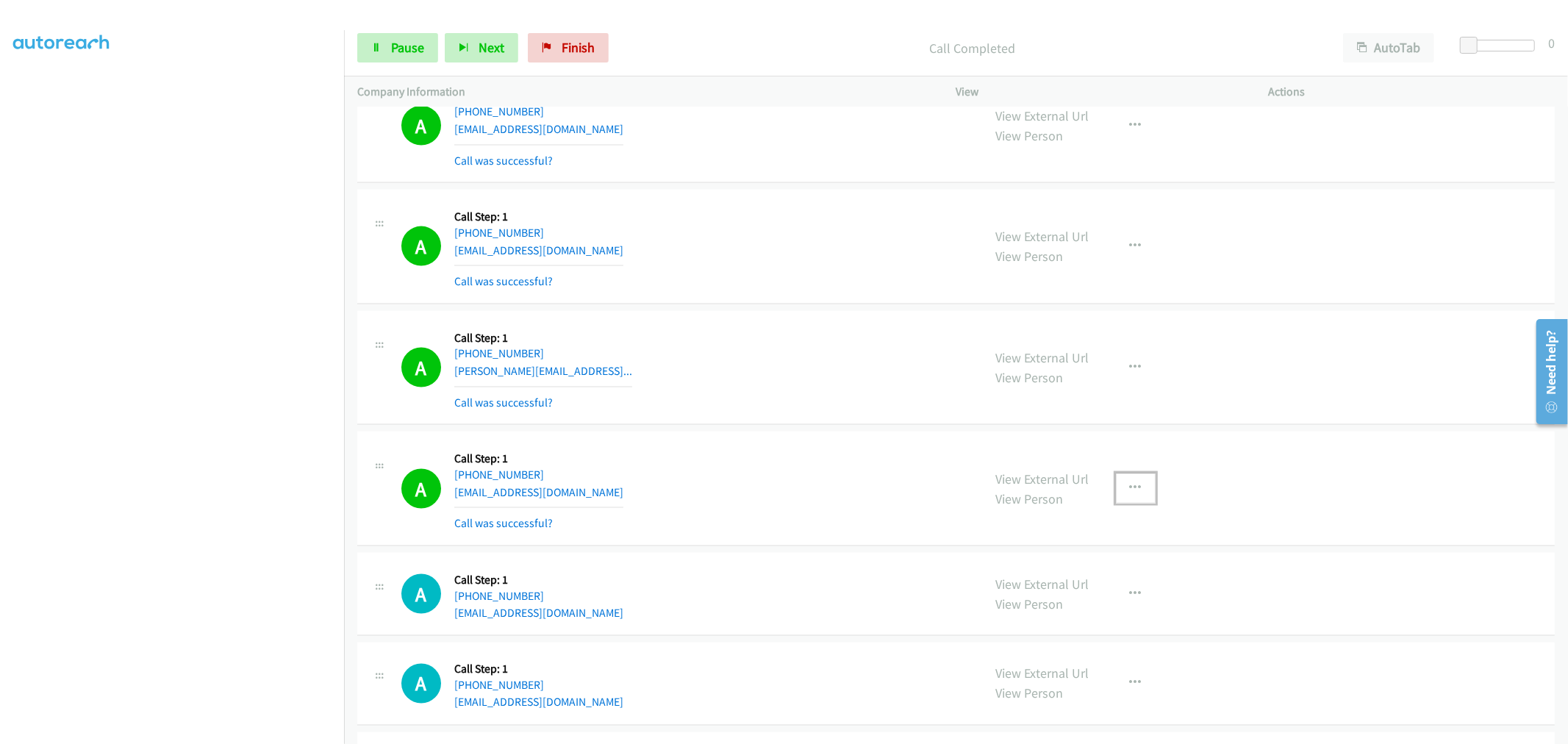
click at [1130, 487] on icon "button" at bounding box center [1136, 487] width 12 height 12
click at [1015, 608] on link "Add to do not call list" at bounding box center [1057, 614] width 195 height 29
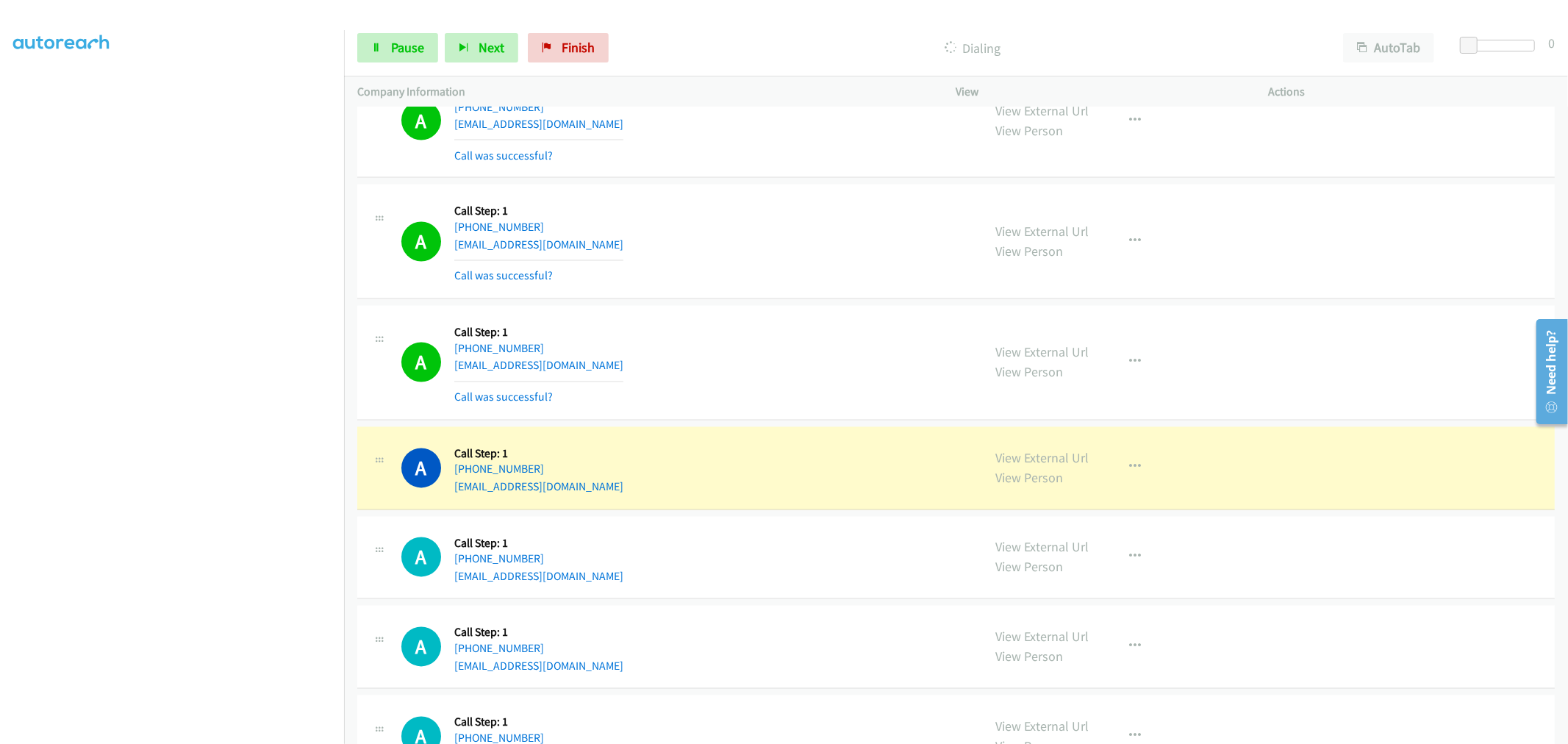
scroll to position [7001, 0]
click at [397, 51] on span "Pause" at bounding box center [408, 47] width 33 height 17
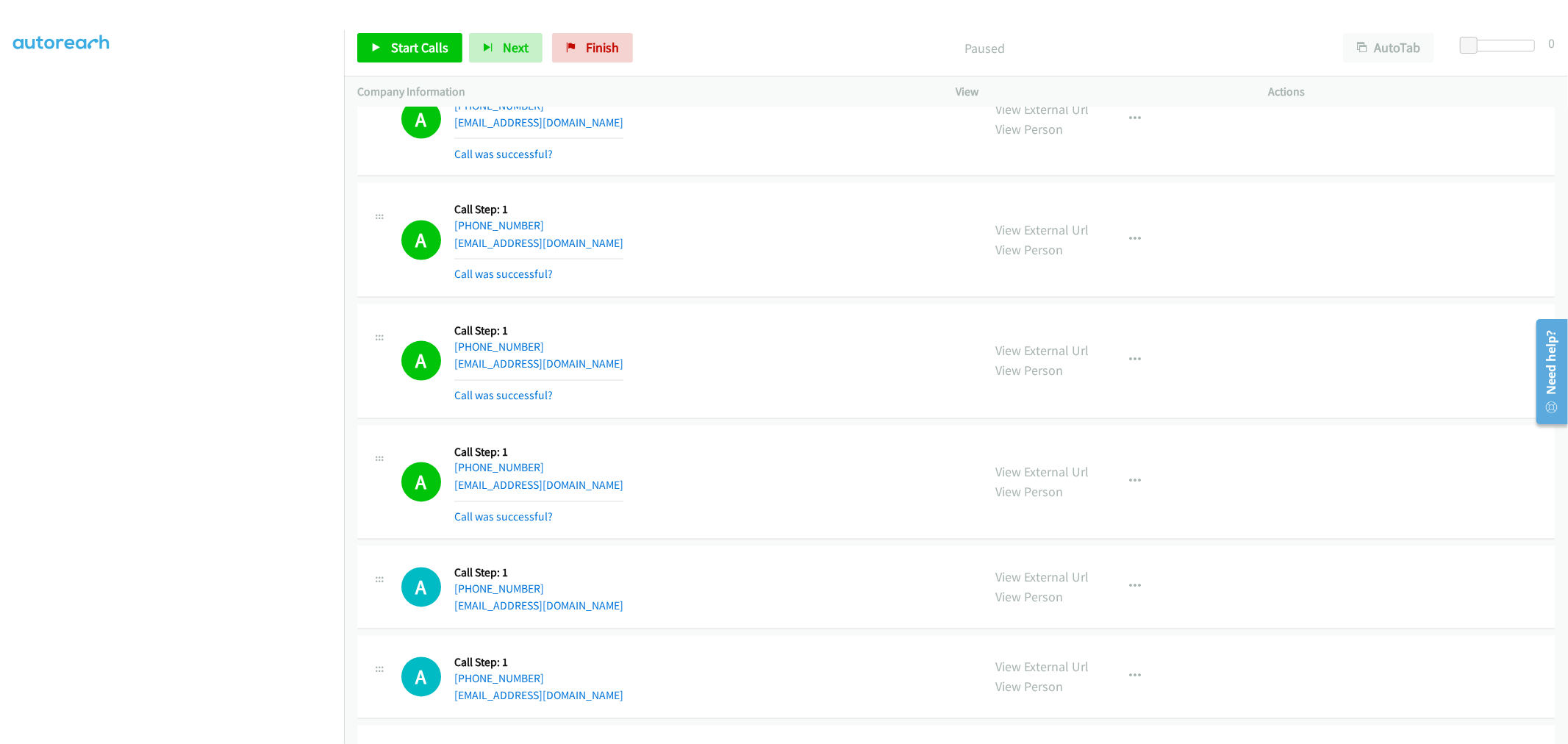
click at [754, 485] on div "A Callback Scheduled Call Step: 1 America/New_York +1 404-723-5037 86.alimrashe…" at bounding box center [685, 482] width 568 height 88
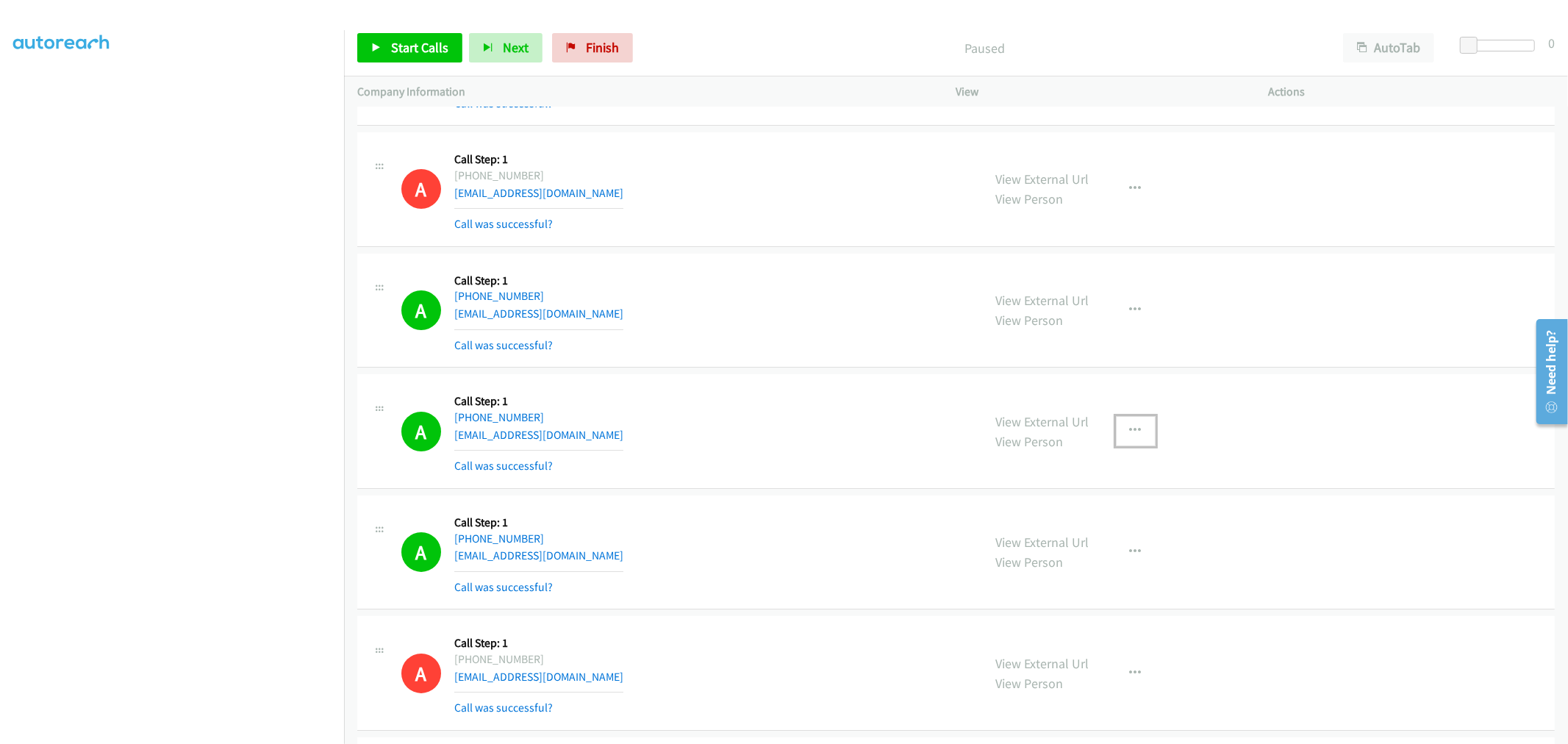
drag, startPoint x: 1147, startPoint y: 436, endPoint x: 1123, endPoint y: 458, distance: 32.6
click at [1146, 436] on button "button" at bounding box center [1136, 431] width 40 height 29
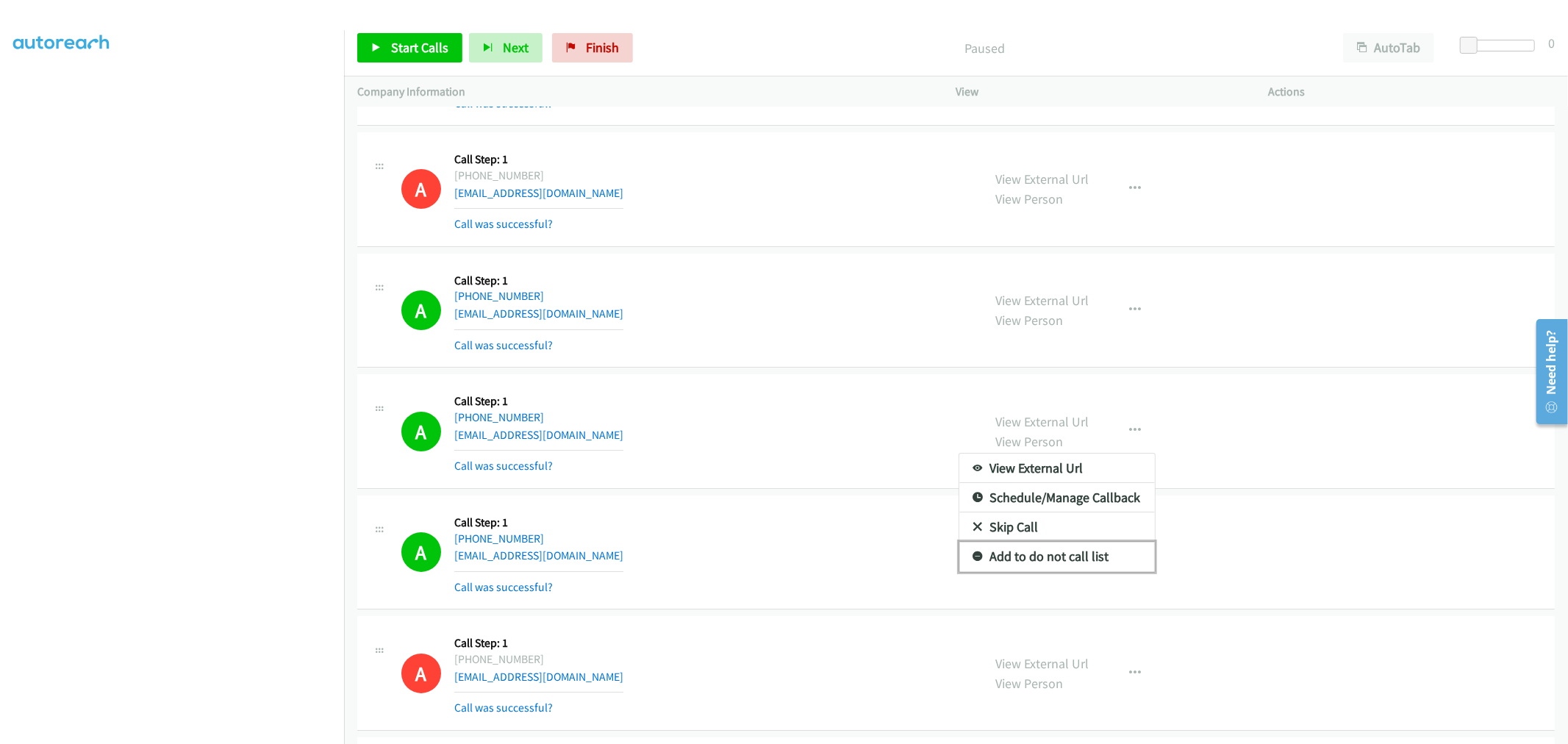
click at [1049, 553] on link "Add to do not call list" at bounding box center [1057, 556] width 195 height 29
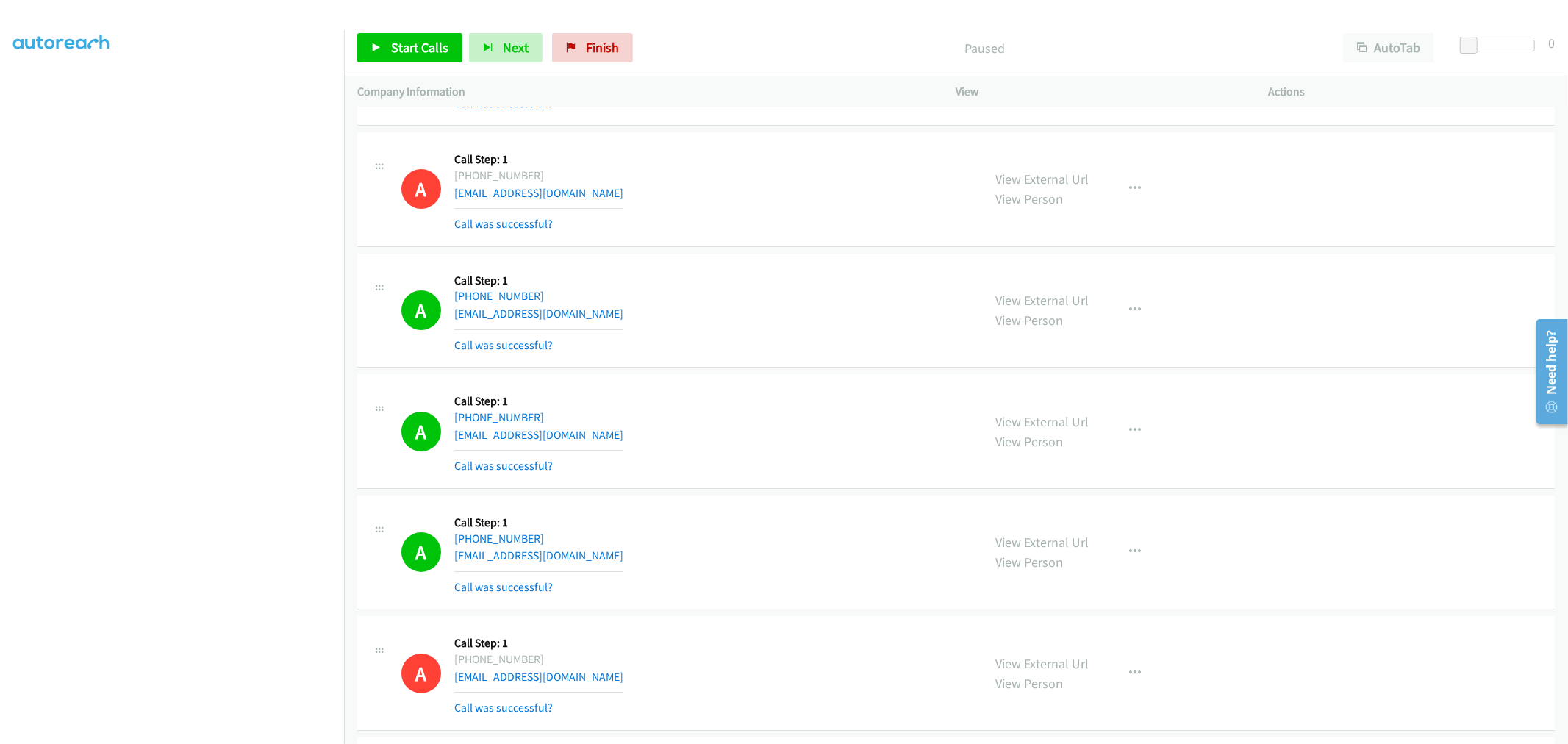
click at [763, 450] on div "A Callback Scheduled Call Step: 1 America/New_York +1 703-409-5758 bhg5758@gmai…" at bounding box center [685, 431] width 568 height 88
drag, startPoint x: 708, startPoint y: 526, endPoint x: 707, endPoint y: 515, distance: 11.0
click at [707, 515] on div "A Callback Scheduled Call Step: 1 America/Chicago +1 682-429-0316 millenasilva@…" at bounding box center [685, 552] width 568 height 88
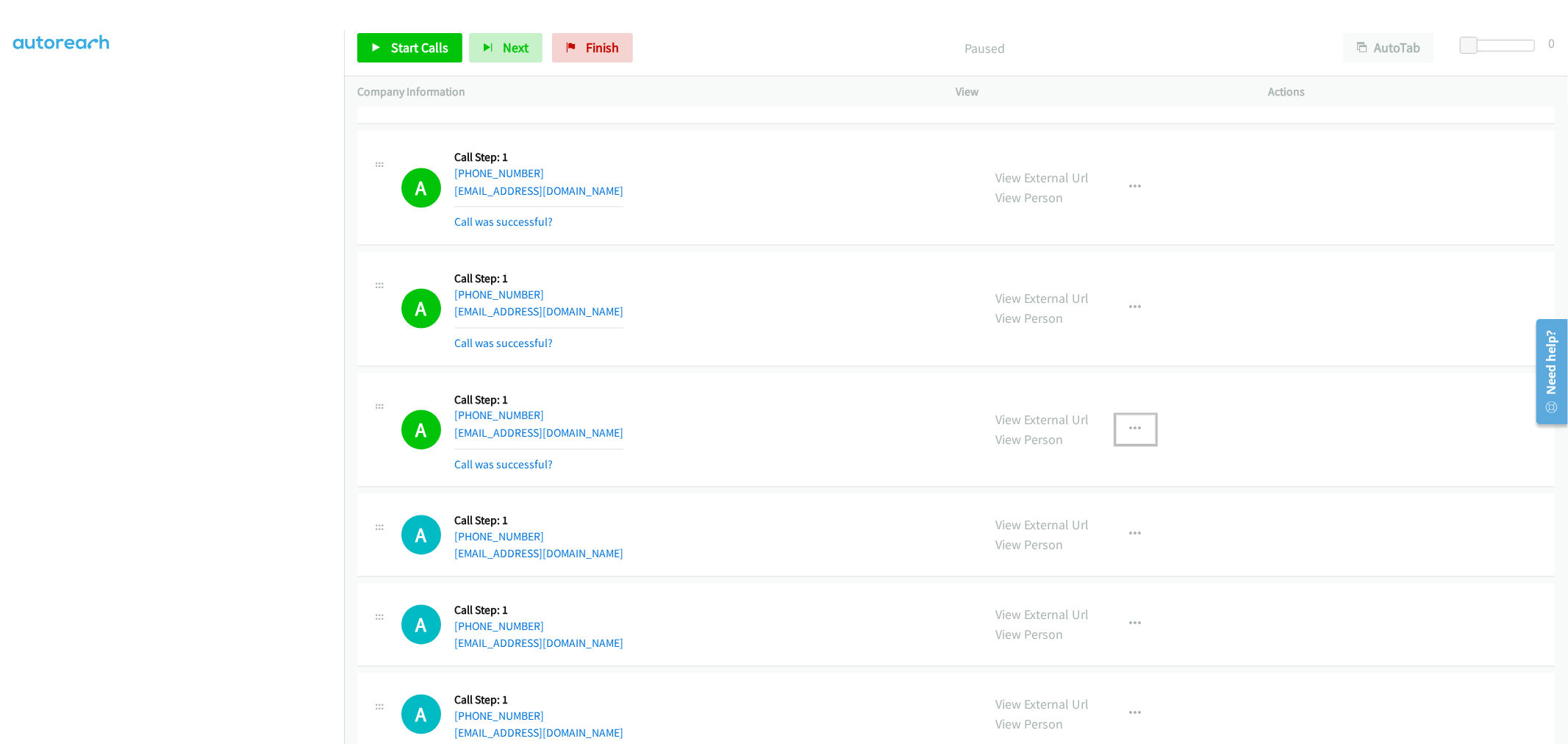
click at [1142, 435] on button "button" at bounding box center [1136, 430] width 40 height 29
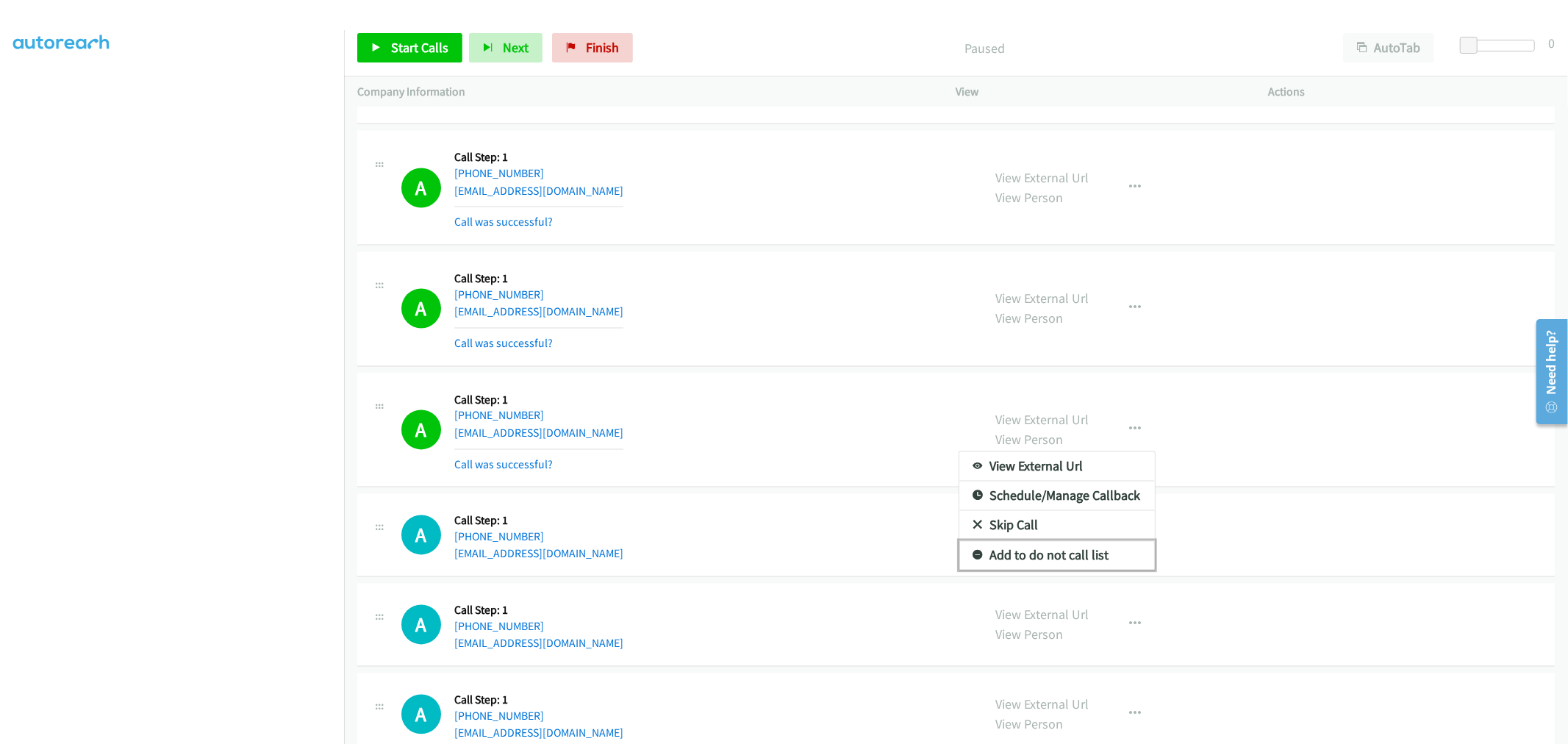
click at [1049, 560] on link "Add to do not call list" at bounding box center [1057, 556] width 195 height 29
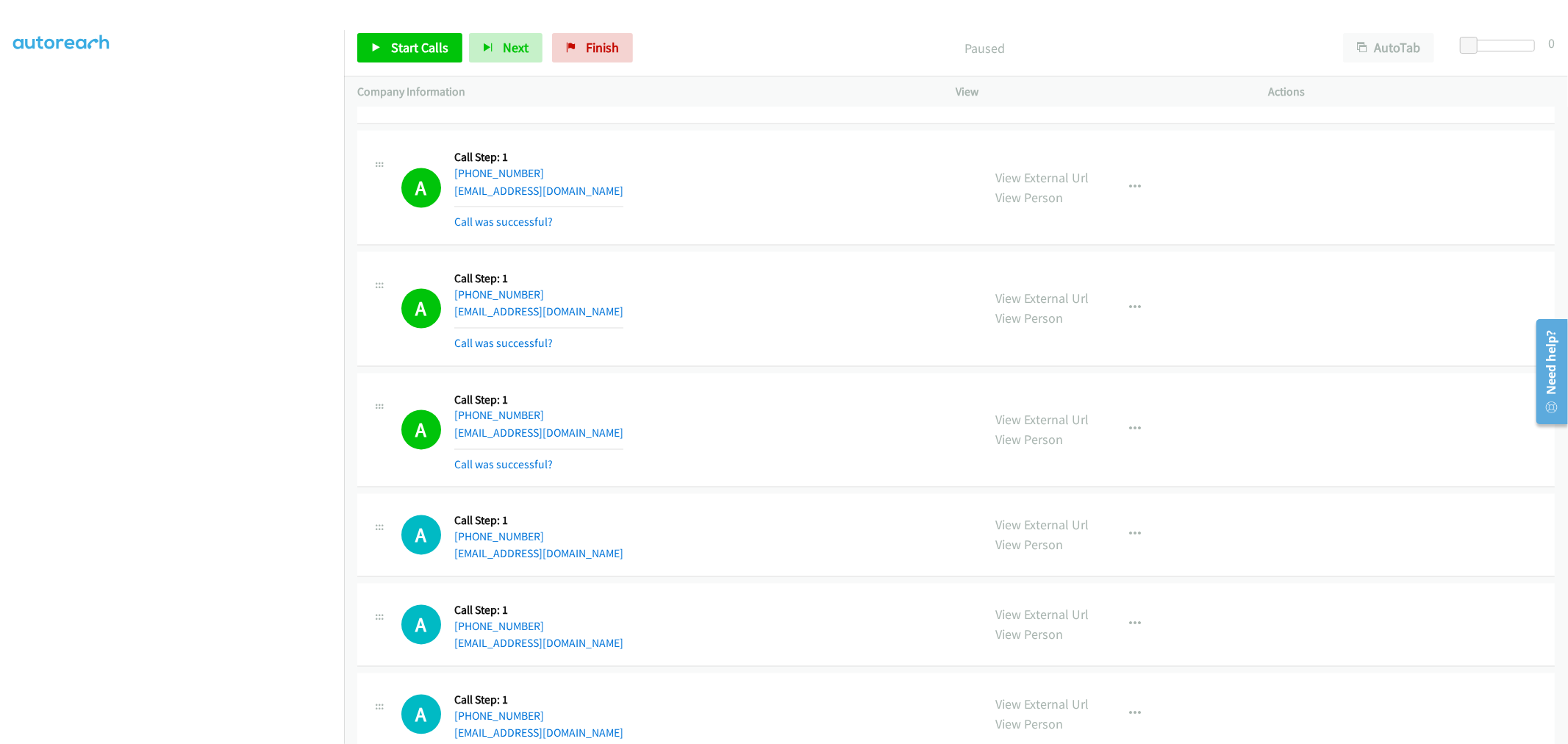
click at [791, 459] on div "A Callback Scheduled Call Step: 1 America/New_York +1 404-723-5037 86.alimrashe…" at bounding box center [685, 430] width 568 height 88
click at [706, 359] on div "A Callback Scheduled Call Step: 1 America/Denver +1 801-865-9539 broncokas@gmai…" at bounding box center [956, 309] width 1198 height 115
click at [781, 294] on div "A Callback Scheduled Call Step: 1 America/Denver +1 801-865-9539 broncokas@gmai…" at bounding box center [685, 308] width 568 height 88
click at [405, 47] on span "Start Calls" at bounding box center [420, 47] width 57 height 17
drag, startPoint x: 913, startPoint y: 382, endPoint x: 916, endPoint y: 367, distance: 15.3
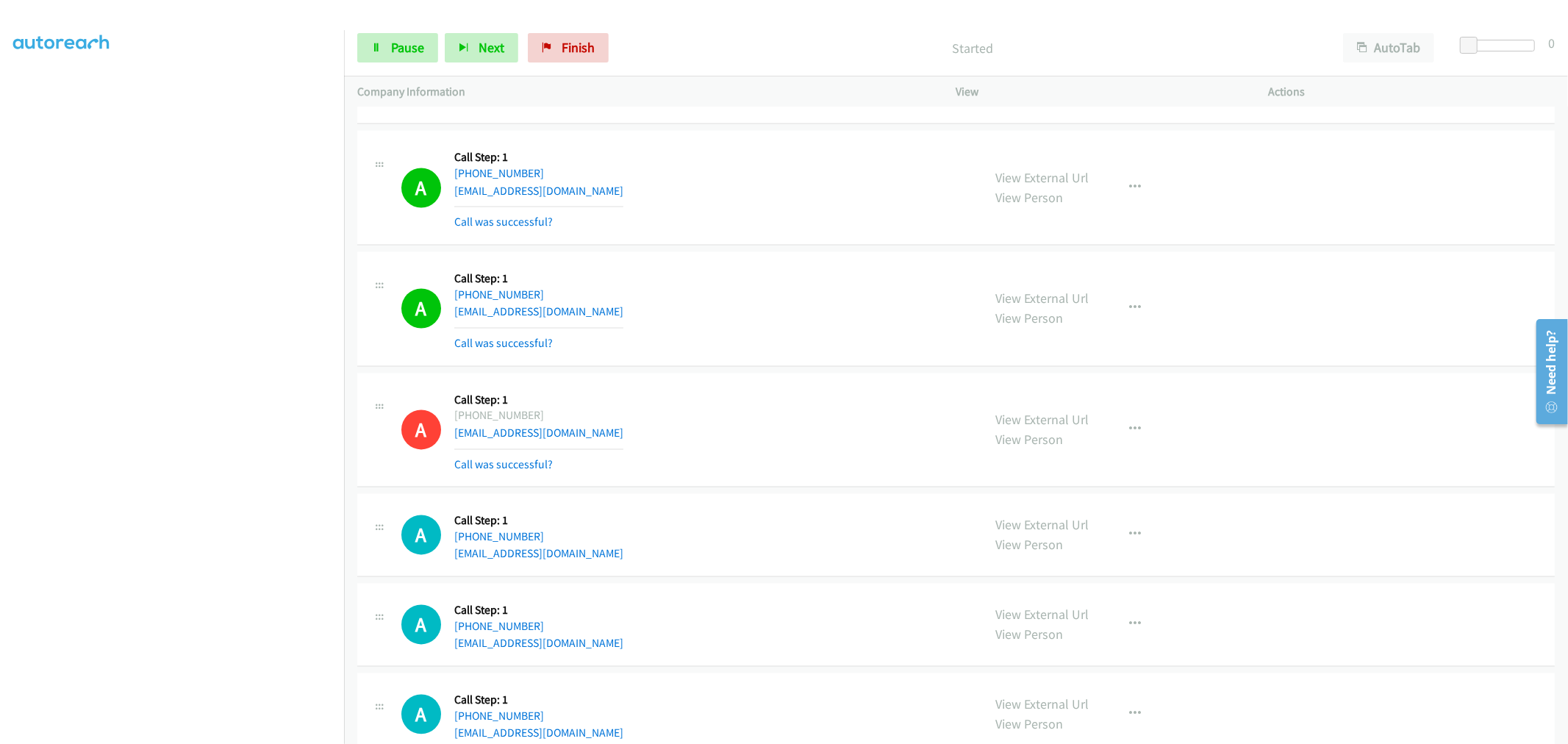
drag, startPoint x: 839, startPoint y: 291, endPoint x: 848, endPoint y: 273, distance: 20.1
click at [839, 283] on div "A Callback Scheduled Call Step: 1 America/Denver +1 801-865-9539 broncokas@gmai…" at bounding box center [685, 308] width 568 height 88
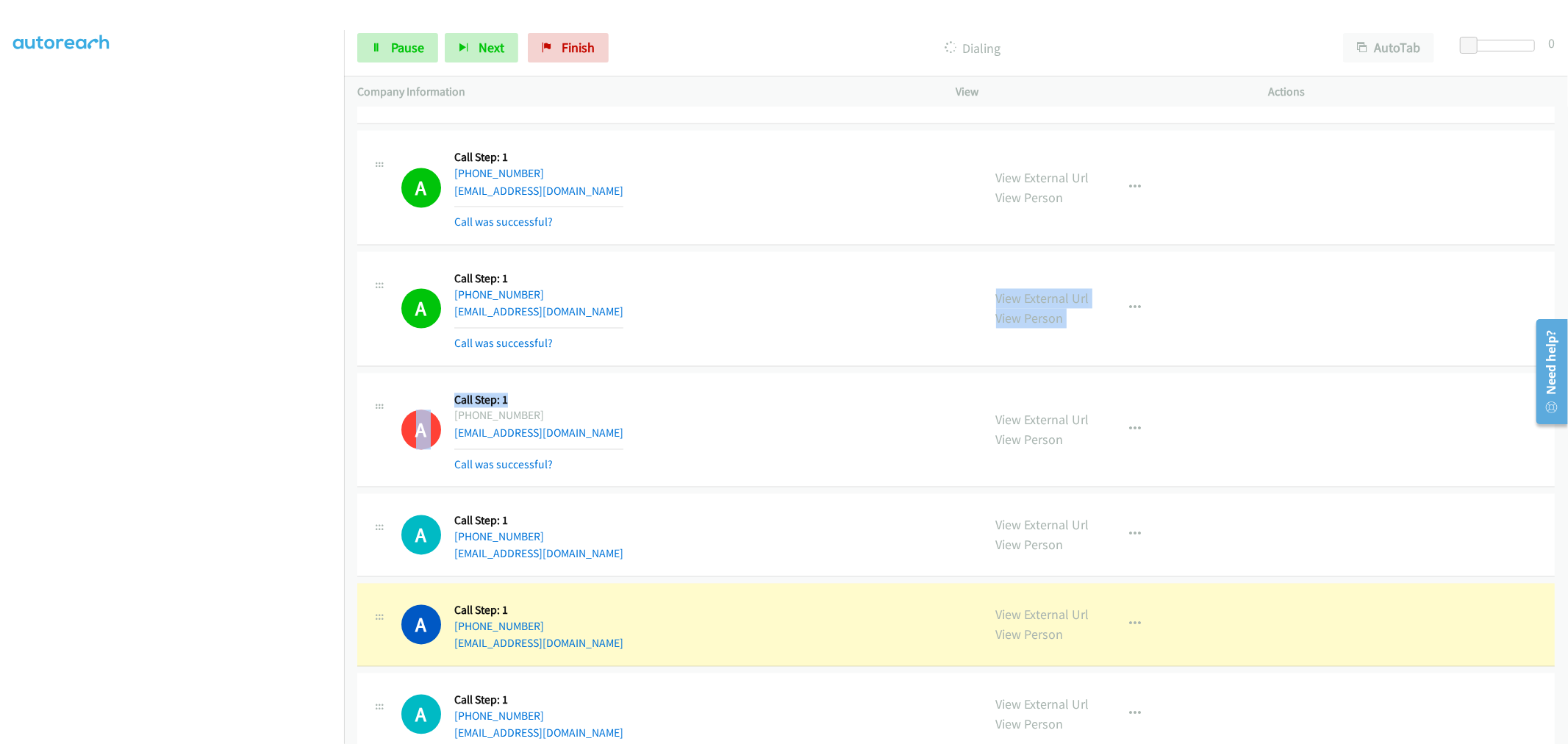
click at [812, 272] on div "A Callback Scheduled Call Step: 1 America/Denver +1 801-865-9539 broncokas@gmai…" at bounding box center [685, 308] width 568 height 88
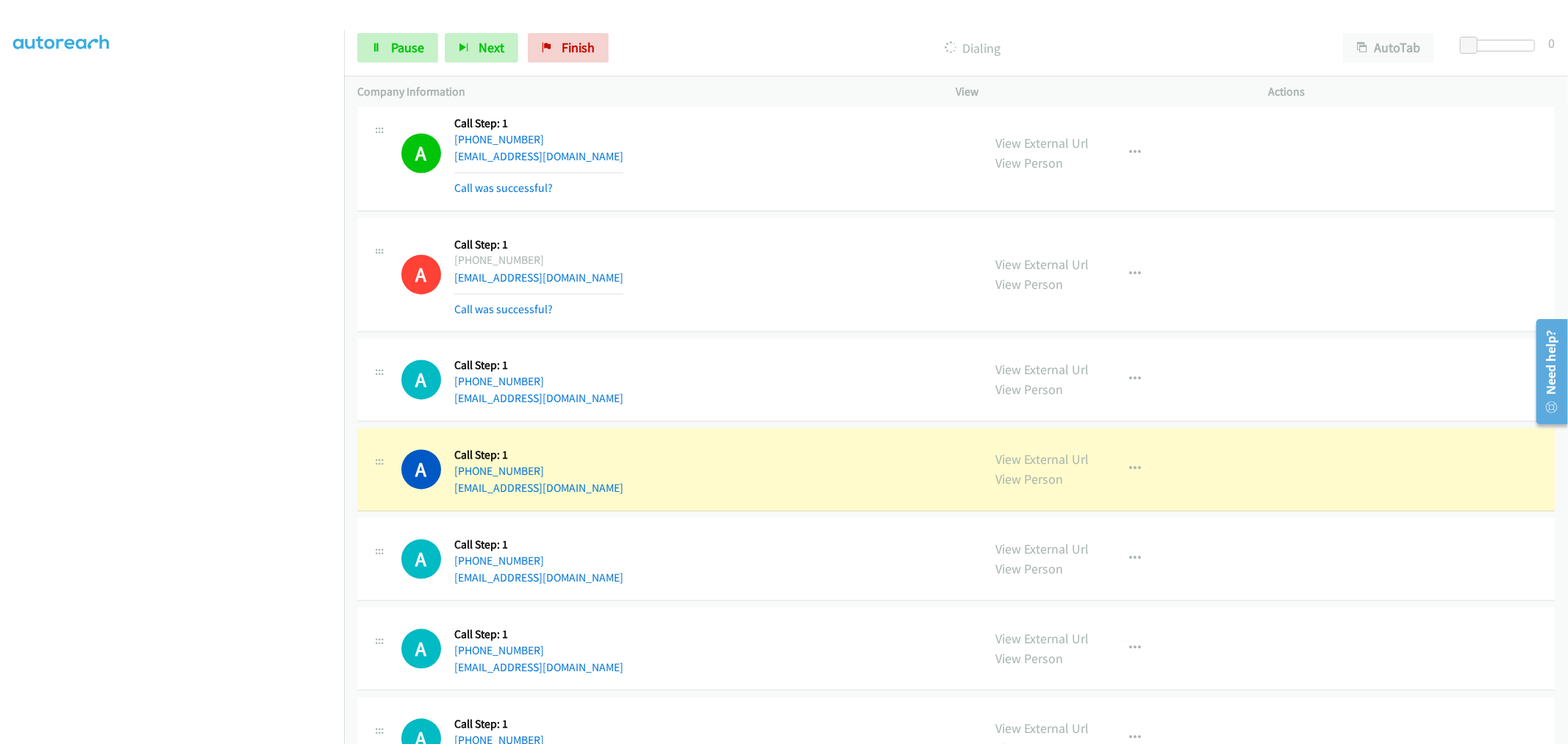
scroll to position [7217, 0]
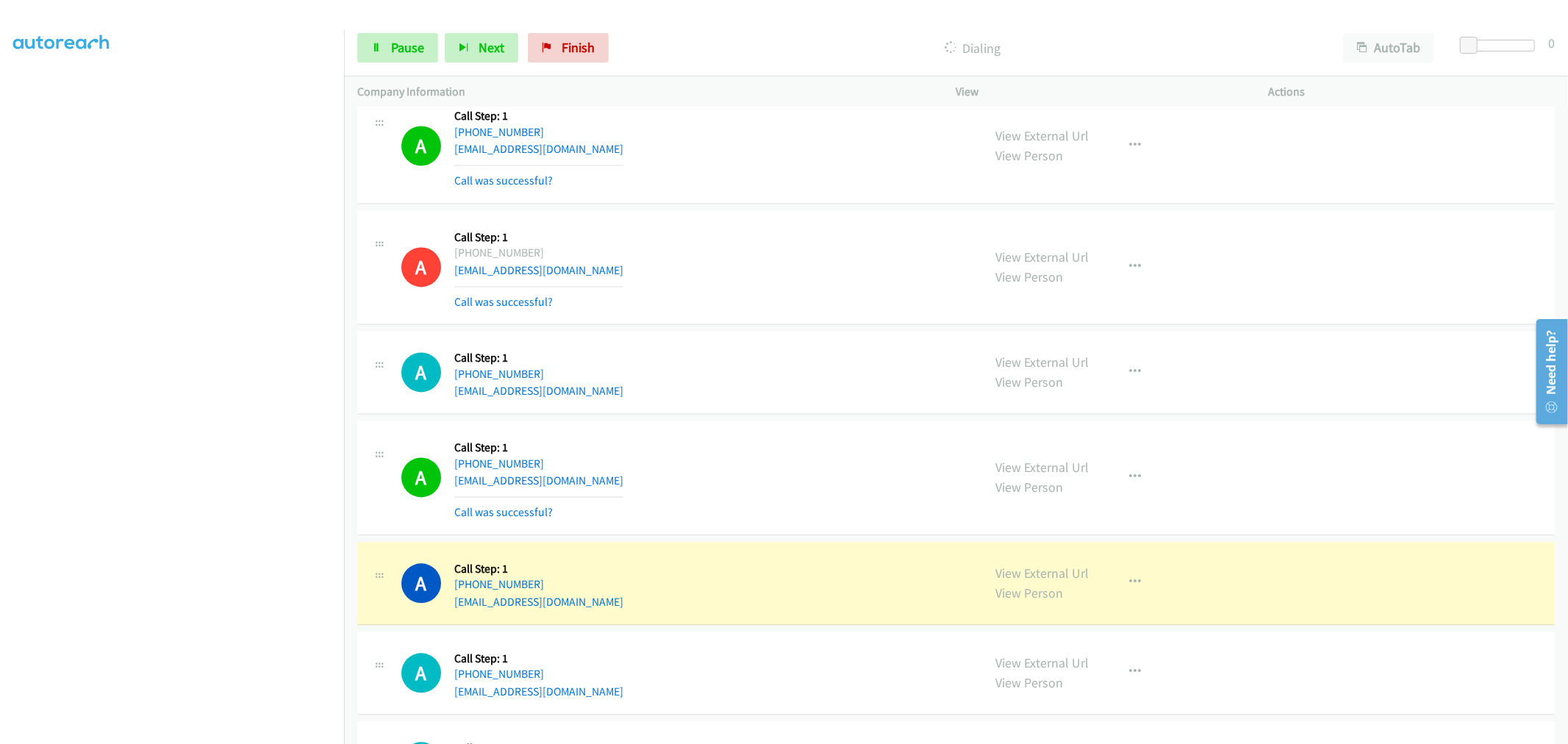
click at [863, 358] on div "A Callback Scheduled Call Step: 1 America/Chicago +1 956-551-5656 fatlaps@proto…" at bounding box center [685, 372] width 568 height 56
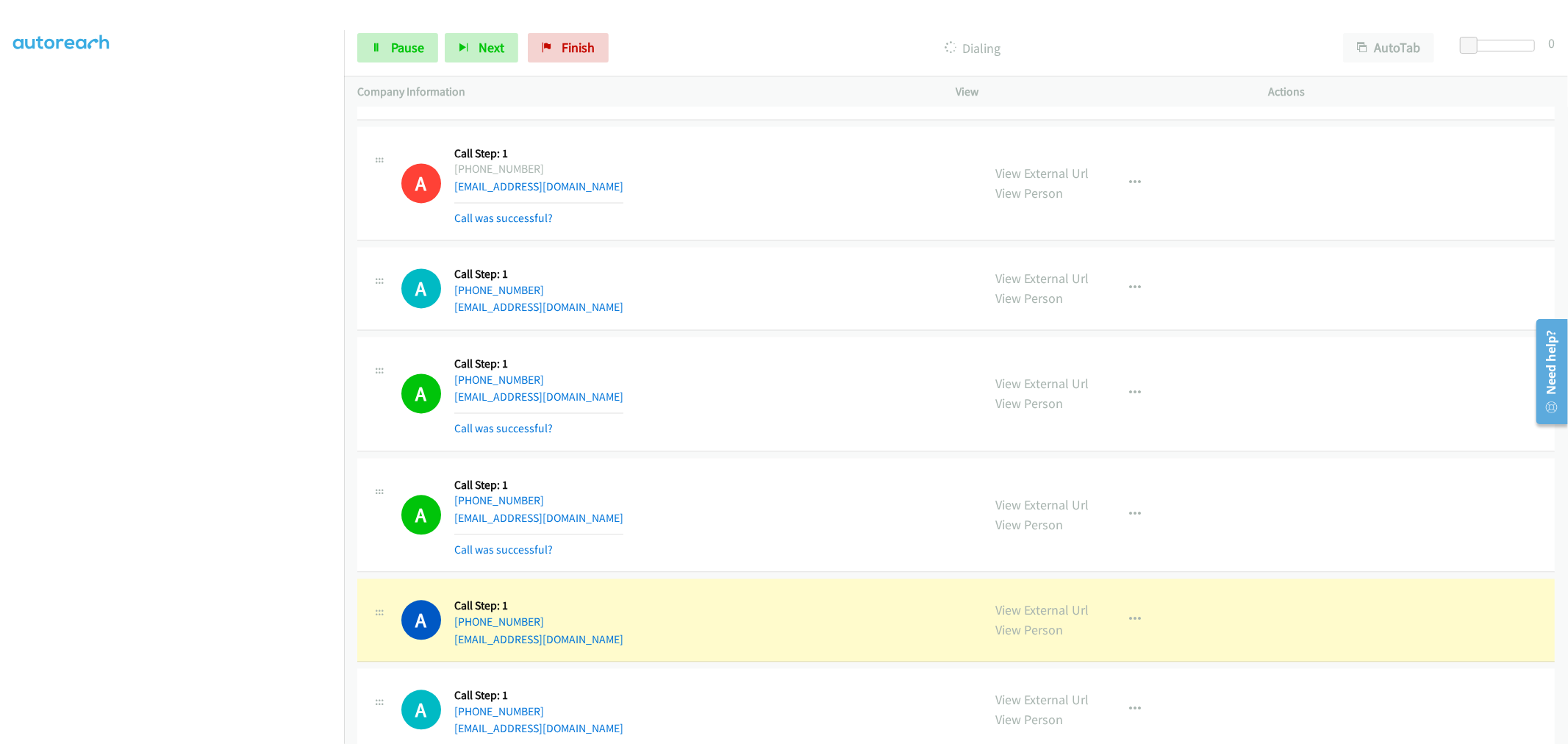
scroll to position [7381, 0]
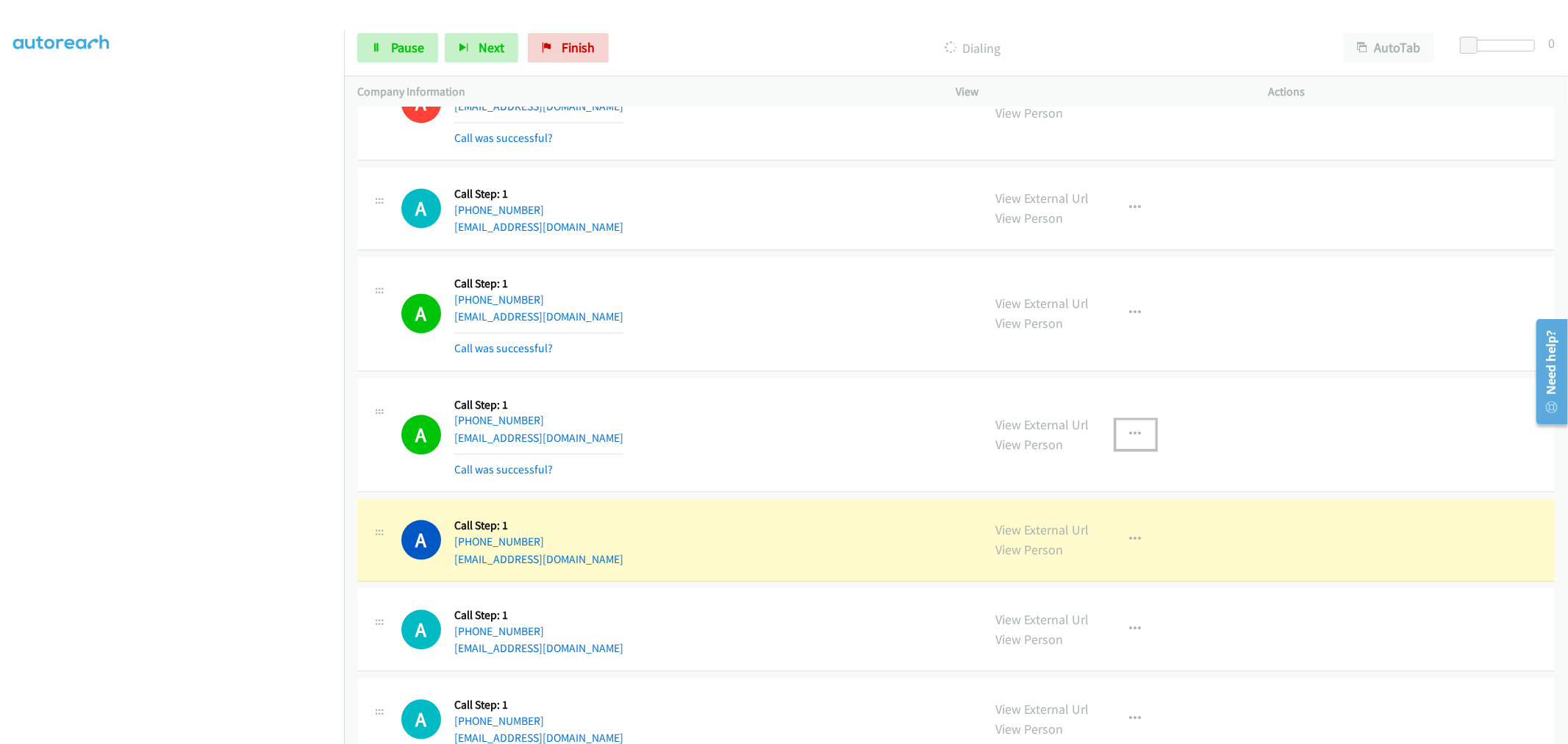
click at [1137, 431] on button "button" at bounding box center [1136, 435] width 40 height 29
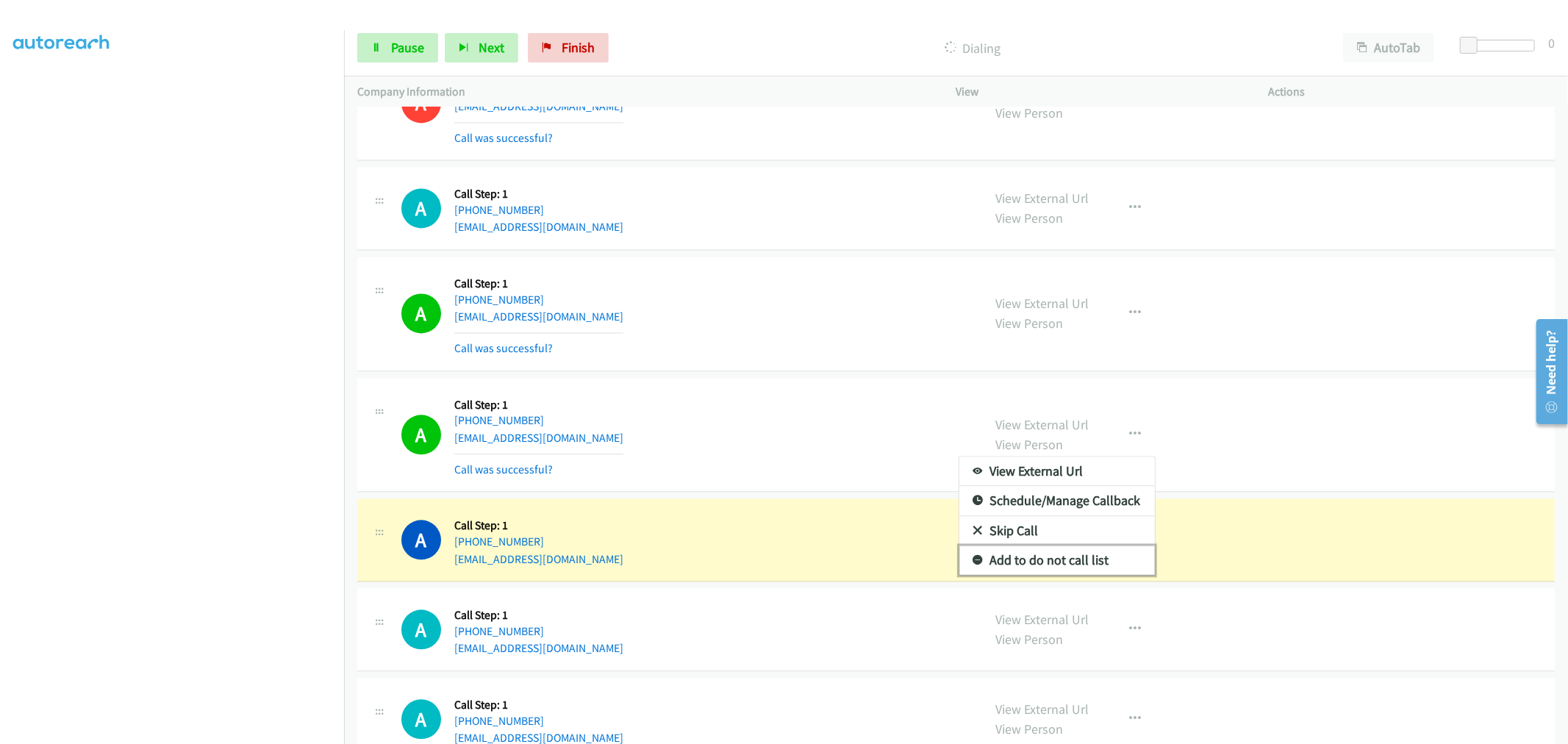
click at [1051, 571] on link "Add to do not call list" at bounding box center [1057, 560] width 195 height 29
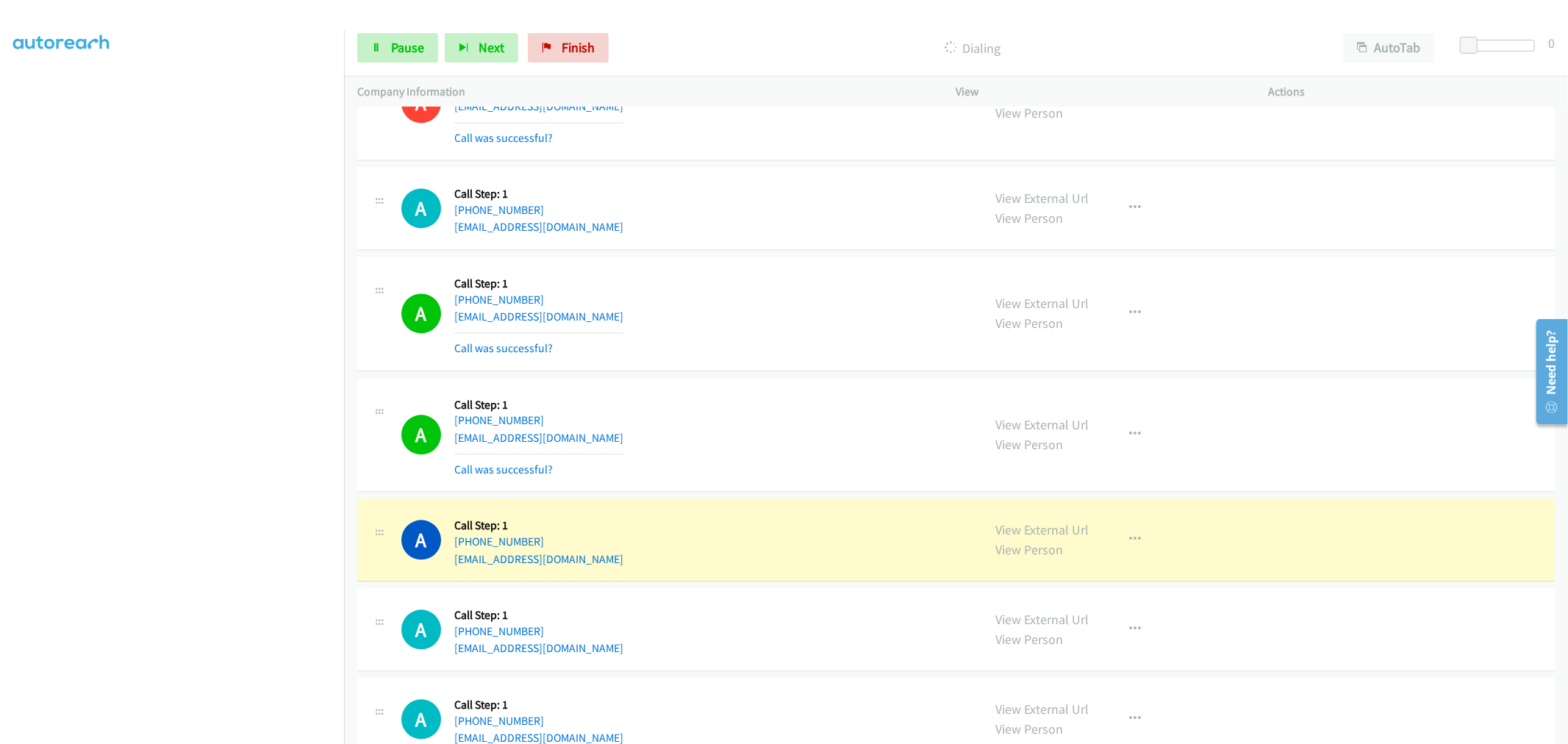
click at [824, 428] on div "A Callback Scheduled Call Step: 1 America/Chicago +1 512-779-6335 frankm78755@y…" at bounding box center [685, 435] width 568 height 88
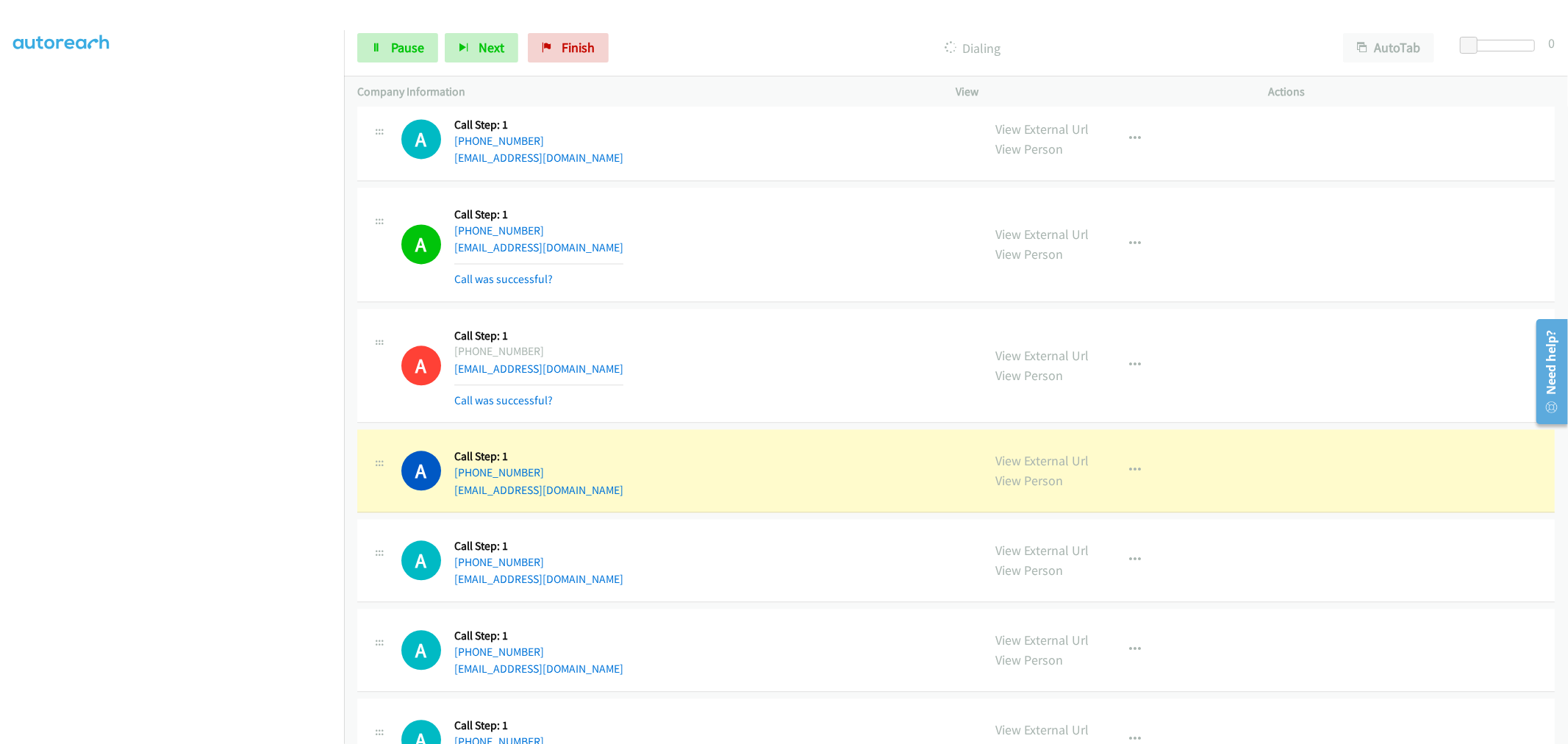
scroll to position [7544, 0]
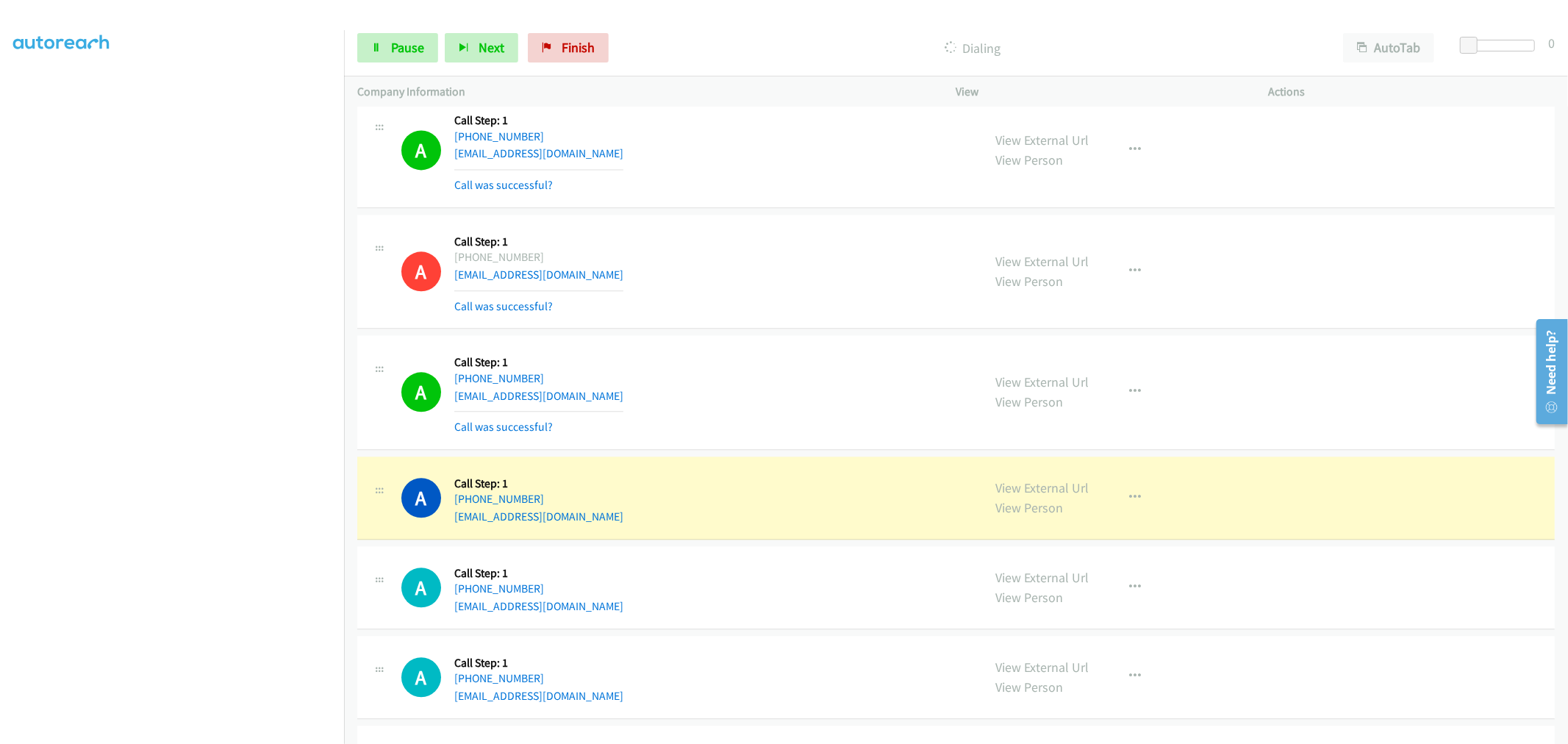
click at [855, 370] on div "A Callback Scheduled Call Step: 1 America/New_York +1 585-633-9751 saurabhbhuta…" at bounding box center [685, 392] width 568 height 88
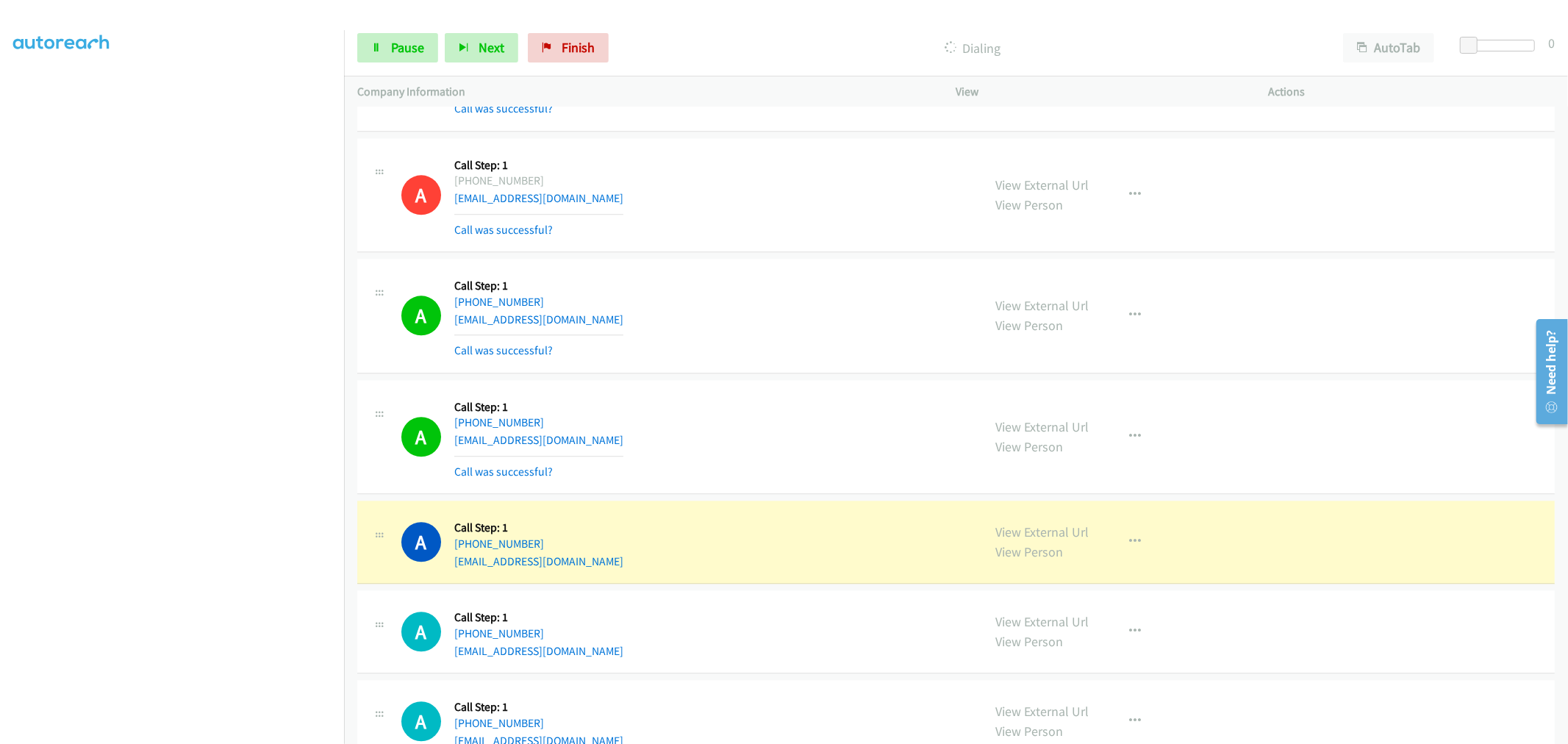
scroll to position [7707, 0]
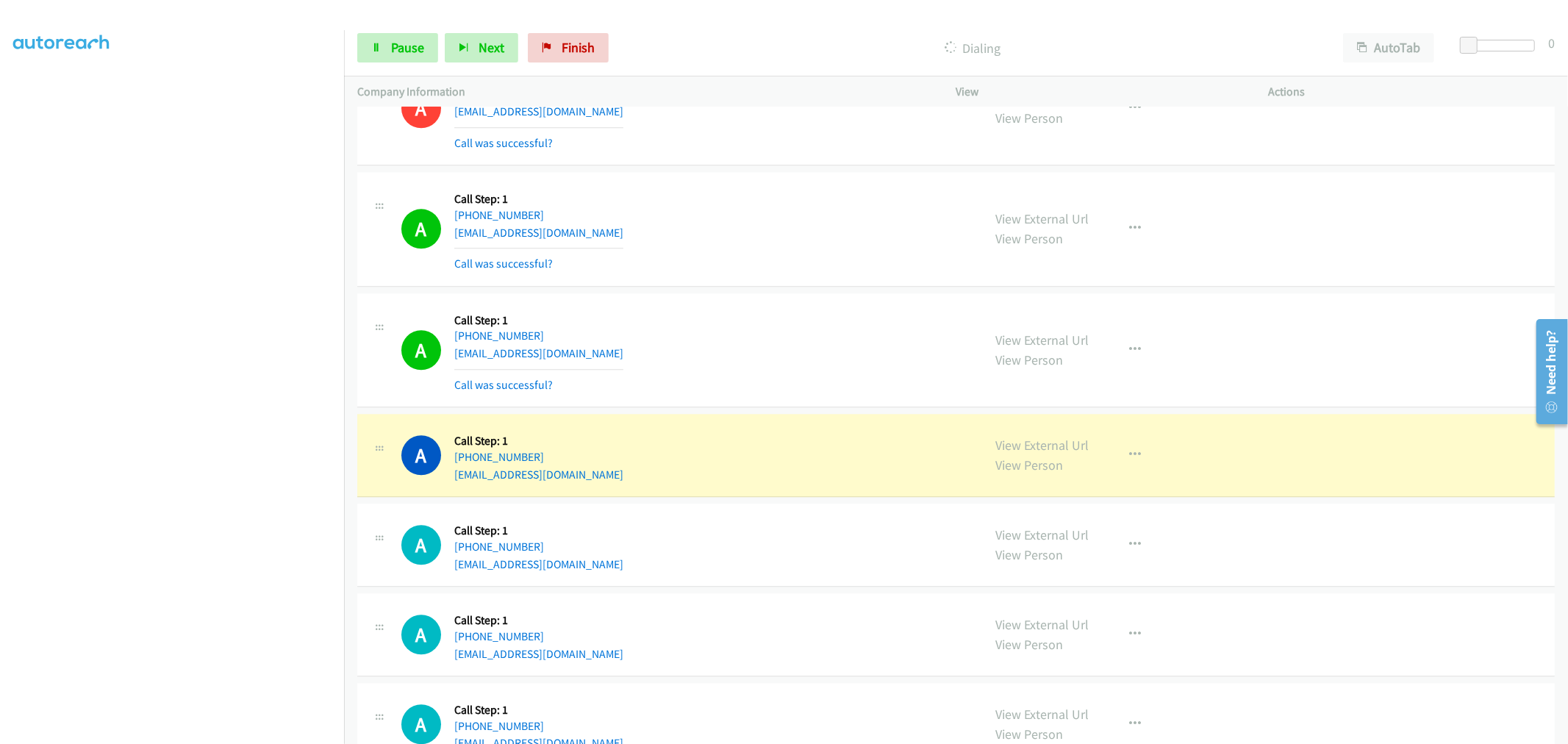
drag, startPoint x: 1009, startPoint y: 447, endPoint x: 942, endPoint y: 370, distance: 102.1
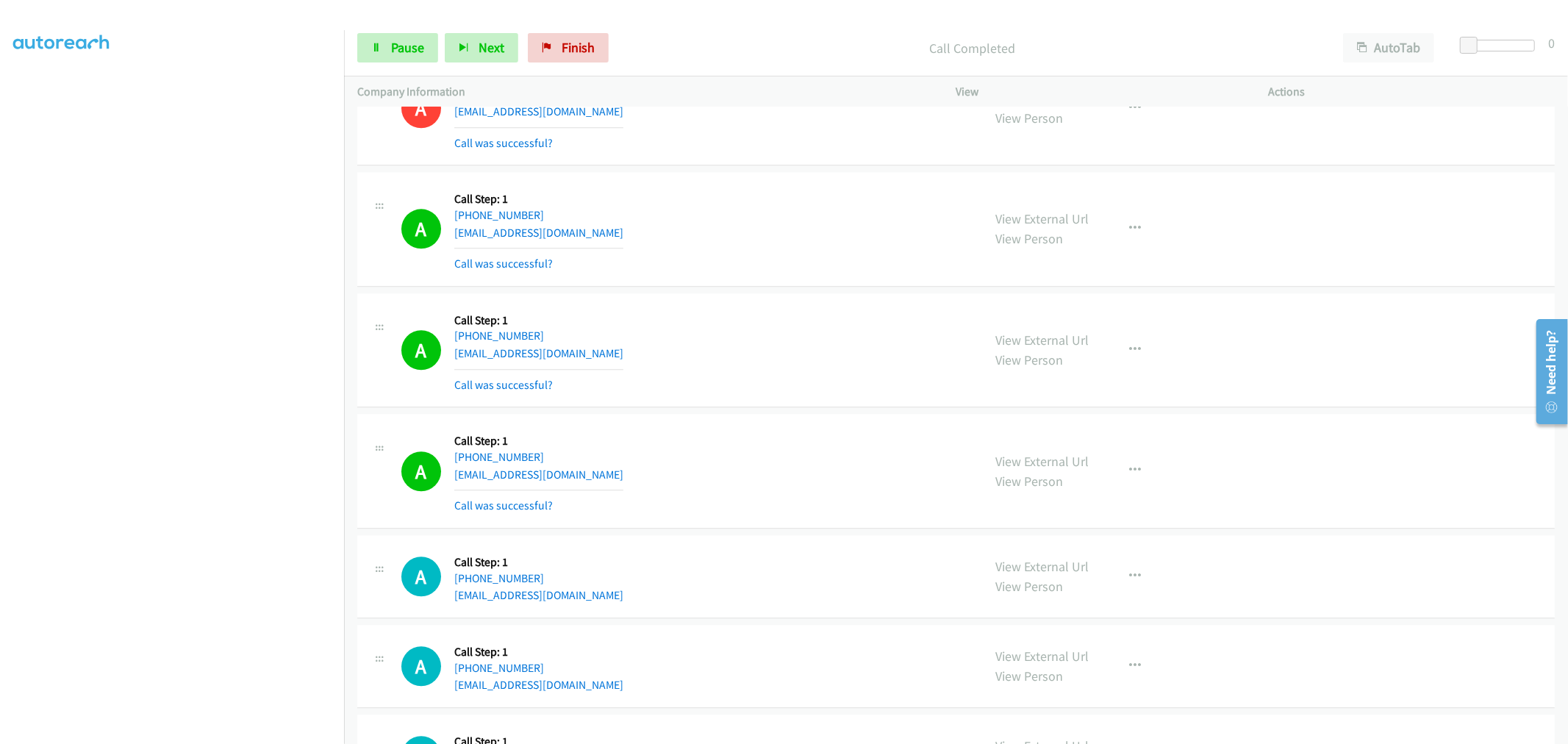
scroll to position [7870, 0]
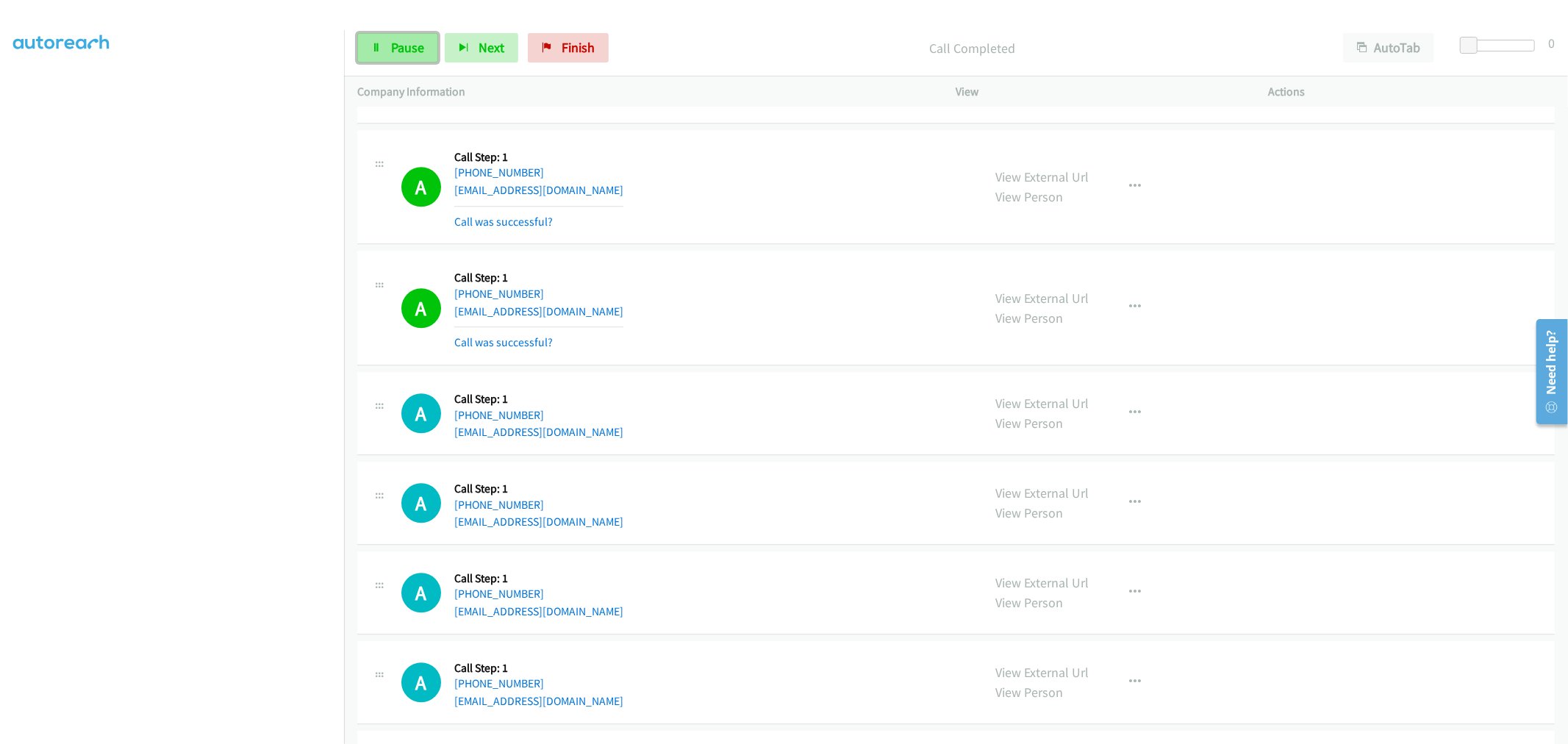
click at [408, 37] on link "Pause" at bounding box center [398, 48] width 81 height 29
click at [418, 56] on link "Start Calls" at bounding box center [410, 48] width 105 height 29
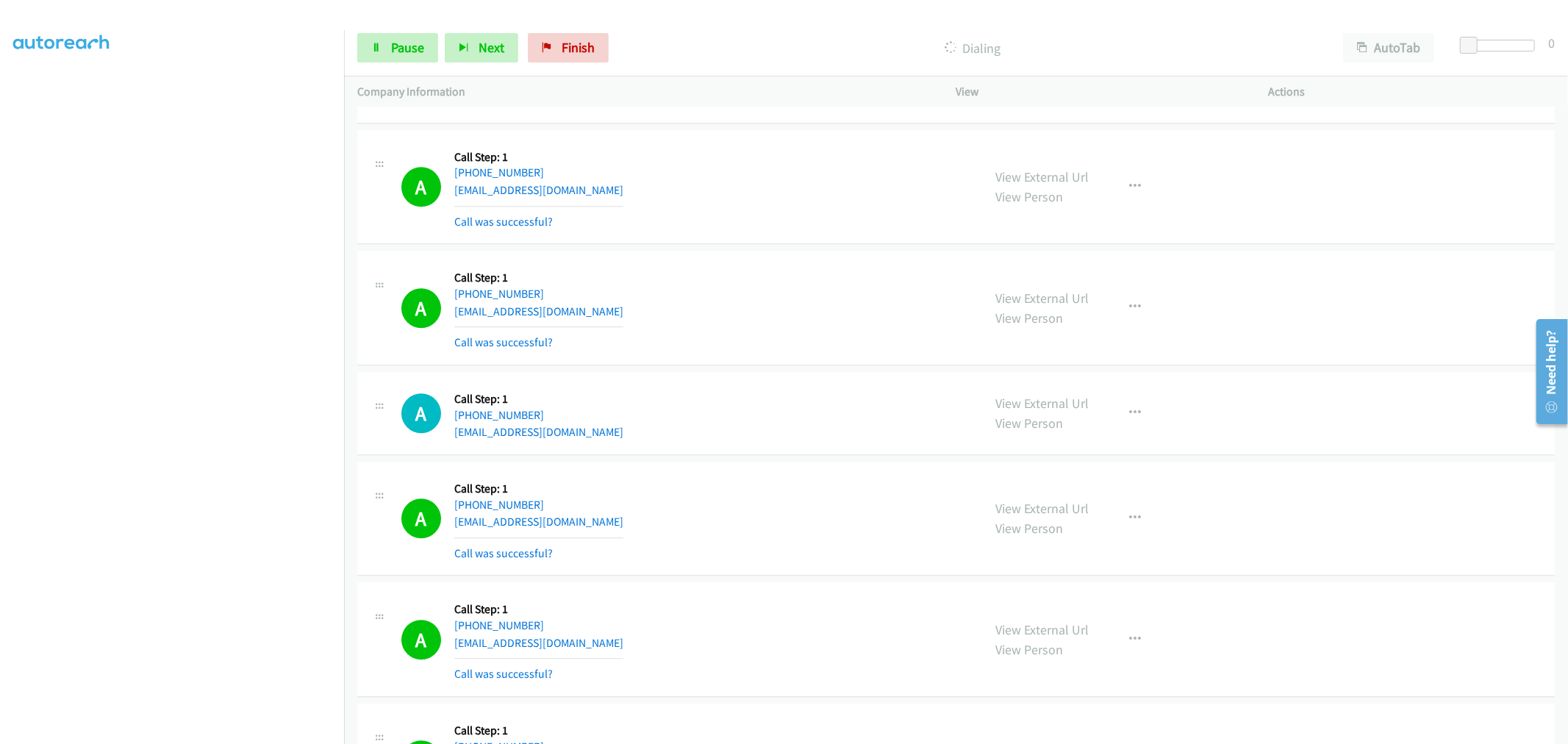
click at [174, 730] on section at bounding box center [172, 395] width 318 height 704
click at [825, 289] on div "A Callback Scheduled Call Step: 1 America/New_York +1 305-434-2404 jrossman305@…" at bounding box center [685, 308] width 568 height 88
click at [1136, 187] on button "button" at bounding box center [1136, 187] width 40 height 29
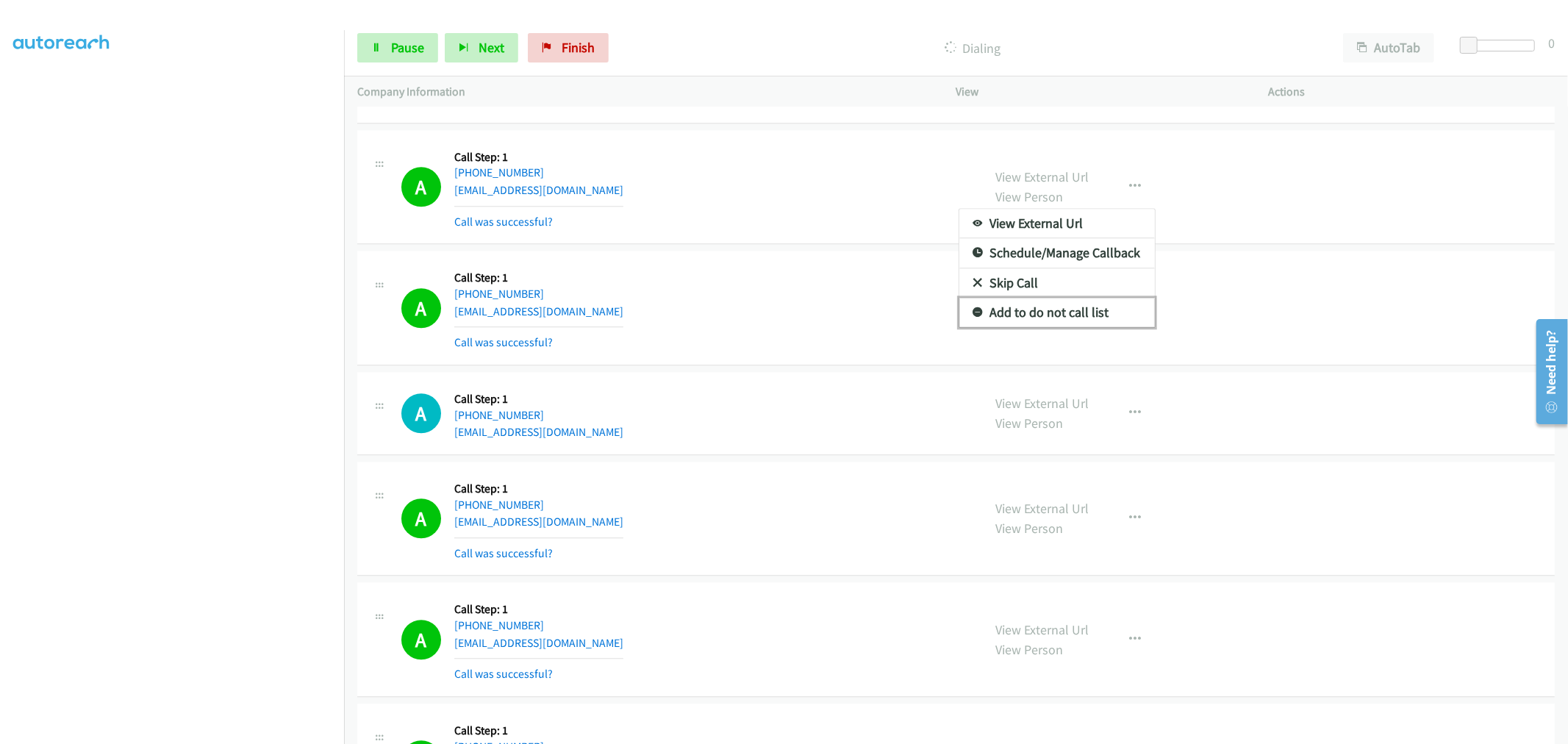
click at [1034, 321] on link "Add to do not call list" at bounding box center [1057, 312] width 195 height 29
click at [828, 244] on div "A Callback Scheduled Call Step: 1 America/New_York +1 315-729-6008 sindnn11@gma…" at bounding box center [956, 188] width 1198 height 115
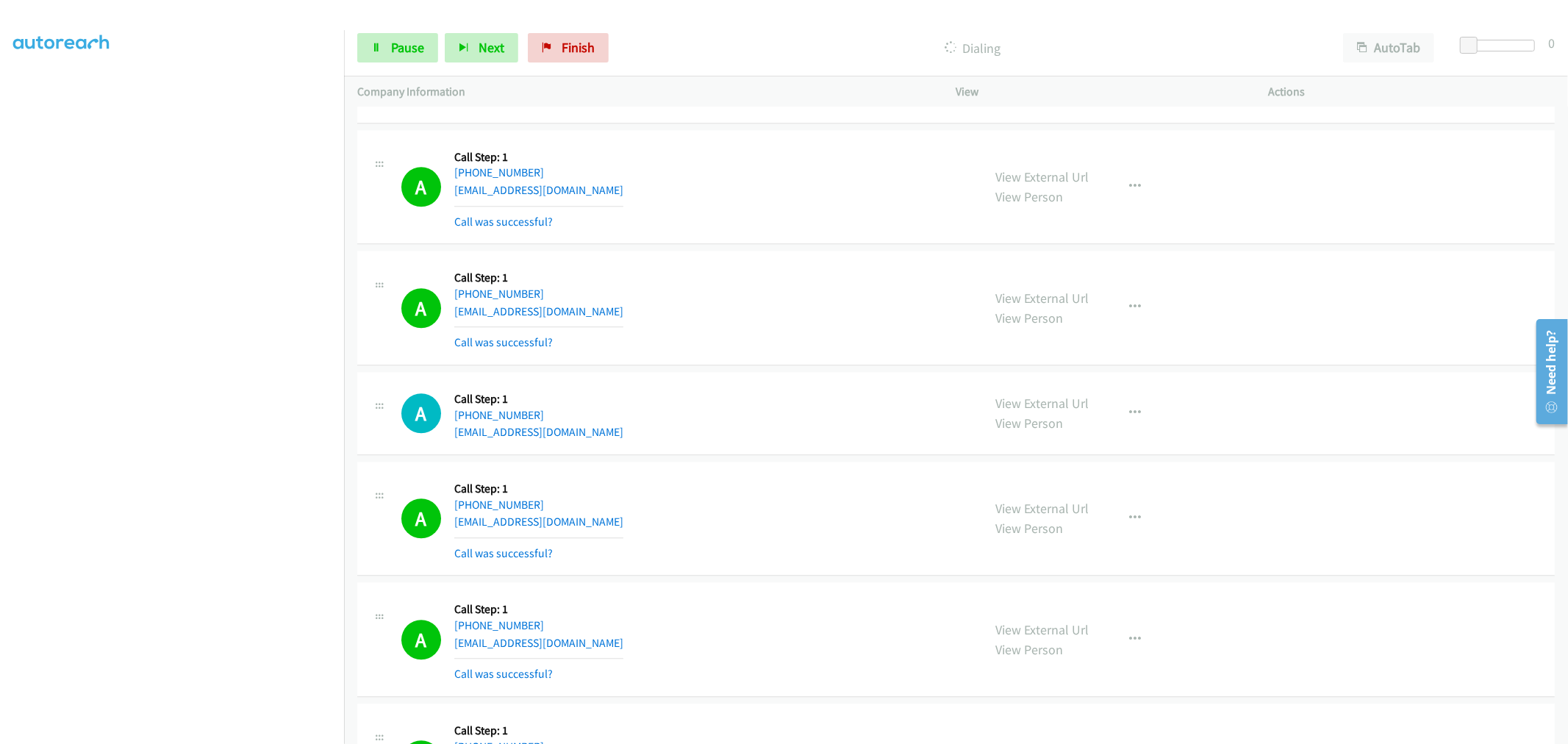
click at [832, 274] on div "A Callback Scheduled Call Step: 1 America/New_York +1 305-434-2404 jrossman305@…" at bounding box center [685, 308] width 568 height 88
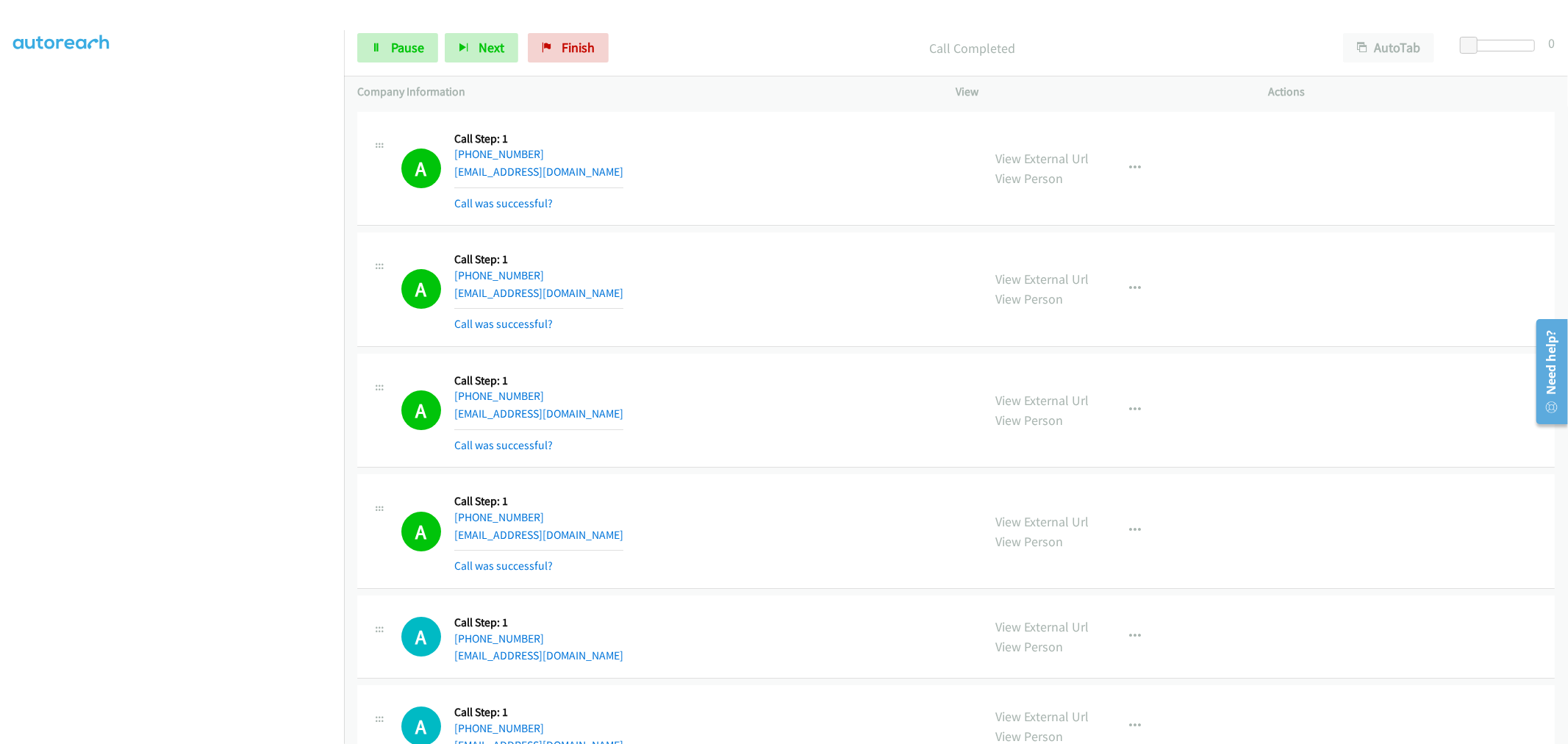
scroll to position [8988, 0]
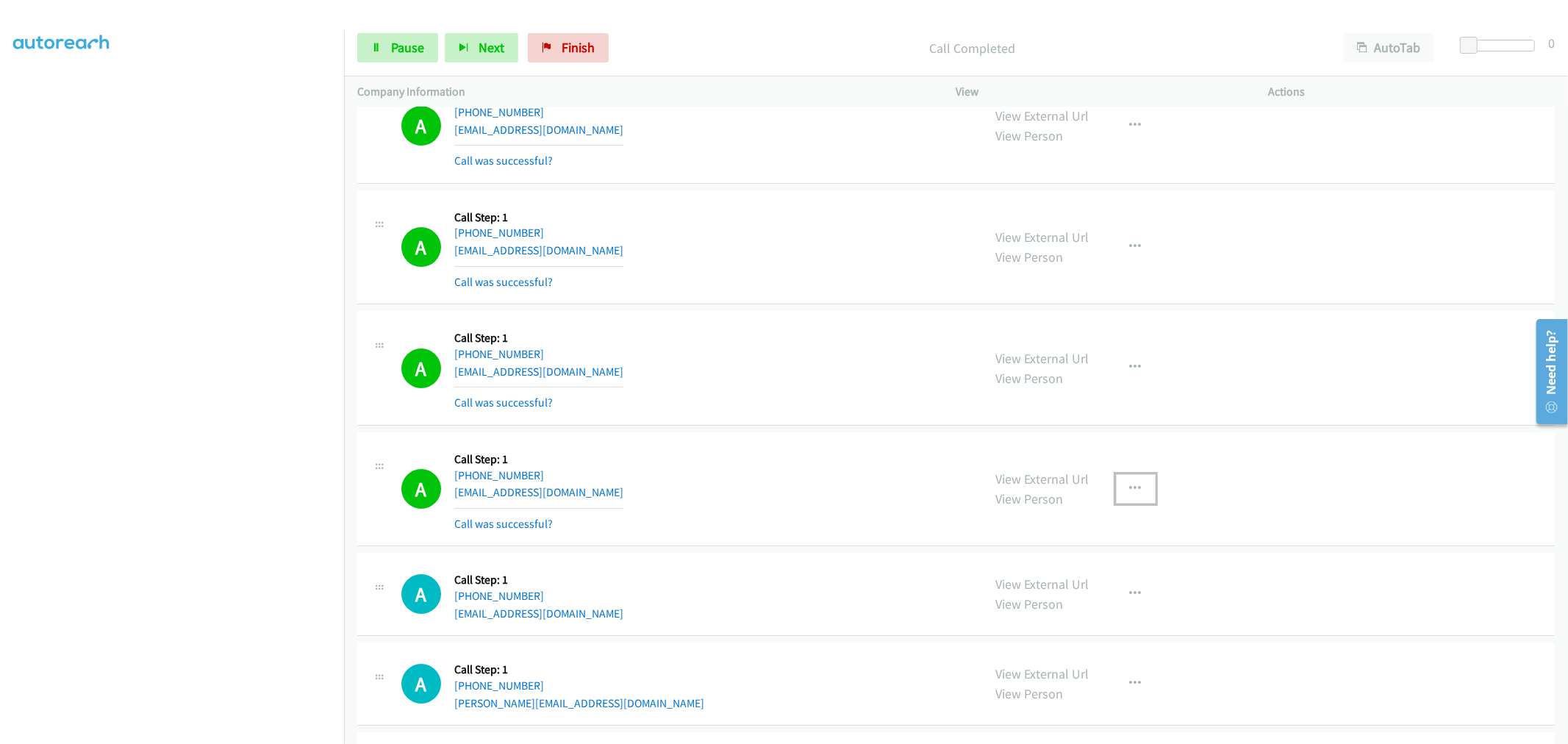
click at [1121, 501] on button "button" at bounding box center [1136, 489] width 40 height 29
click at [1042, 620] on link "Add to do not call list" at bounding box center [1057, 615] width 195 height 29
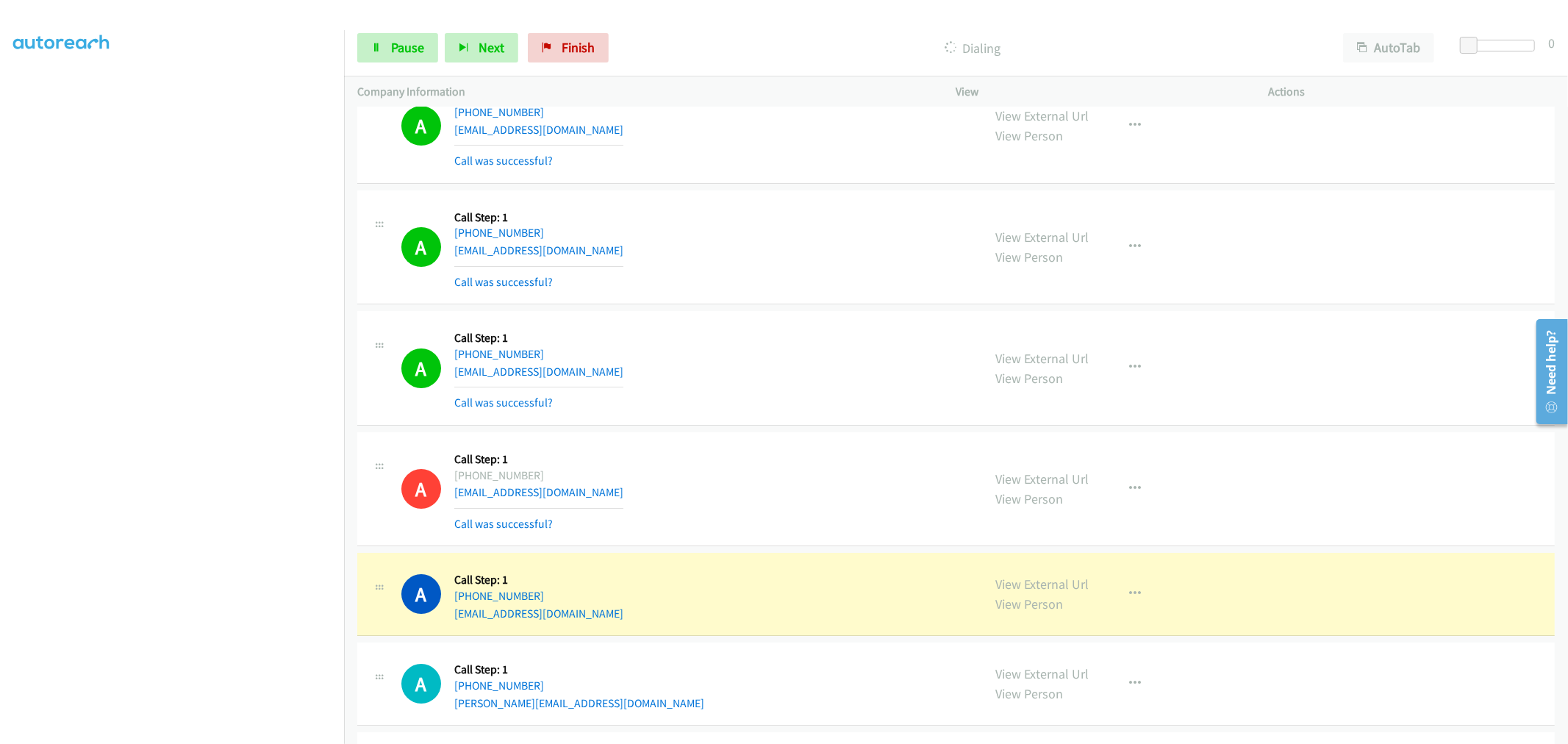
scroll to position [9234, 0]
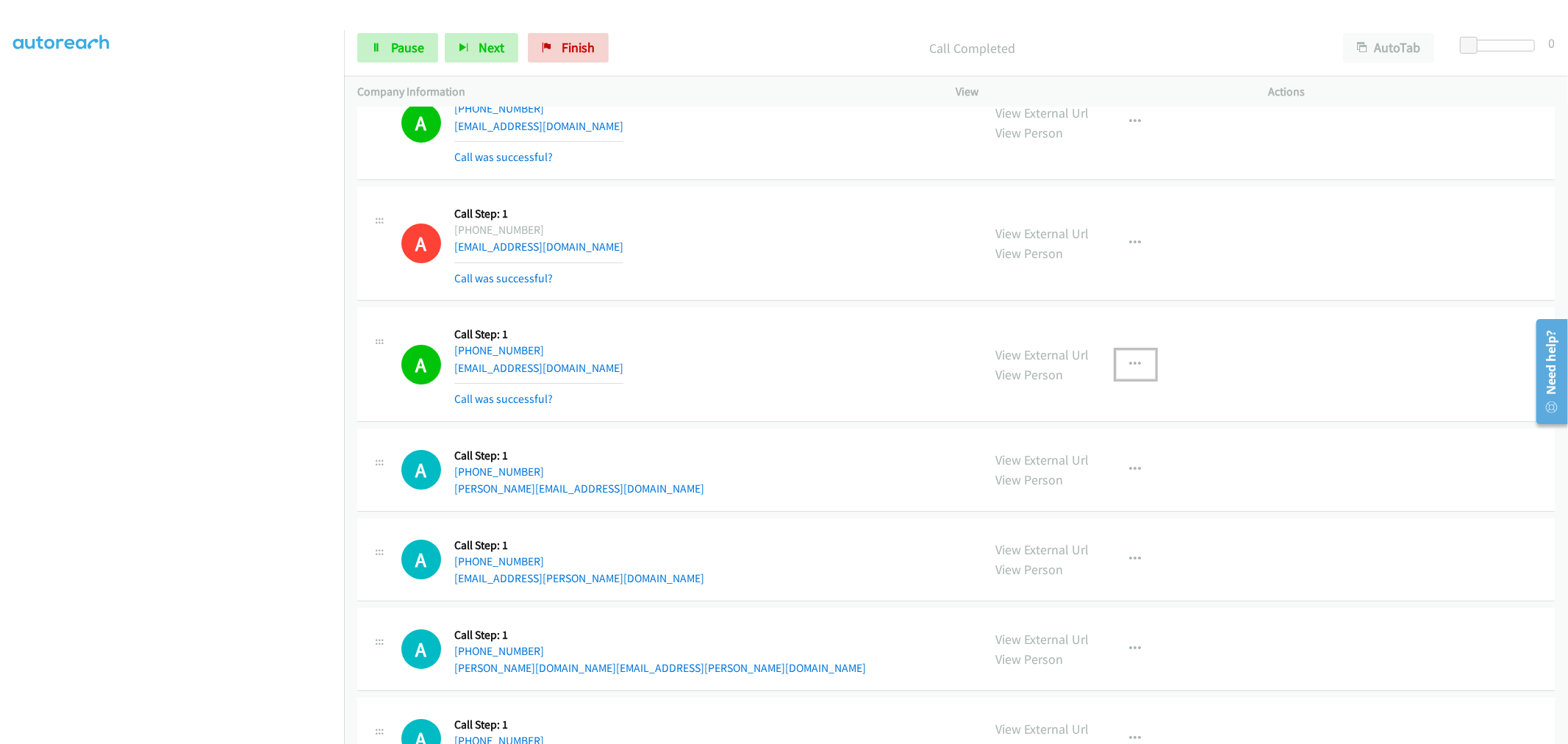
click at [1130, 370] on icon "button" at bounding box center [1136, 364] width 12 height 12
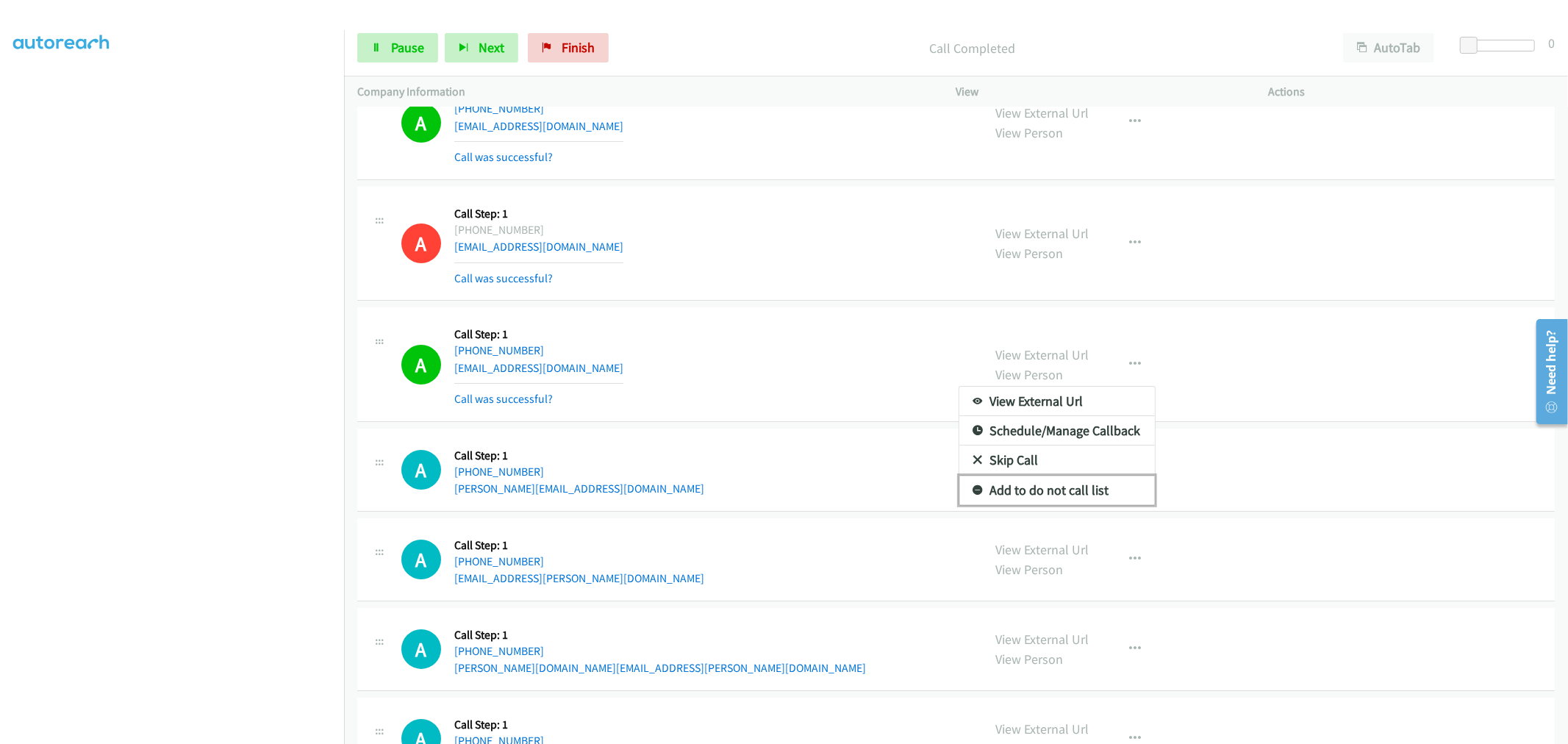
click at [1063, 496] on link "Add to do not call list" at bounding box center [1057, 491] width 195 height 29
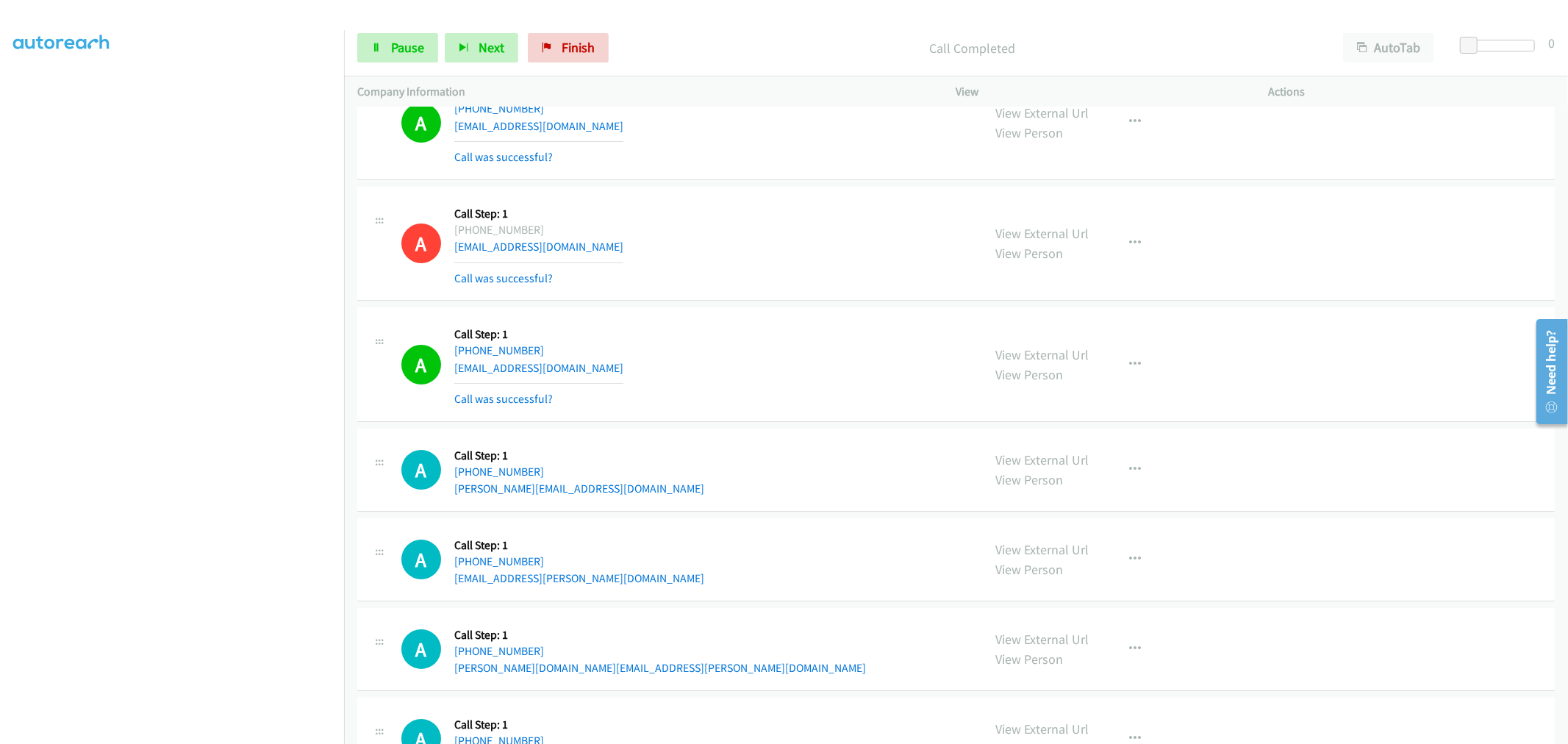
click at [789, 305] on td "A Callback Scheduled Call Step: 1 America/Los_Angeles +1 971-325-3972 rajat.ran…" at bounding box center [956, 243] width 1224 height 121
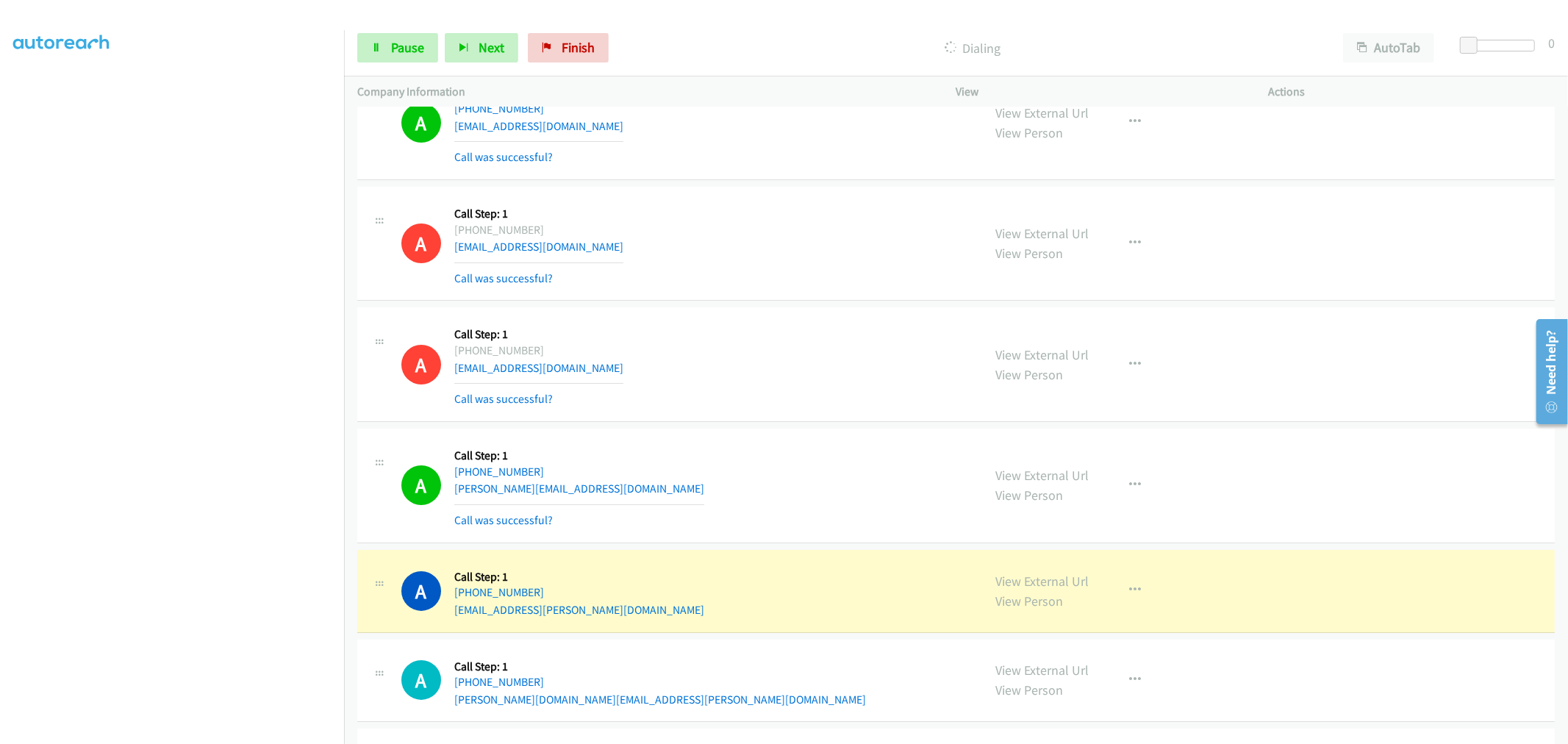
drag, startPoint x: 1051, startPoint y: 587, endPoint x: 810, endPoint y: 315, distance: 363.4
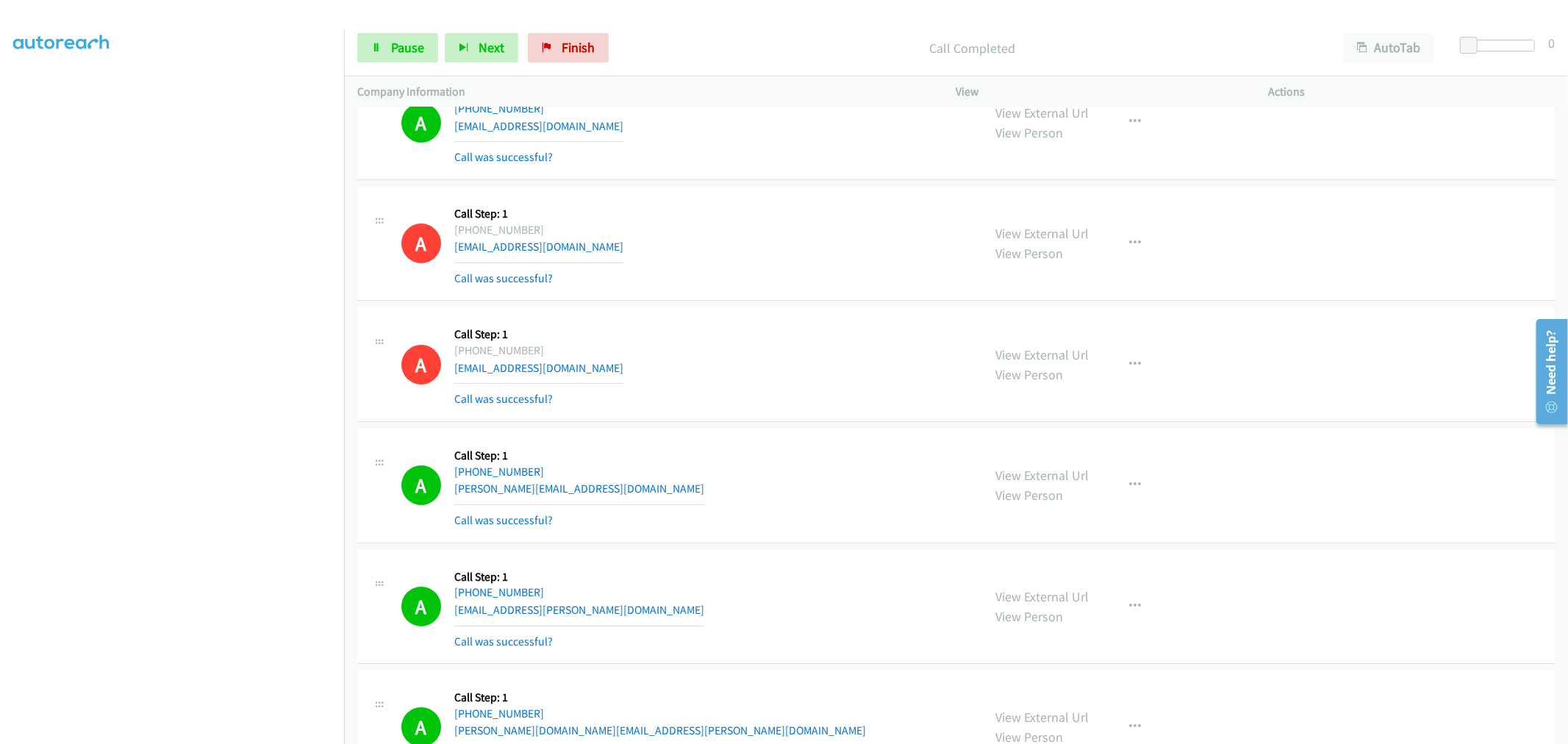
click at [788, 360] on div "A Callback Scheduled Call Step: 1 America/Los_Angeles +1 503-545-7851 foeckler4…" at bounding box center [685, 364] width 568 height 88
click at [153, 731] on section at bounding box center [172, 395] width 318 height 704
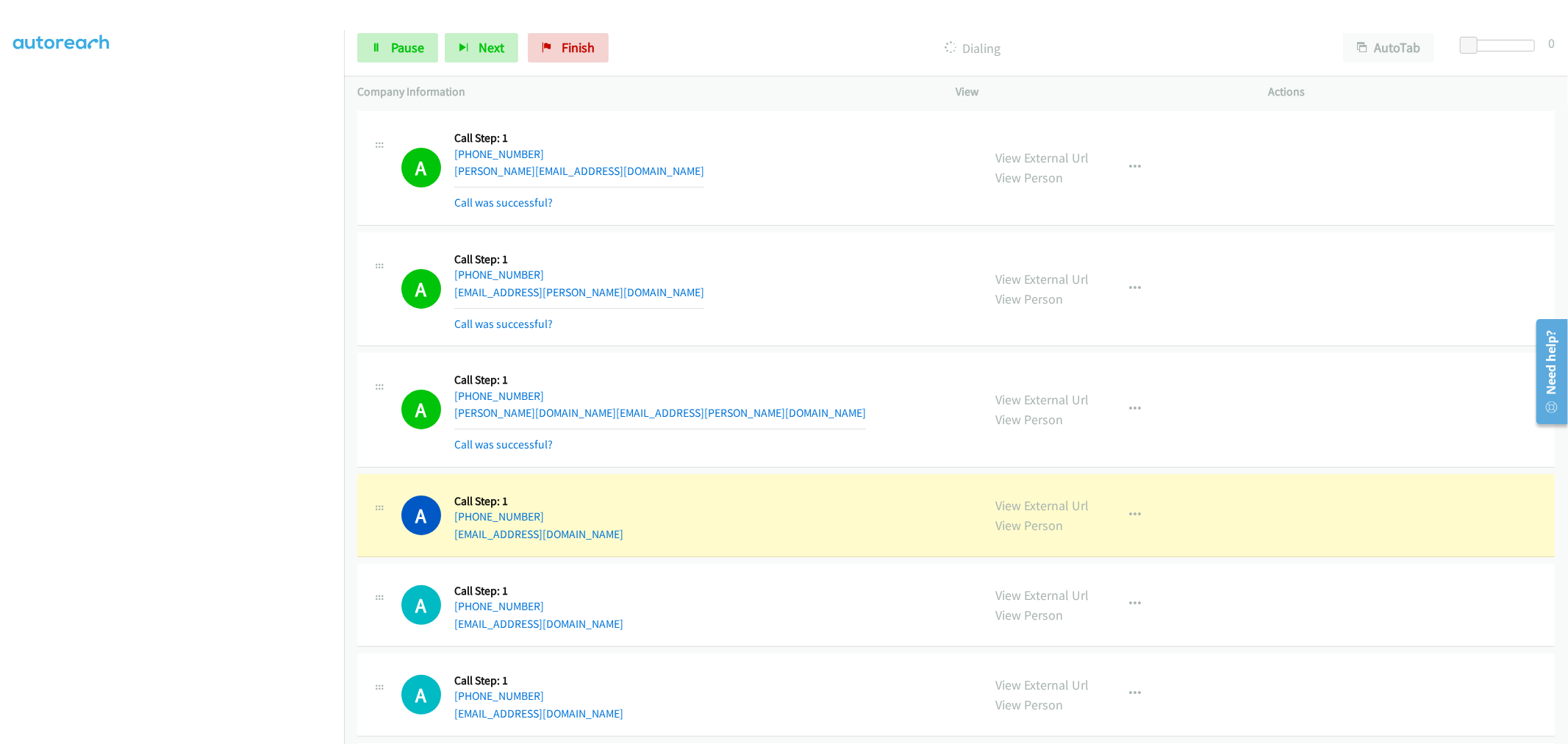
scroll to position [9537, 0]
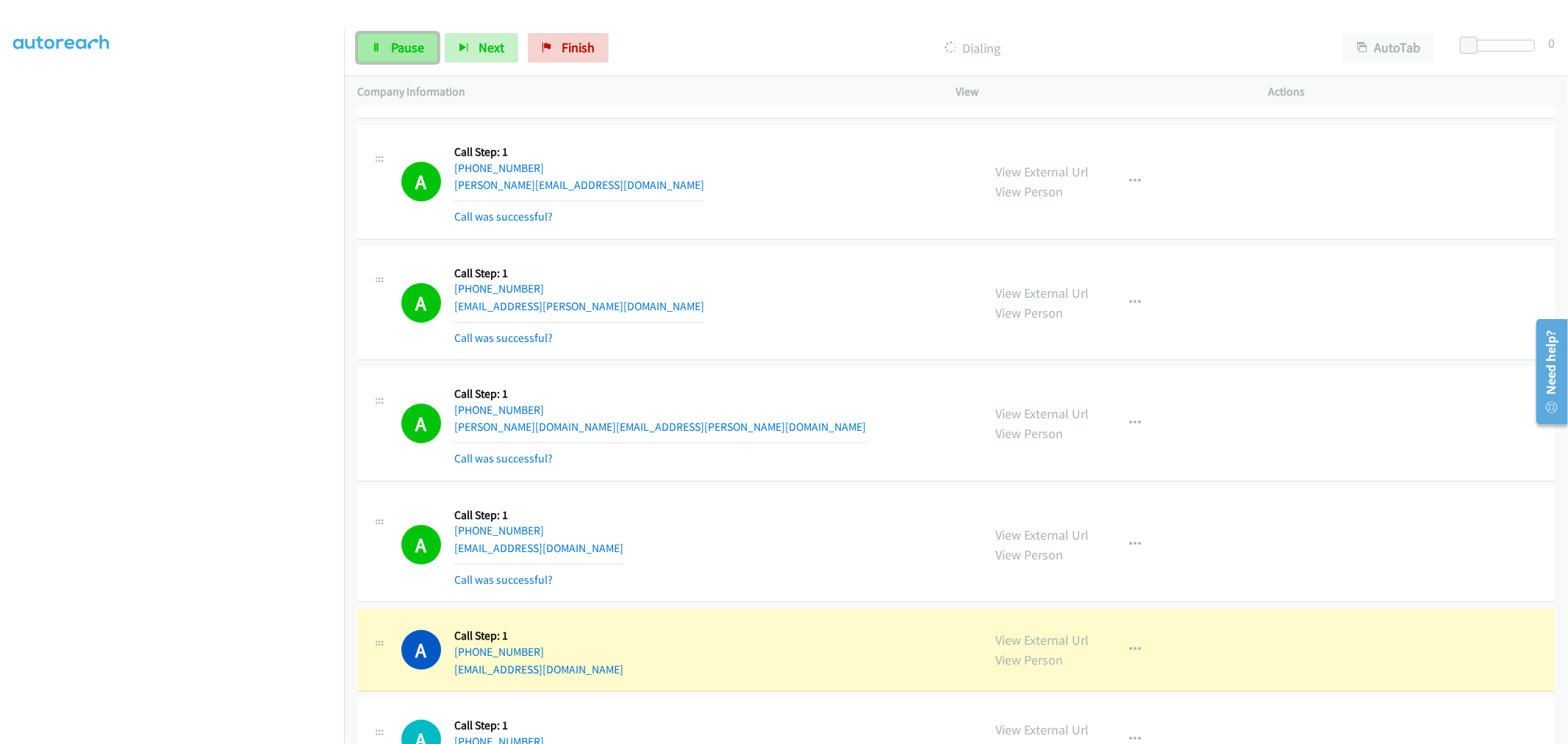
click at [424, 57] on link "Pause" at bounding box center [398, 48] width 81 height 29
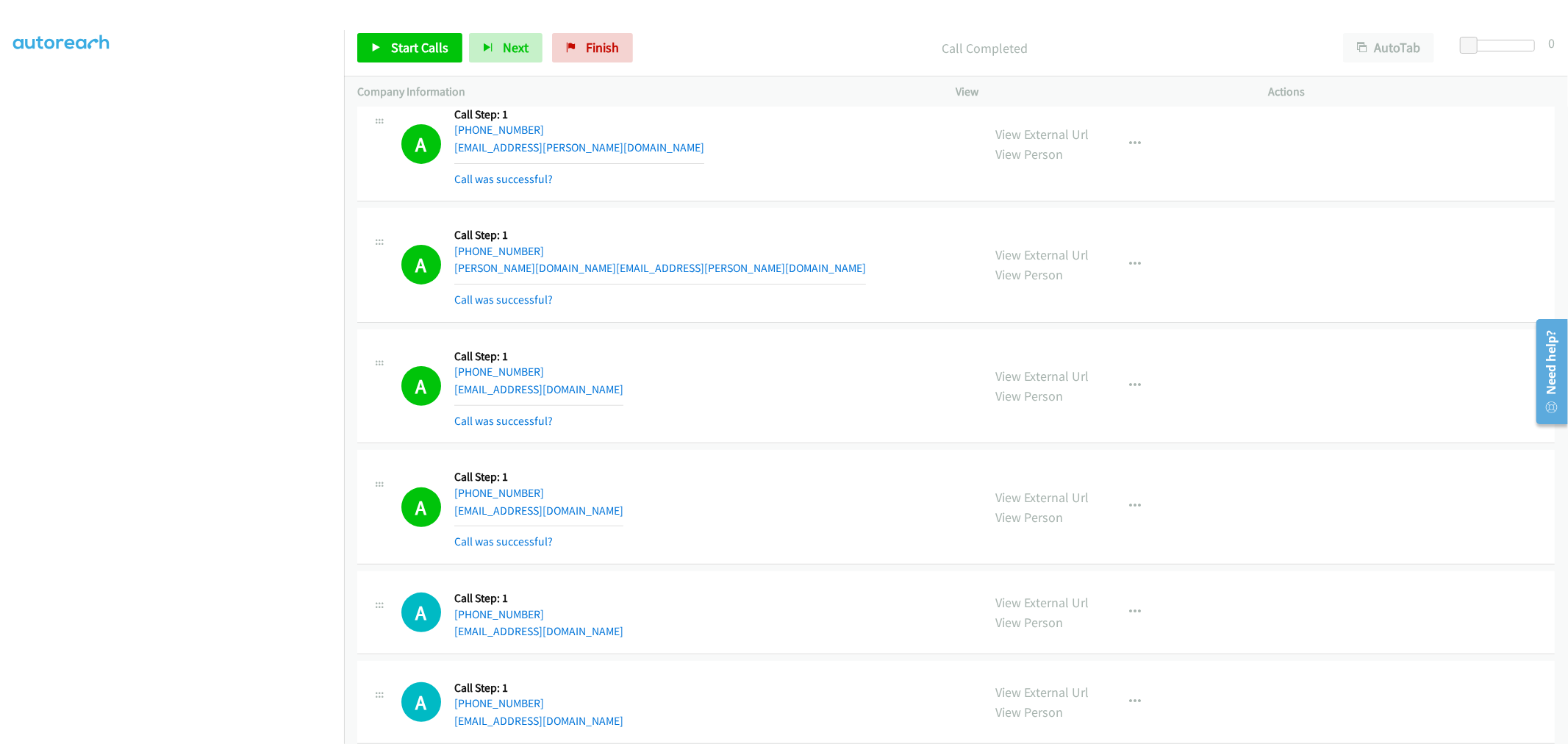
scroll to position [9701, 0]
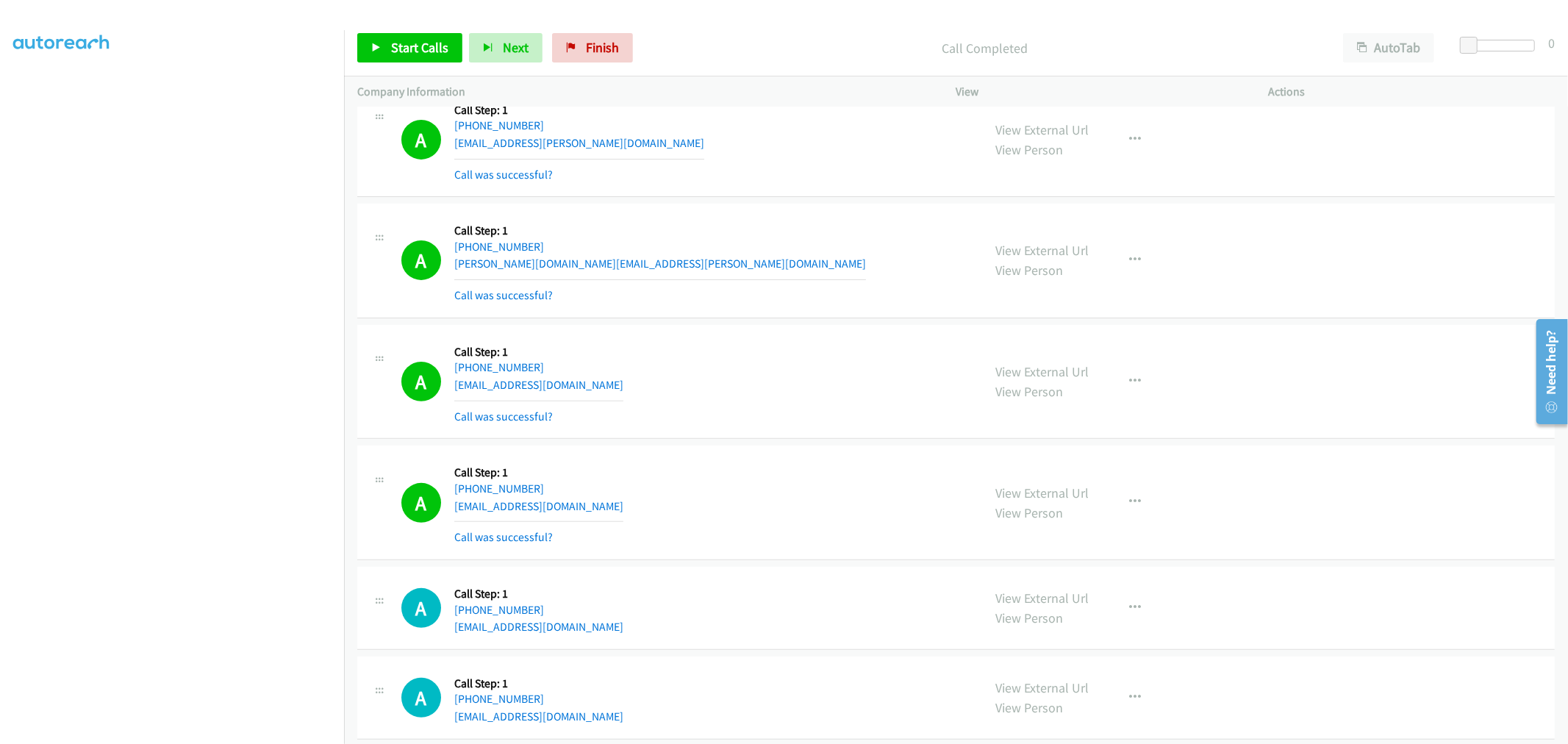
click at [776, 319] on div "A Callback Scheduled Call Step: 1 America/New_York +1 703-927-7350 shaema.georg…" at bounding box center [956, 261] width 1198 height 115
click at [760, 201] on td "A Callback Scheduled Call Step: 1 America/Chicago +1 469-878-0200 arman.l.asgar…" at bounding box center [956, 140] width 1224 height 121
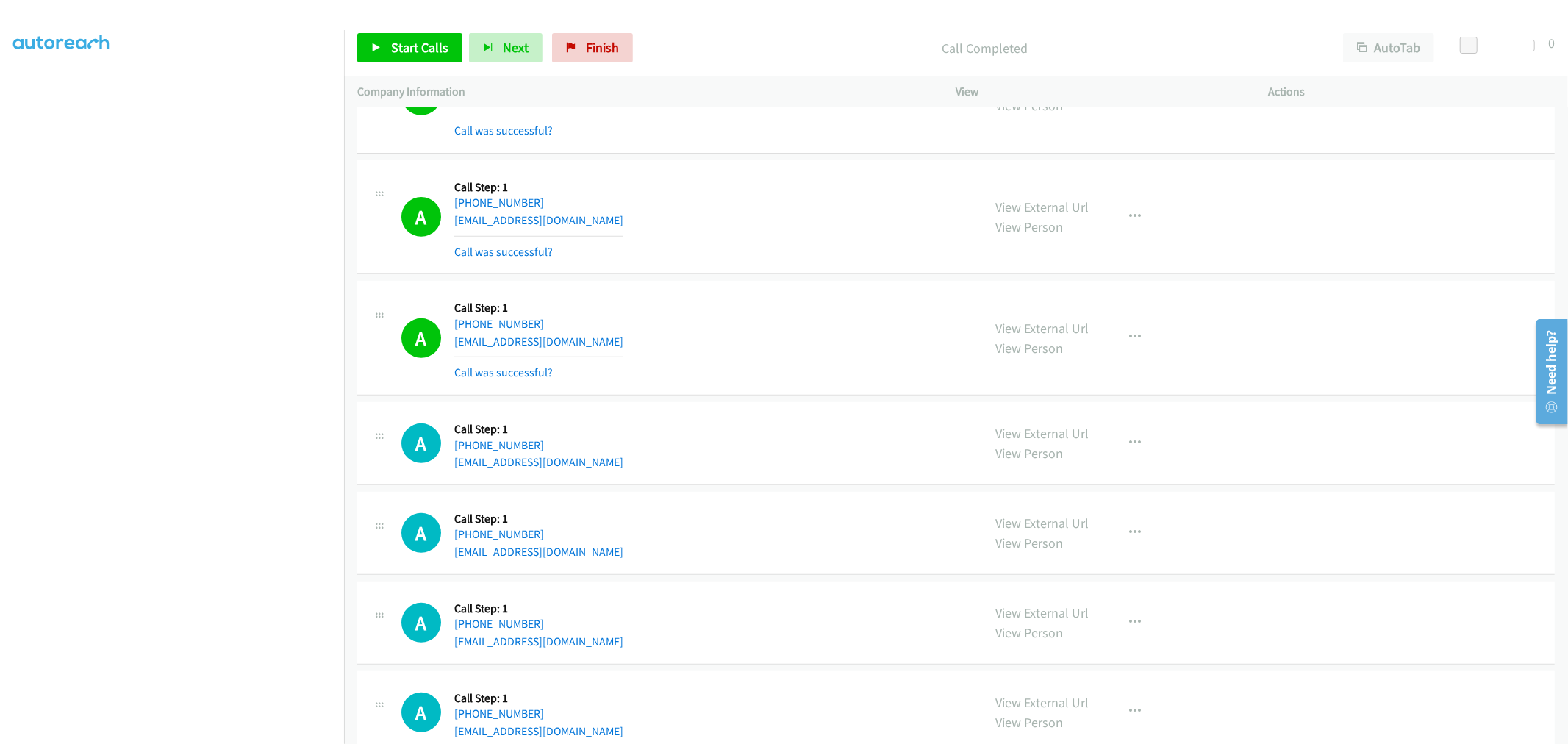
scroll to position [9864, 0]
click at [774, 278] on td "A Callback Scheduled Call Step: 1 America/Los_Angeles +1 818-800-1207 faiza143@…" at bounding box center [956, 218] width 1224 height 121
click at [412, 38] on link "Start Calls" at bounding box center [410, 48] width 105 height 29
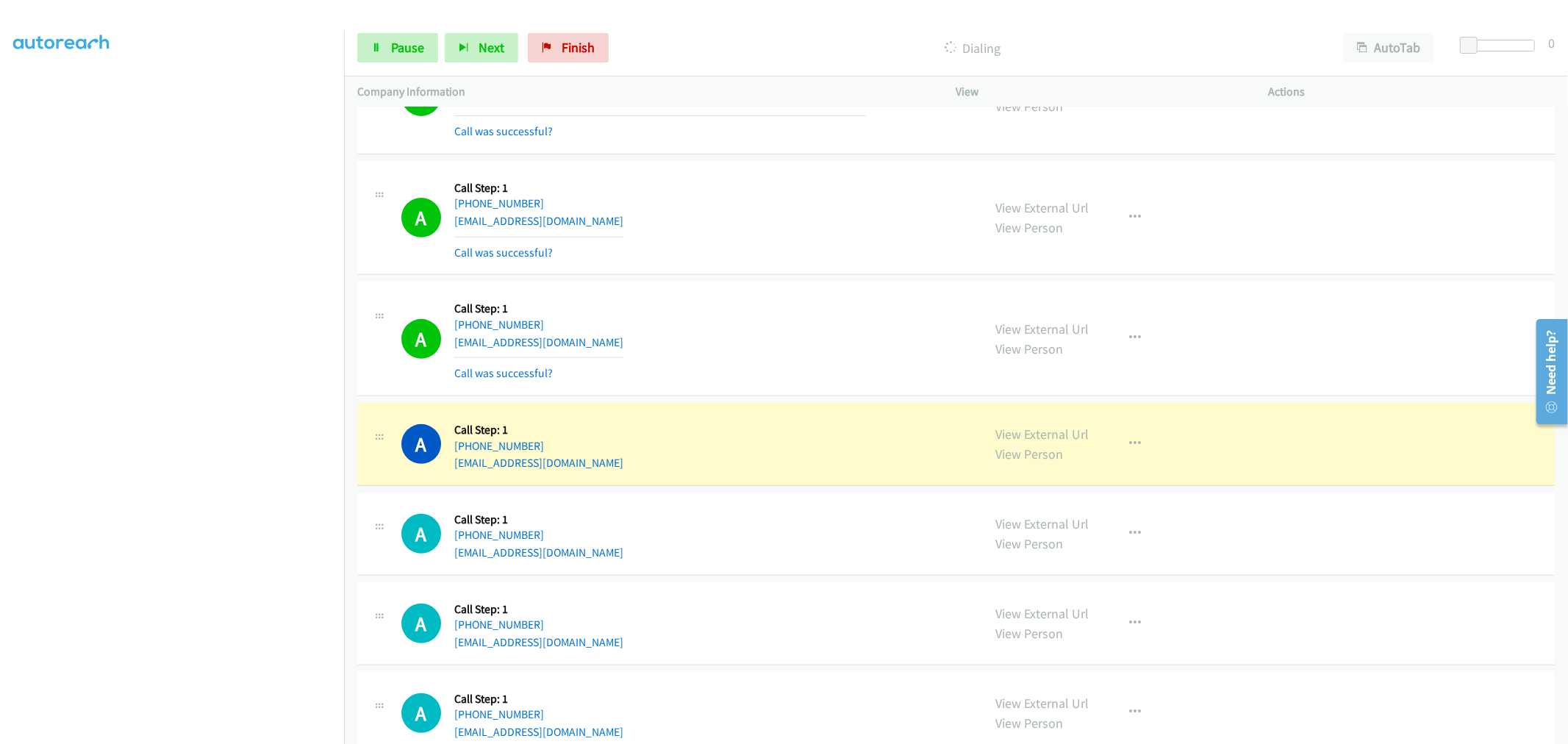
click at [685, 296] on div "A Callback Scheduled Call Step: 1 America/Los_Angeles +1 425-922-7613 savantceh…" at bounding box center [956, 339] width 1198 height 115
drag, startPoint x: 1036, startPoint y: 446, endPoint x: 892, endPoint y: 388, distance: 155.2
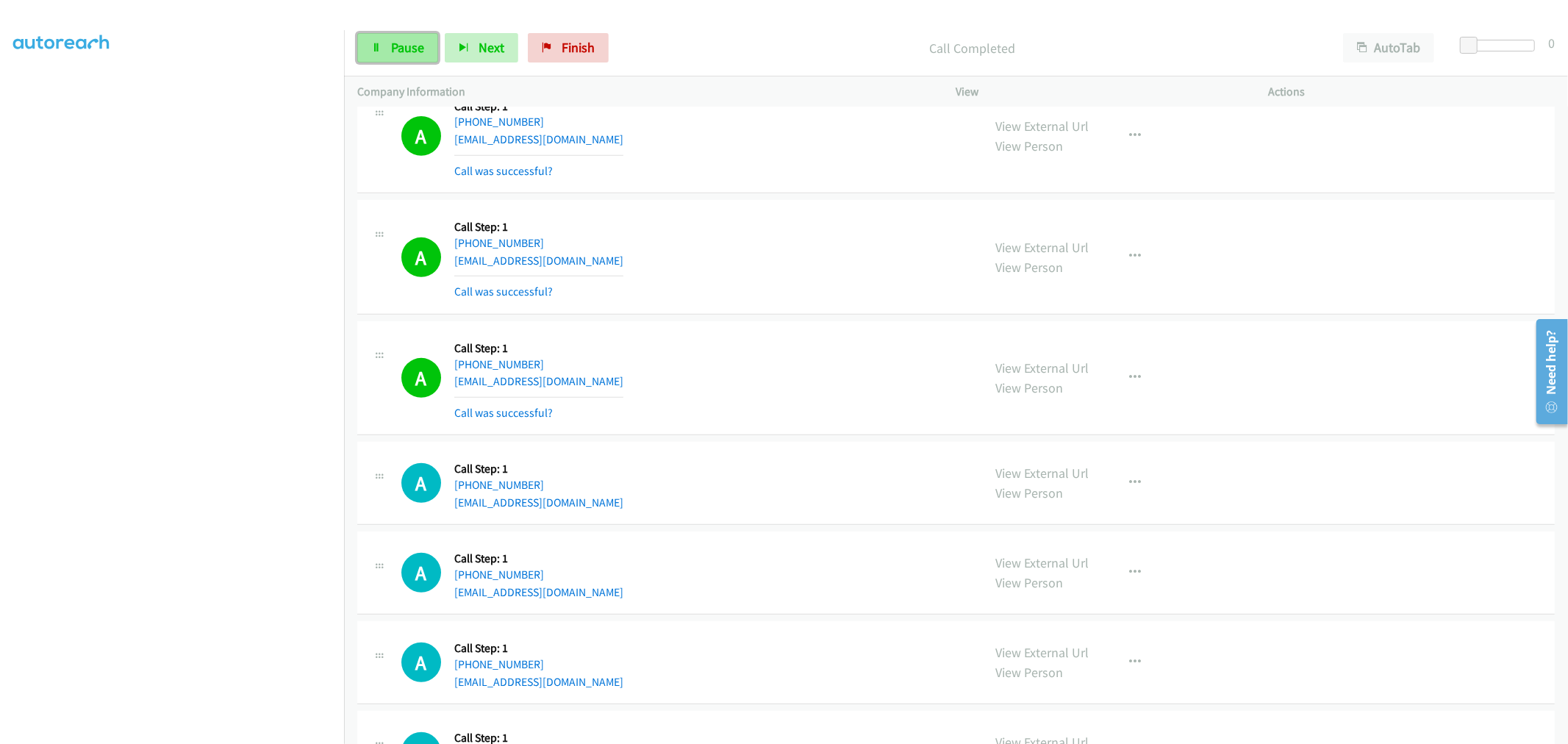
drag, startPoint x: 375, startPoint y: 49, endPoint x: 379, endPoint y: 60, distance: 11.7
click at [375, 49] on icon at bounding box center [376, 48] width 10 height 10
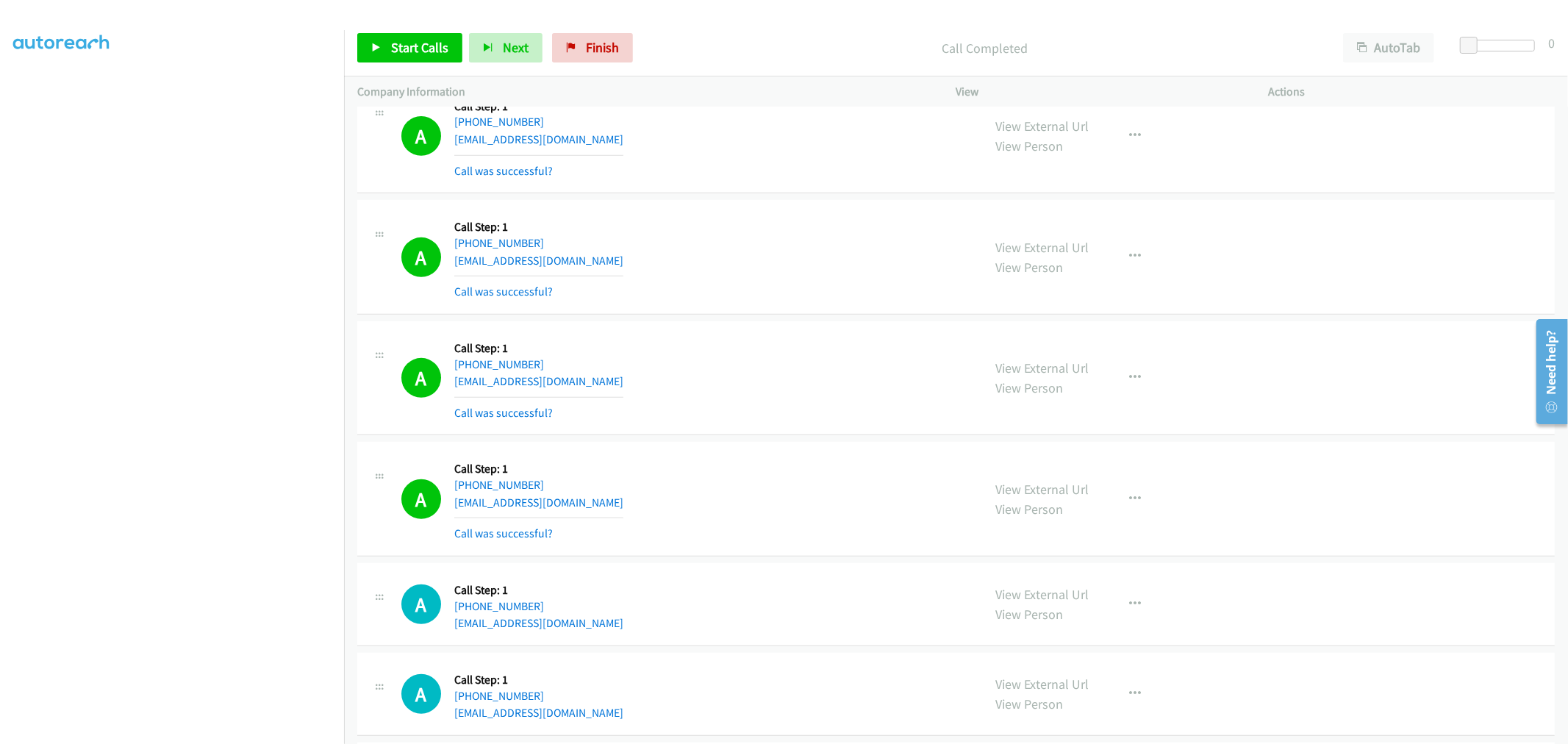
click at [450, 64] on div "Start Calls Pause Next Finish Call Completed AutoTab AutoTab 0" at bounding box center [956, 48] width 1224 height 57
click at [427, 47] on span "Start Calls" at bounding box center [420, 47] width 57 height 17
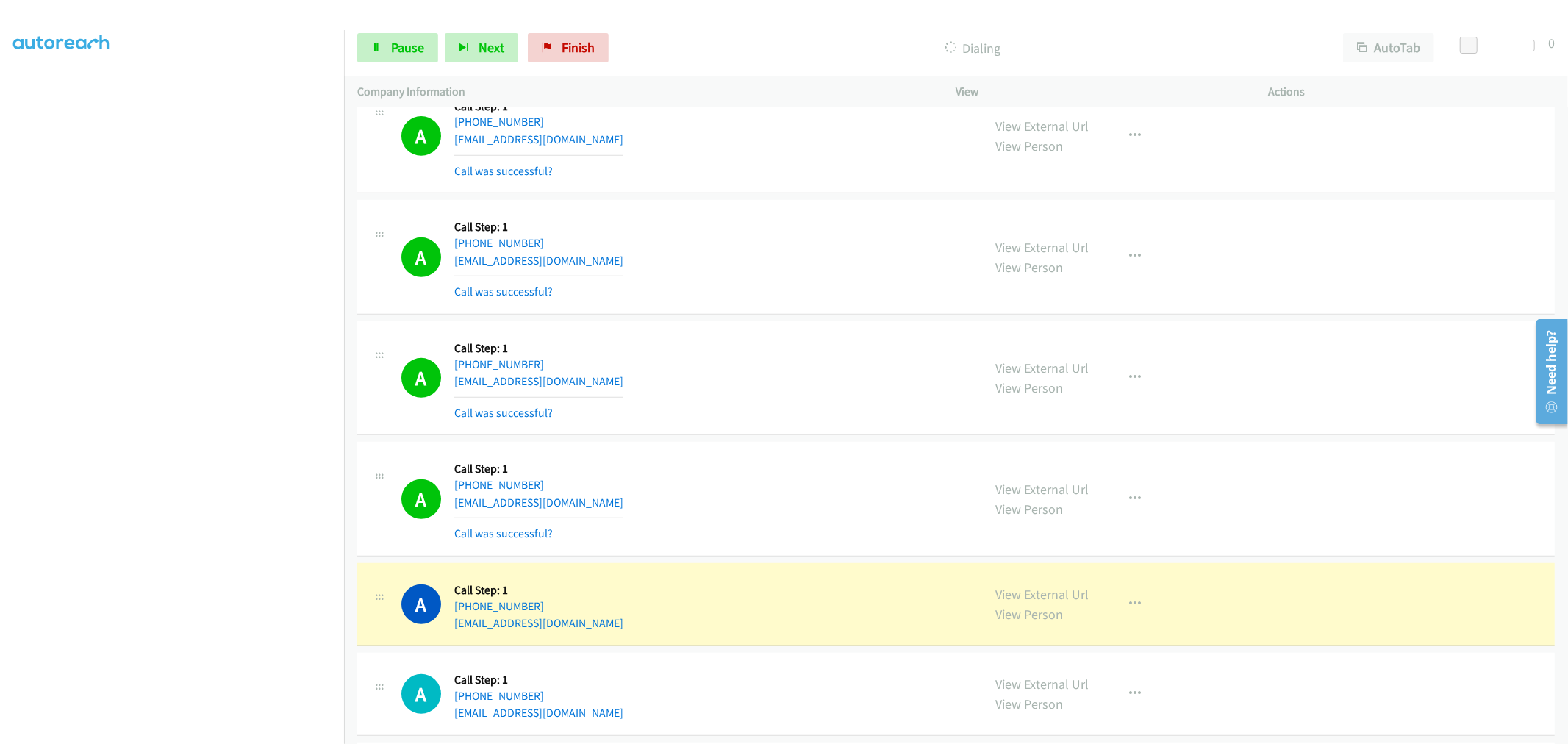
drag, startPoint x: 787, startPoint y: 355, endPoint x: 595, endPoint y: 536, distance: 263.9
click at [787, 354] on div "A Callback Scheduled Call Step: 1 America/New_York +1 810-242-2327 change4yrsel…" at bounding box center [685, 378] width 568 height 88
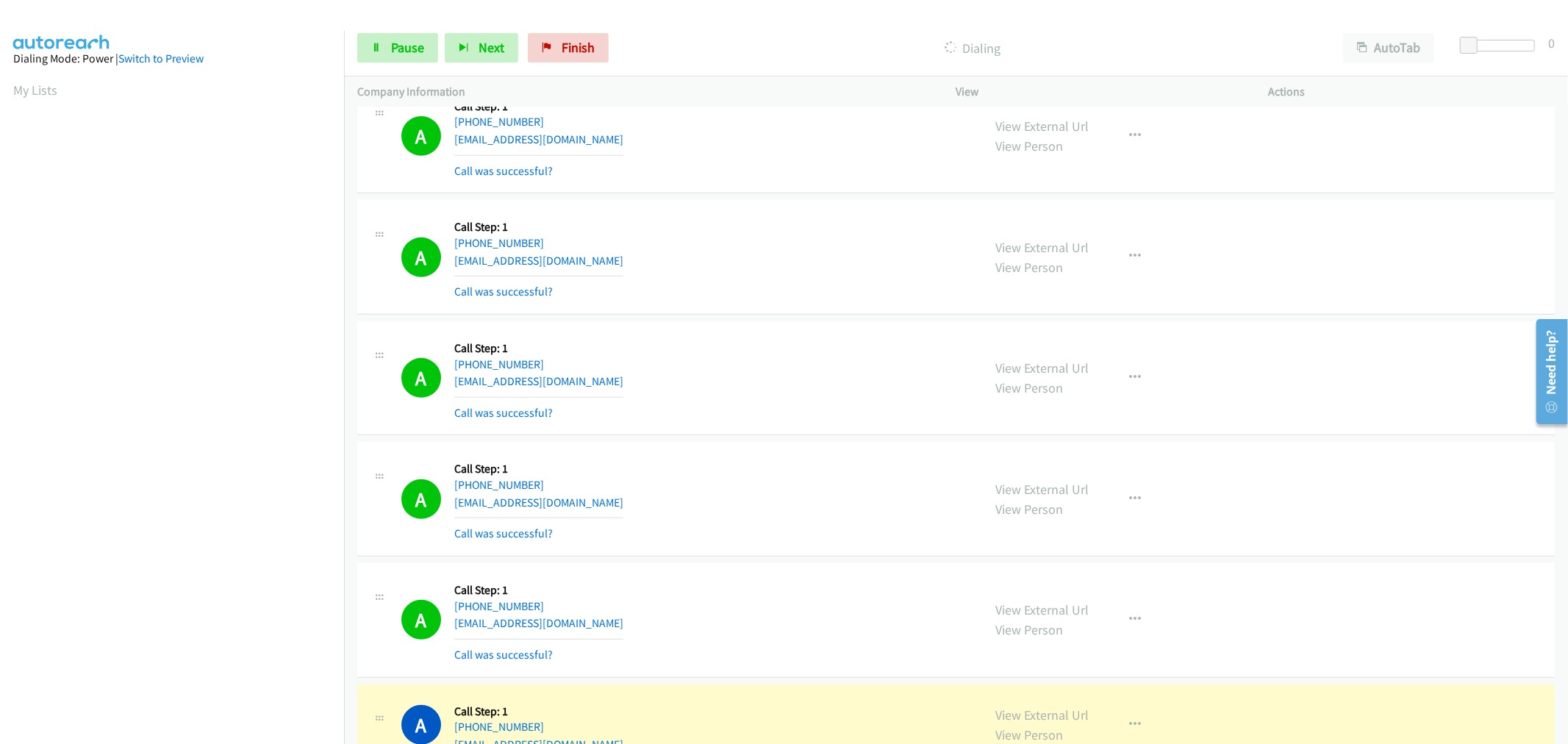
scroll to position [81, 0]
click at [715, 467] on div "A Callback Scheduled Call Step: 1 America/Los_Angeles +1 310-741-1551 jmsaraleg…" at bounding box center [685, 498] width 568 height 88
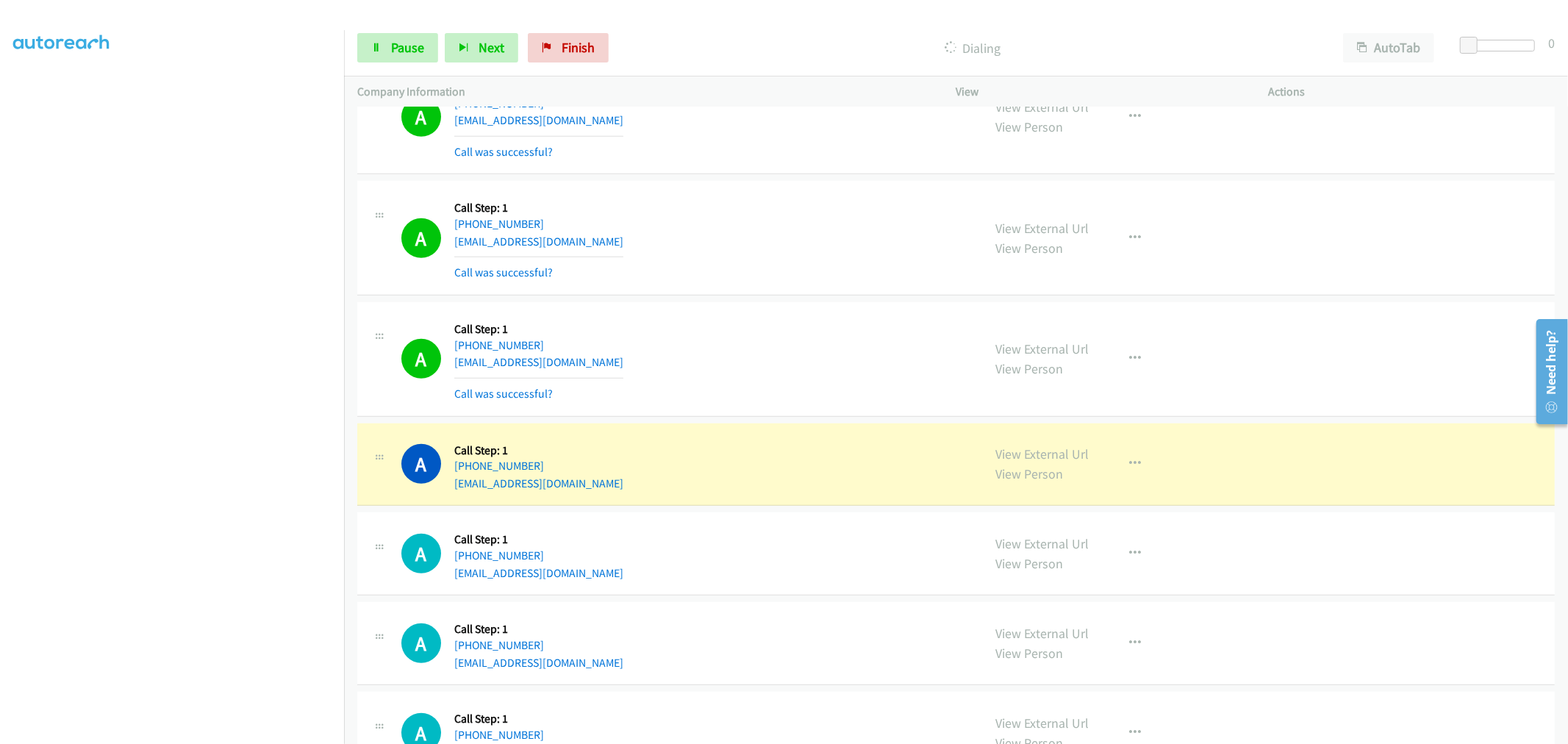
scroll to position [10273, 0]
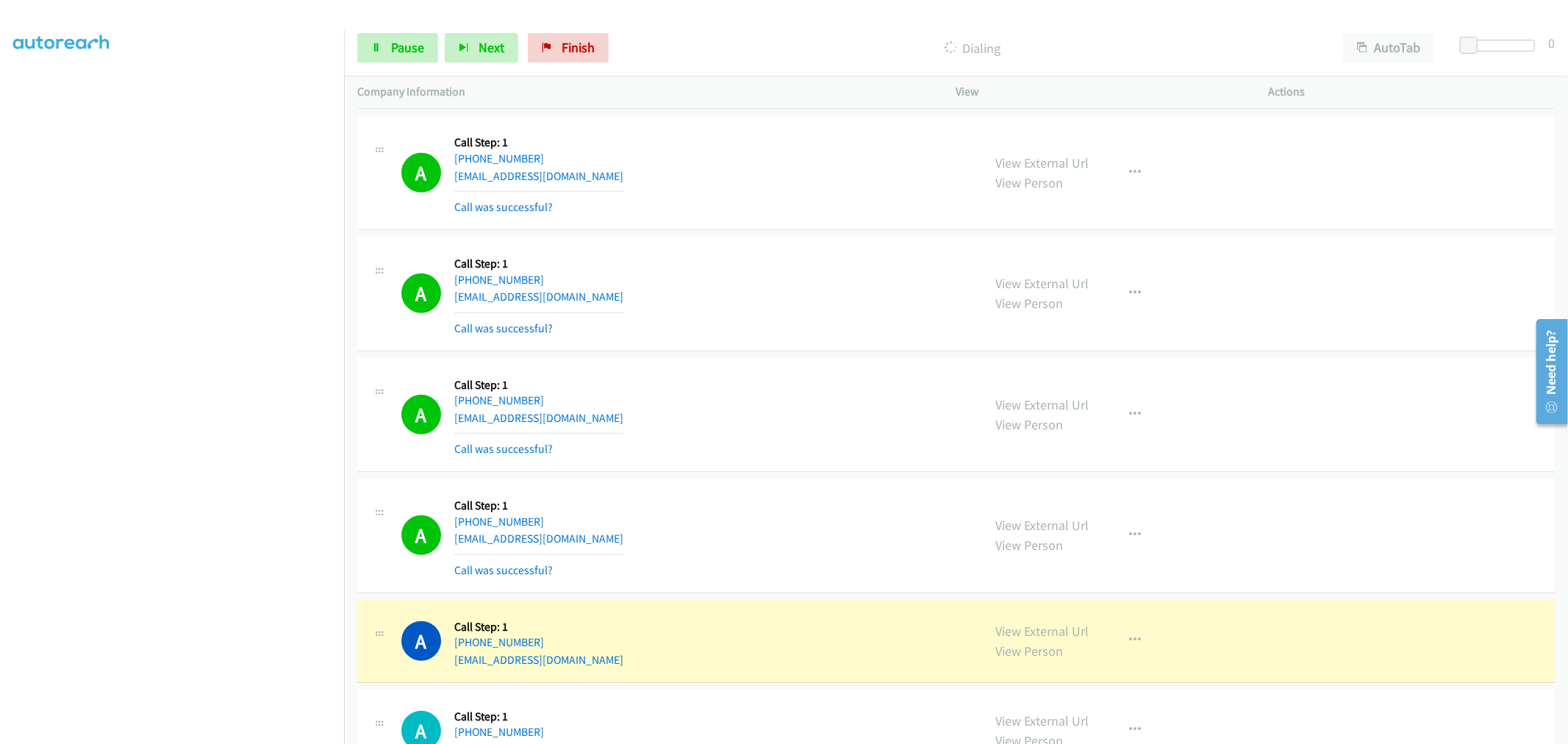
click at [901, 378] on div "A Callback Scheduled Call Step: 1 America/Los_Angeles +1 206-790-9519 jenhagstr…" at bounding box center [685, 415] width 568 height 88
click at [1024, 277] on div "View External Url View Person View External Url Email Schedule/Manage Callback …" at bounding box center [1146, 293] width 326 height 88
click at [393, 47] on span "Pause" at bounding box center [408, 47] width 33 height 17
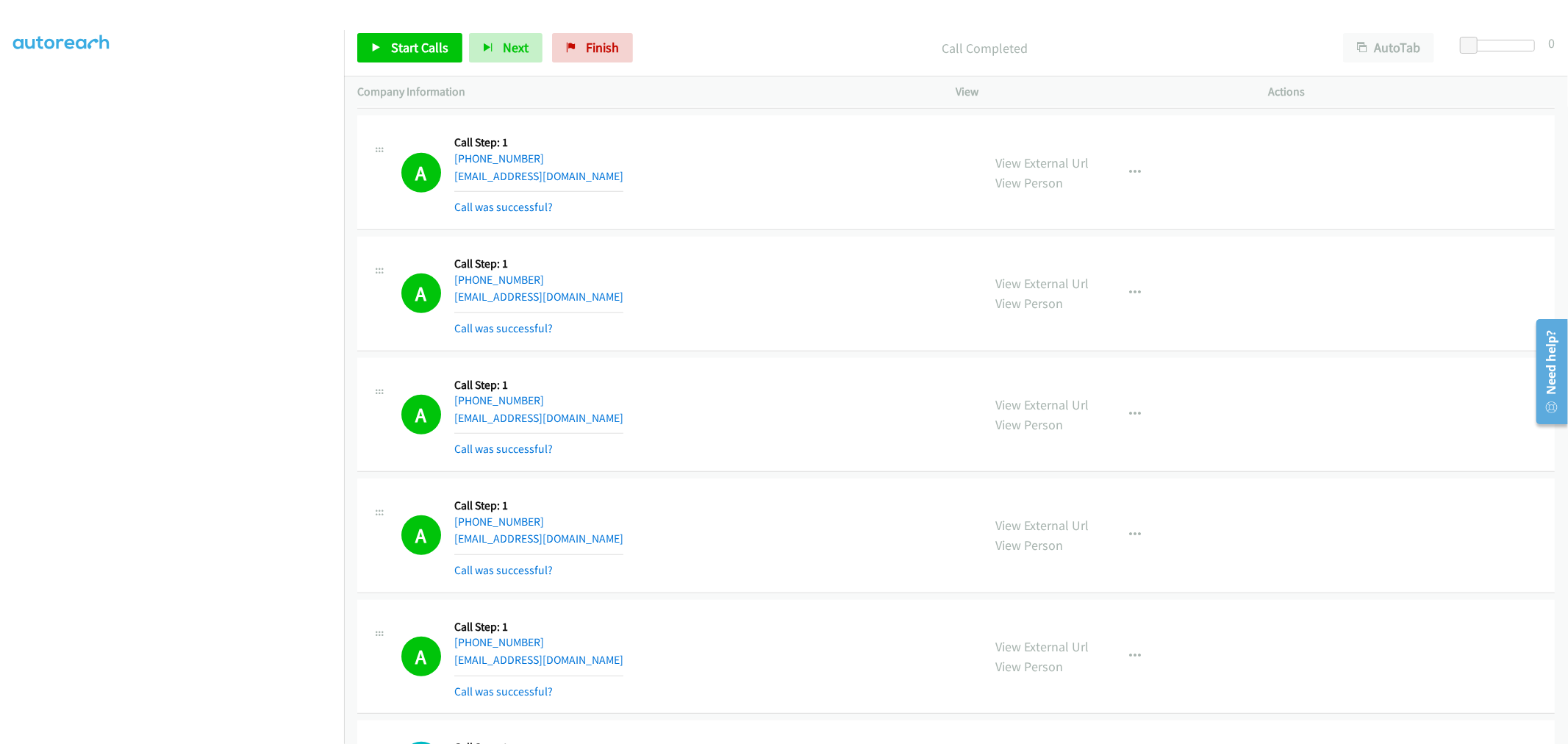
drag, startPoint x: 1049, startPoint y: 171, endPoint x: 740, endPoint y: 6, distance: 350.3
